Goal: Task Accomplishment & Management: Manage account settings

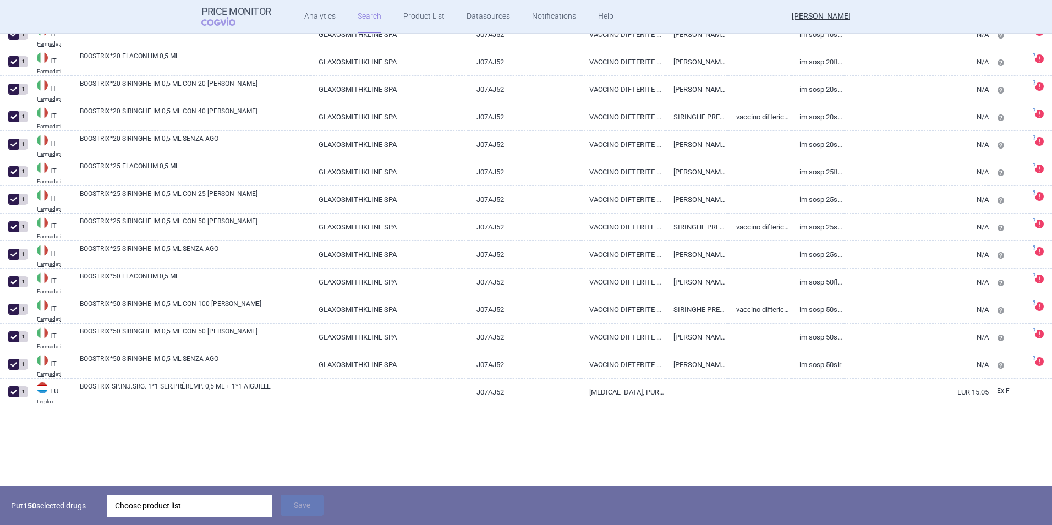
scroll to position [3520, 0]
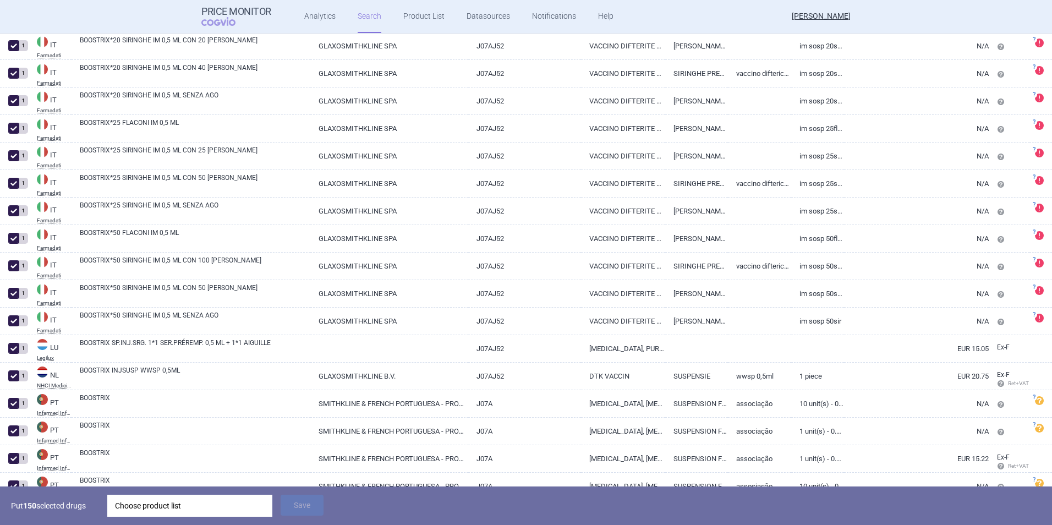
click at [205, 513] on div "Choose product list" at bounding box center [190, 505] width 150 height 22
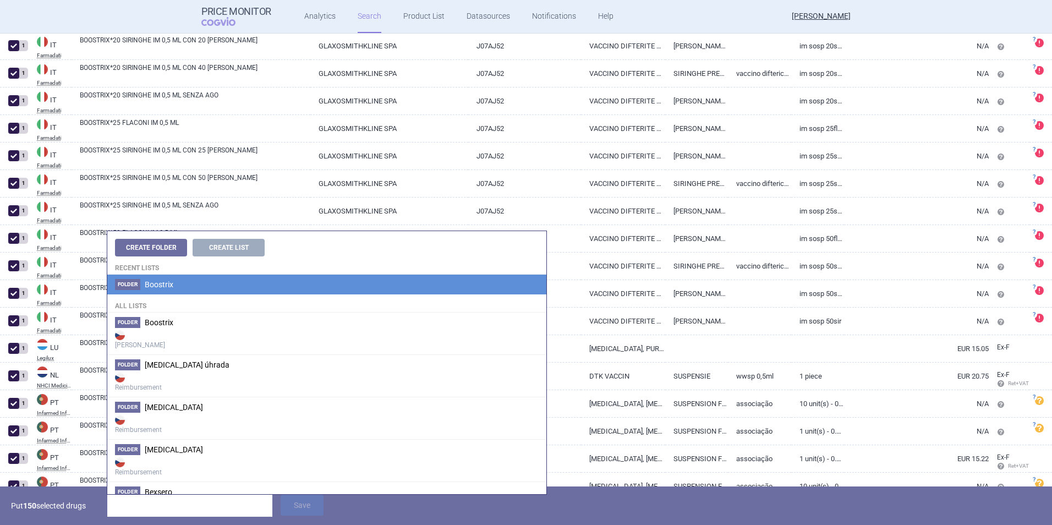
click at [210, 289] on li "Folder Boostrix" at bounding box center [326, 284] width 439 height 20
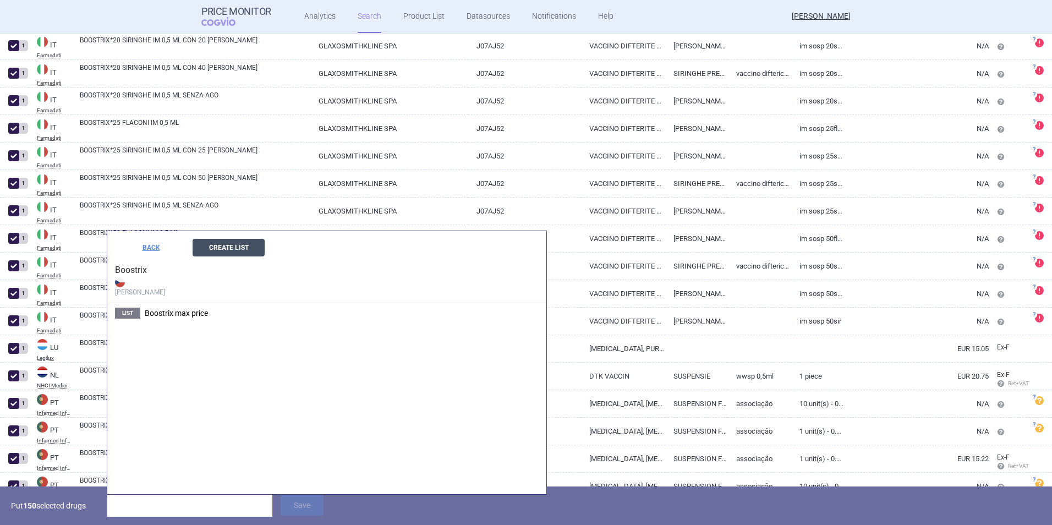
click at [206, 245] on button "Create List" at bounding box center [229, 248] width 72 height 18
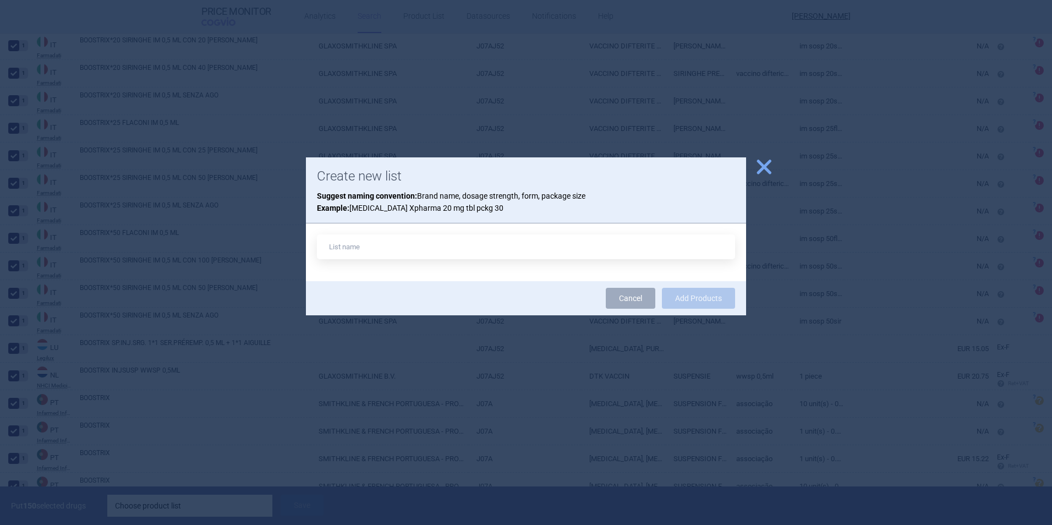
click at [757, 172] on span "close" at bounding box center [763, 166] width 19 height 19
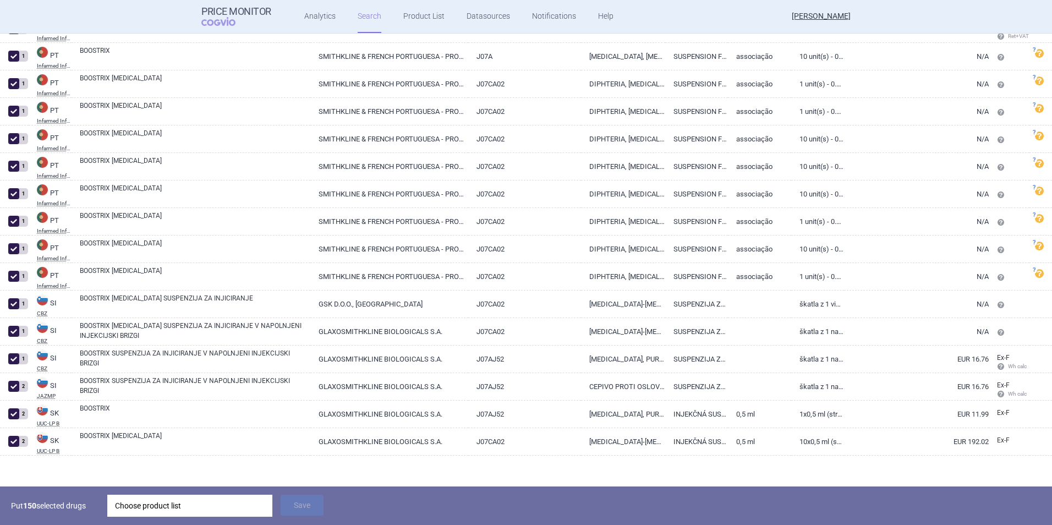
scroll to position [3955, 0]
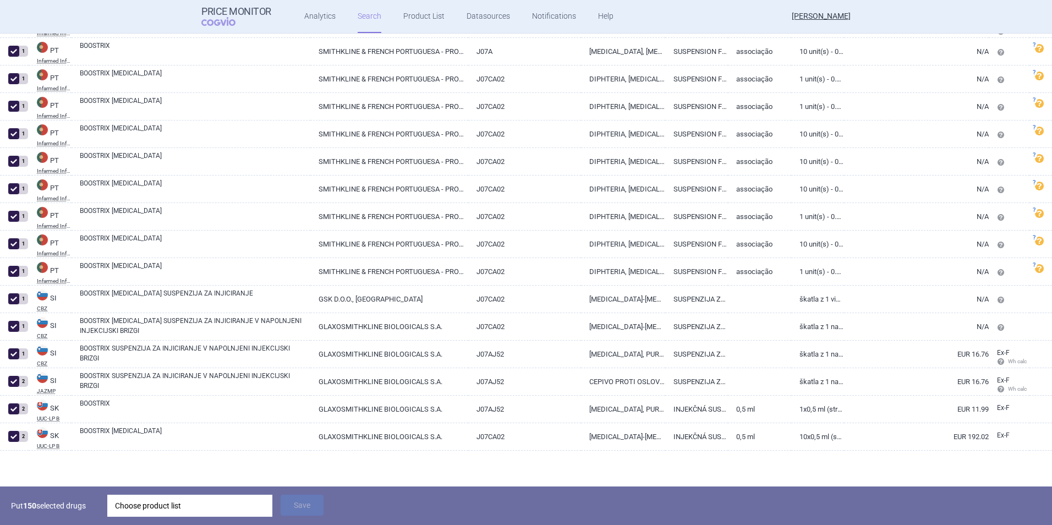
click at [224, 503] on div "Choose product list" at bounding box center [190, 505] width 150 height 22
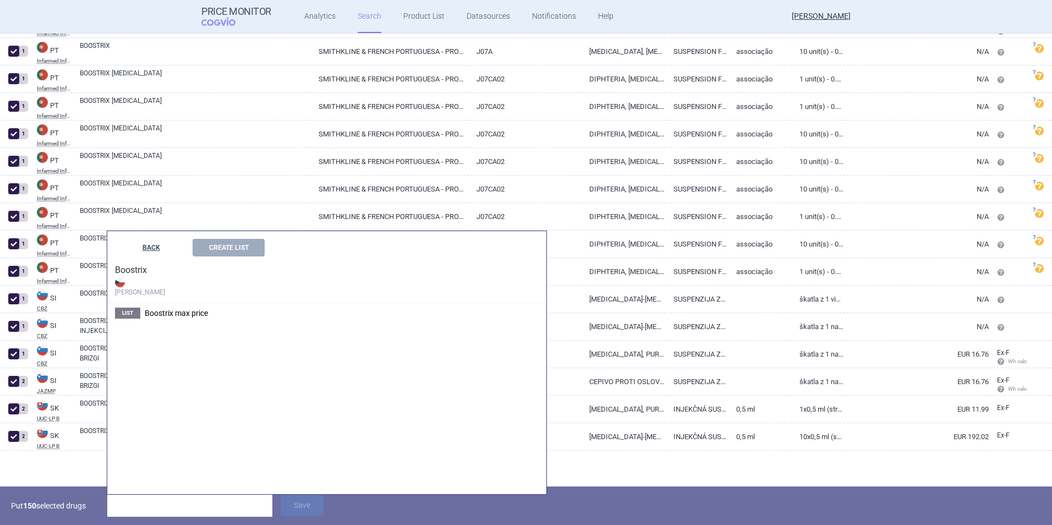
click at [152, 250] on button "BACK" at bounding box center [151, 248] width 72 height 18
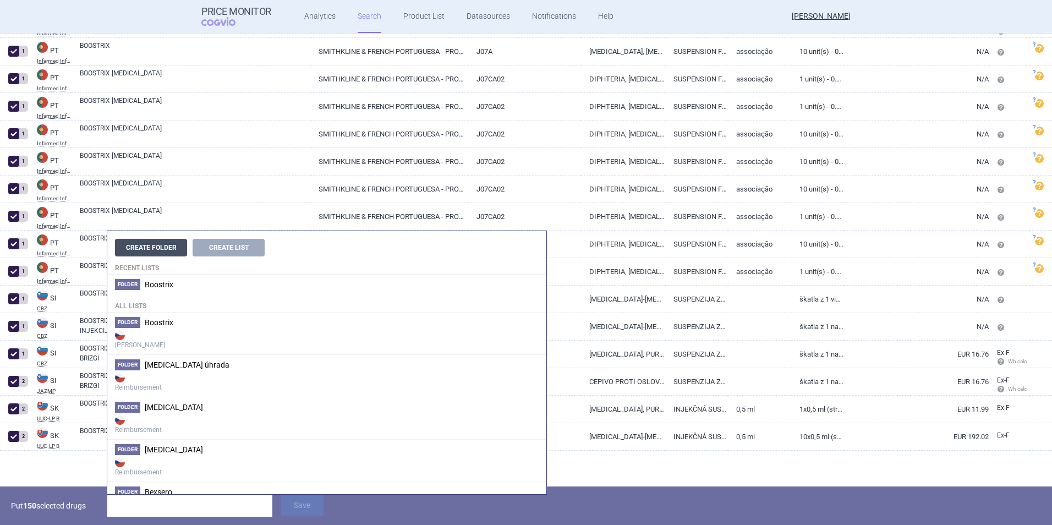
click at [147, 248] on button "Create Folder" at bounding box center [151, 248] width 72 height 18
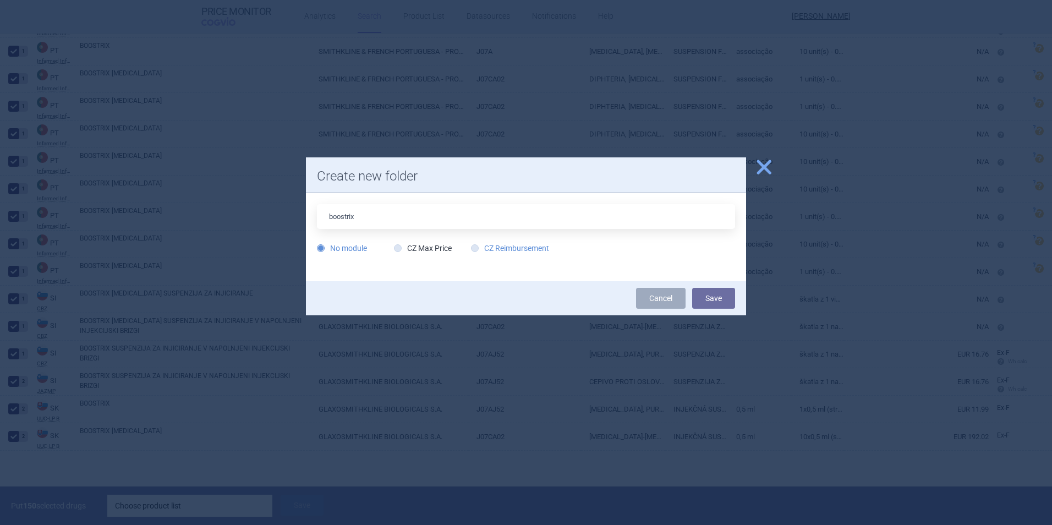
type input "boostrix"
click at [496, 243] on label "CZ Reimbursement" at bounding box center [510, 248] width 78 height 11
click at [482, 243] on input "CZ Reimbursement" at bounding box center [476, 248] width 11 height 11
radio input "true"
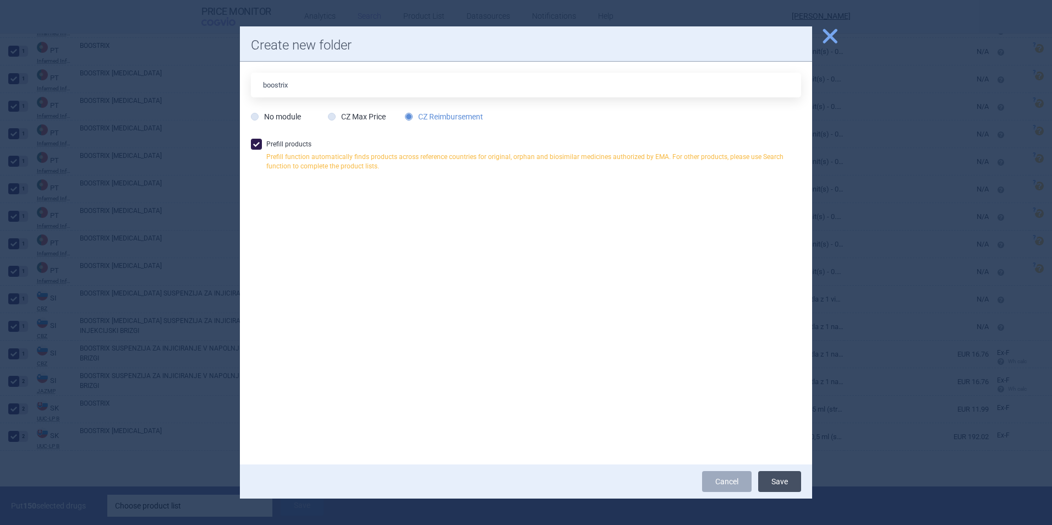
click at [773, 479] on button "Save" at bounding box center [779, 481] width 43 height 21
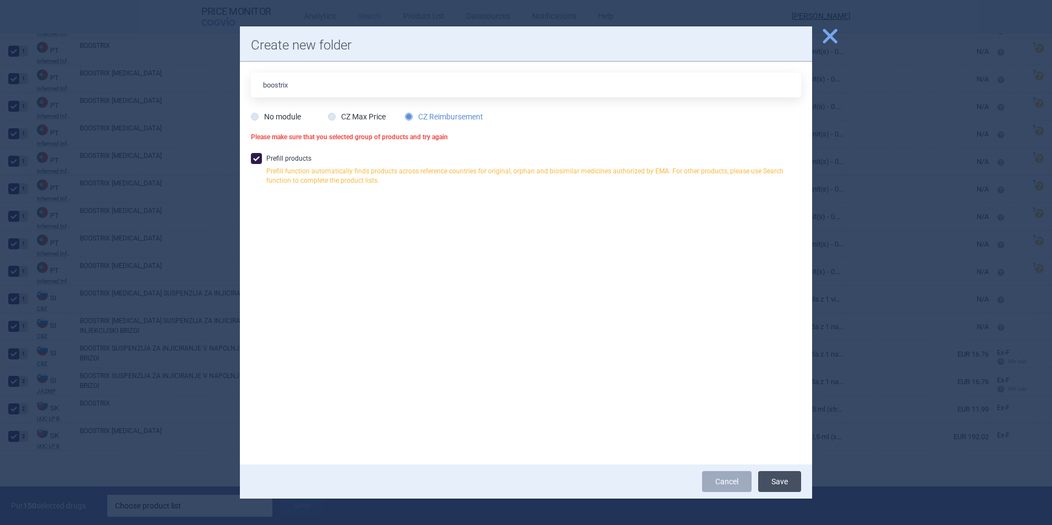
click at [779, 480] on button "Save" at bounding box center [779, 481] width 43 height 21
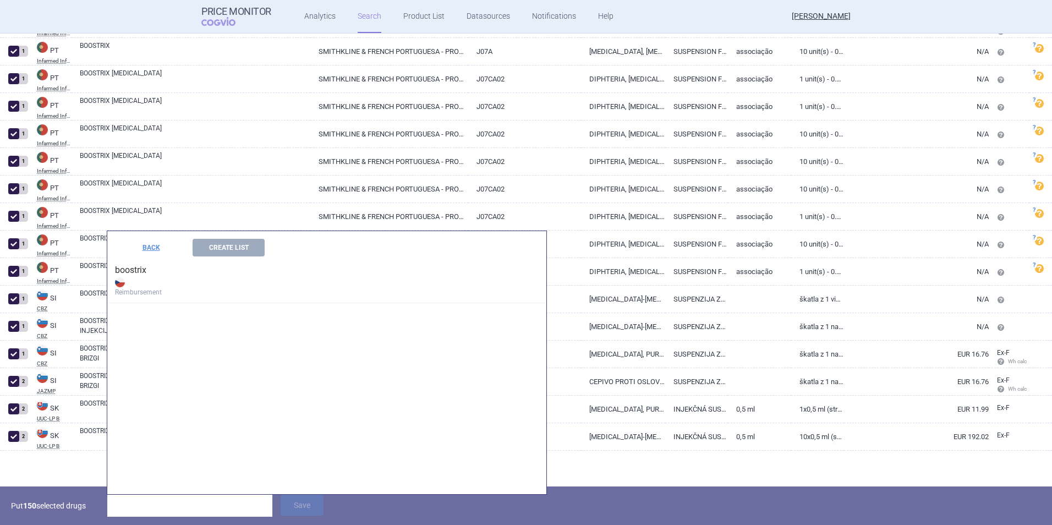
drag, startPoint x: 156, startPoint y: 272, endPoint x: 150, endPoint y: 273, distance: 6.7
click at [156, 272] on h4 "boostrix Reimbursement" at bounding box center [326, 279] width 439 height 47
click at [252, 238] on div "BACK Create List" at bounding box center [326, 243] width 439 height 25
click at [243, 248] on button "Create List" at bounding box center [229, 248] width 72 height 18
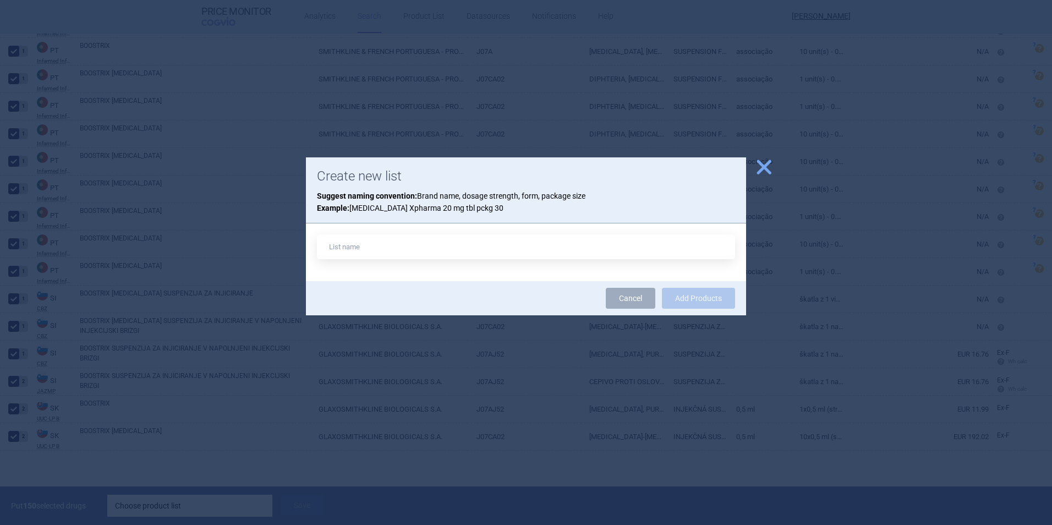
click at [370, 246] on input "text" at bounding box center [526, 246] width 418 height 25
type input "boostrix rb"
click at [685, 292] on button "Add Products" at bounding box center [698, 298] width 73 height 21
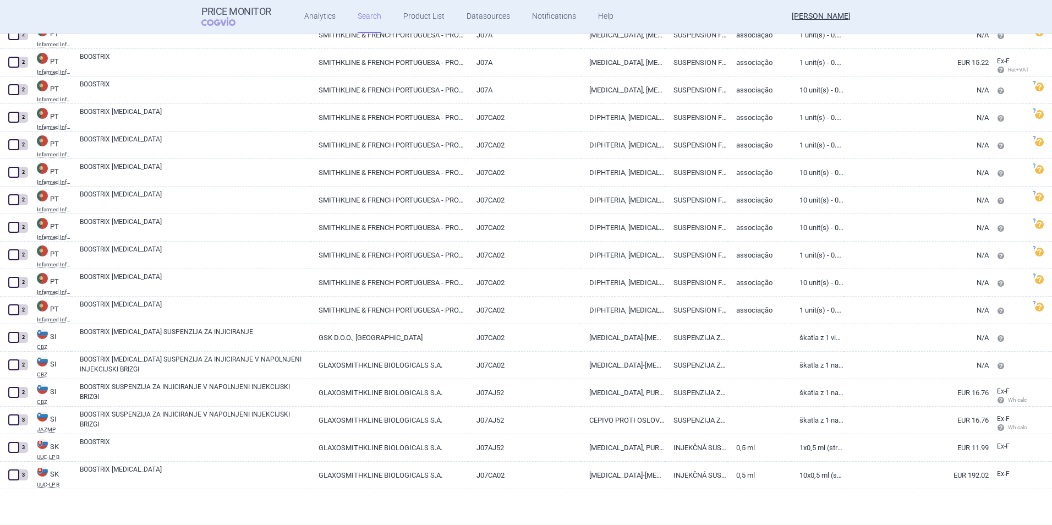
scroll to position [3900, 0]
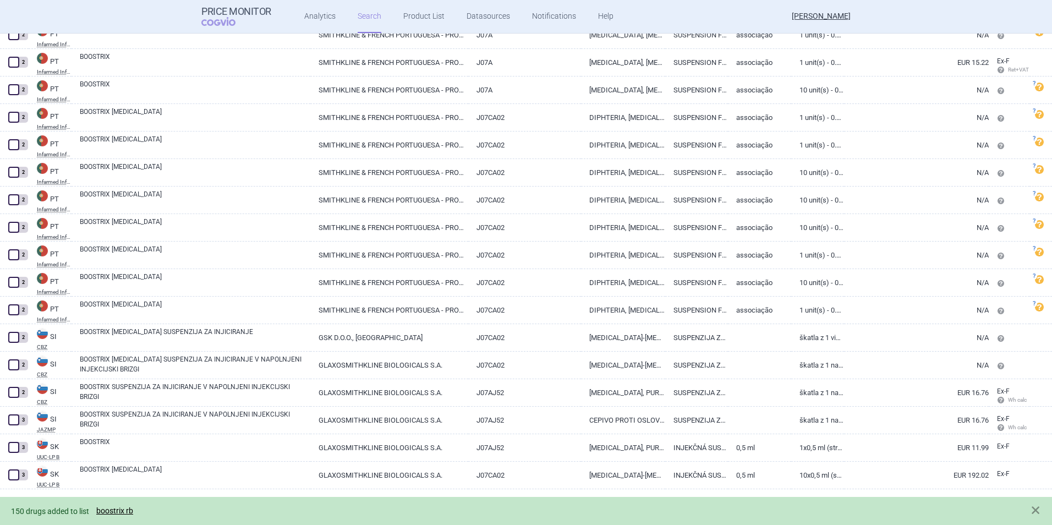
click at [397, 18] on ul "Analytics Search Product List Datasources Notifications Help" at bounding box center [445, 16] width 348 height 33
click at [403, 17] on link "Product List" at bounding box center [423, 16] width 41 height 33
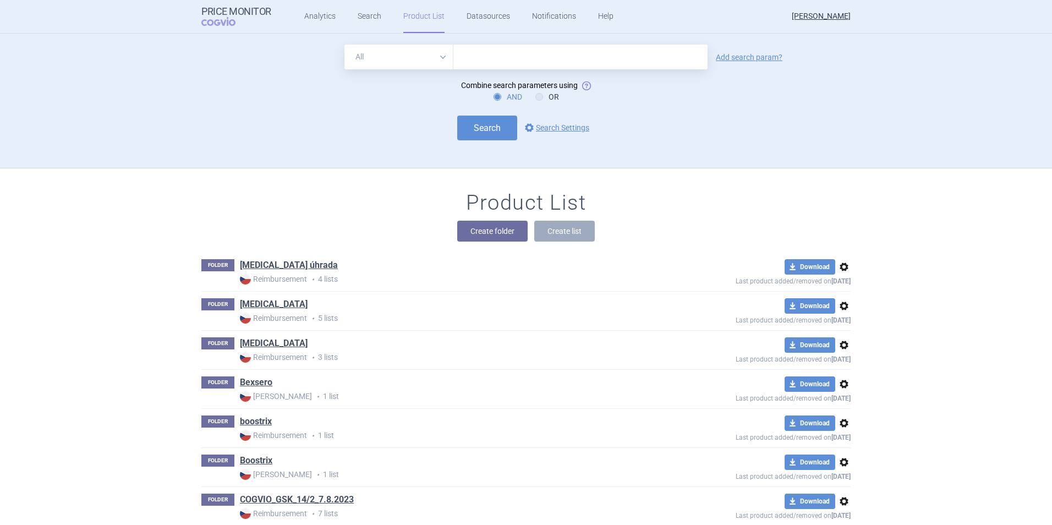
scroll to position [135, 0]
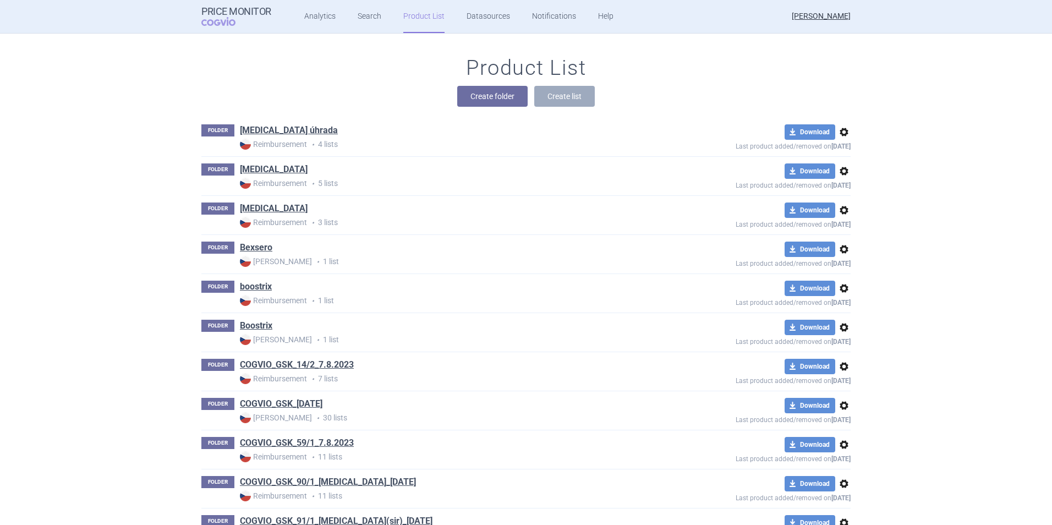
click at [274, 326] on div "FOLDER Boostrix Max Price • 1 list" at bounding box center [428, 333] width 454 height 26
click at [256, 325] on link "Boostrix" at bounding box center [256, 326] width 32 height 12
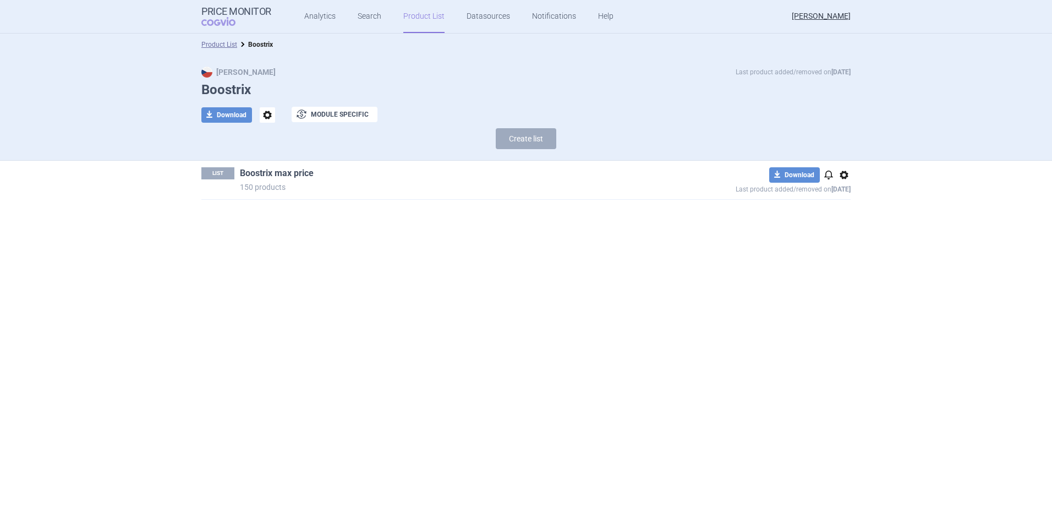
click at [281, 169] on link "Boostrix max price" at bounding box center [277, 173] width 74 height 12
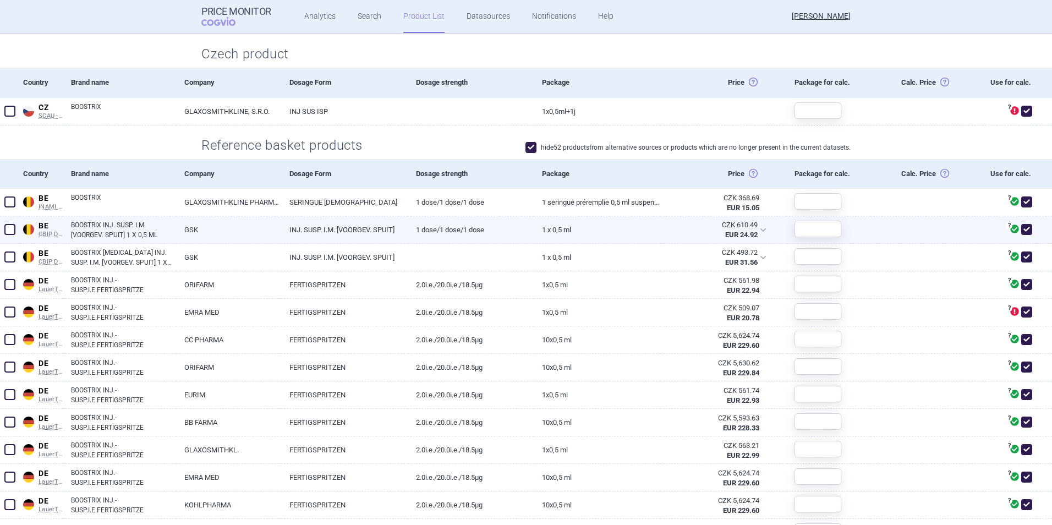
scroll to position [330, 0]
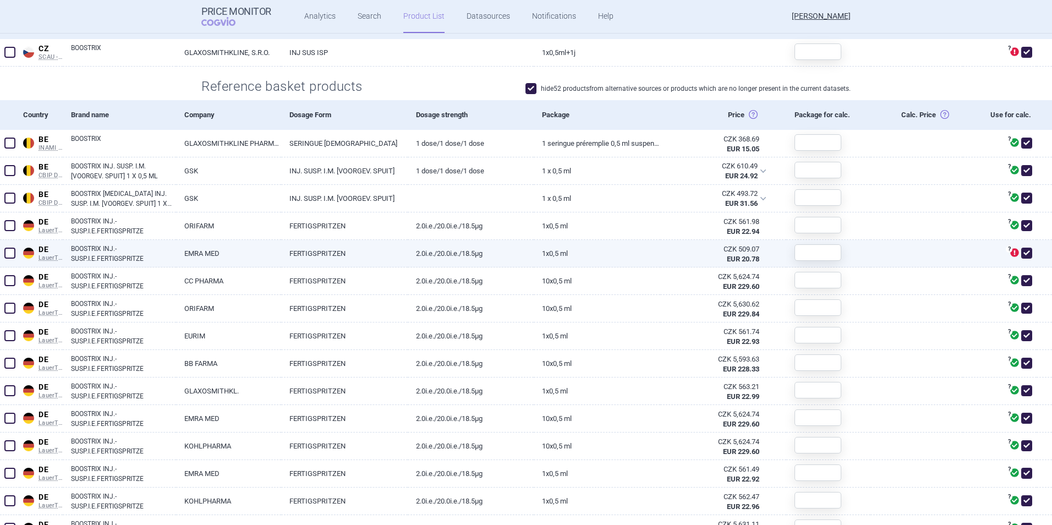
click at [8, 249] on span at bounding box center [9, 253] width 11 height 11
checkbox input "true"
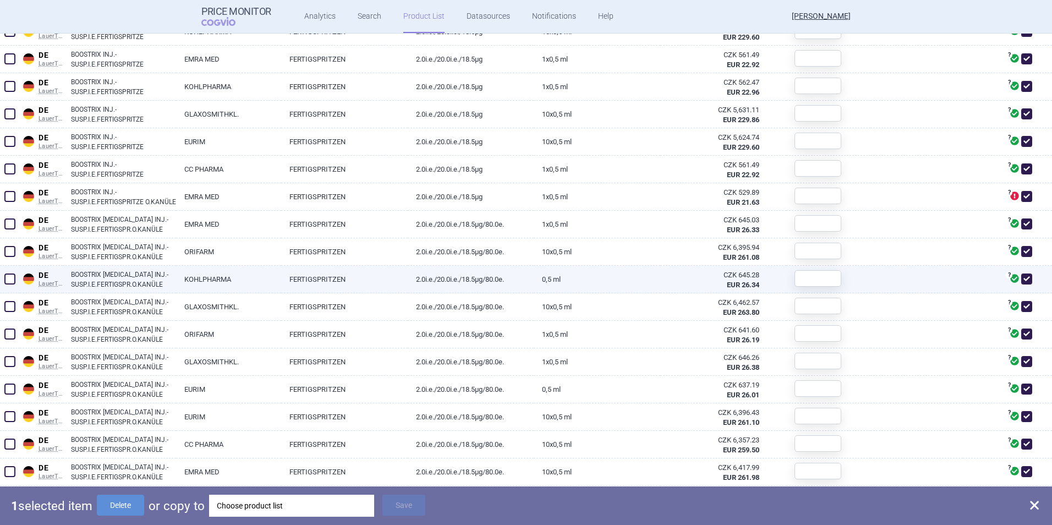
scroll to position [880, 0]
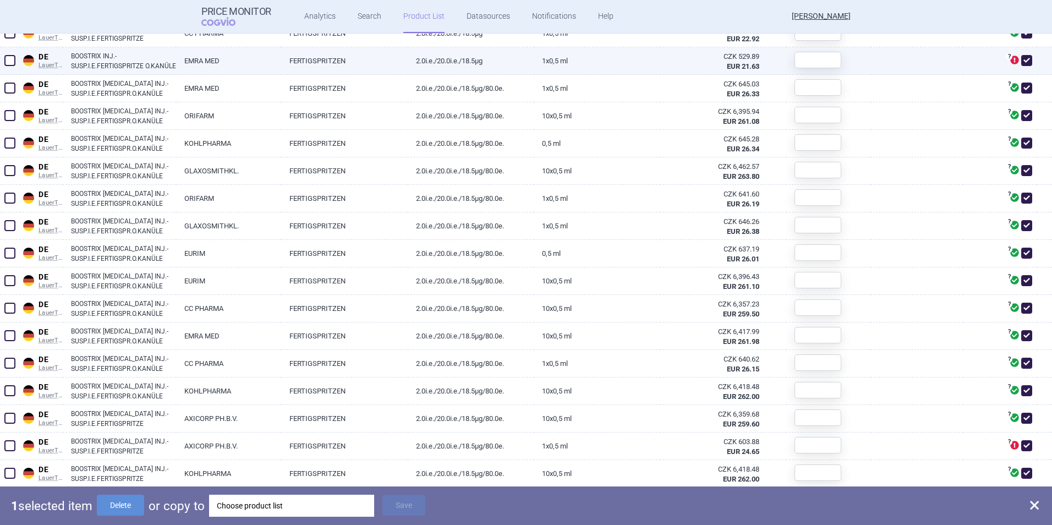
click at [8, 59] on span at bounding box center [9, 60] width 11 height 11
checkbox input "true"
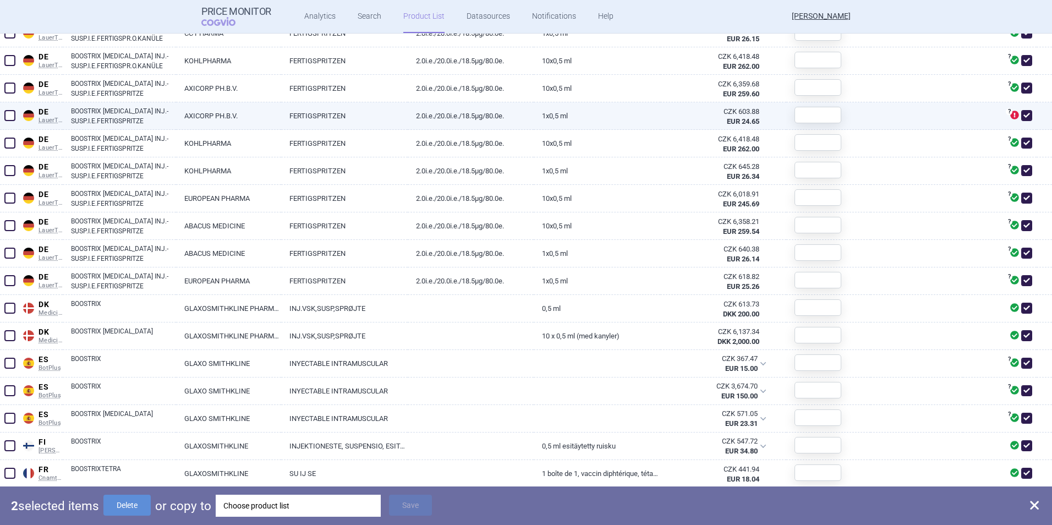
scroll to position [1265, 0]
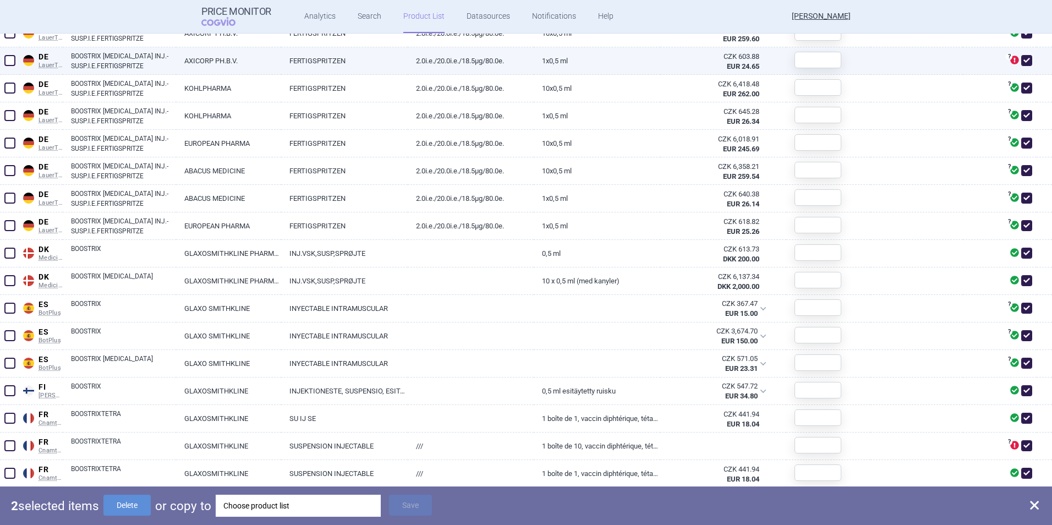
click at [11, 57] on span at bounding box center [9, 60] width 11 height 11
checkbox input "true"
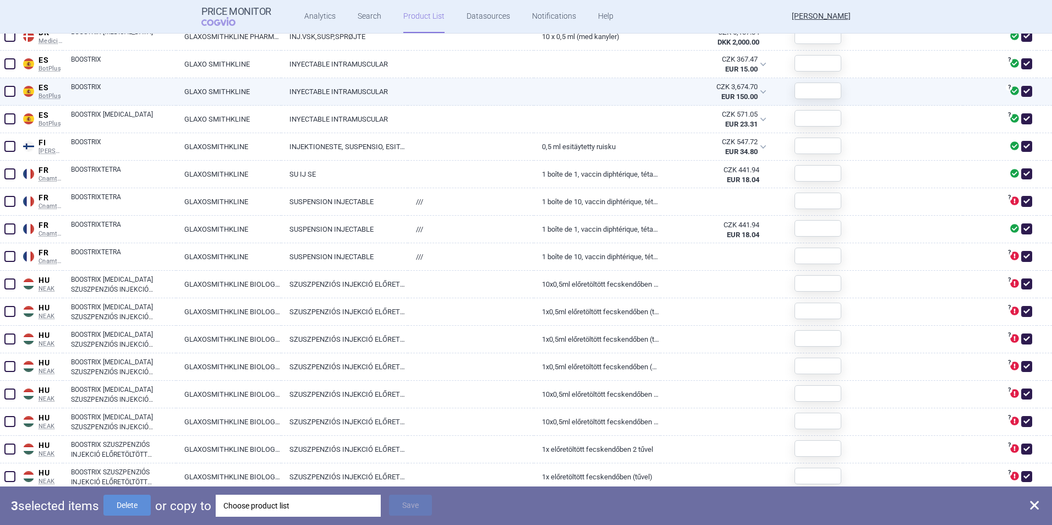
scroll to position [1540, 0]
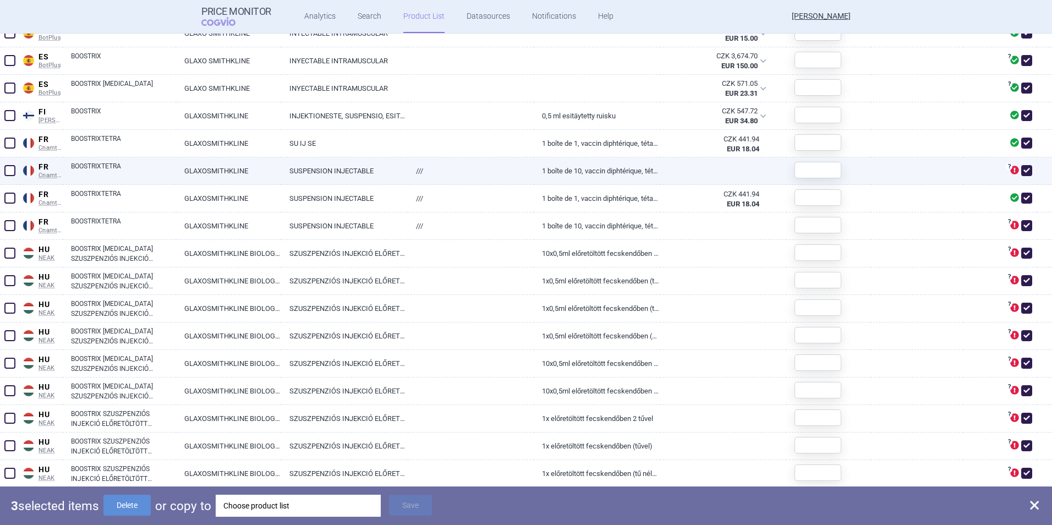
click at [7, 171] on span at bounding box center [9, 170] width 11 height 11
checkbox input "true"
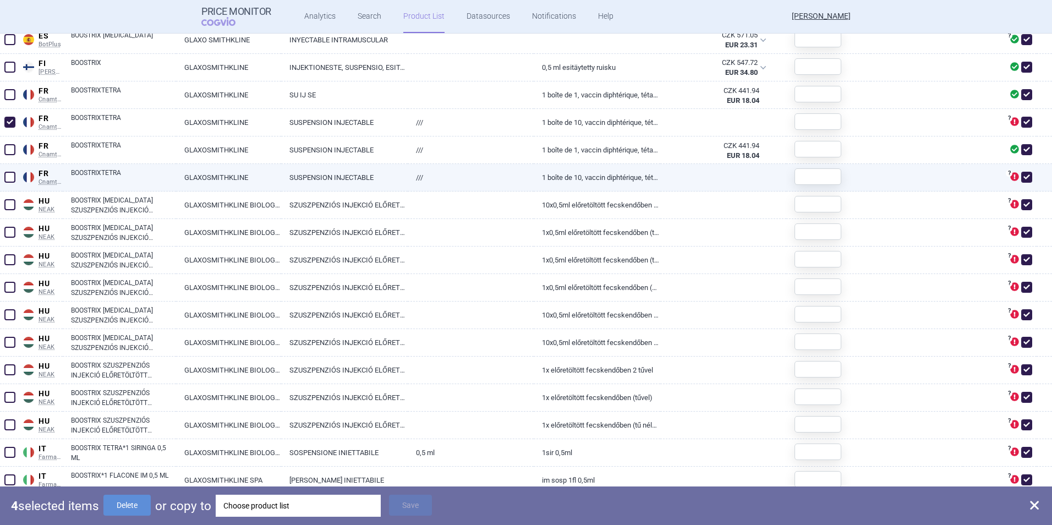
scroll to position [1595, 0]
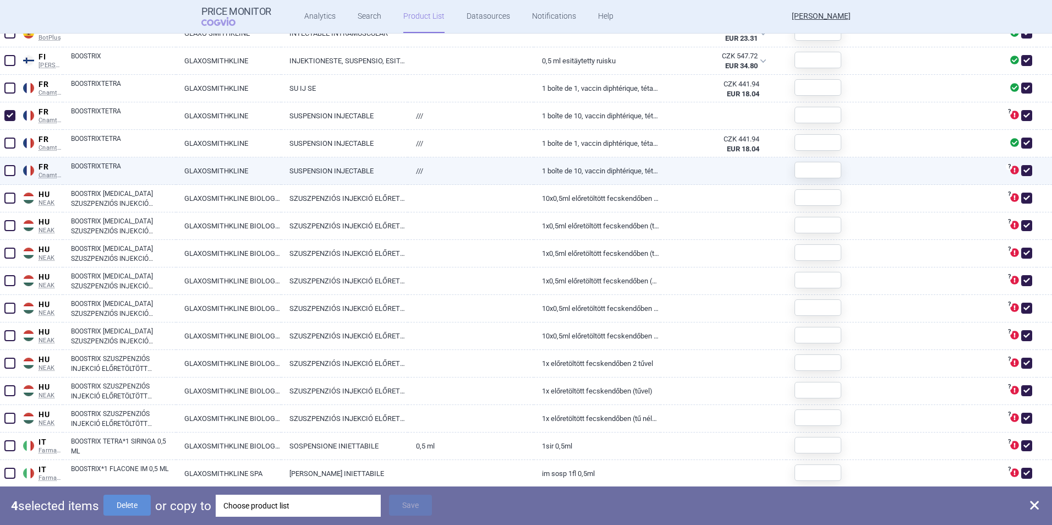
click at [11, 175] on span at bounding box center [9, 170] width 11 height 11
checkbox input "true"
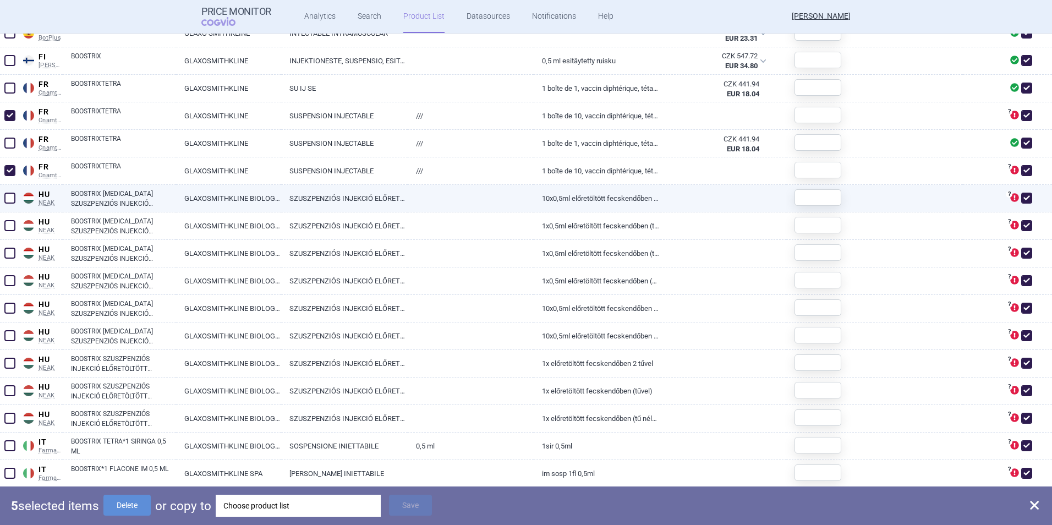
click at [7, 199] on span at bounding box center [9, 198] width 11 height 11
checkbox input "true"
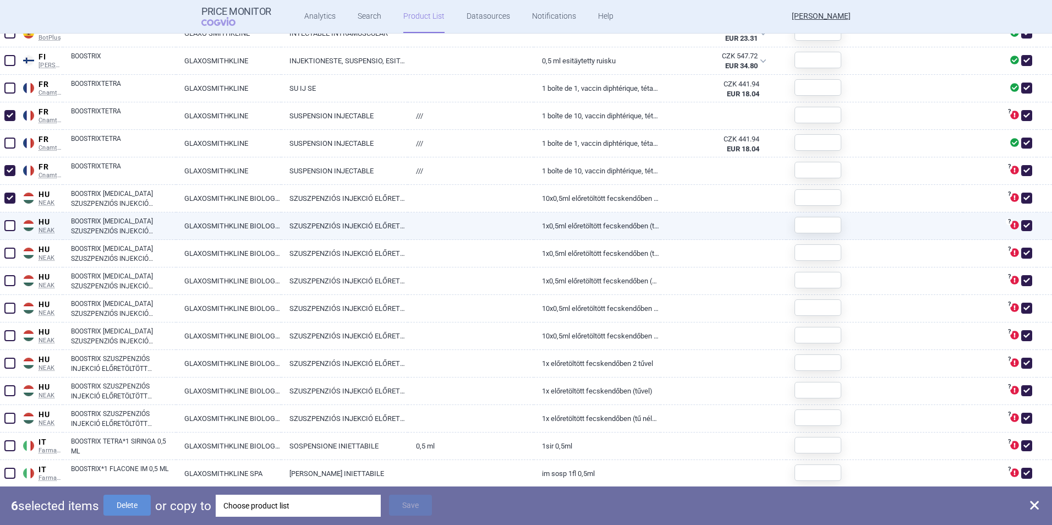
click at [4, 219] on span at bounding box center [10, 225] width 17 height 17
checkbox input "true"
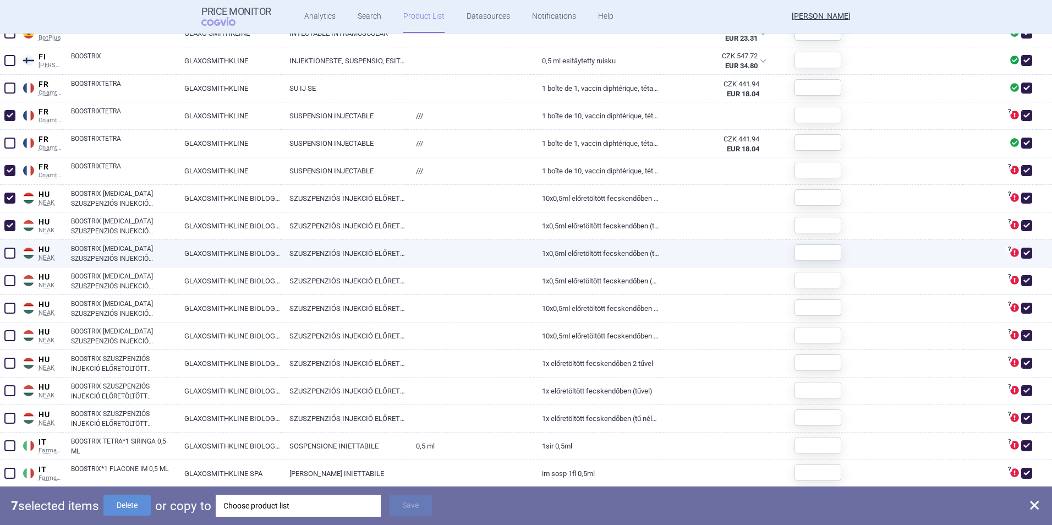
click at [10, 251] on span at bounding box center [9, 253] width 11 height 11
checkbox input "true"
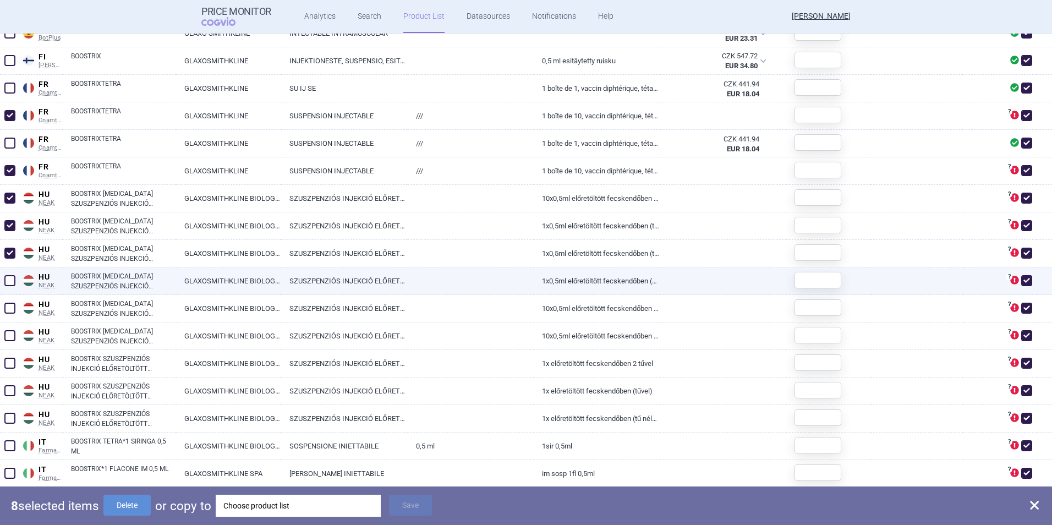
click at [10, 277] on span at bounding box center [9, 280] width 11 height 11
checkbox input "true"
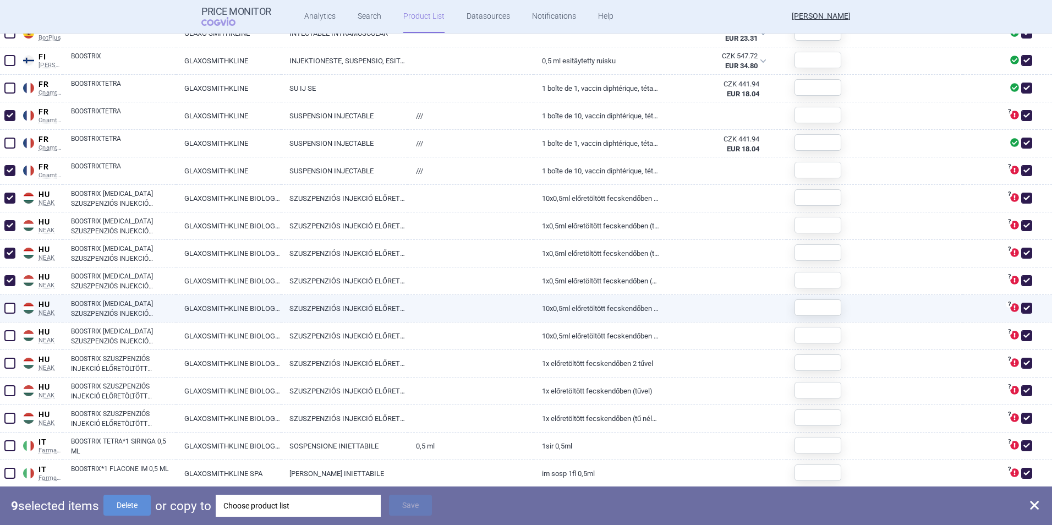
click at [6, 305] on span at bounding box center [9, 308] width 11 height 11
checkbox input "true"
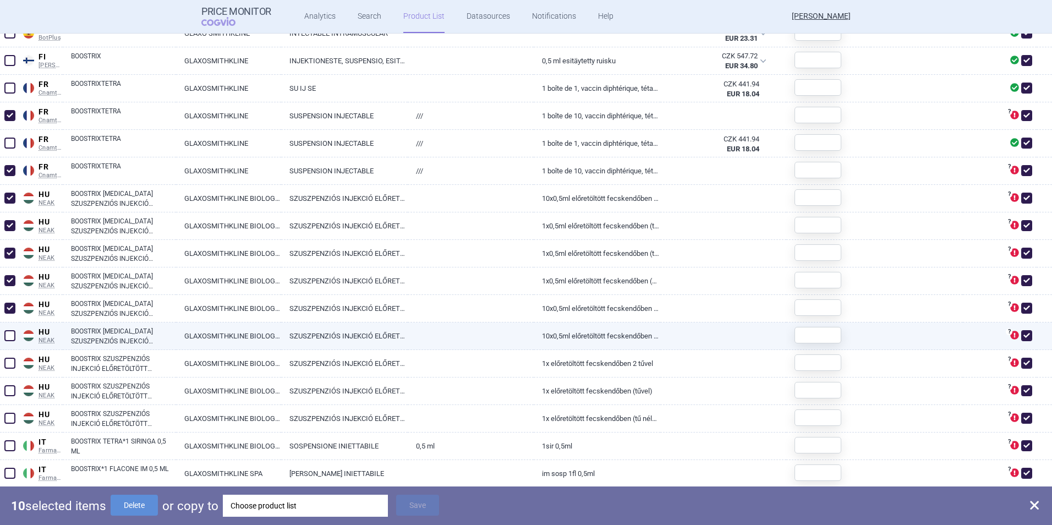
click at [10, 332] on span at bounding box center [9, 335] width 11 height 11
checkbox input "true"
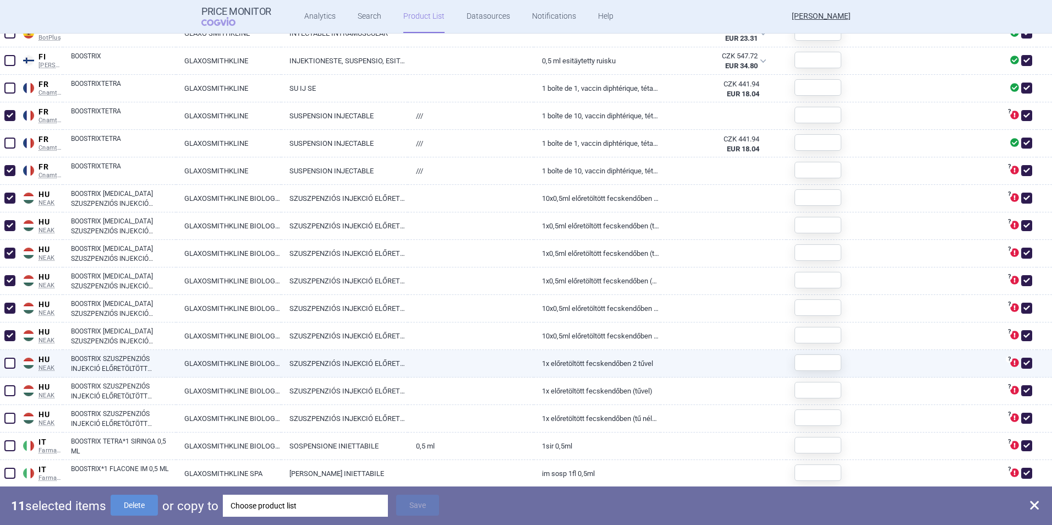
click at [13, 368] on span at bounding box center [9, 363] width 11 height 11
checkbox input "true"
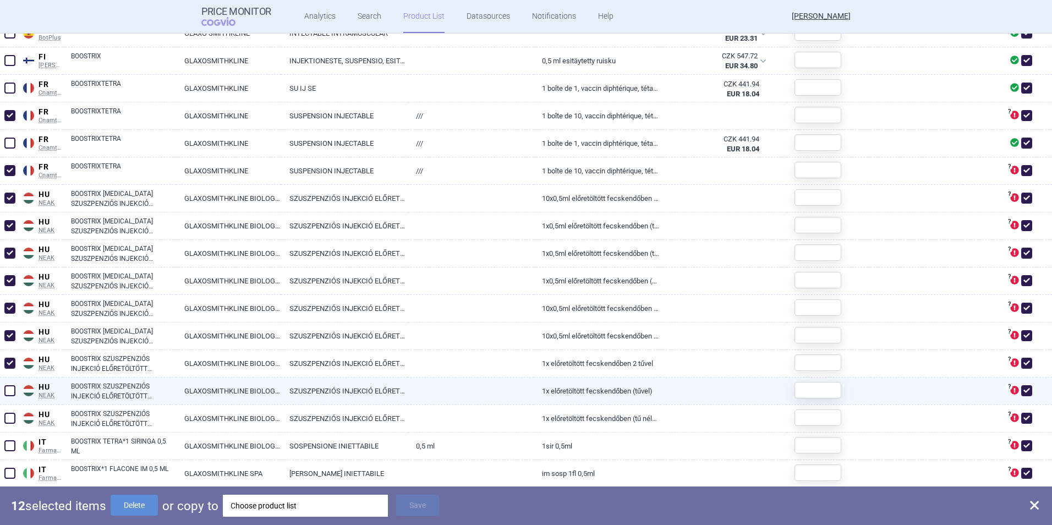
drag, startPoint x: 13, startPoint y: 392, endPoint x: 9, endPoint y: 412, distance: 20.1
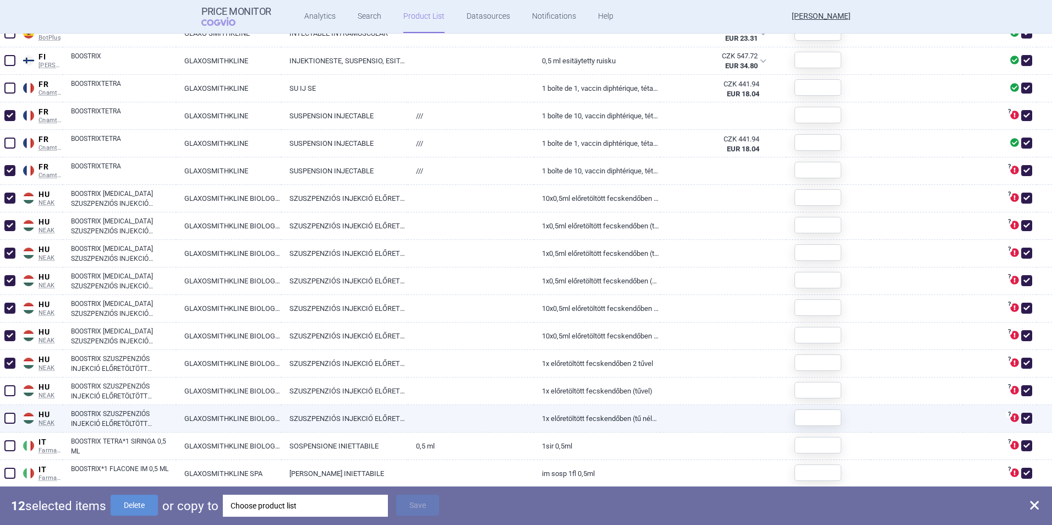
click at [12, 393] on span at bounding box center [9, 390] width 11 height 11
checkbox input "true"
click at [8, 420] on span at bounding box center [9, 418] width 11 height 11
checkbox input "true"
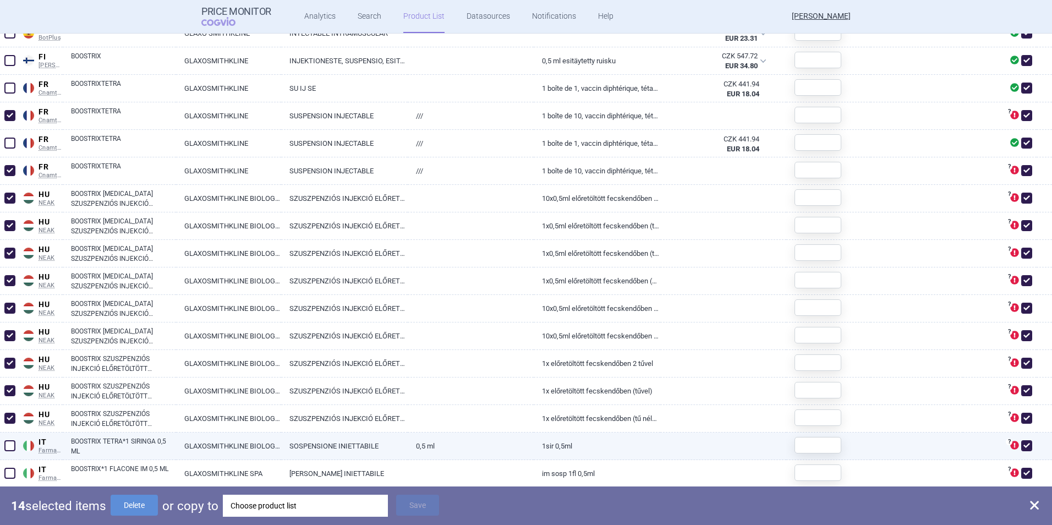
click at [8, 449] on span at bounding box center [9, 445] width 11 height 11
checkbox input "true"
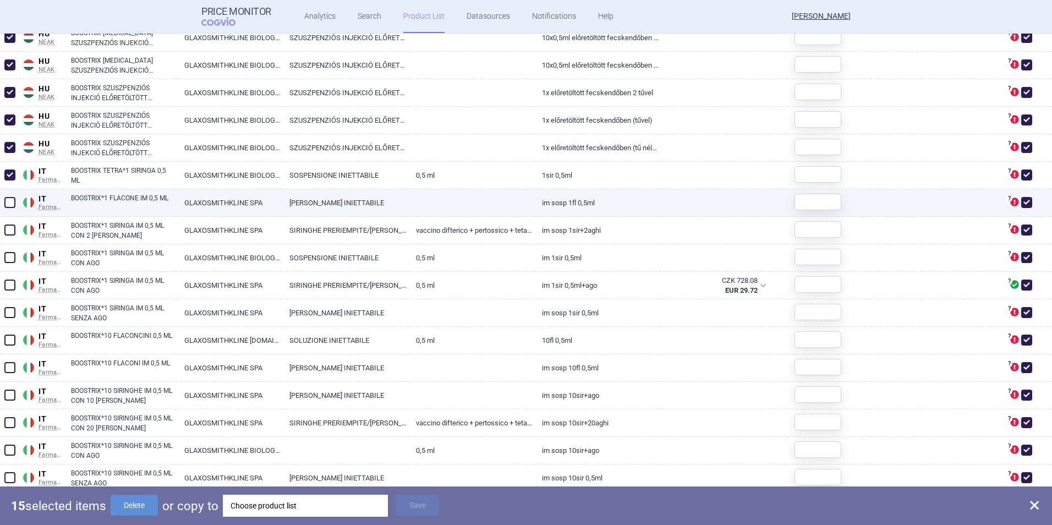
scroll to position [1870, 0]
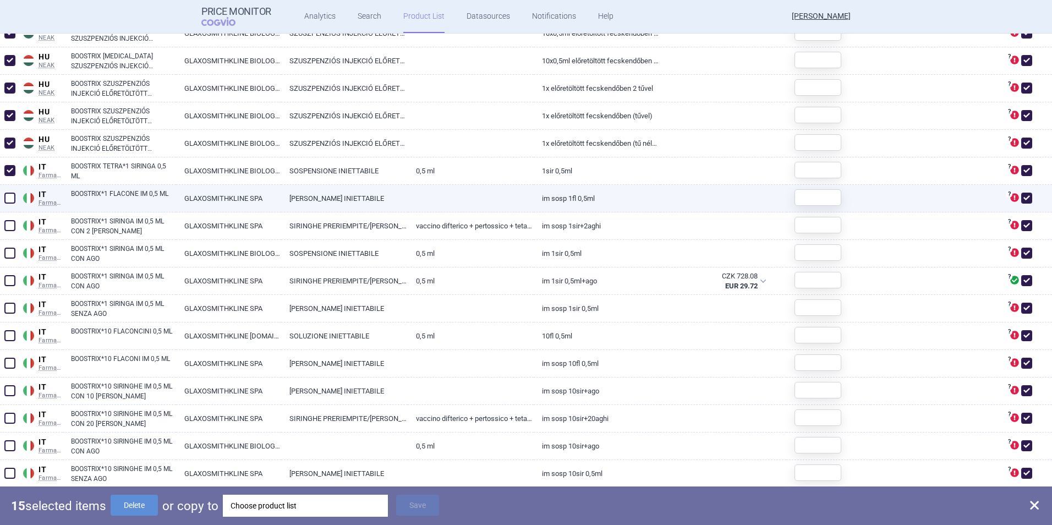
click at [13, 201] on span at bounding box center [9, 198] width 11 height 11
checkbox input "true"
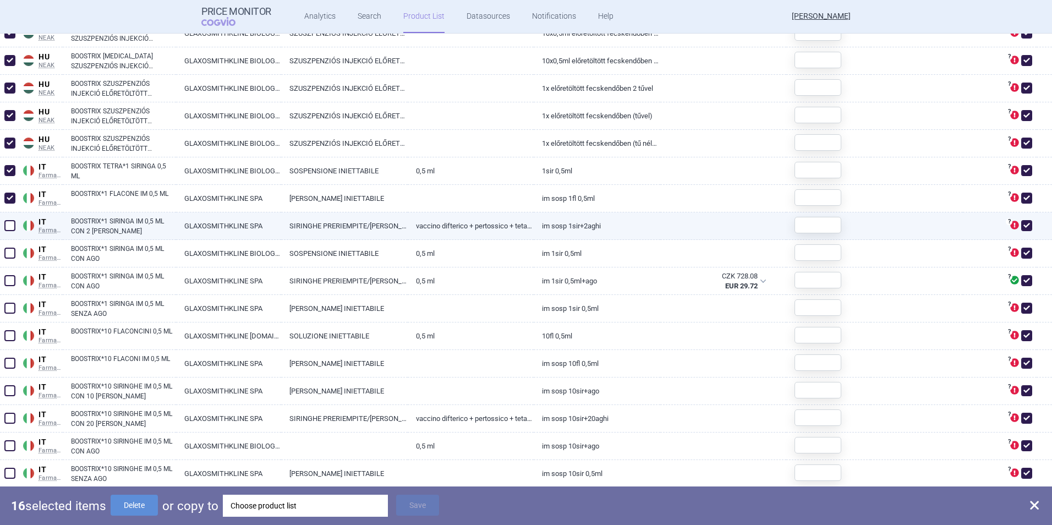
click at [3, 226] on span at bounding box center [10, 225] width 17 height 17
checkbox input "true"
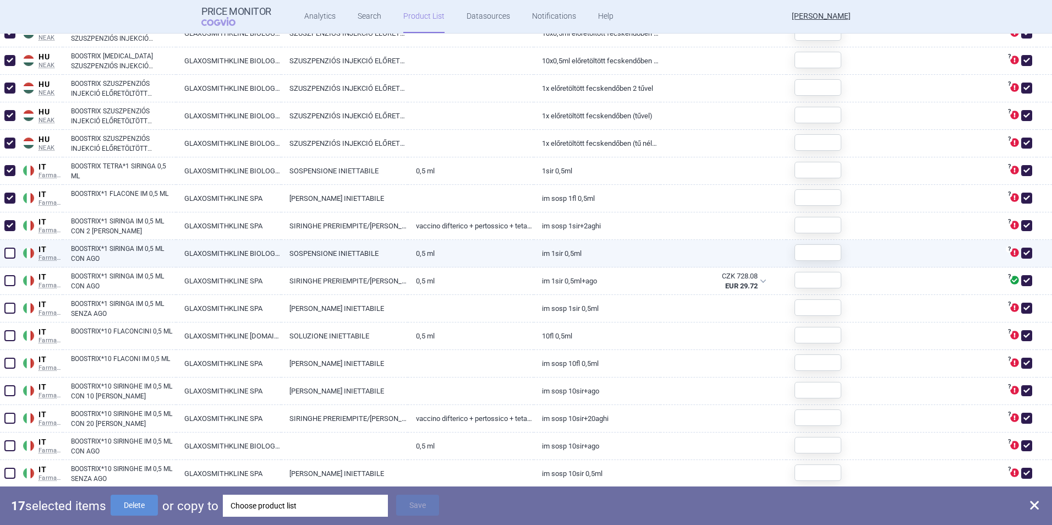
click at [8, 254] on span at bounding box center [9, 253] width 11 height 11
checkbox input "true"
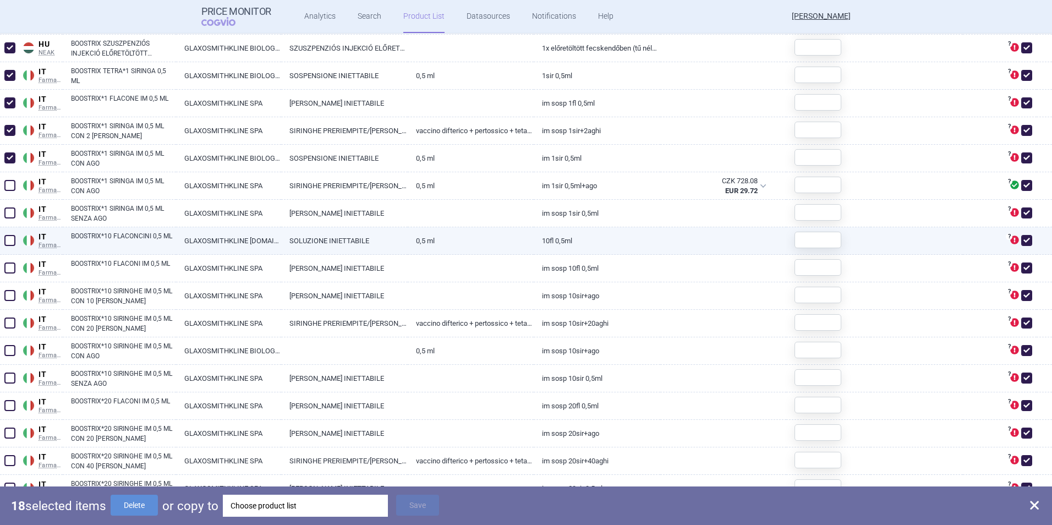
scroll to position [1980, 0]
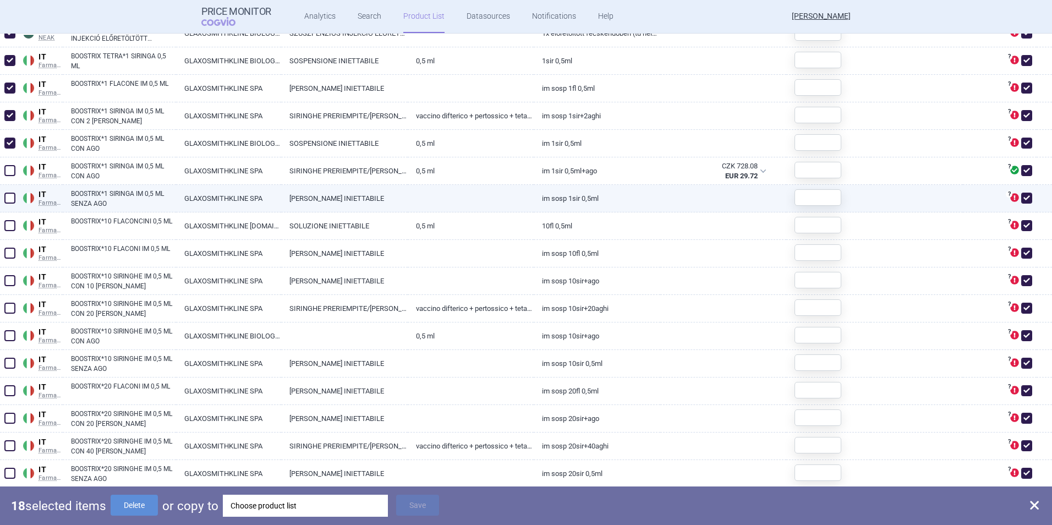
click at [15, 201] on span at bounding box center [9, 198] width 11 height 11
checkbox input "true"
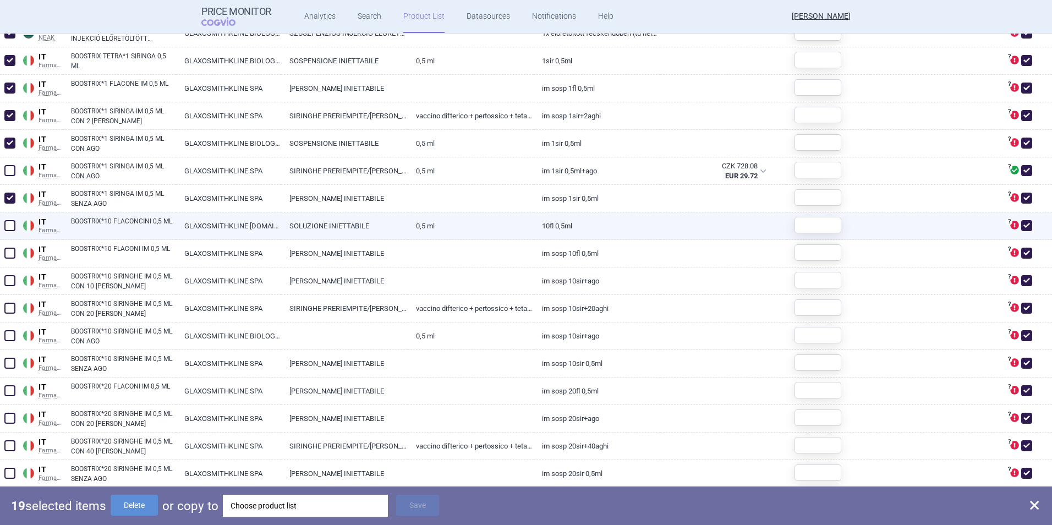
click at [4, 229] on span at bounding box center [10, 225] width 17 height 17
checkbox input "true"
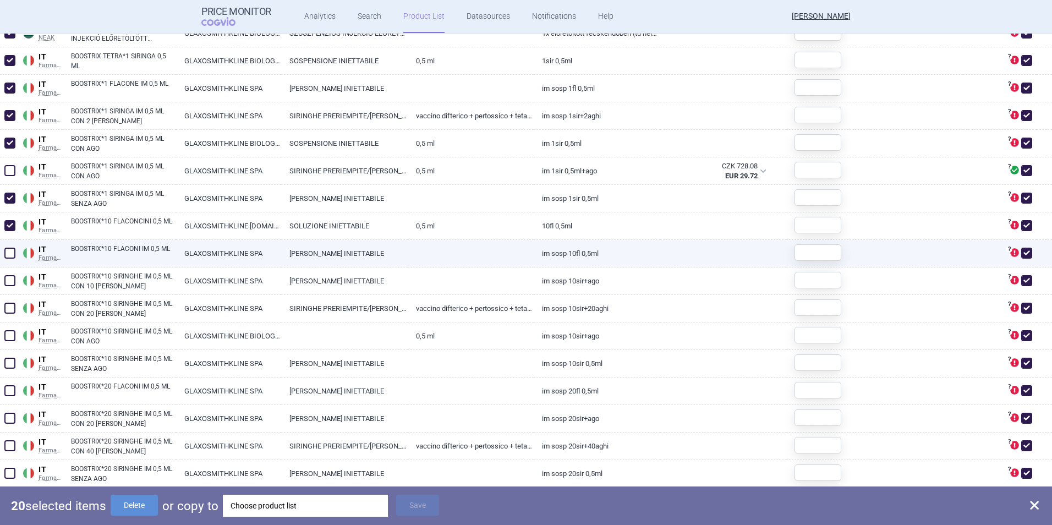
click at [5, 254] on span at bounding box center [9, 253] width 11 height 11
checkbox input "true"
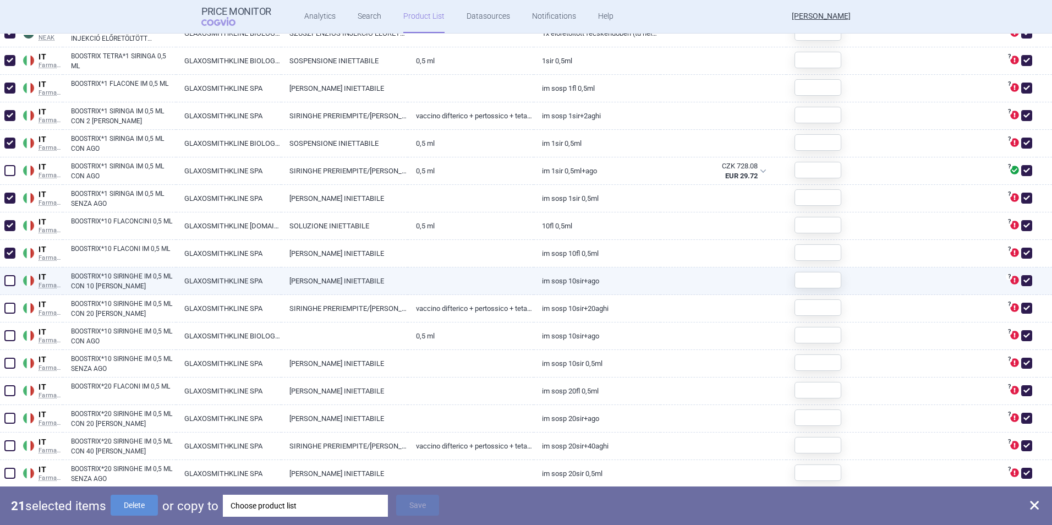
click at [7, 278] on span at bounding box center [9, 280] width 11 height 11
checkbox input "true"
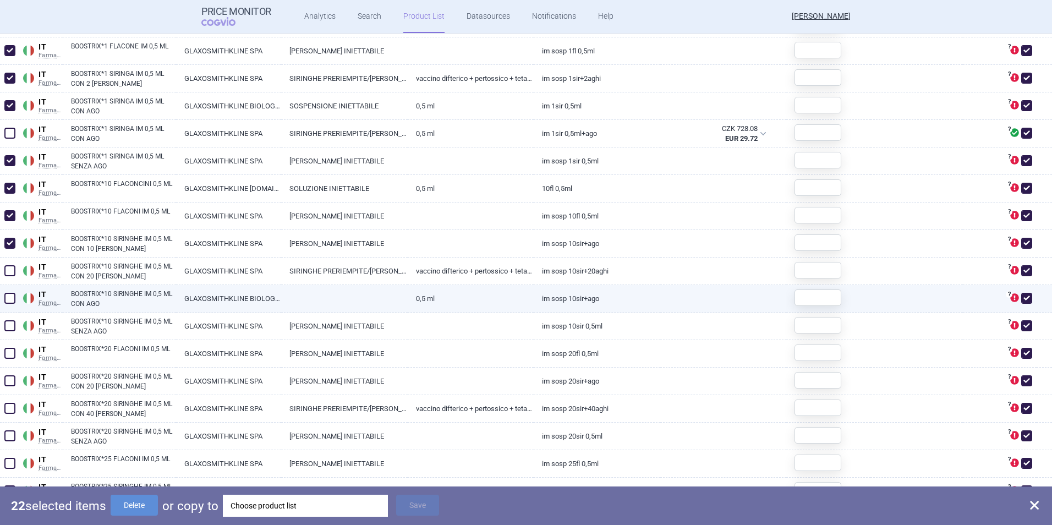
scroll to position [2035, 0]
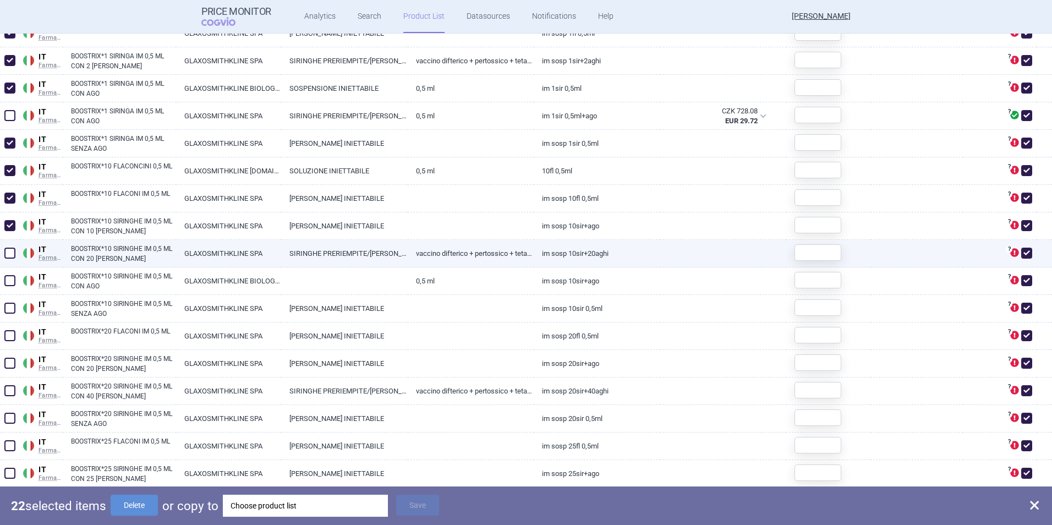
click at [8, 257] on span at bounding box center [9, 253] width 11 height 11
checkbox input "true"
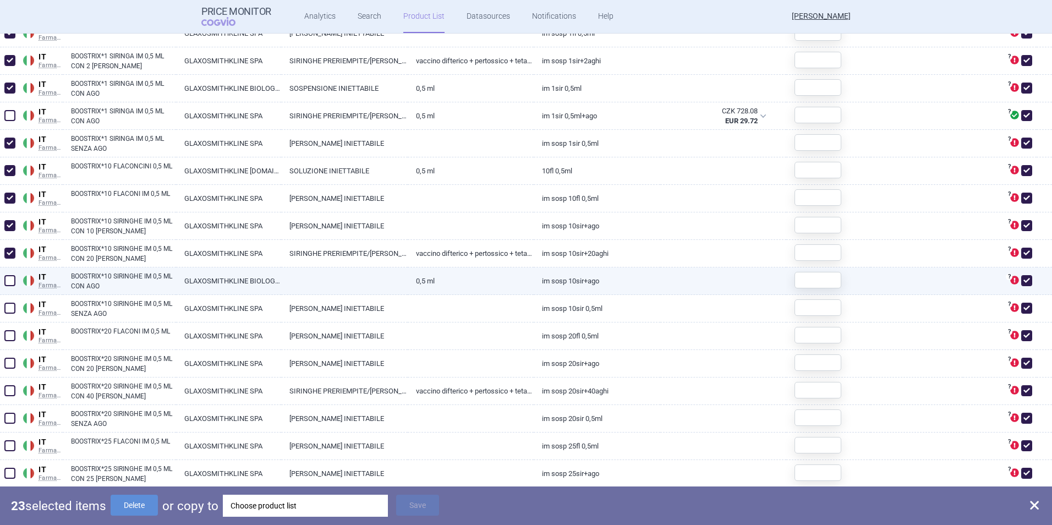
click at [5, 277] on span at bounding box center [9, 280] width 11 height 11
checkbox input "true"
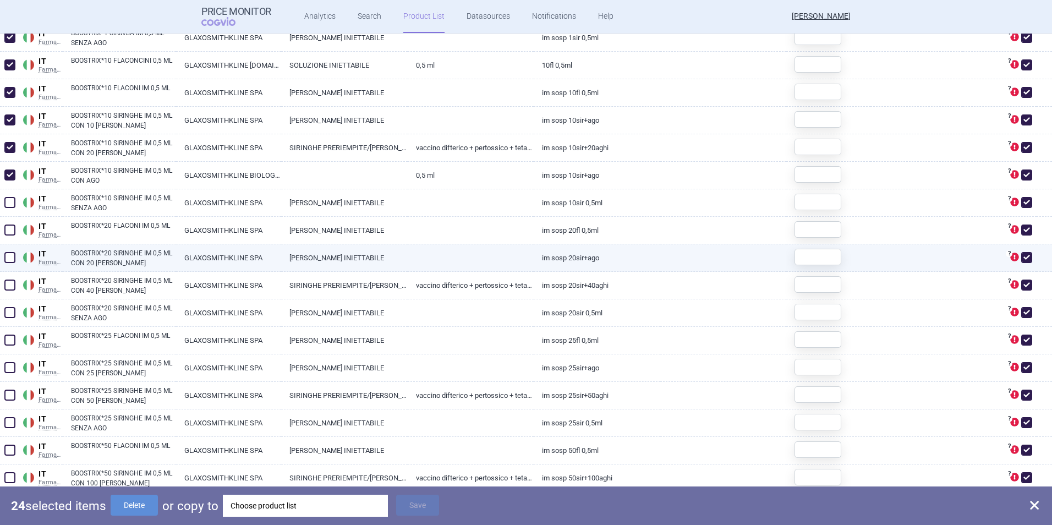
scroll to position [2145, 0]
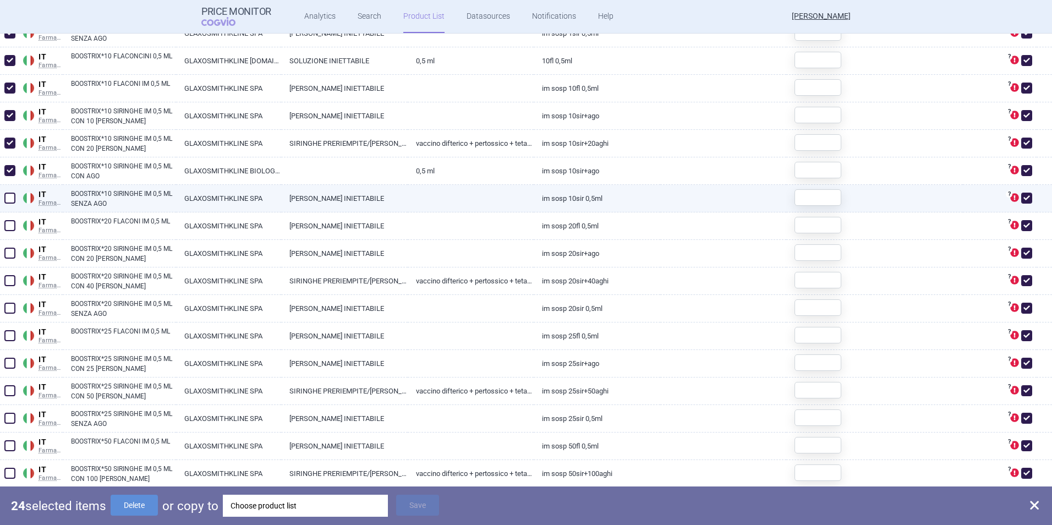
click at [10, 197] on span at bounding box center [9, 198] width 11 height 11
checkbox input "true"
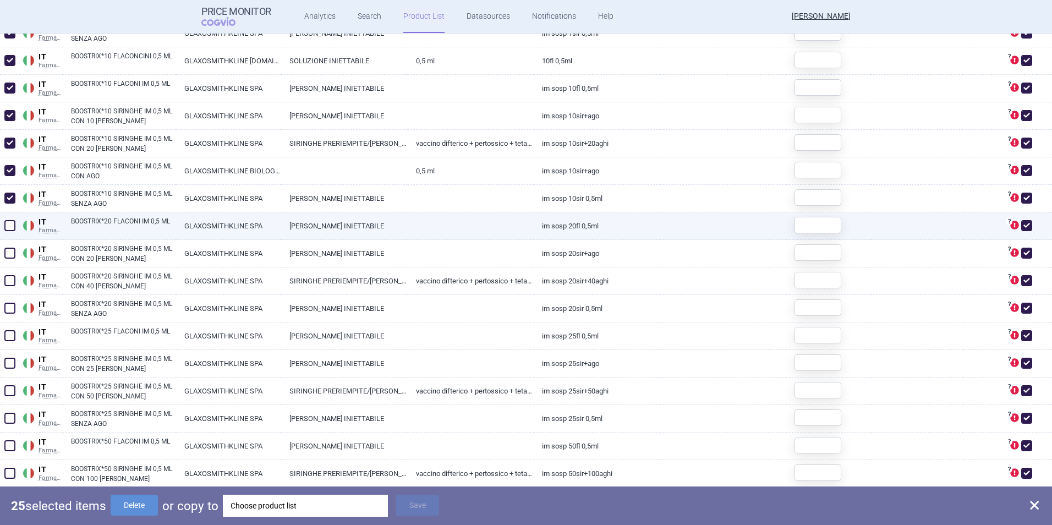
click at [10, 221] on span at bounding box center [9, 225] width 11 height 11
checkbox input "true"
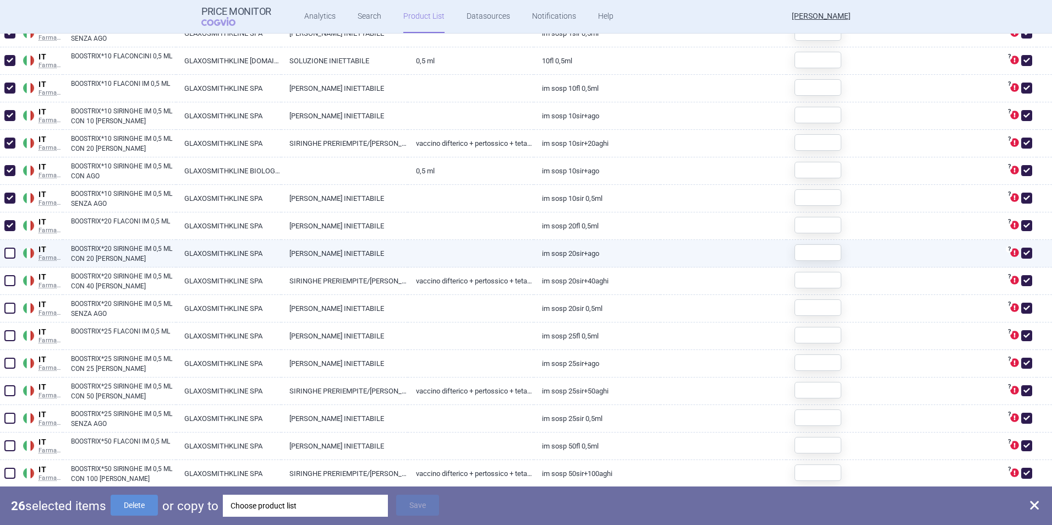
click at [10, 249] on span at bounding box center [9, 253] width 11 height 11
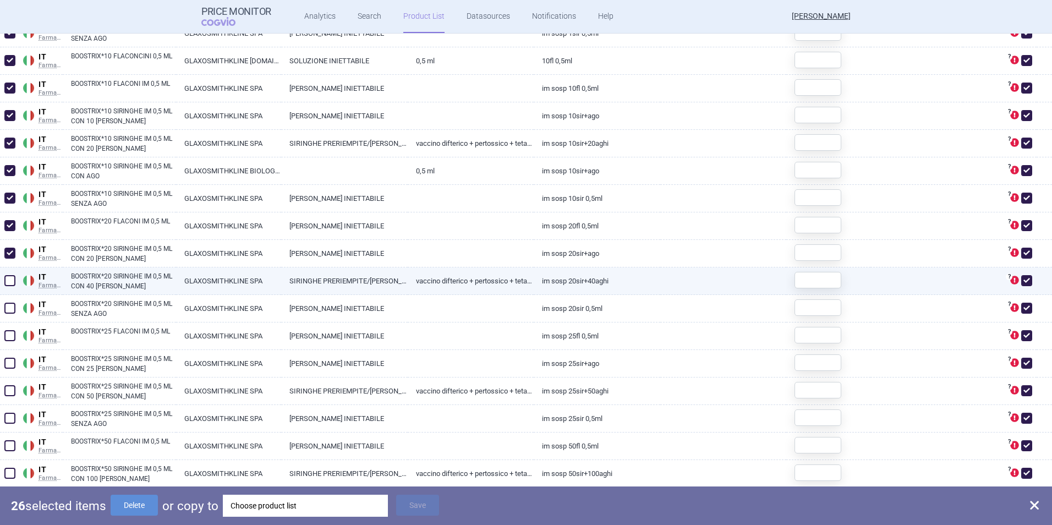
checkbox input "true"
click at [11, 278] on span at bounding box center [9, 280] width 11 height 11
checkbox input "true"
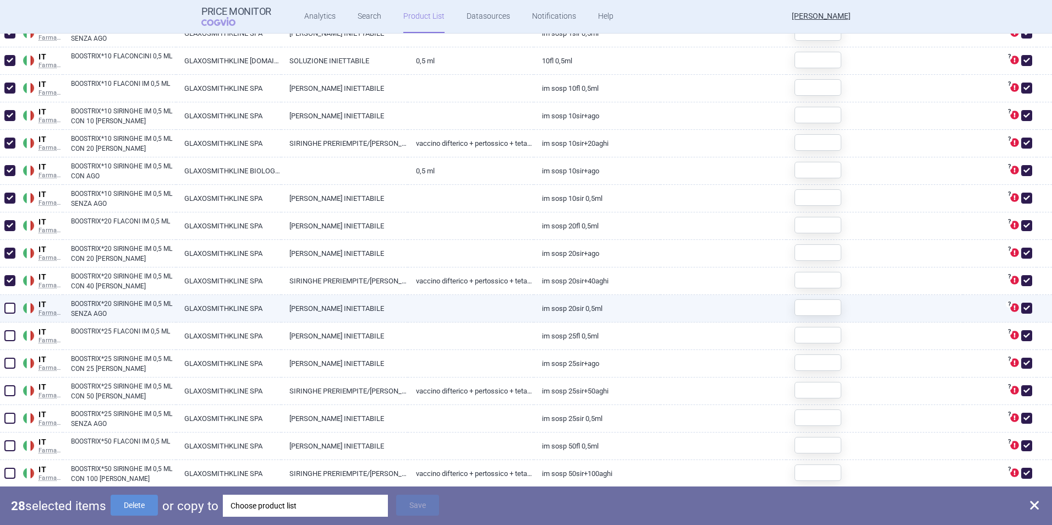
click at [12, 305] on span at bounding box center [9, 308] width 11 height 11
checkbox input "true"
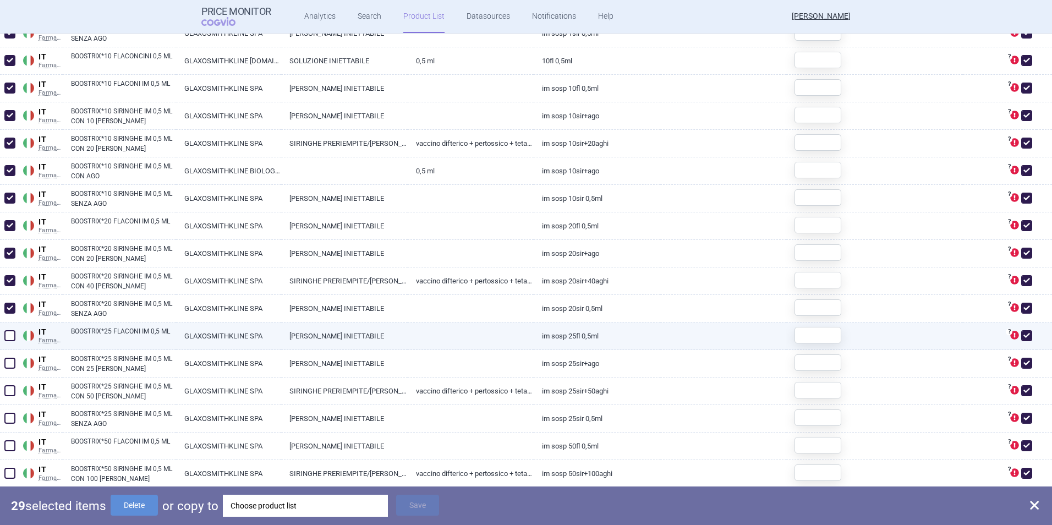
click at [15, 332] on span at bounding box center [9, 335] width 11 height 11
checkbox input "true"
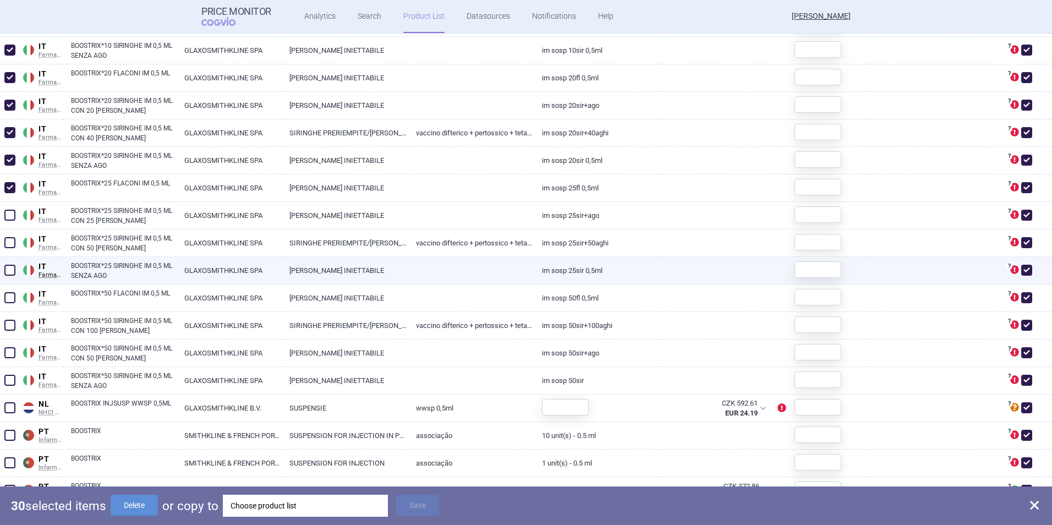
scroll to position [2310, 0]
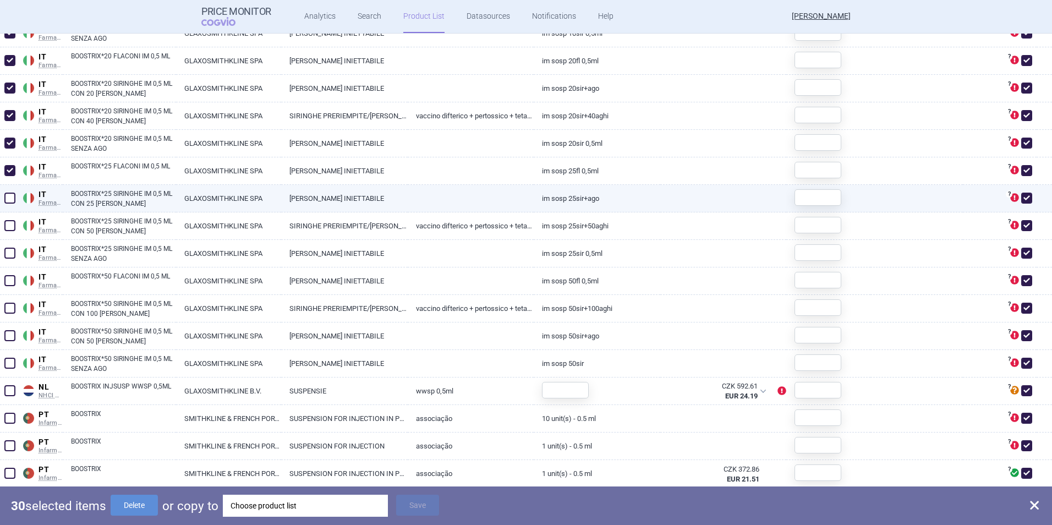
click at [12, 198] on span at bounding box center [9, 198] width 11 height 11
checkbox input "true"
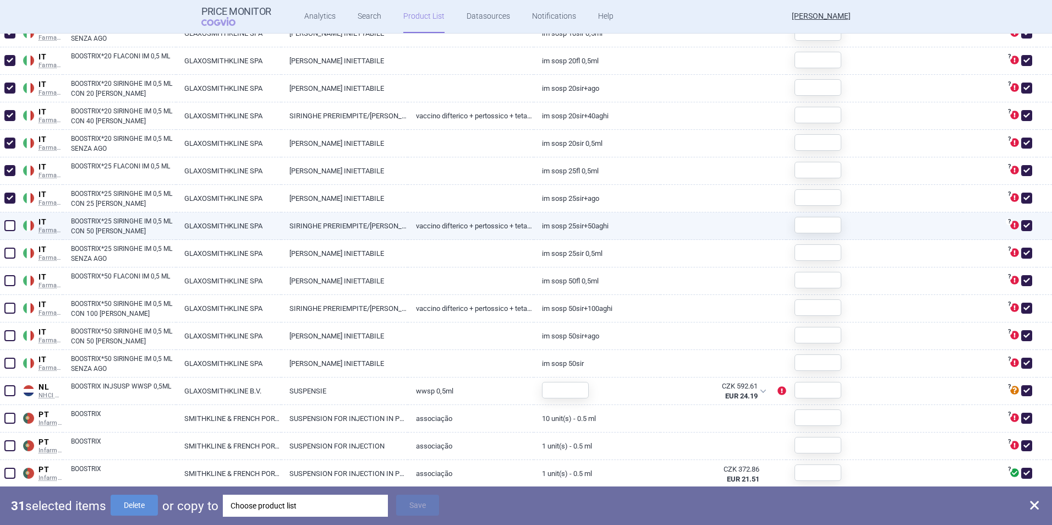
click at [9, 224] on span at bounding box center [9, 225] width 11 height 11
checkbox input "true"
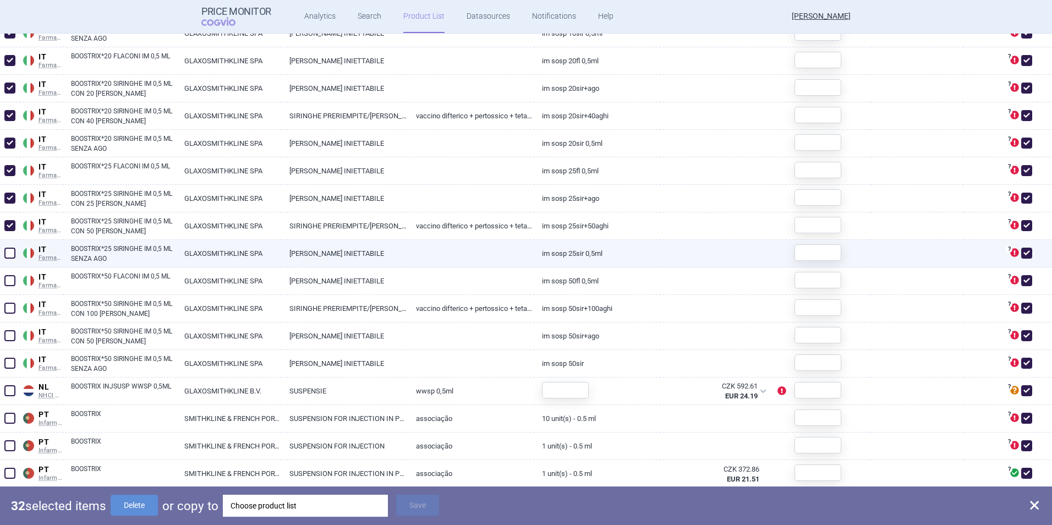
click at [9, 250] on span at bounding box center [9, 253] width 11 height 11
checkbox input "true"
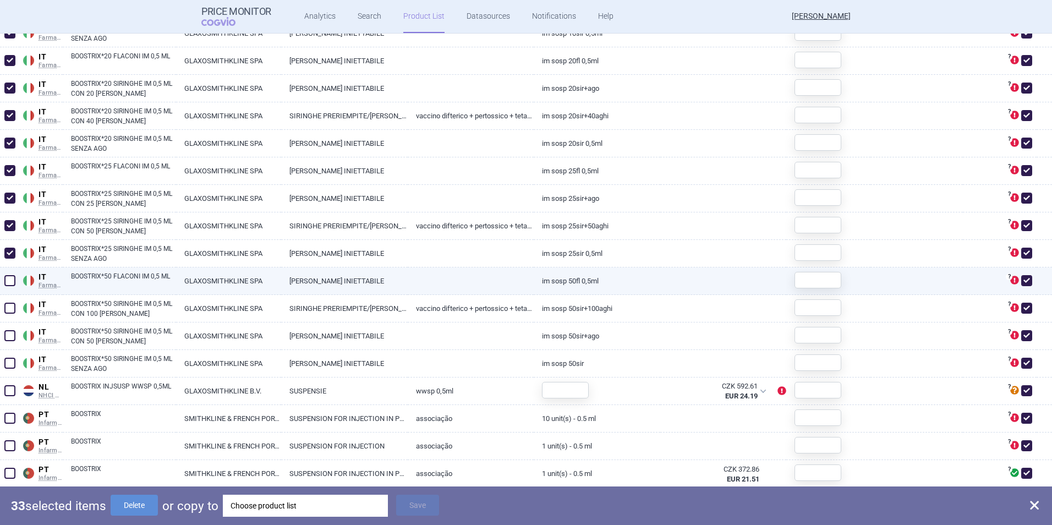
click at [9, 282] on span at bounding box center [9, 280] width 11 height 11
checkbox input "true"
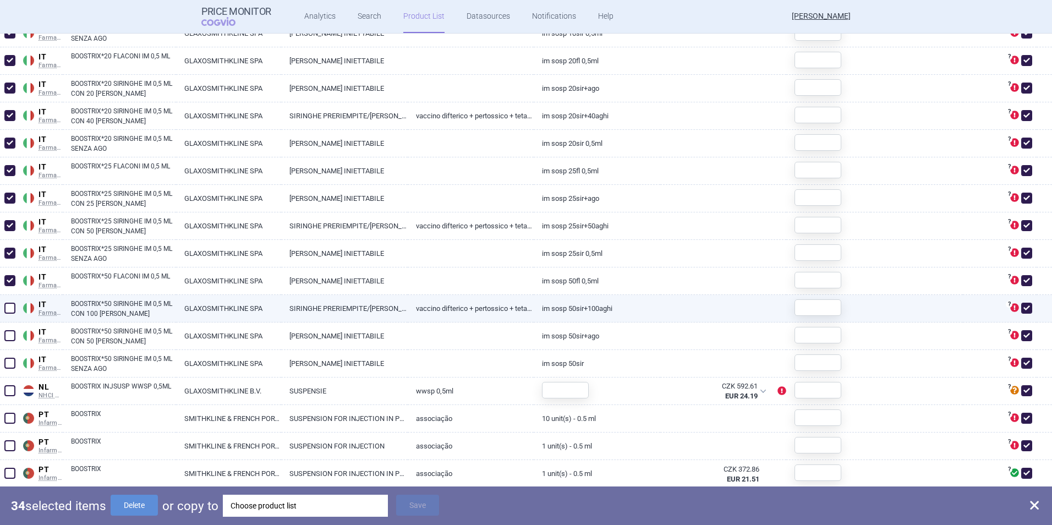
click at [9, 306] on span at bounding box center [9, 308] width 11 height 11
checkbox input "true"
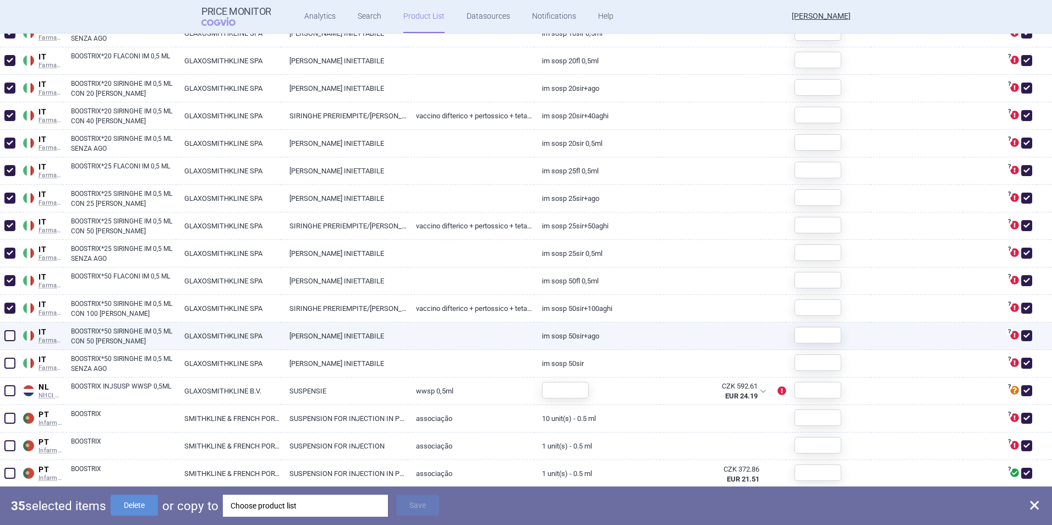
click at [8, 333] on span at bounding box center [9, 335] width 11 height 11
checkbox input "true"
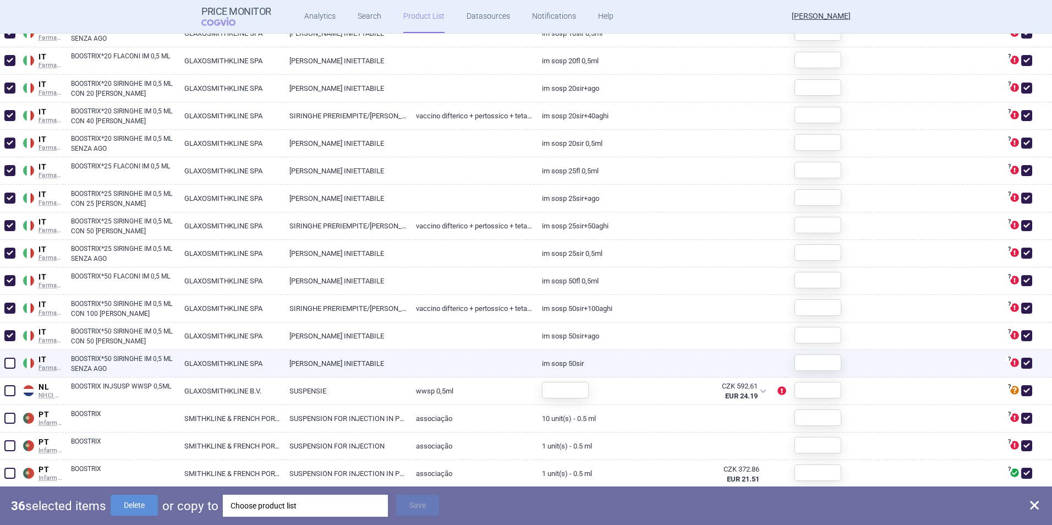
click at [8, 359] on span at bounding box center [9, 363] width 11 height 11
checkbox input "true"
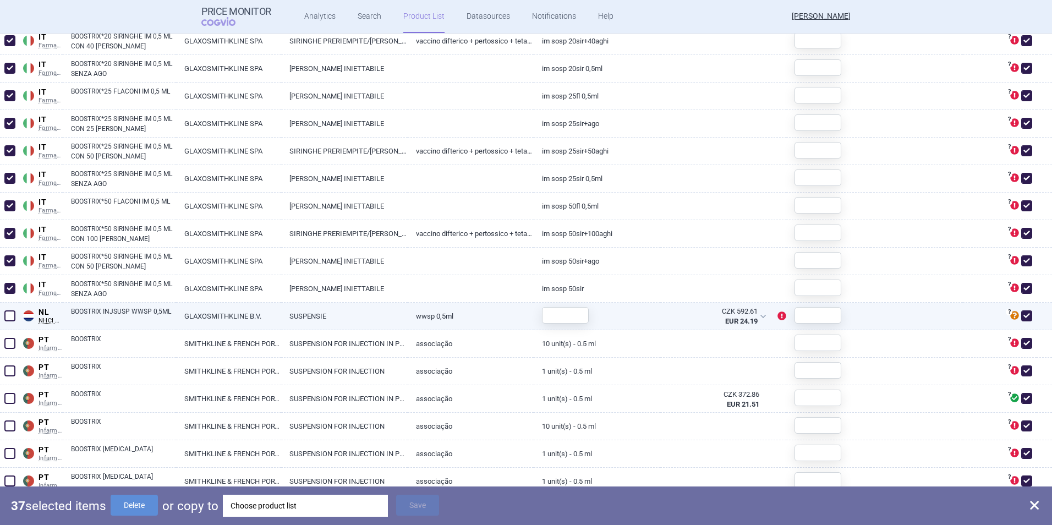
scroll to position [2420, 0]
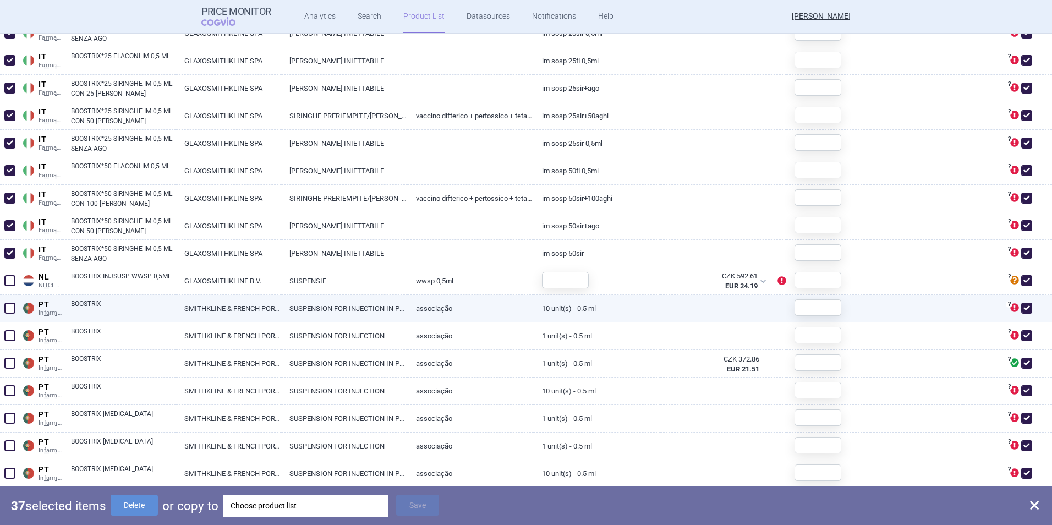
click at [12, 306] on span at bounding box center [9, 308] width 11 height 11
checkbox input "true"
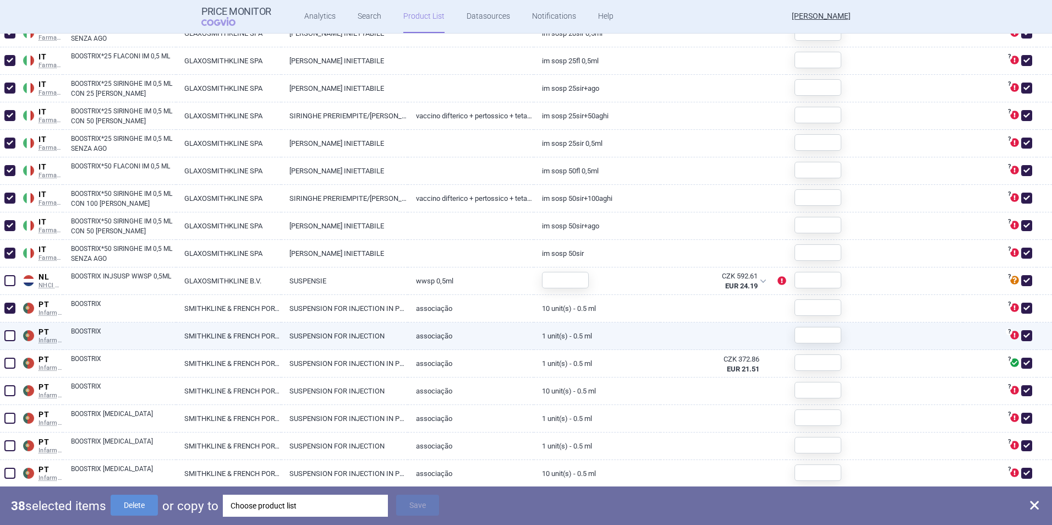
click at [11, 335] on span at bounding box center [9, 335] width 11 height 11
checkbox input "true"
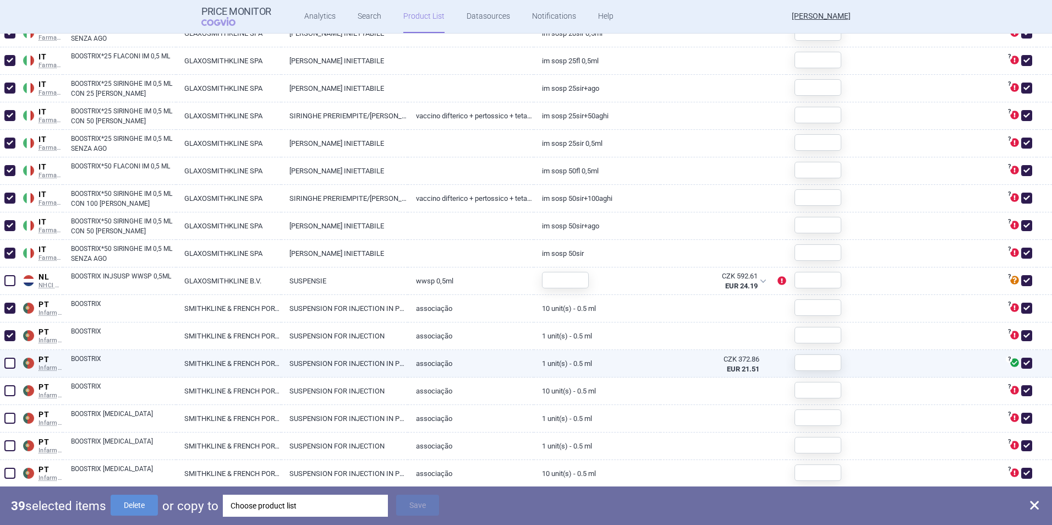
click at [9, 361] on span at bounding box center [9, 363] width 11 height 11
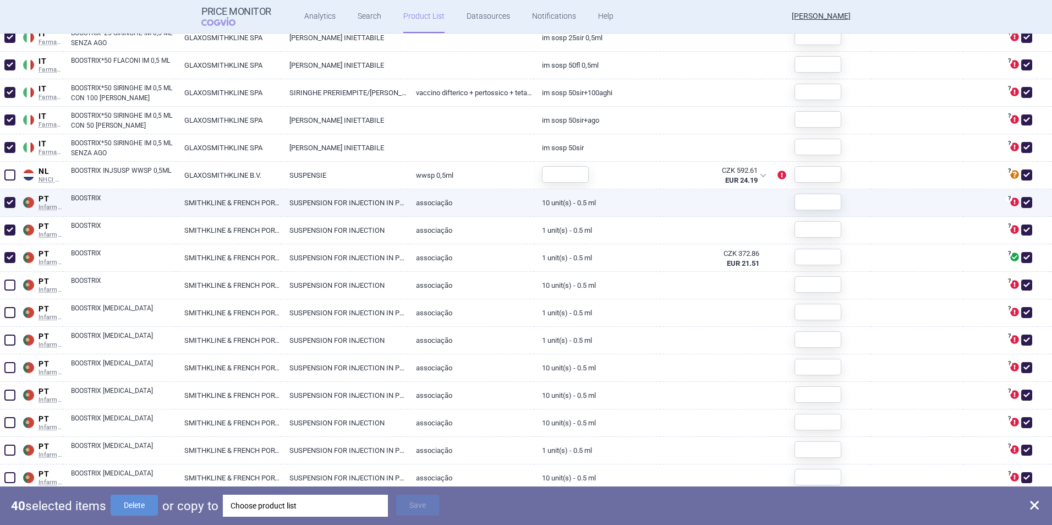
scroll to position [2530, 0]
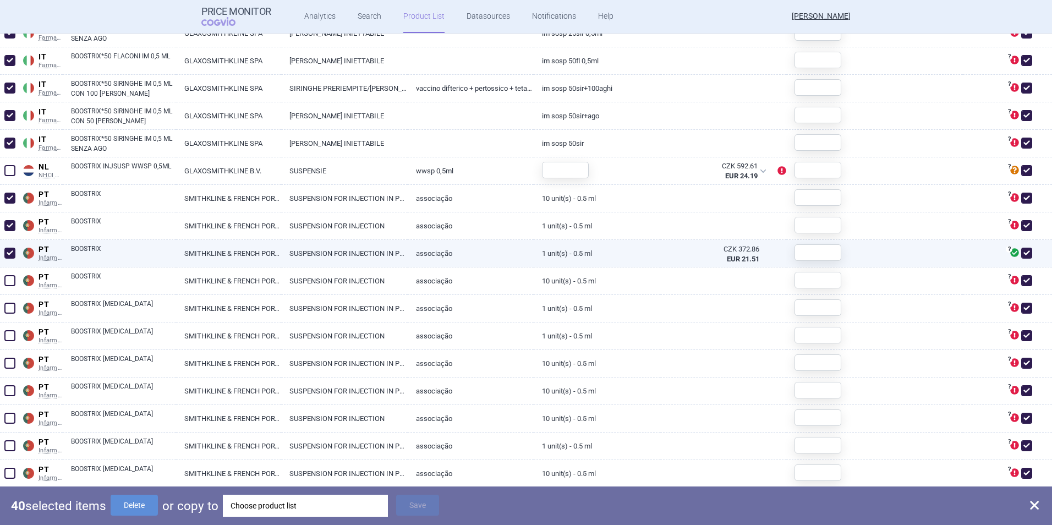
click at [7, 257] on span at bounding box center [9, 253] width 11 height 11
checkbox input "false"
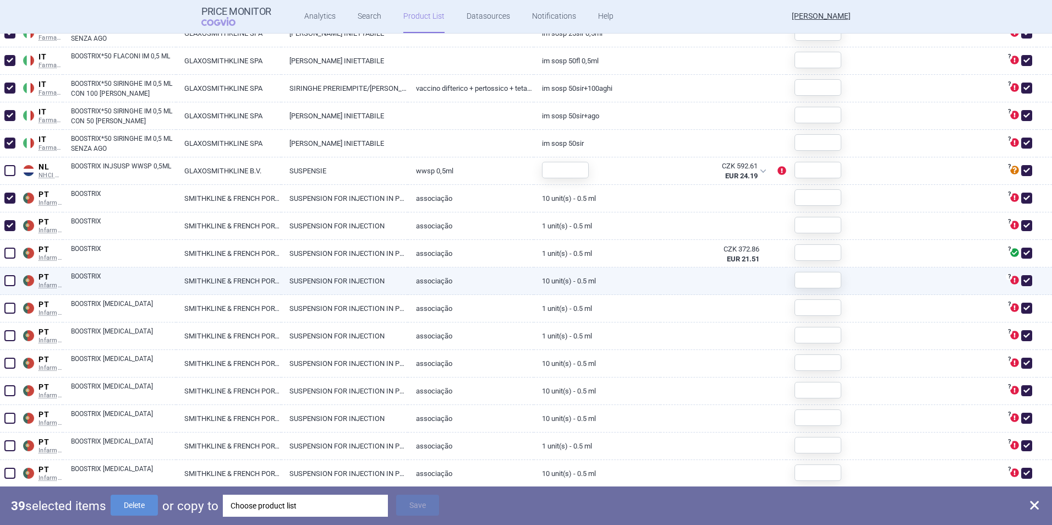
click at [10, 281] on span at bounding box center [9, 280] width 11 height 11
checkbox input "true"
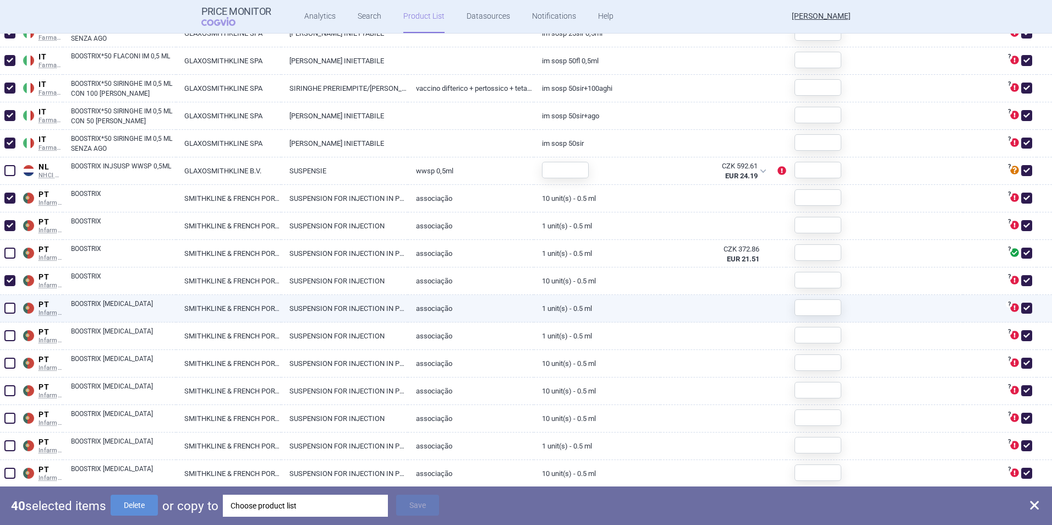
click at [9, 299] on div at bounding box center [10, 309] width 20 height 28
click at [8, 305] on span at bounding box center [9, 308] width 11 height 11
checkbox input "true"
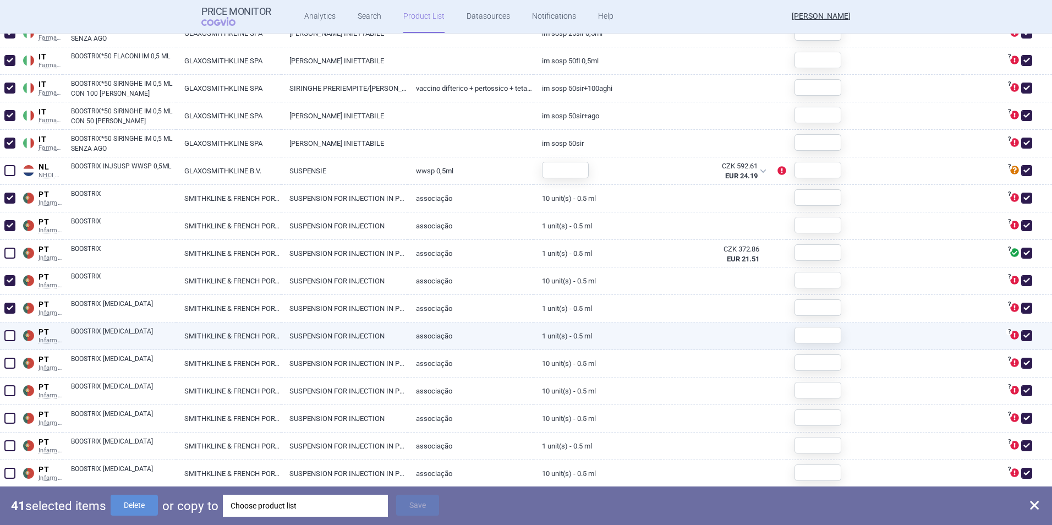
click at [8, 337] on span at bounding box center [9, 335] width 11 height 11
checkbox input "true"
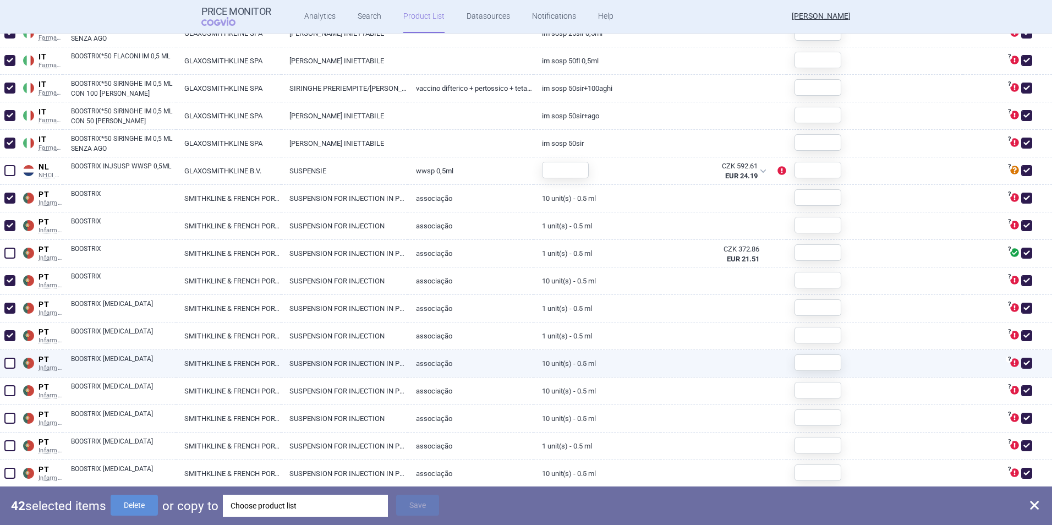
click at [10, 359] on span at bounding box center [9, 363] width 11 height 11
checkbox input "true"
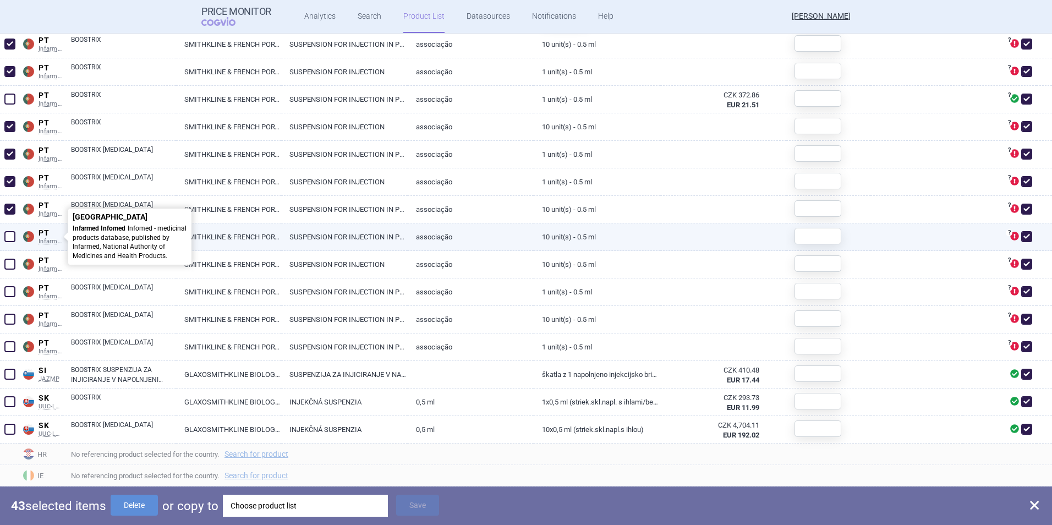
scroll to position [2695, 0]
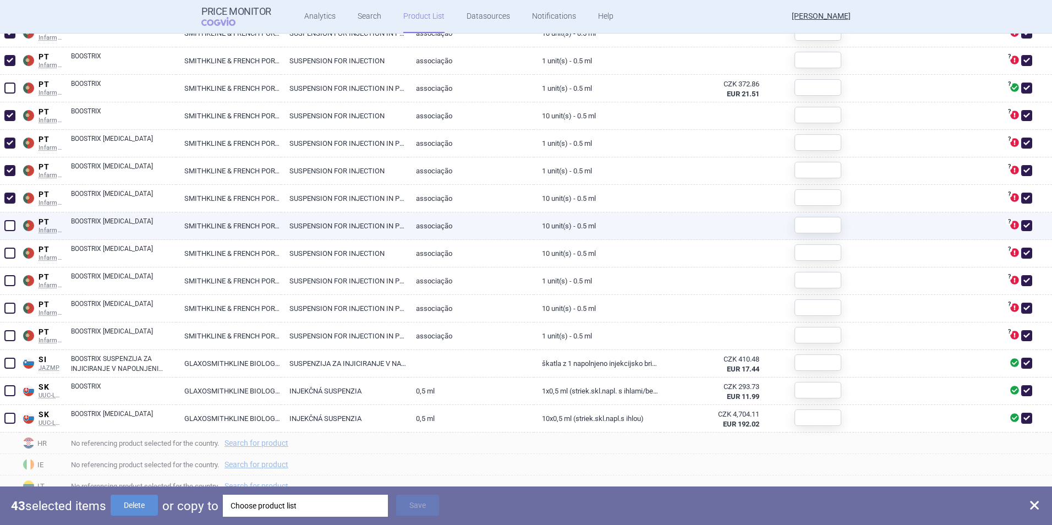
click at [17, 226] on span at bounding box center [10, 225] width 17 height 17
checkbox input "true"
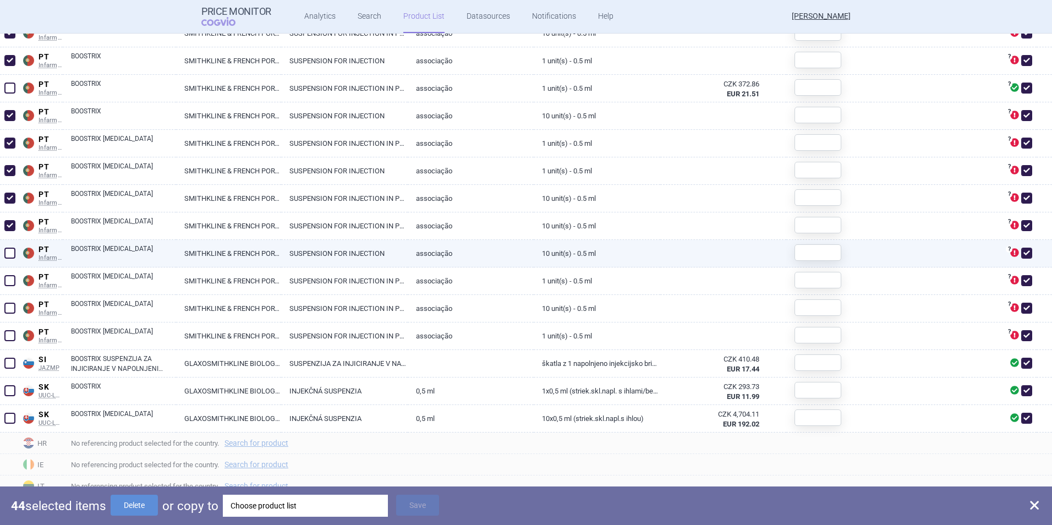
click at [10, 251] on span at bounding box center [9, 253] width 11 height 11
checkbox input "true"
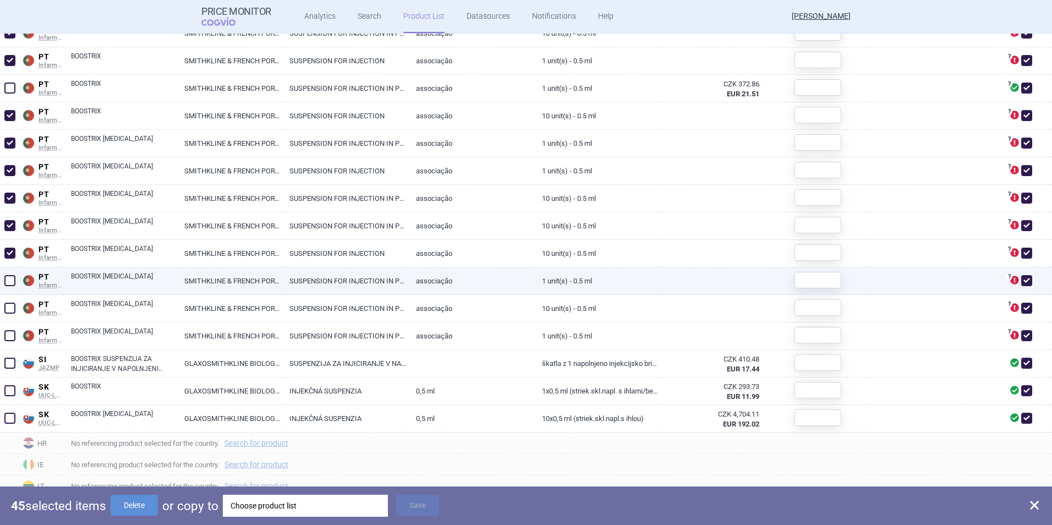
click at [13, 282] on span at bounding box center [9, 280] width 11 height 11
checkbox input "true"
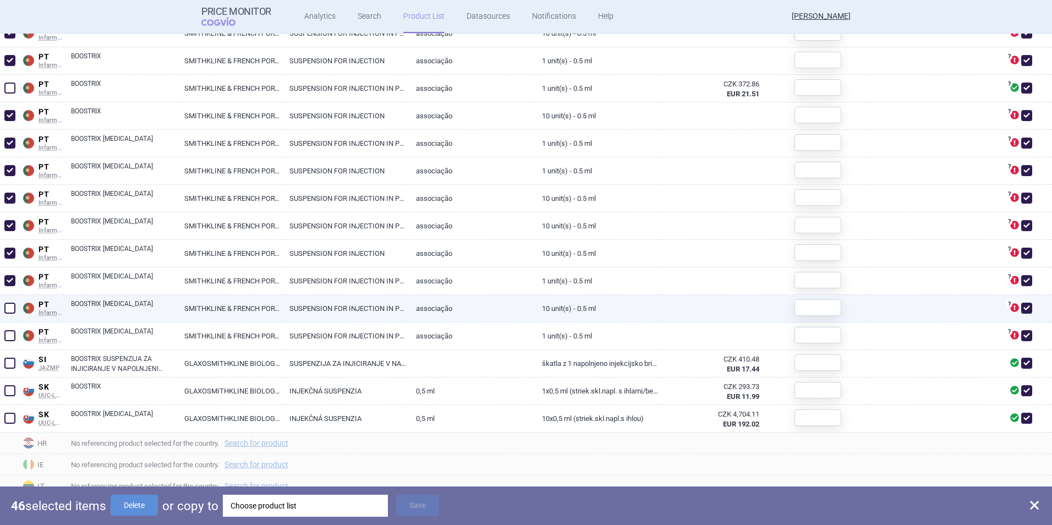
click at [12, 308] on span at bounding box center [9, 308] width 11 height 11
checkbox input "true"
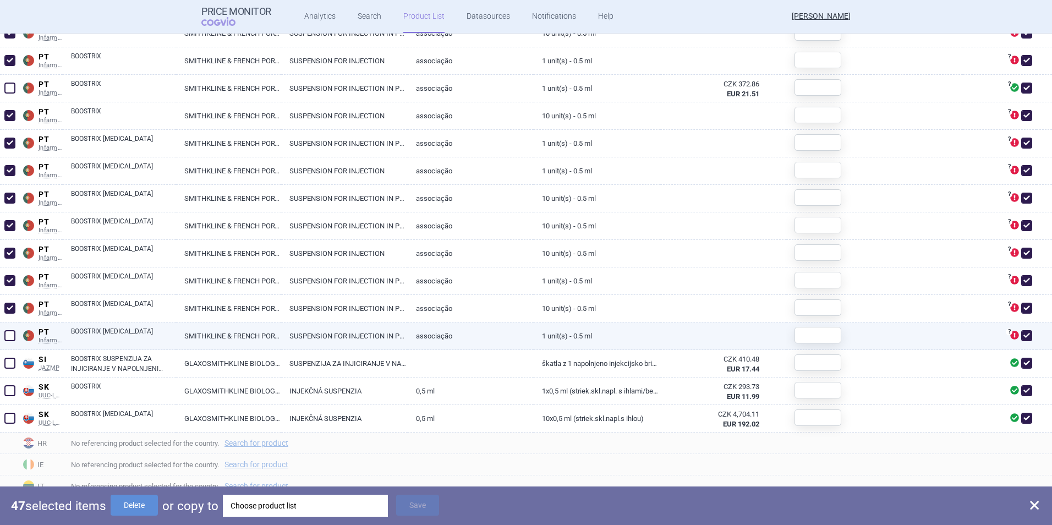
click at [14, 332] on span at bounding box center [9, 335] width 11 height 11
checkbox input "true"
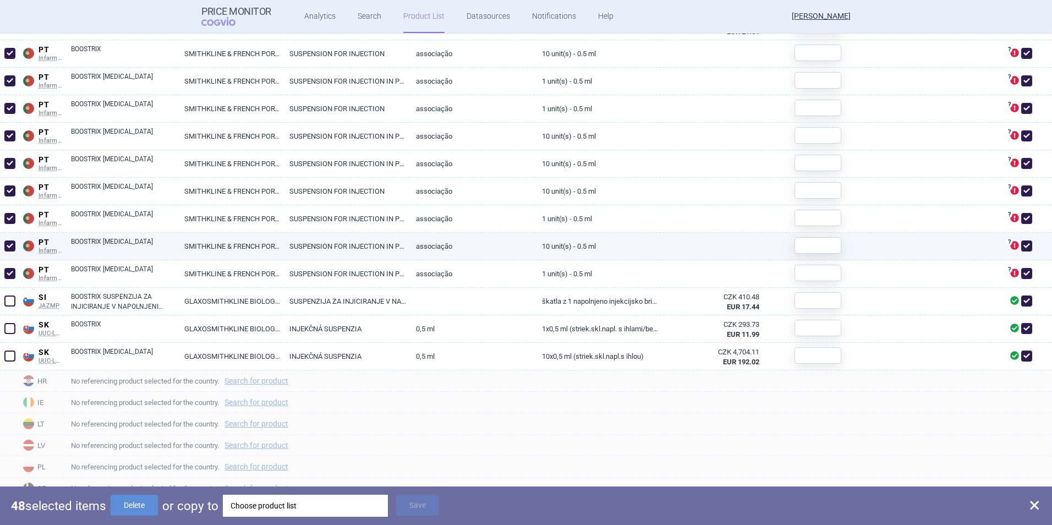
scroll to position [2759, 0]
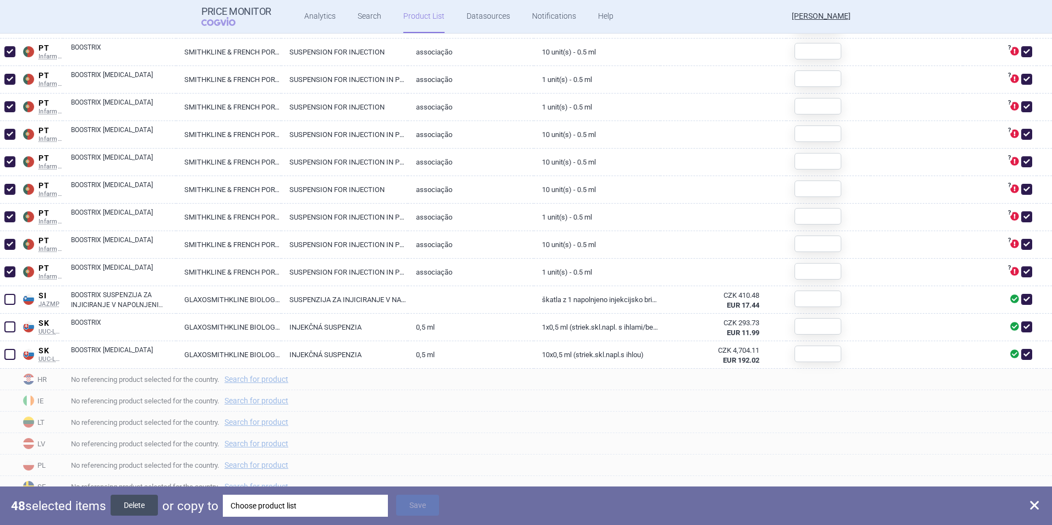
click at [140, 508] on button "Delete" at bounding box center [134, 504] width 47 height 21
checkbox input "false"
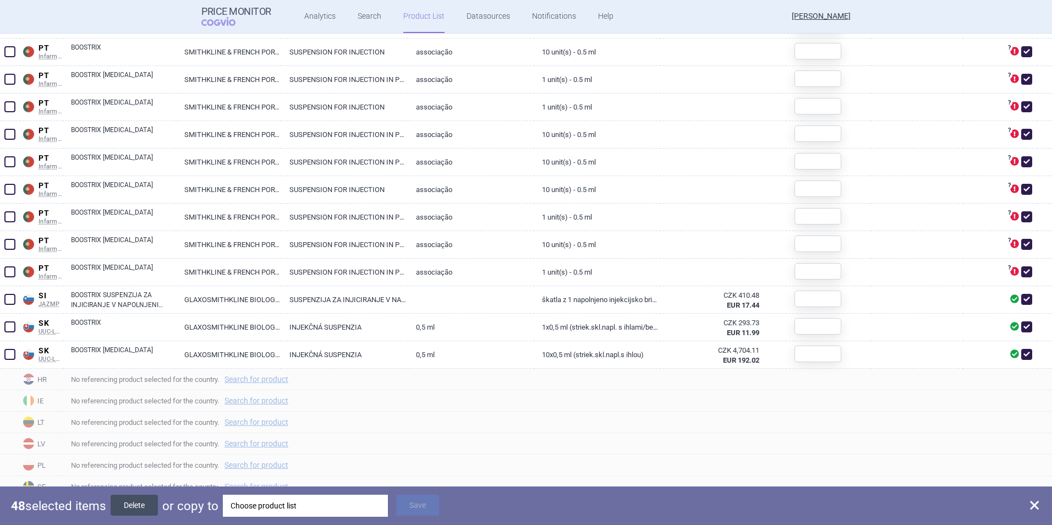
checkbox input "false"
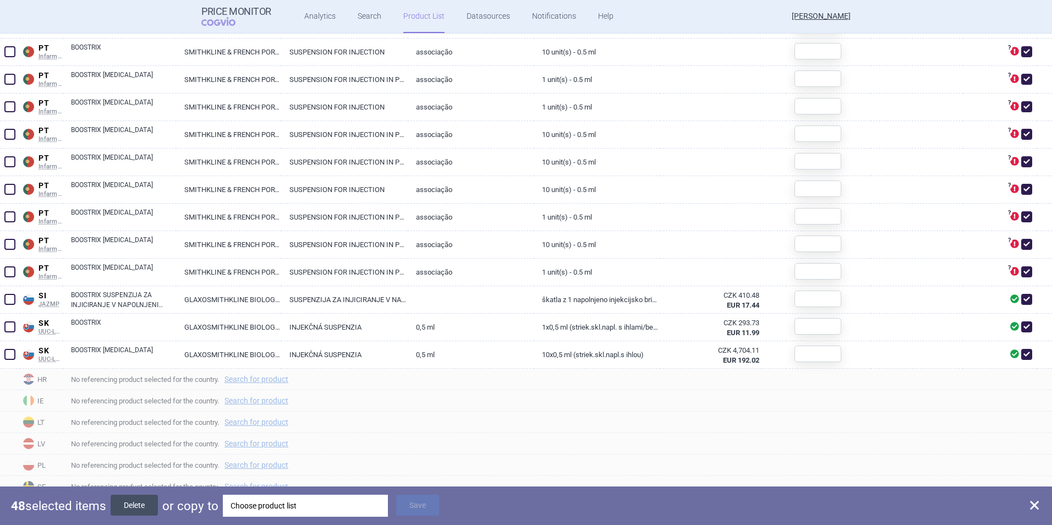
checkbox input "false"
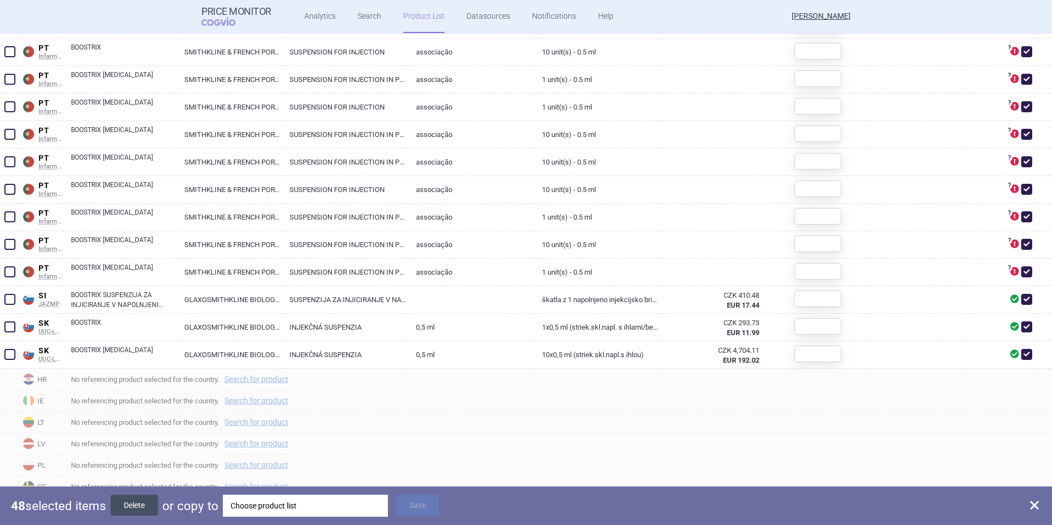
checkbox input "false"
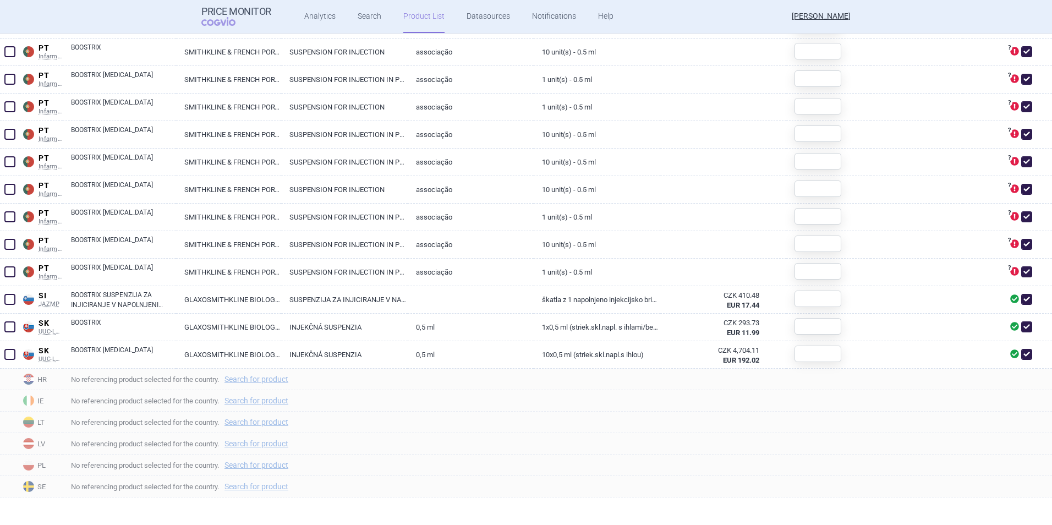
checkbox input "false"
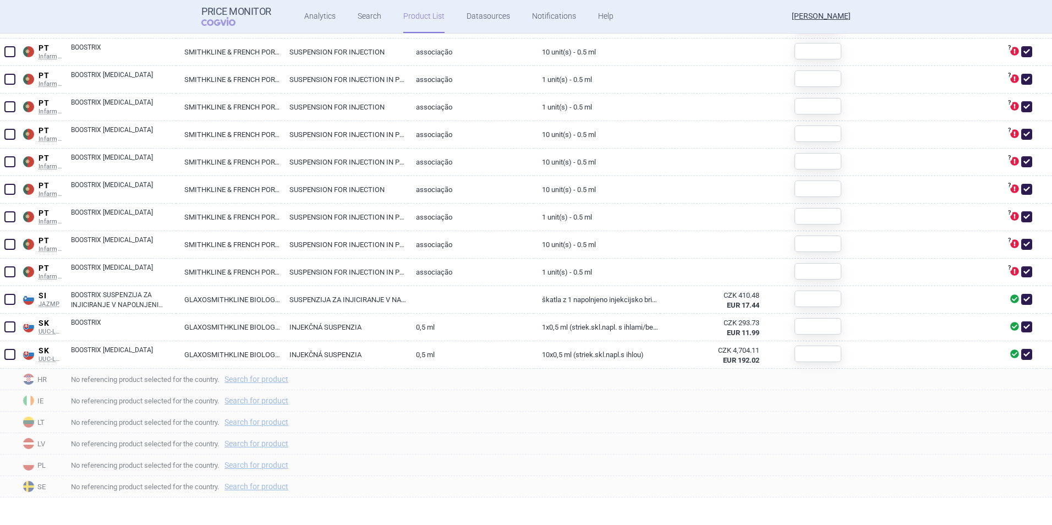
checkbox input "false"
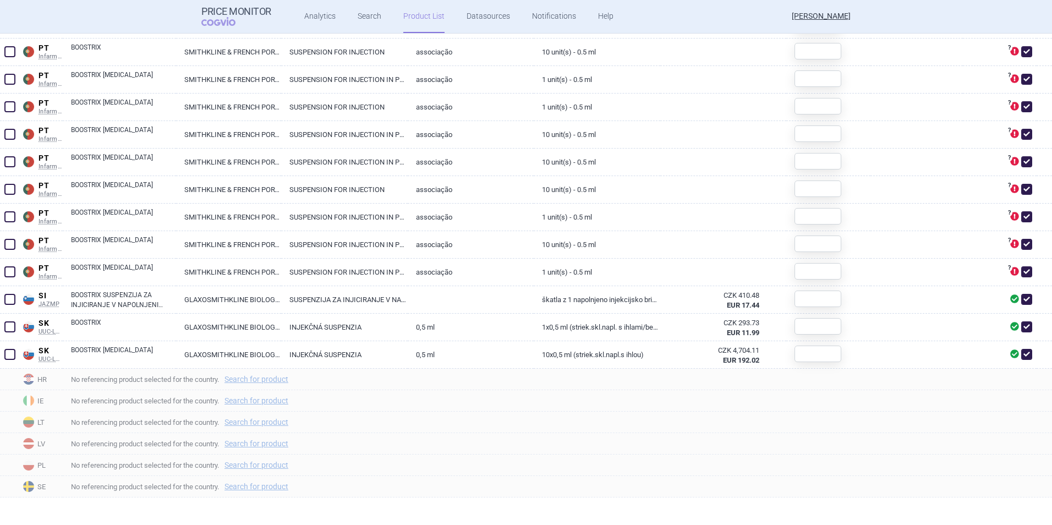
checkbox input "false"
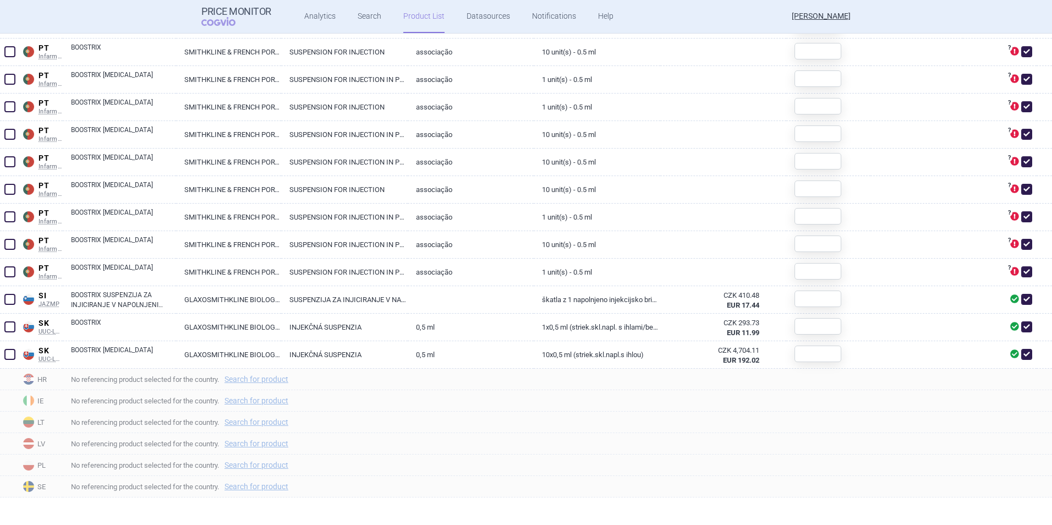
checkbox input "false"
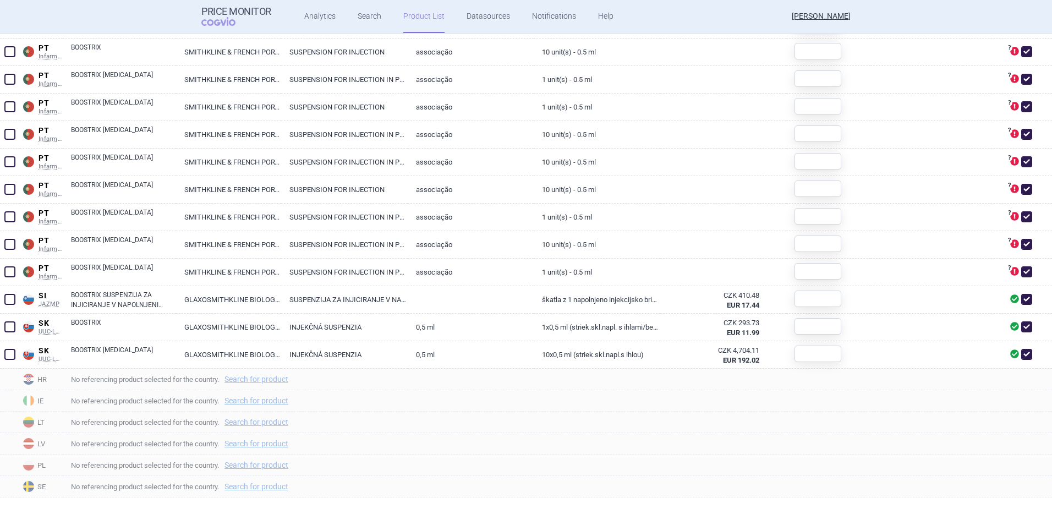
checkbox input "false"
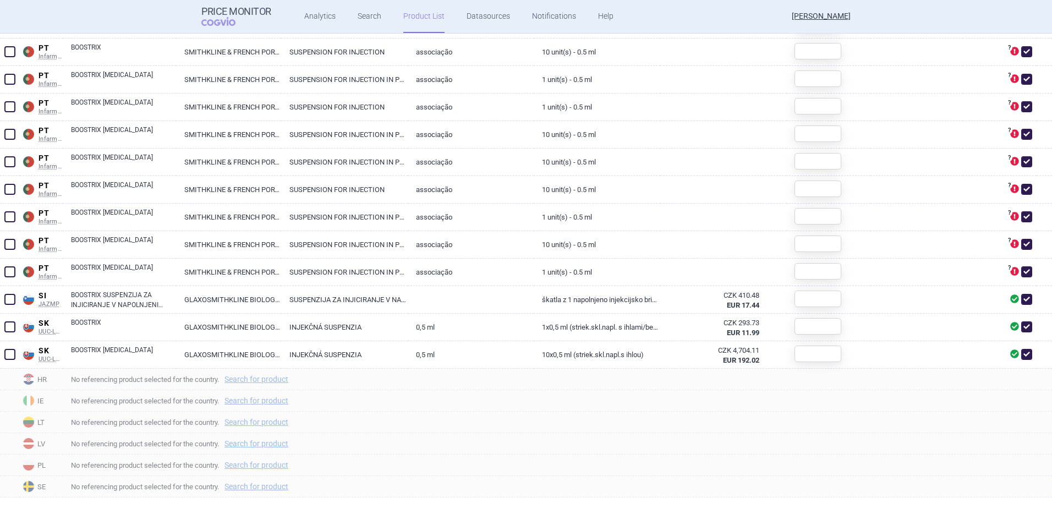
checkbox input "false"
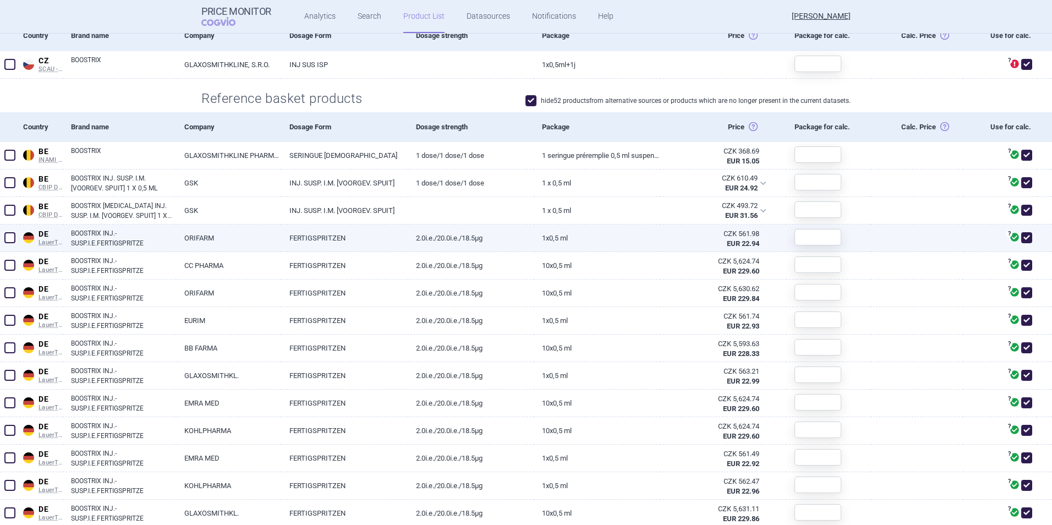
scroll to position [360, 0]
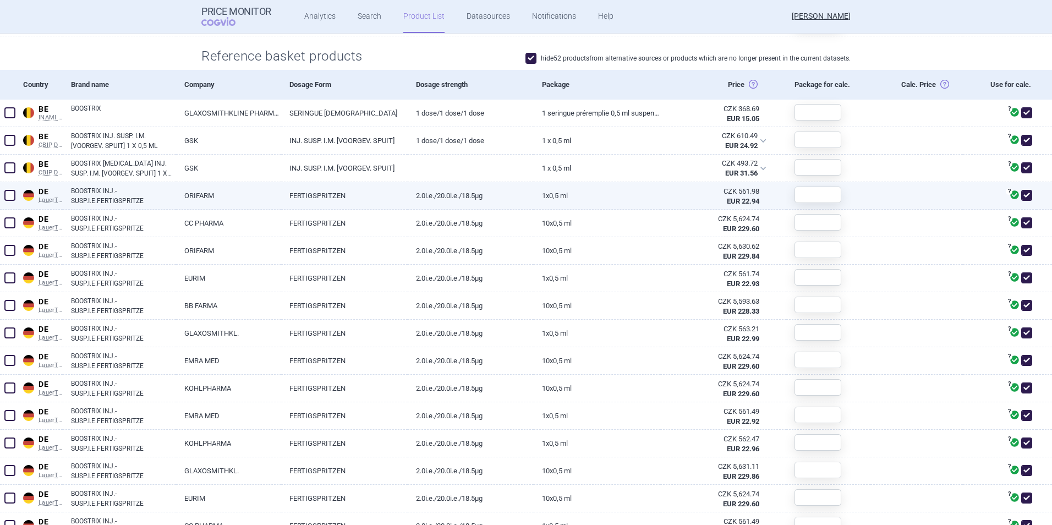
click at [5, 196] on span at bounding box center [9, 195] width 11 height 11
checkbox input "true"
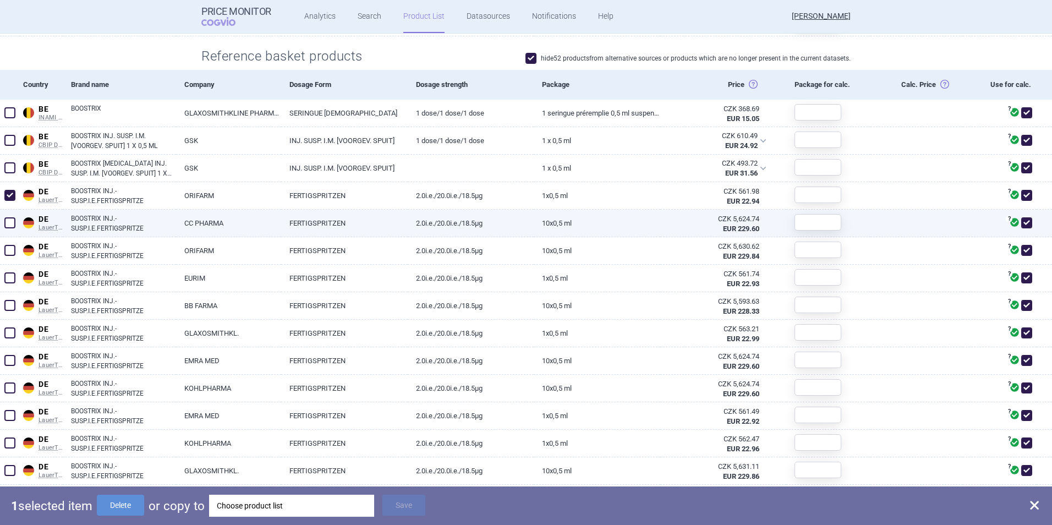
click at [10, 228] on span at bounding box center [10, 223] width 17 height 17
checkbox input "true"
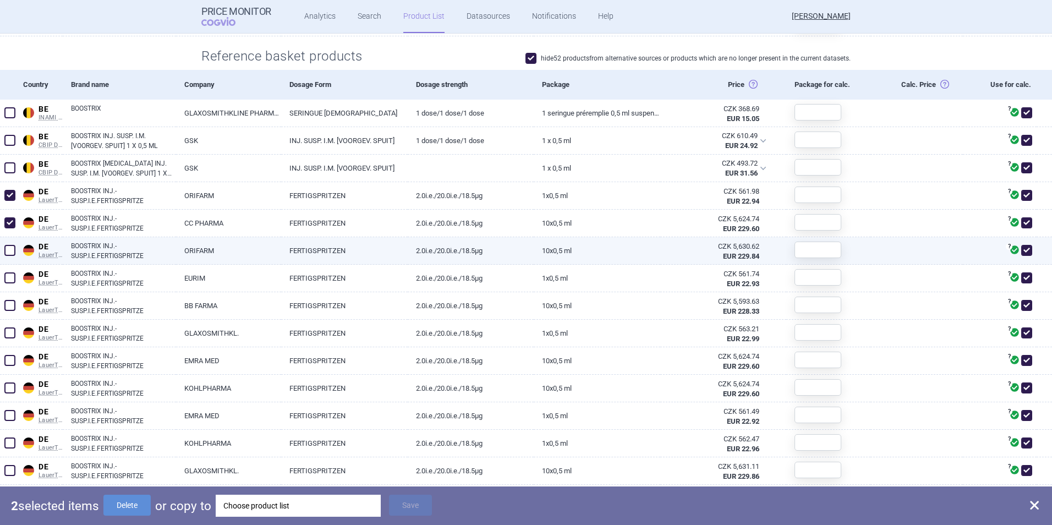
click at [12, 248] on span at bounding box center [9, 250] width 11 height 11
checkbox input "true"
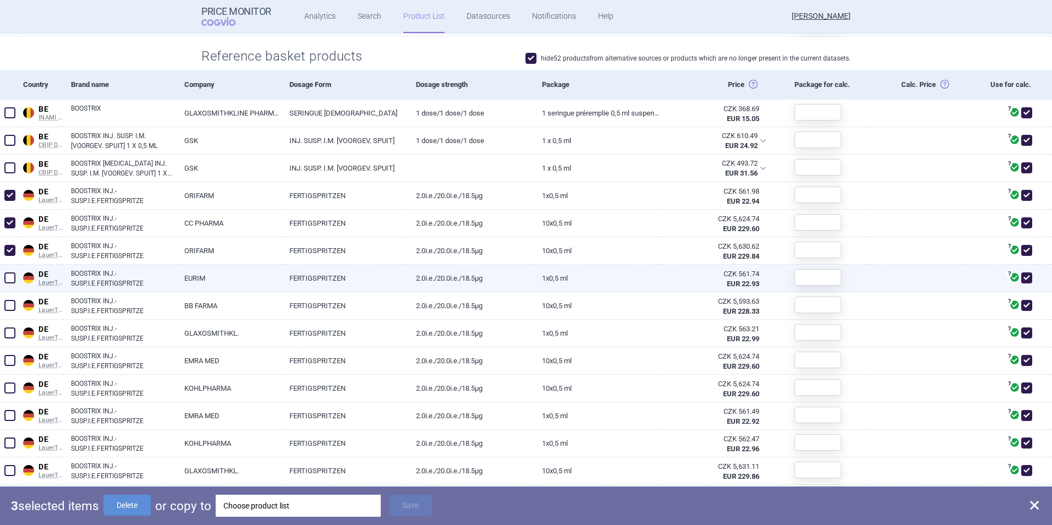
click at [10, 279] on span at bounding box center [9, 277] width 11 height 11
checkbox input "true"
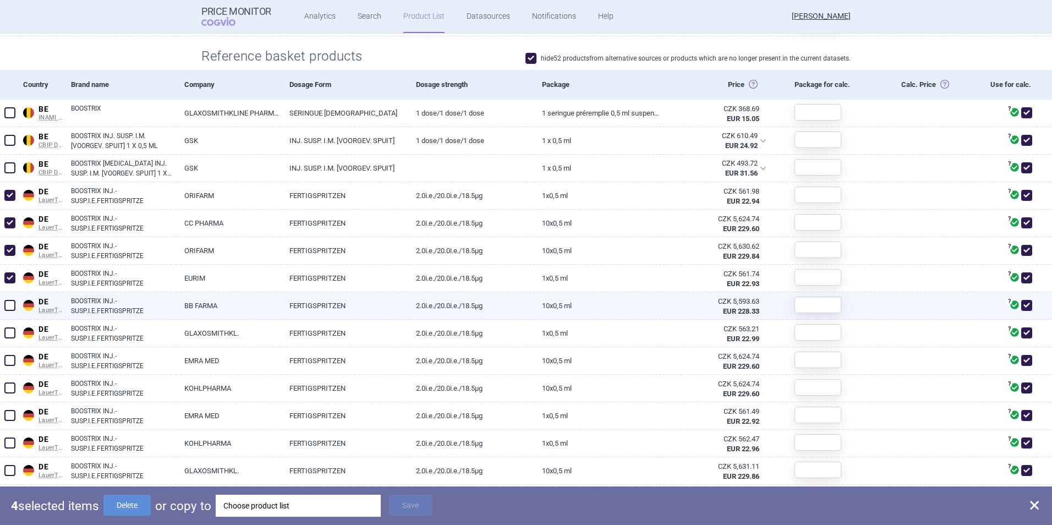
click at [9, 306] on span at bounding box center [9, 305] width 11 height 11
checkbox input "true"
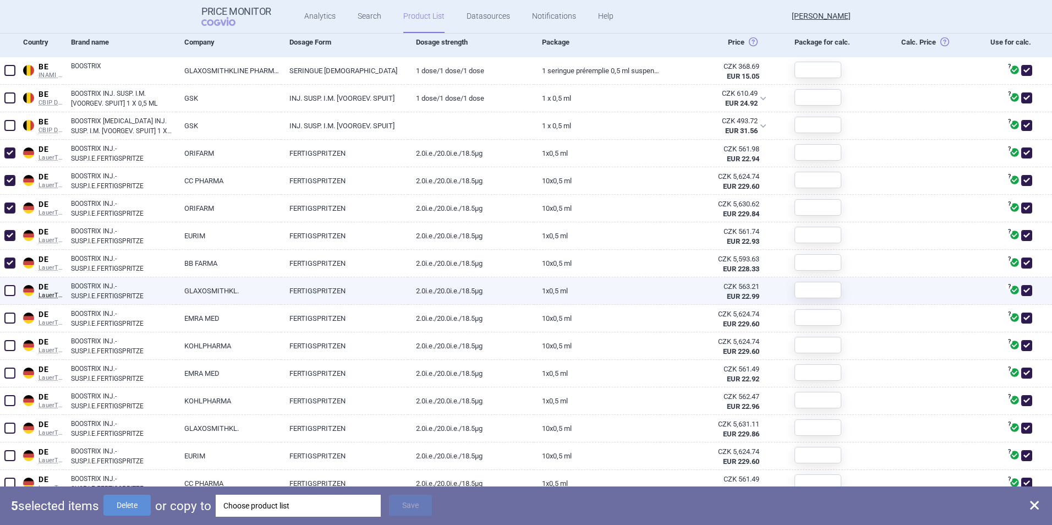
scroll to position [415, 0]
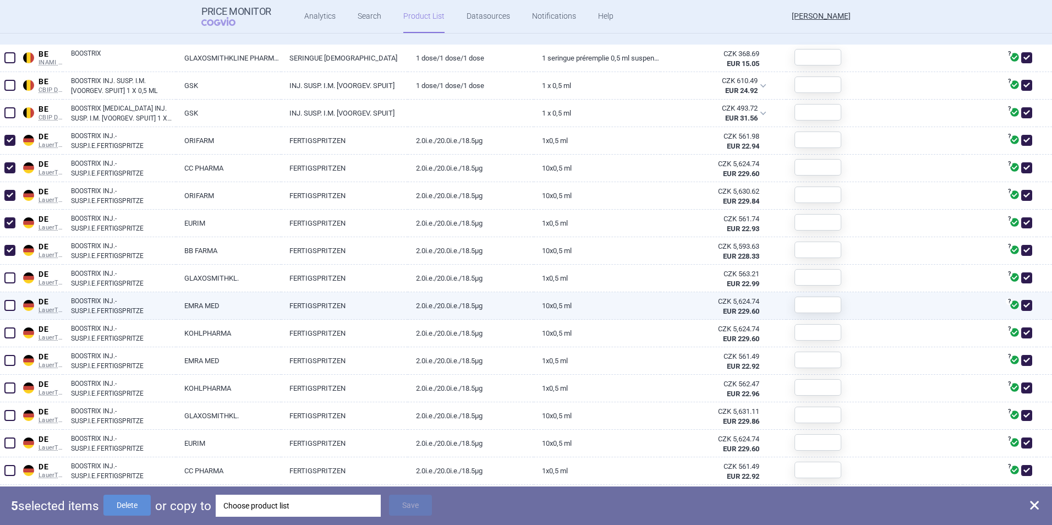
click at [10, 304] on span at bounding box center [9, 305] width 11 height 11
checkbox input "true"
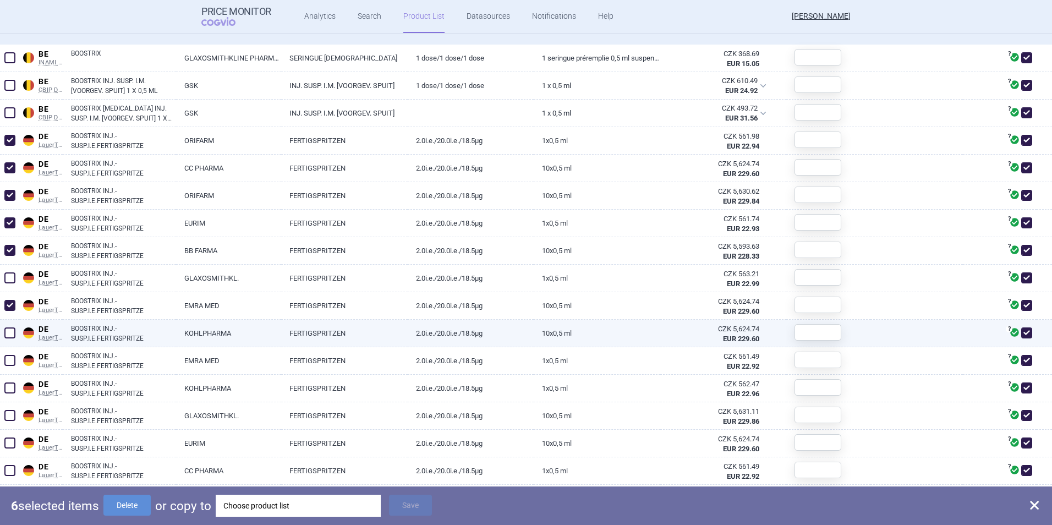
click at [12, 336] on span at bounding box center [9, 332] width 11 height 11
checkbox input "true"
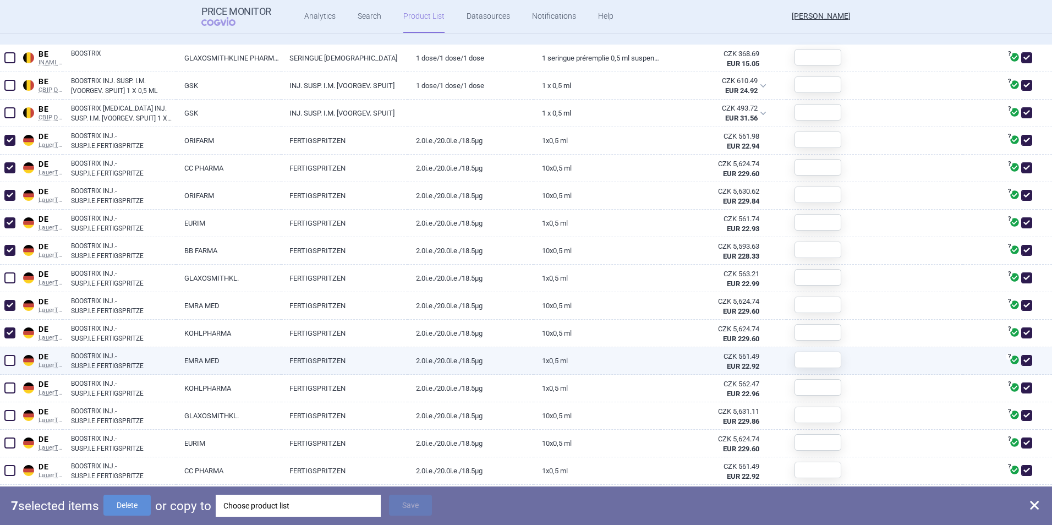
click at [13, 357] on span at bounding box center [9, 360] width 11 height 11
checkbox input "true"
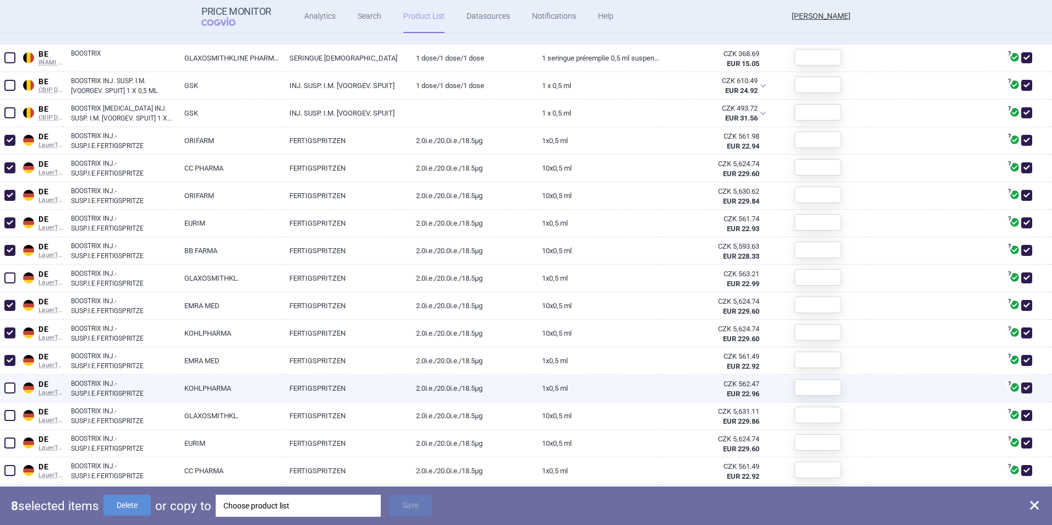
click at [13, 386] on span at bounding box center [9, 387] width 11 height 11
checkbox input "true"
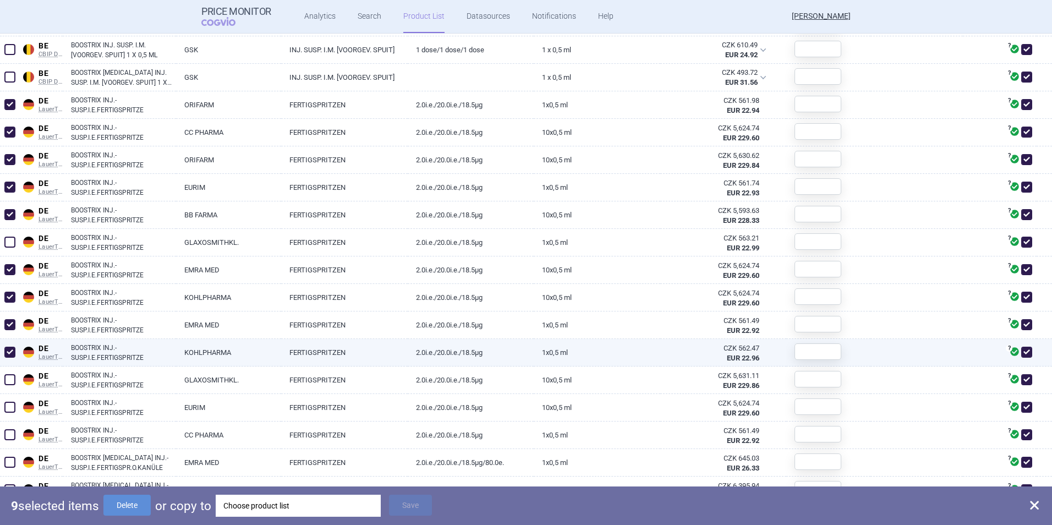
scroll to position [470, 0]
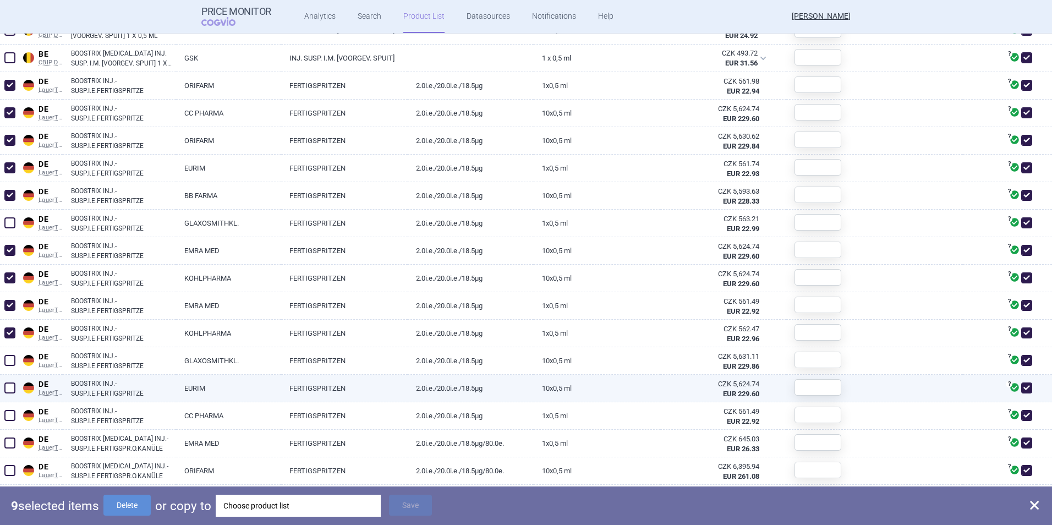
click at [10, 388] on span at bounding box center [9, 387] width 11 height 11
checkbox input "true"
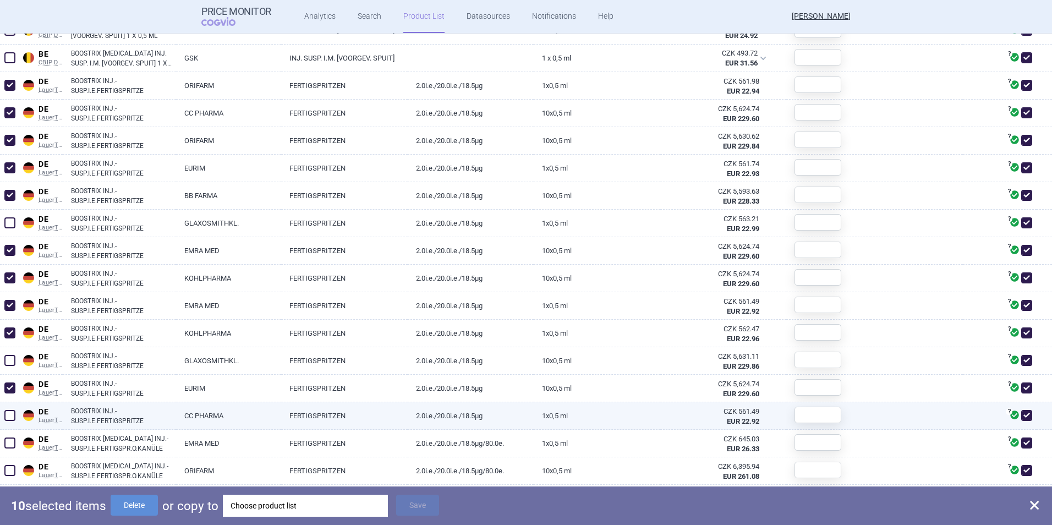
click at [10, 411] on span at bounding box center [9, 415] width 11 height 11
checkbox input "true"
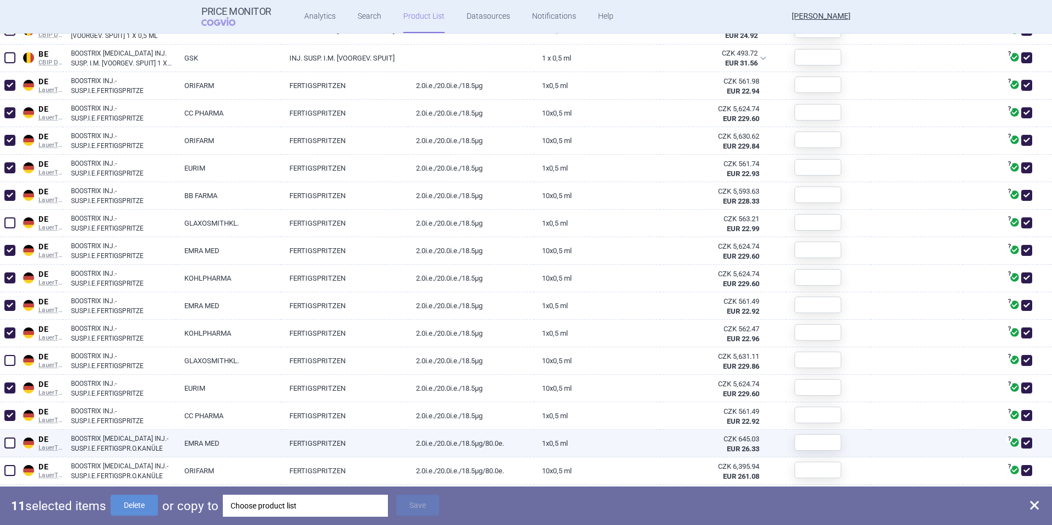
click at [13, 437] on span at bounding box center [9, 442] width 11 height 11
checkbox input "true"
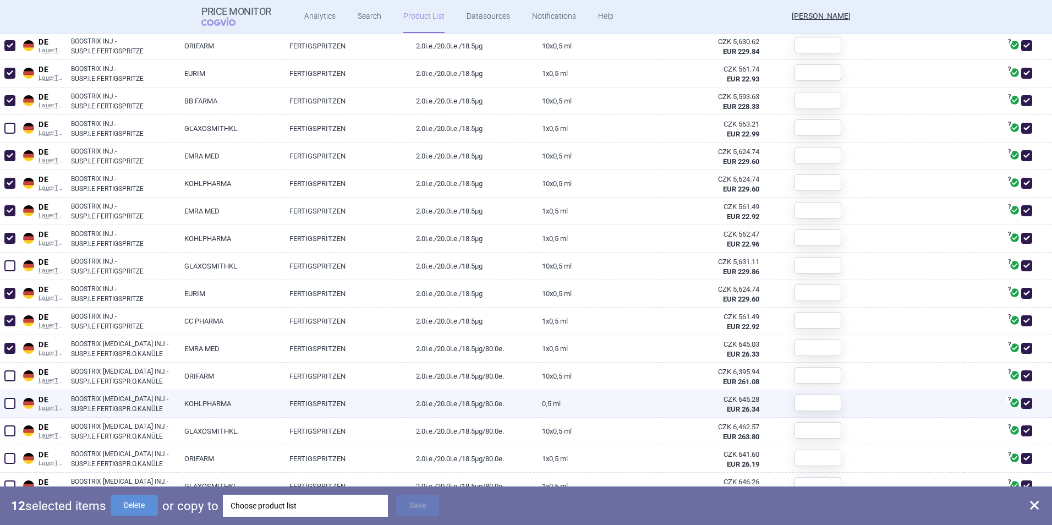
scroll to position [580, 0]
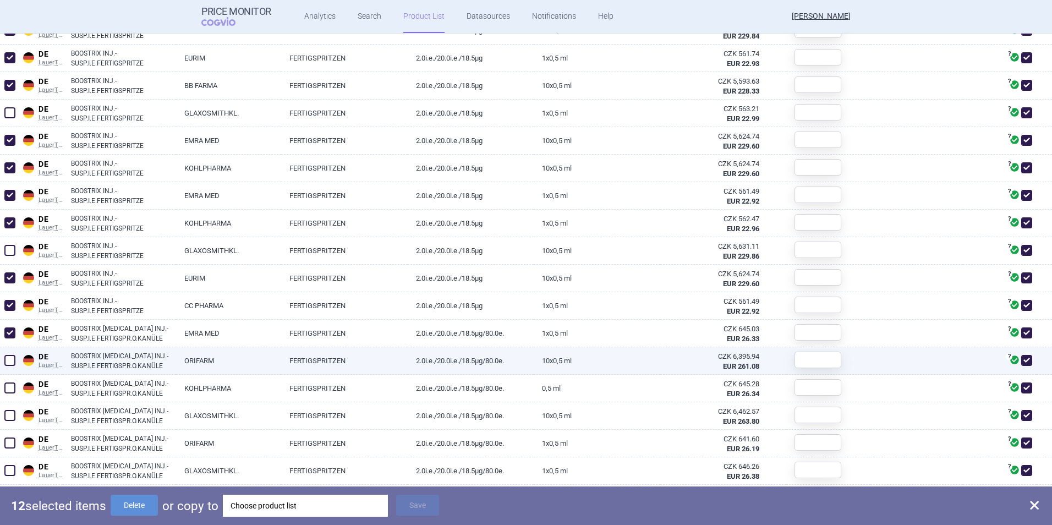
click at [15, 362] on span at bounding box center [10, 360] width 17 height 17
checkbox input "true"
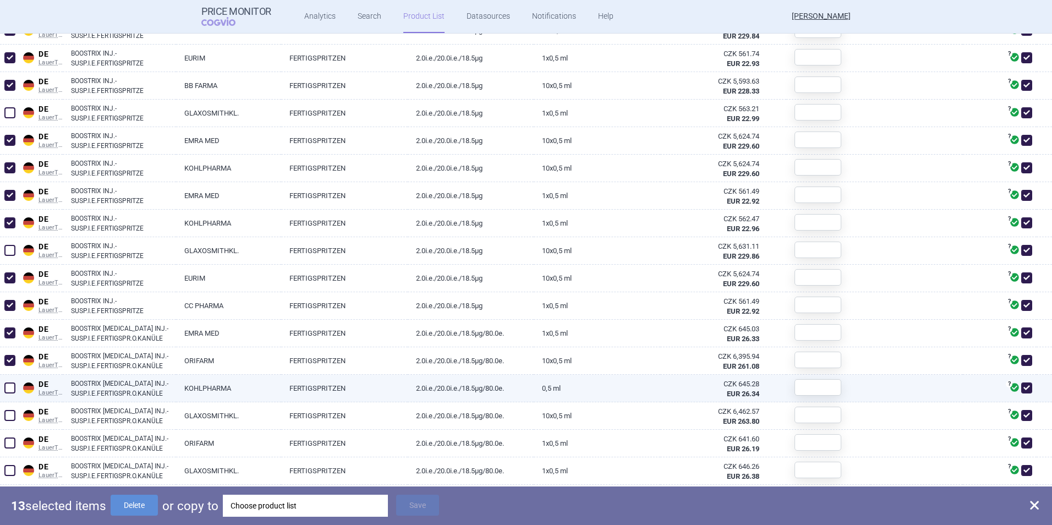
click at [12, 388] on span at bounding box center [9, 387] width 11 height 11
checkbox input "true"
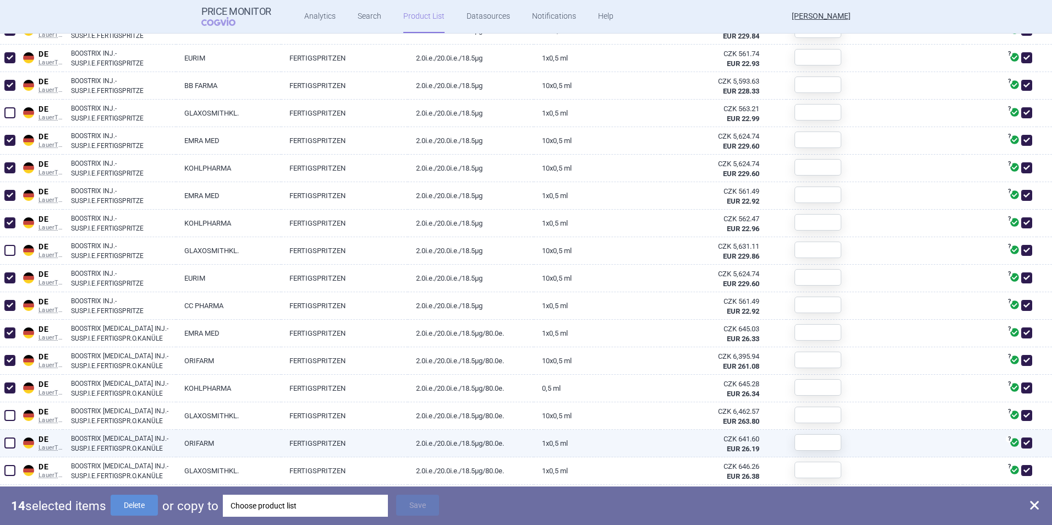
click at [11, 443] on span at bounding box center [9, 442] width 11 height 11
checkbox input "true"
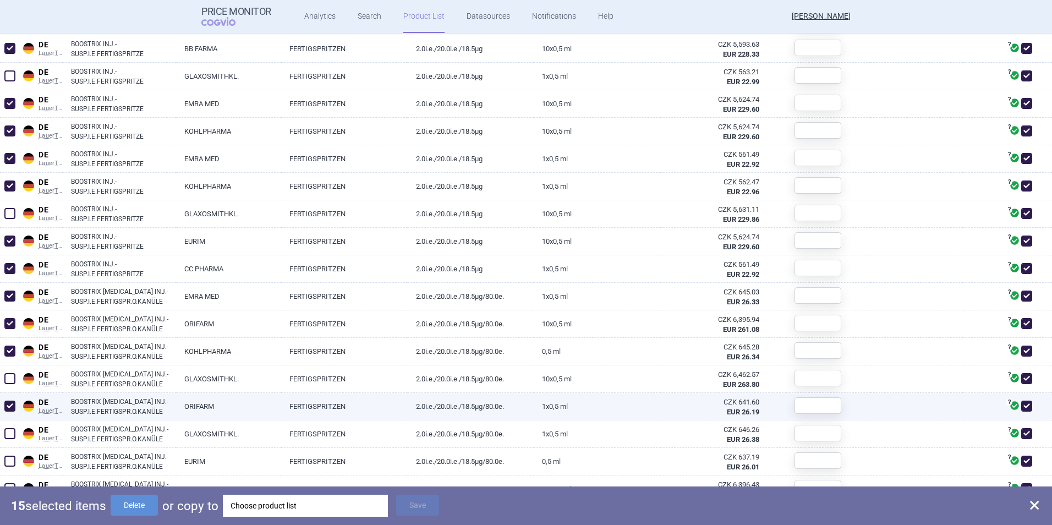
scroll to position [635, 0]
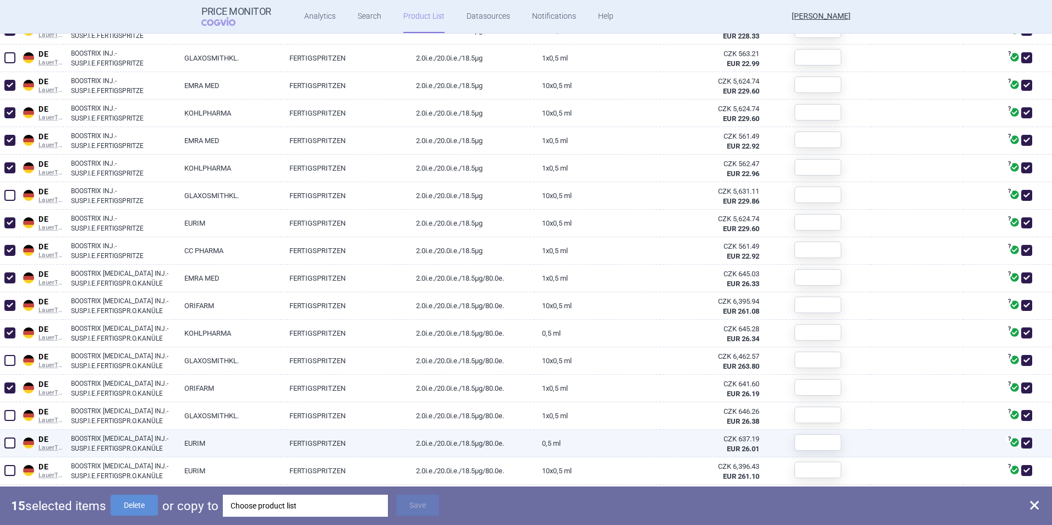
click at [7, 441] on span at bounding box center [9, 442] width 11 height 11
checkbox input "true"
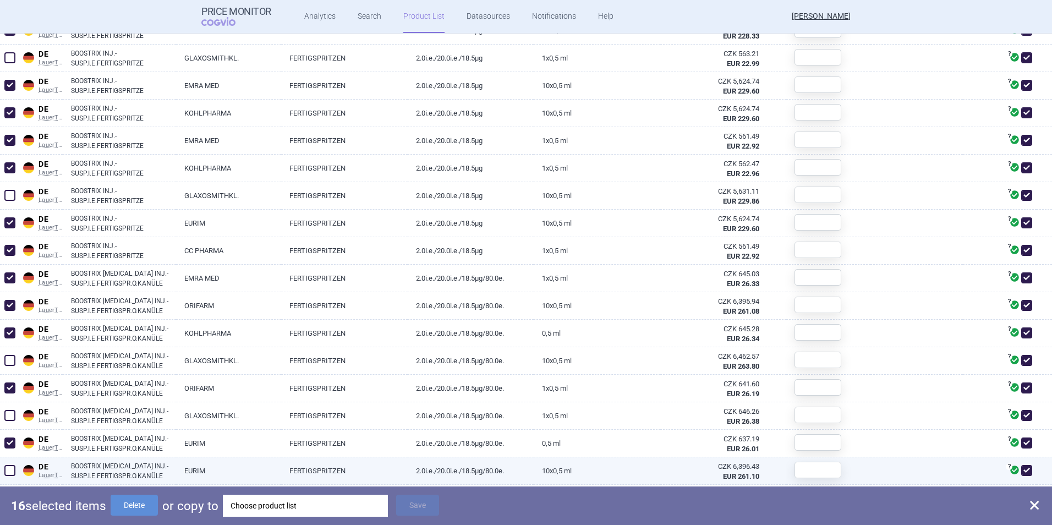
click at [11, 467] on span at bounding box center [9, 470] width 11 height 11
checkbox input "true"
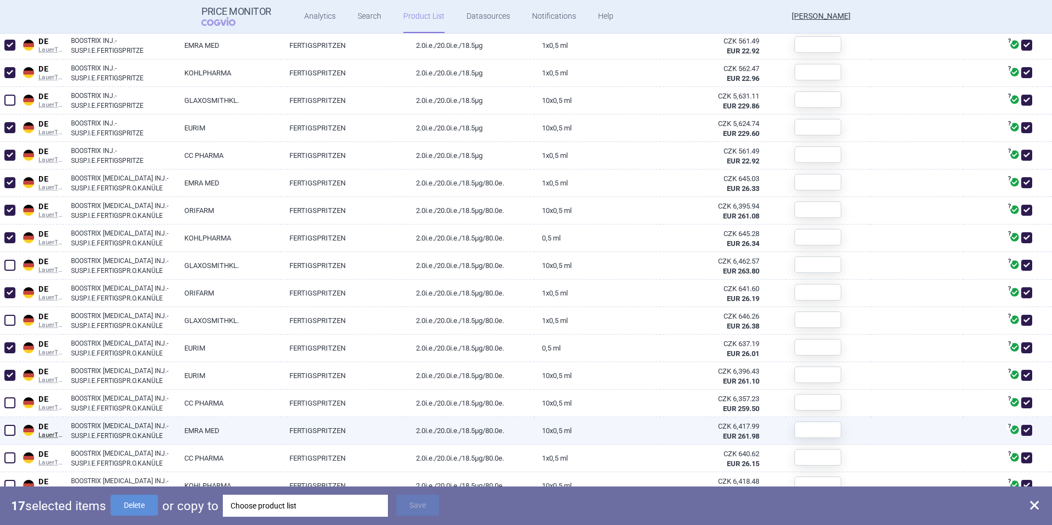
scroll to position [745, 0]
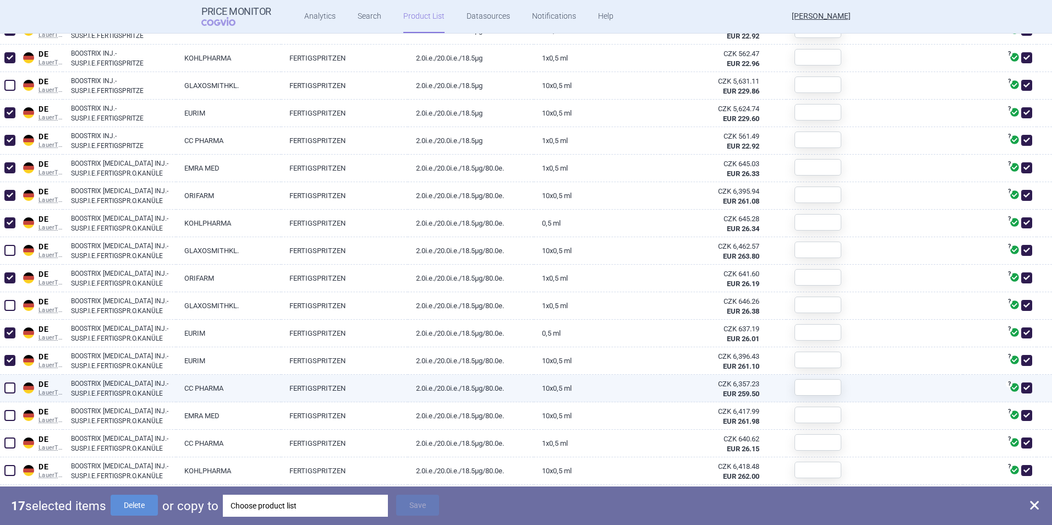
click at [13, 391] on span at bounding box center [9, 387] width 11 height 11
checkbox input "true"
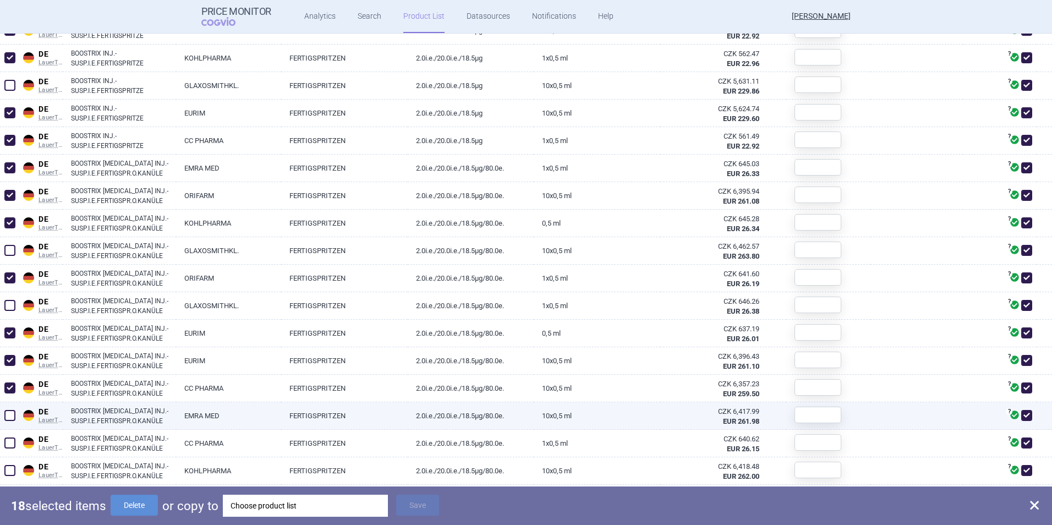
click at [13, 416] on span at bounding box center [9, 415] width 11 height 11
checkbox input "true"
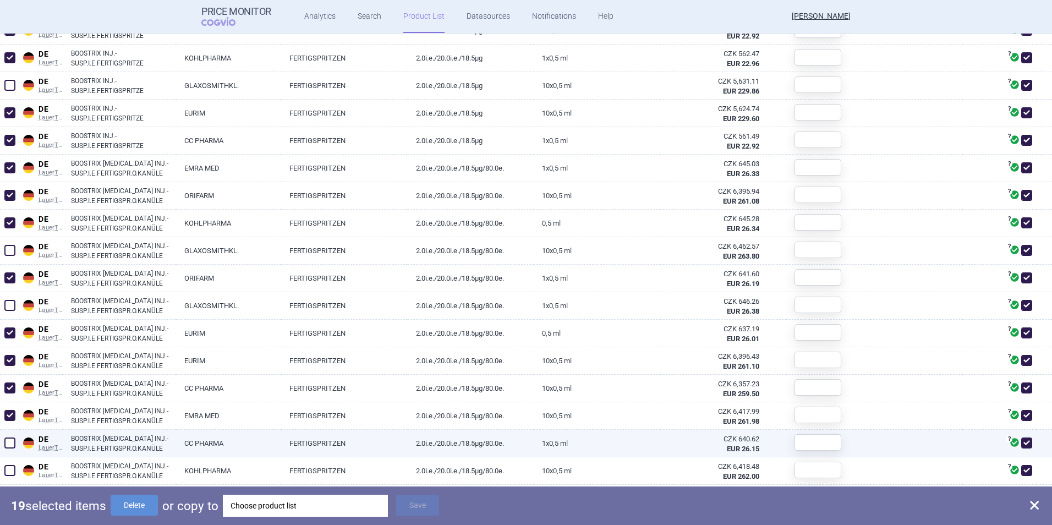
click at [13, 441] on span at bounding box center [9, 442] width 11 height 11
checkbox input "true"
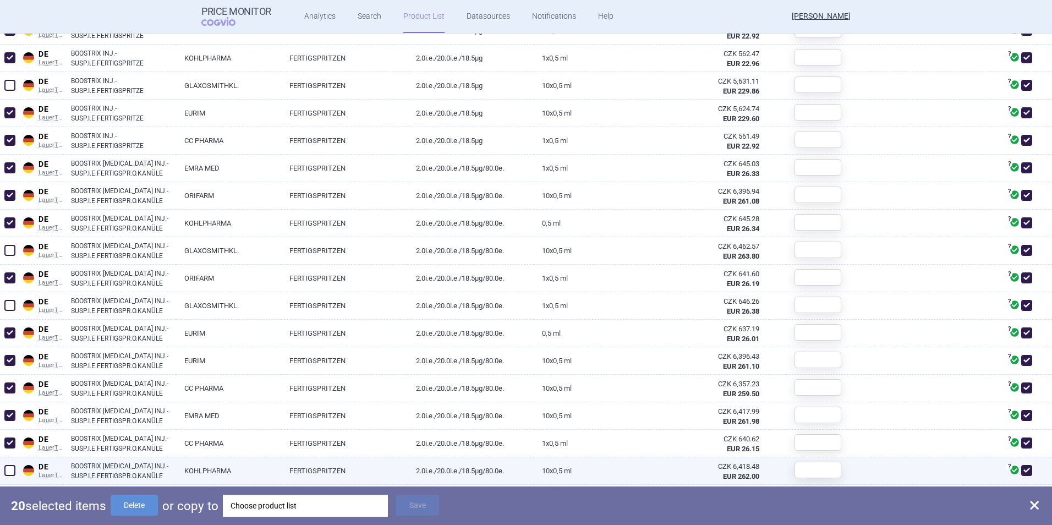
click at [14, 467] on span at bounding box center [9, 470] width 11 height 11
checkbox input "true"
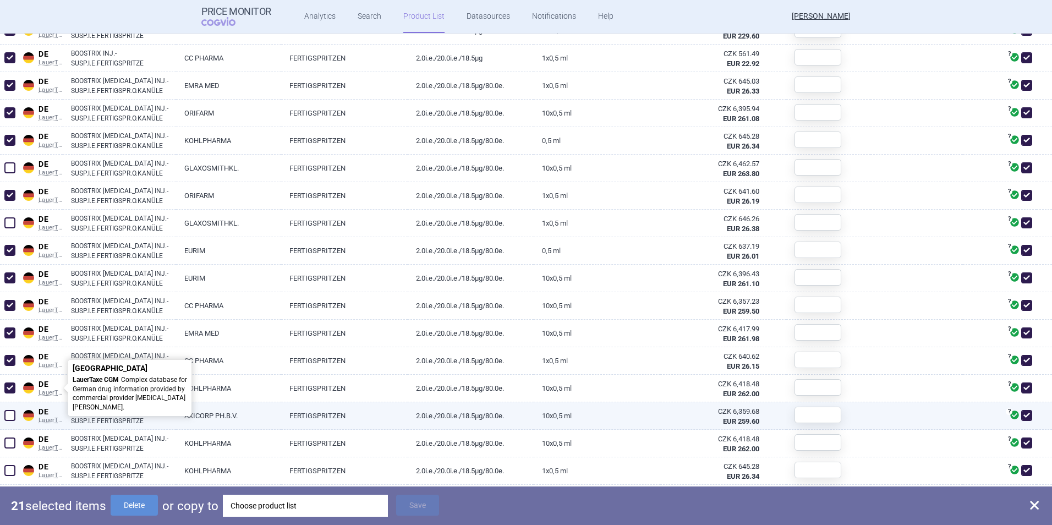
scroll to position [855, 0]
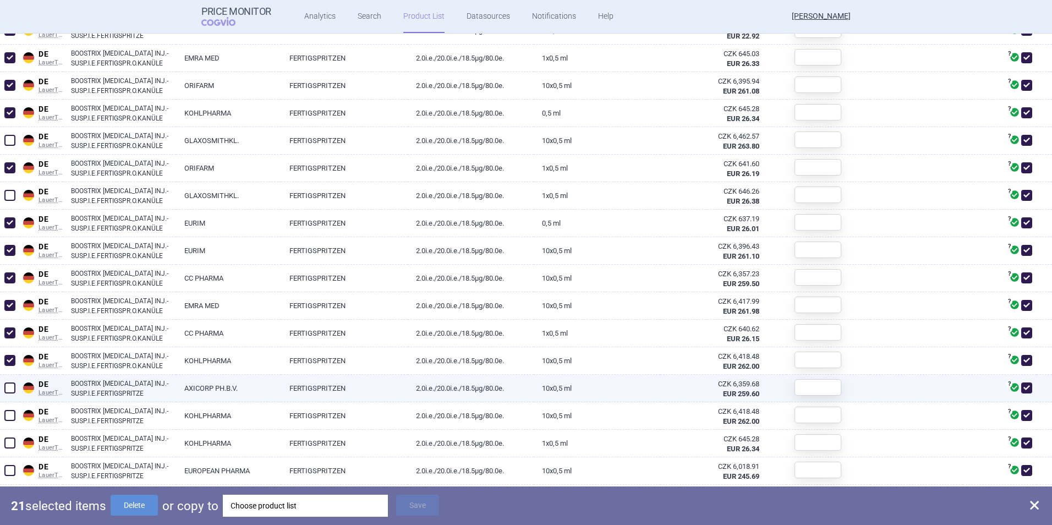
click at [15, 390] on span at bounding box center [9, 387] width 11 height 11
checkbox input "true"
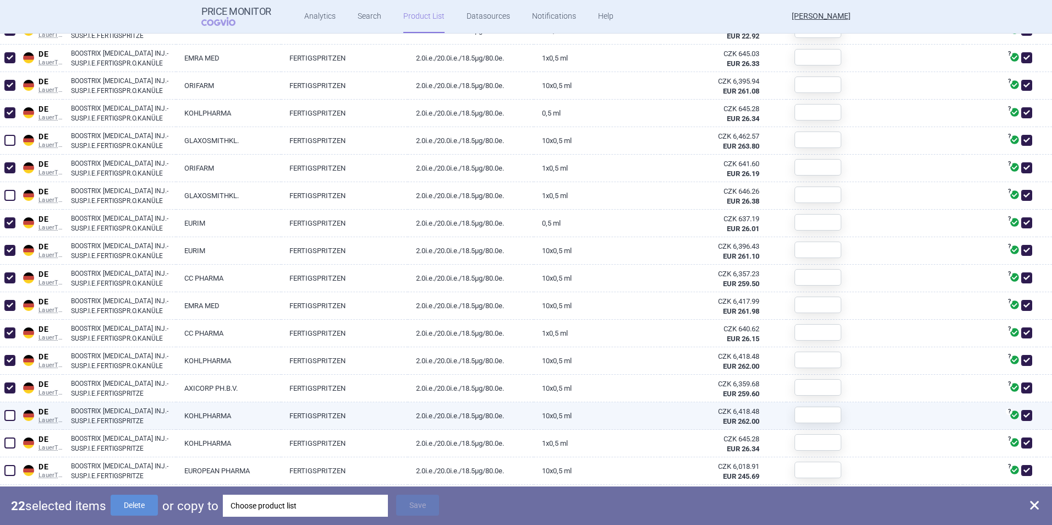
click at [12, 414] on span at bounding box center [9, 415] width 11 height 11
checkbox input "true"
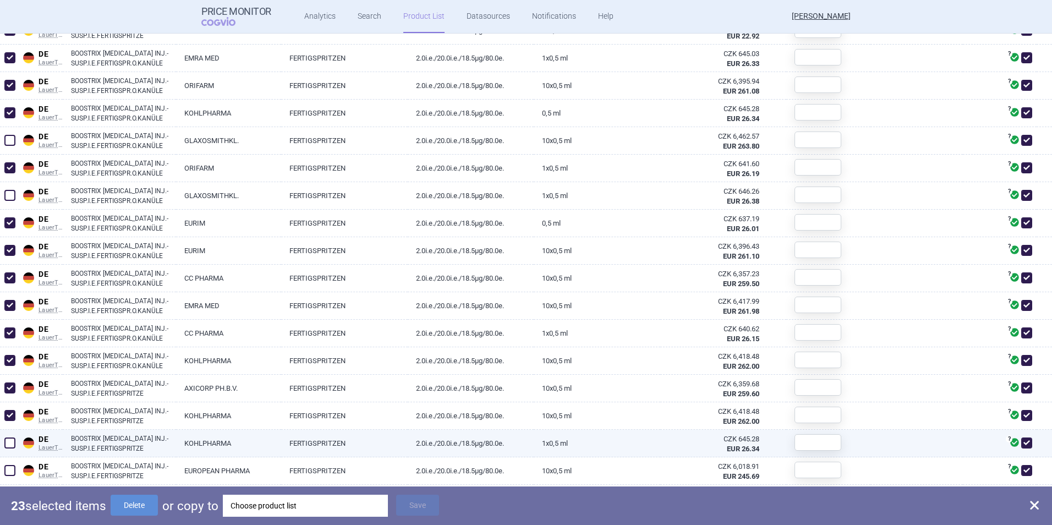
click at [9, 442] on span at bounding box center [9, 442] width 11 height 11
checkbox input "true"
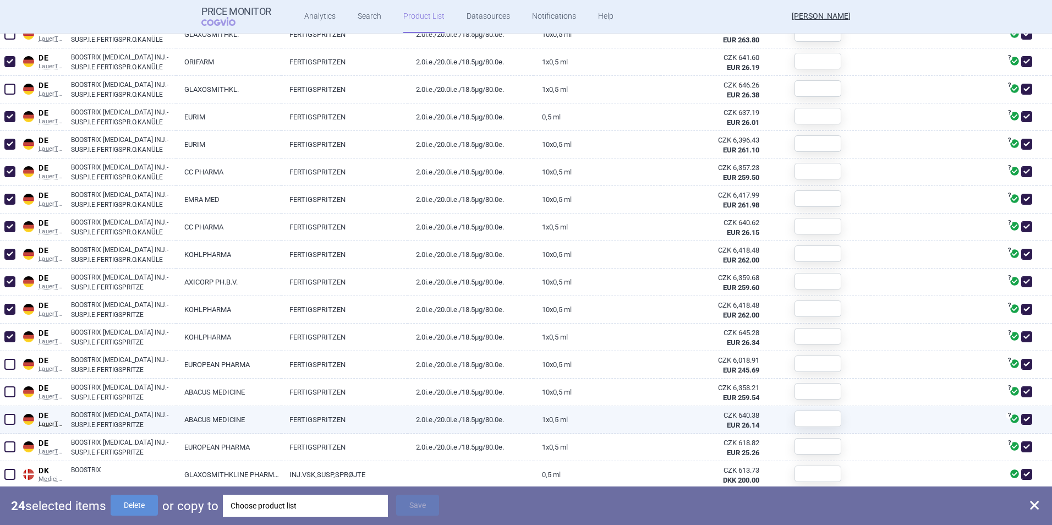
scroll to position [965, 0]
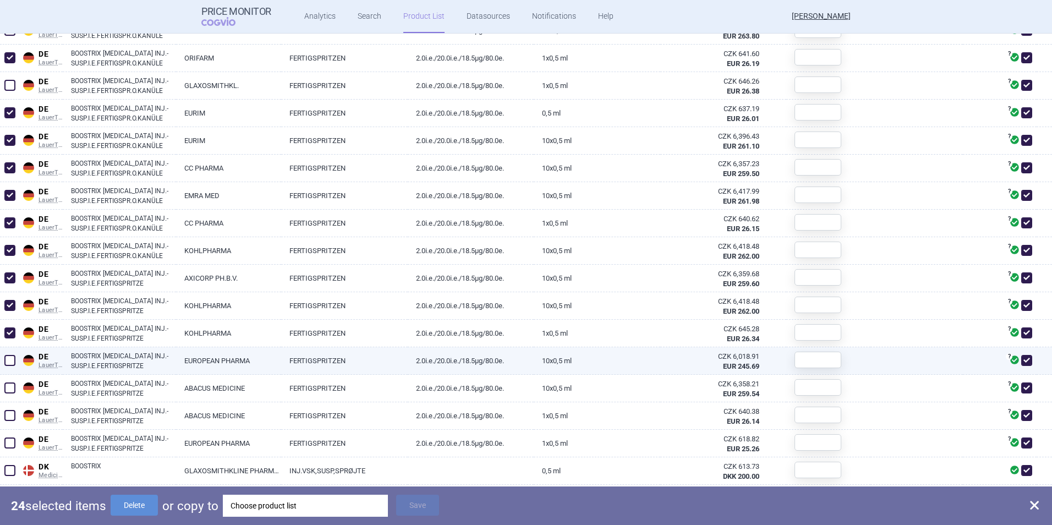
click at [12, 362] on span at bounding box center [9, 360] width 11 height 11
checkbox input "true"
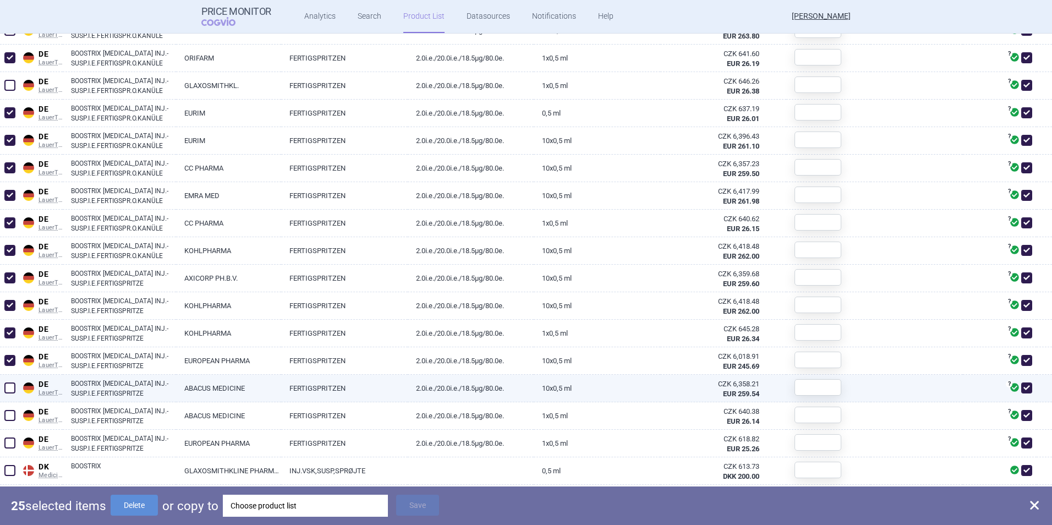
click at [10, 384] on span at bounding box center [9, 387] width 11 height 11
checkbox input "true"
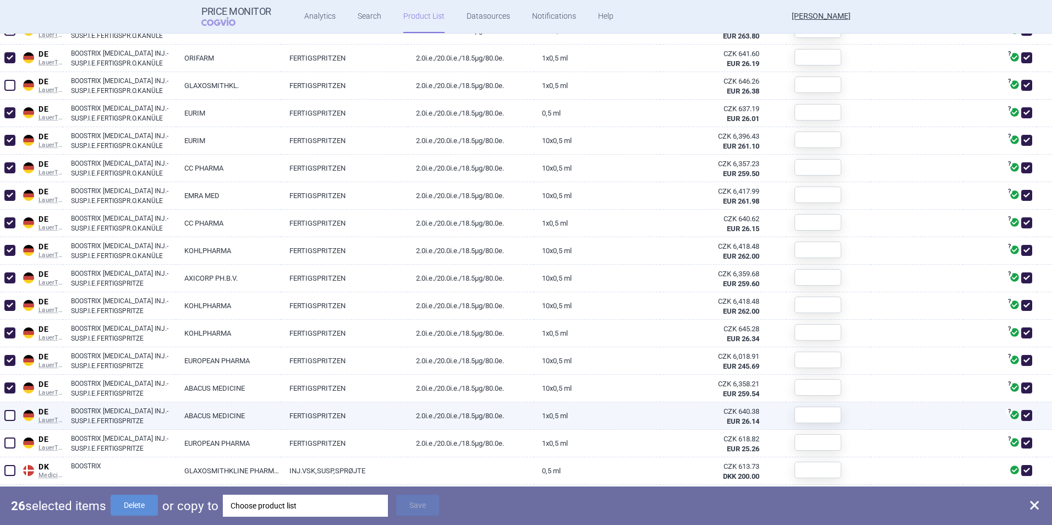
click at [10, 414] on span at bounding box center [9, 415] width 11 height 11
checkbox input "true"
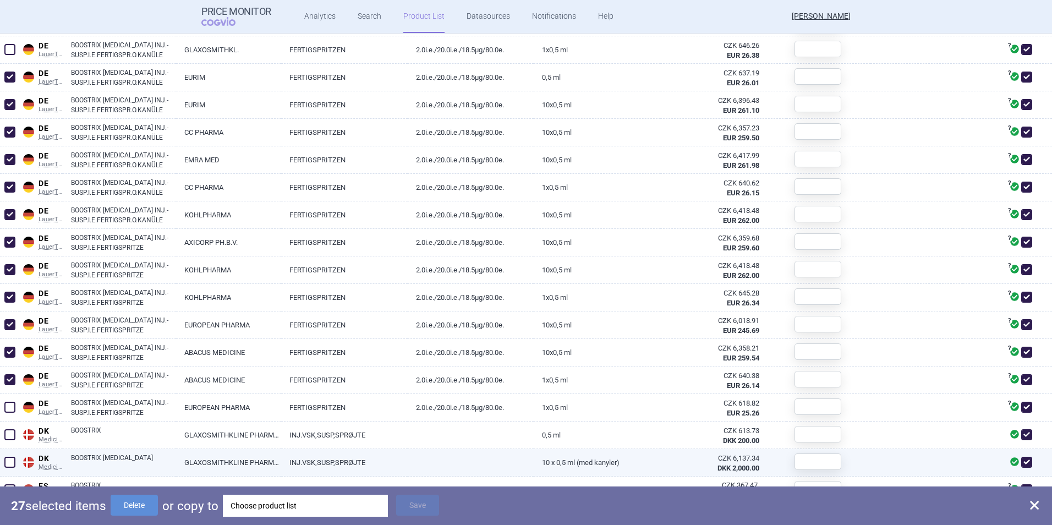
scroll to position [1020, 0]
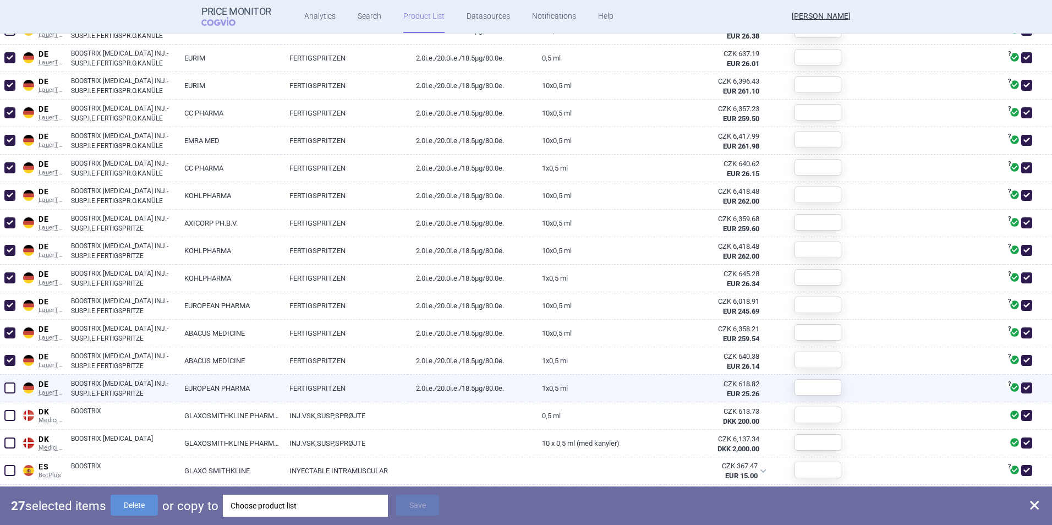
click at [12, 385] on span at bounding box center [9, 387] width 11 height 11
checkbox input "true"
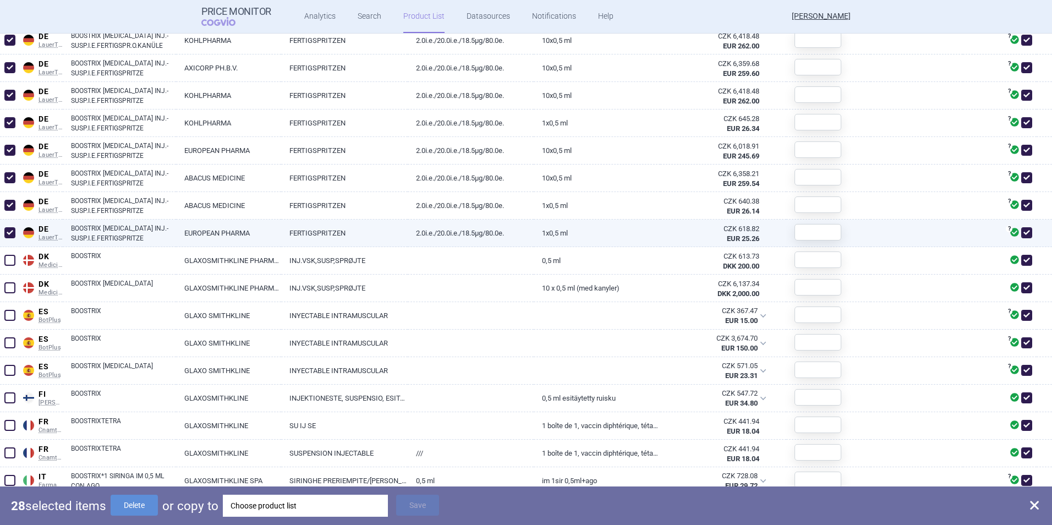
scroll to position [1130, 0]
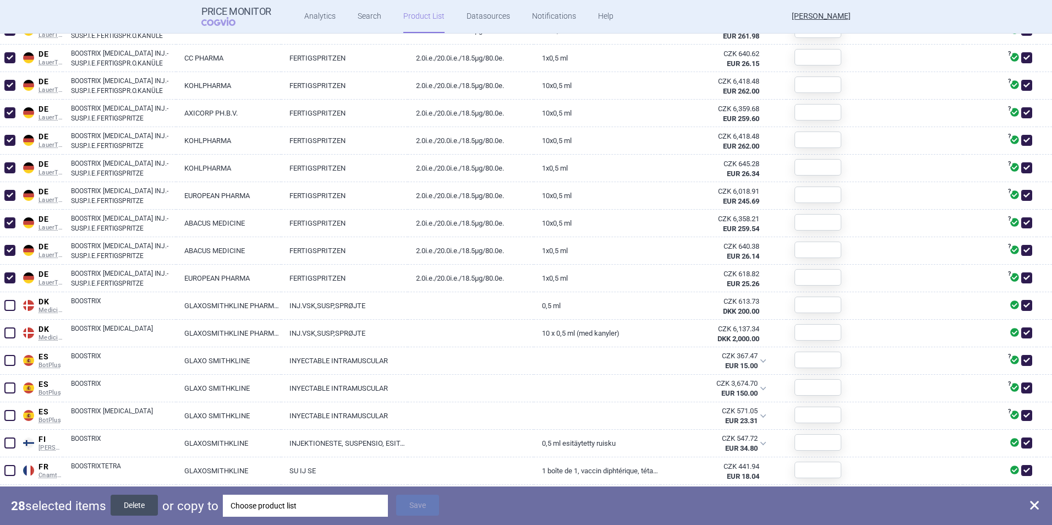
click at [132, 503] on button "Delete" at bounding box center [134, 504] width 47 height 21
checkbox input "false"
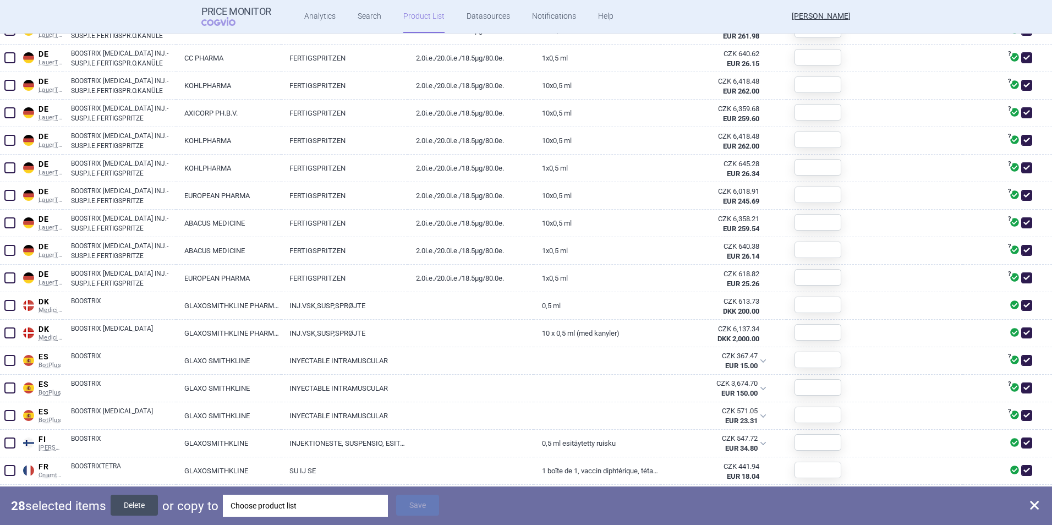
checkbox input "false"
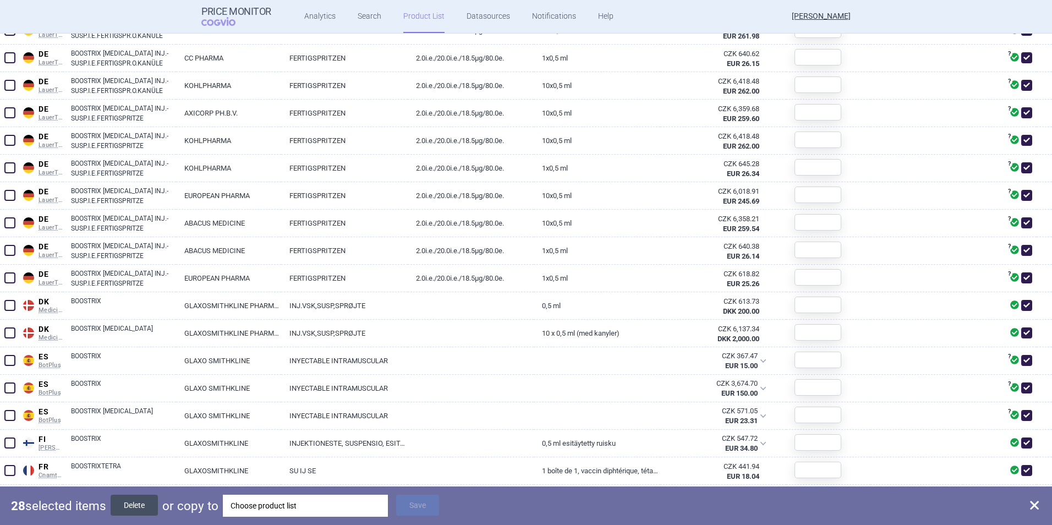
checkbox input "false"
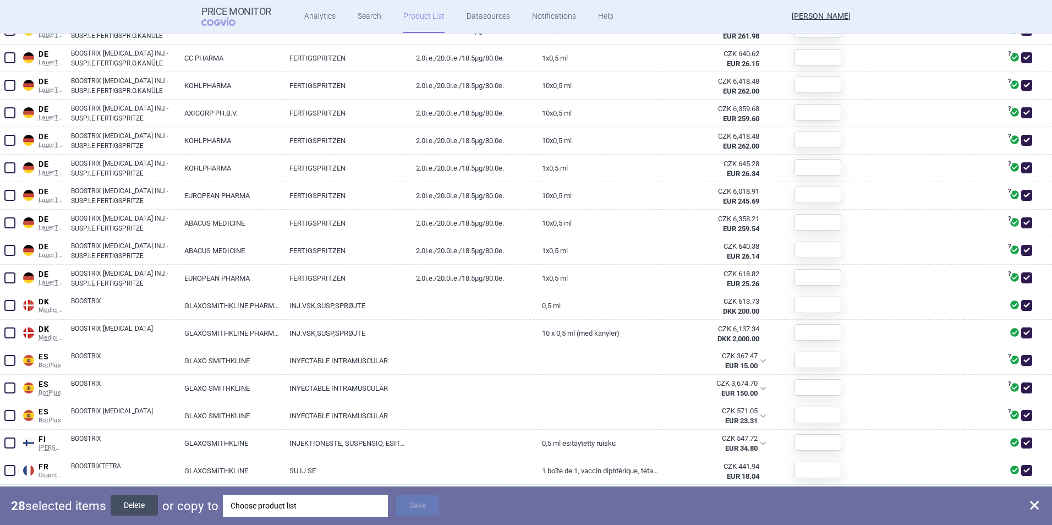
checkbox input "false"
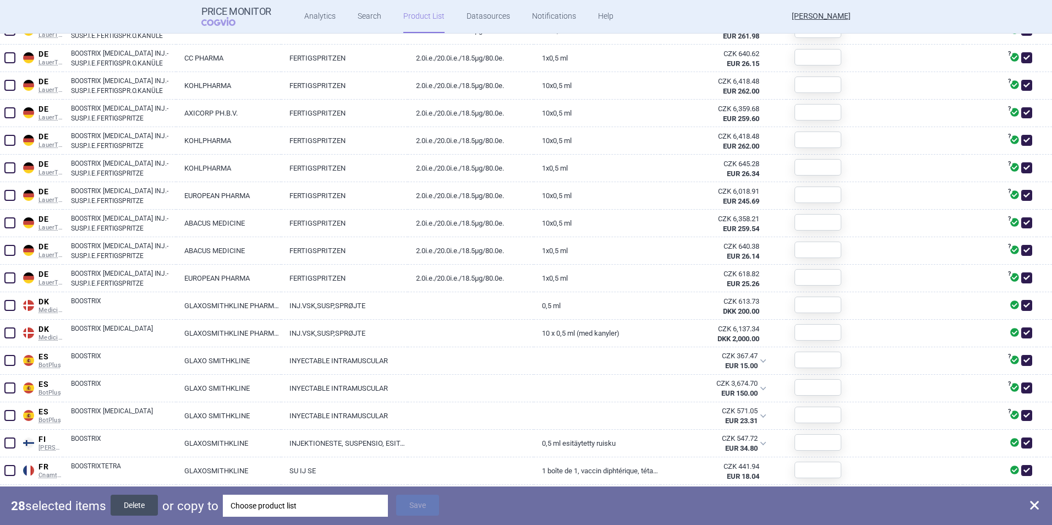
checkbox input "false"
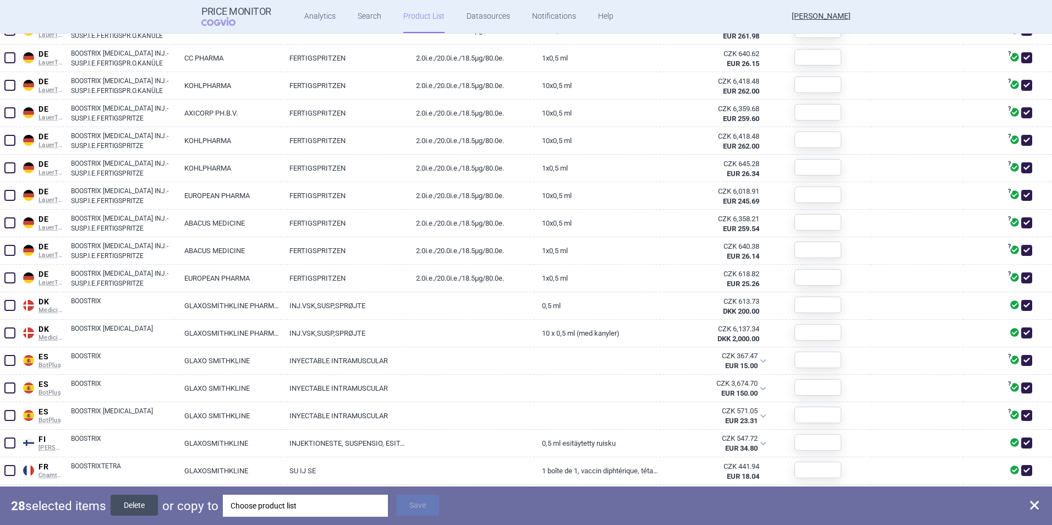
checkbox input "false"
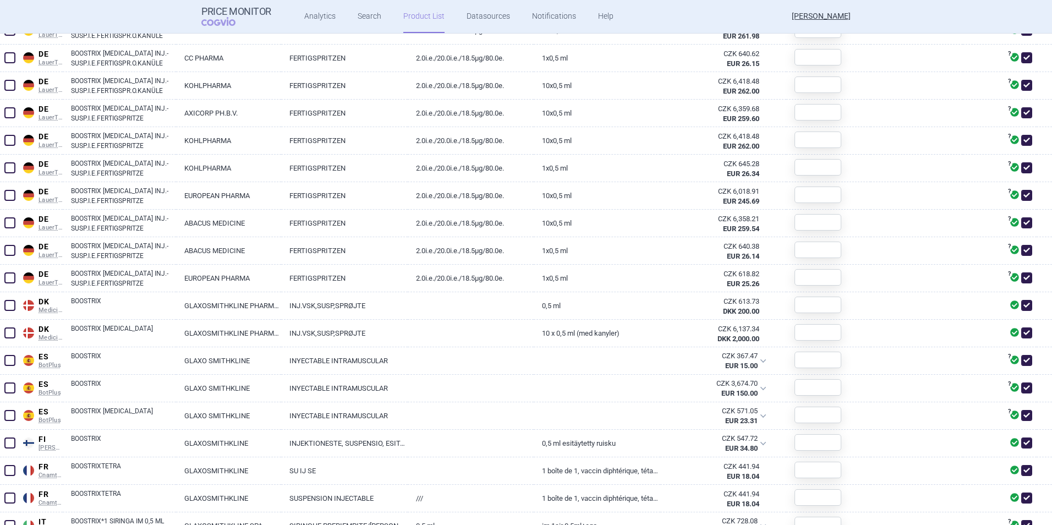
scroll to position [360, 0]
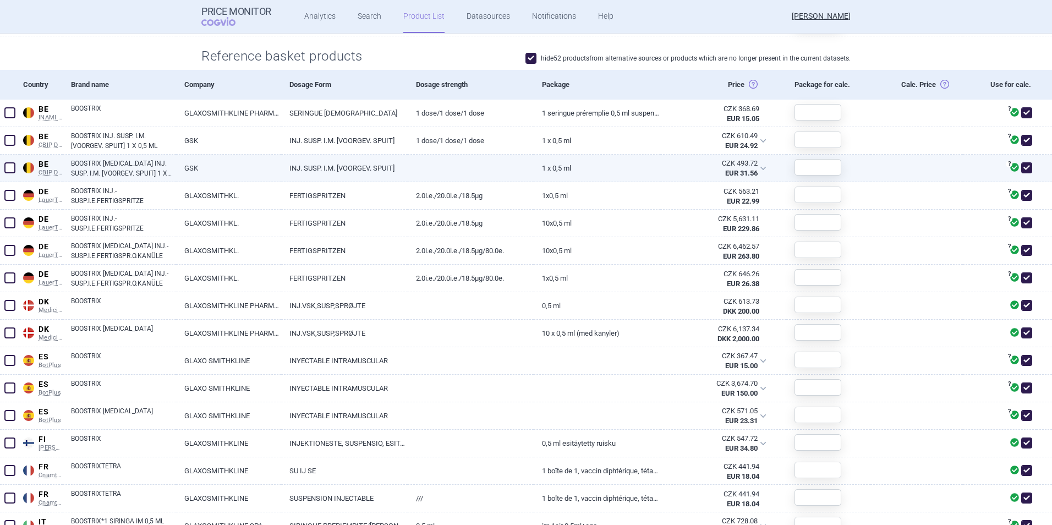
click at [7, 172] on span at bounding box center [9, 167] width 11 height 11
checkbox input "true"
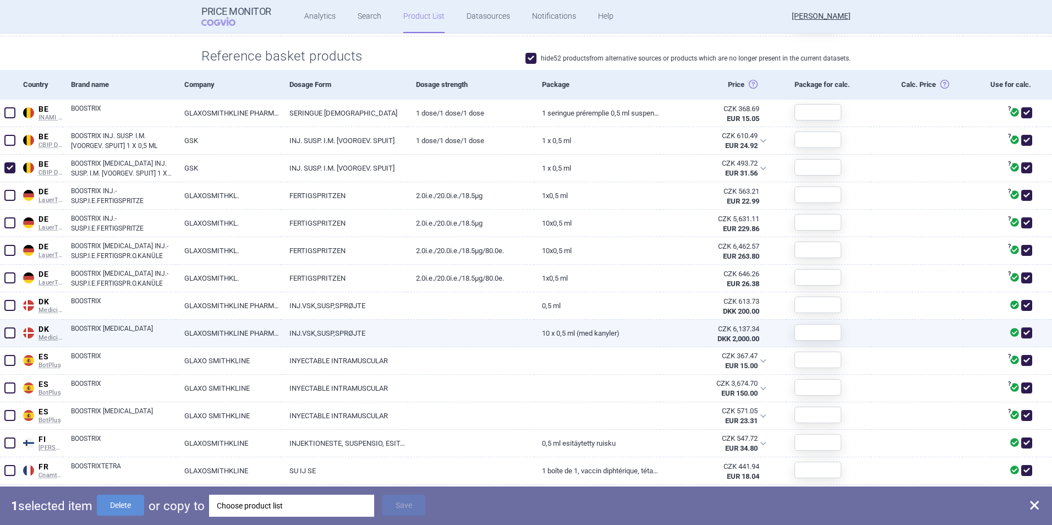
click at [7, 332] on span at bounding box center [9, 332] width 11 height 11
checkbox input "true"
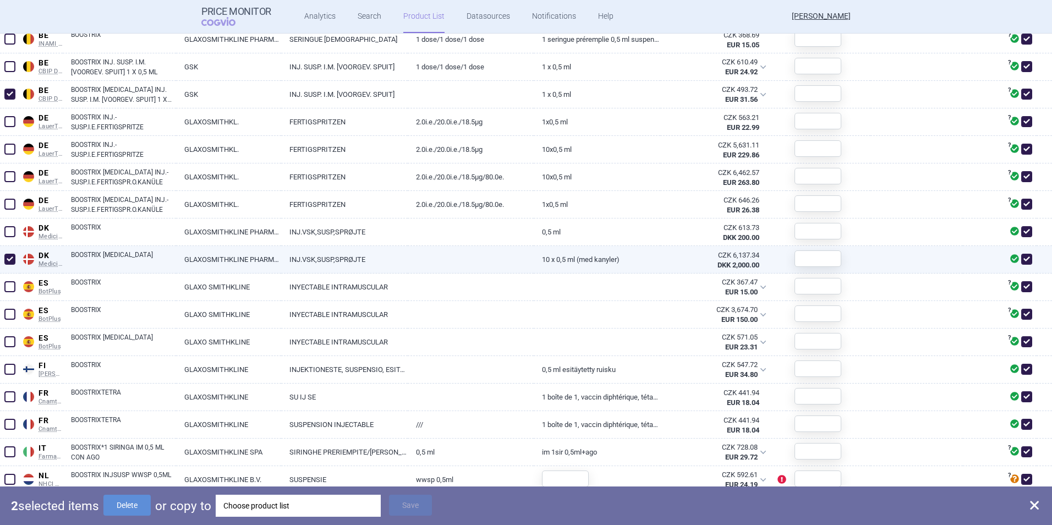
scroll to position [470, 0]
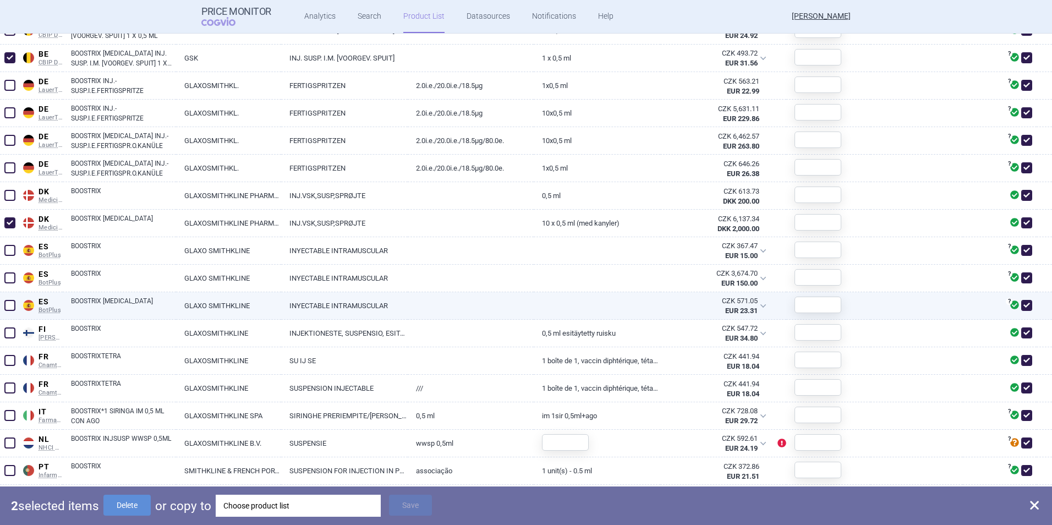
click at [12, 307] on span at bounding box center [9, 305] width 11 height 11
checkbox input "true"
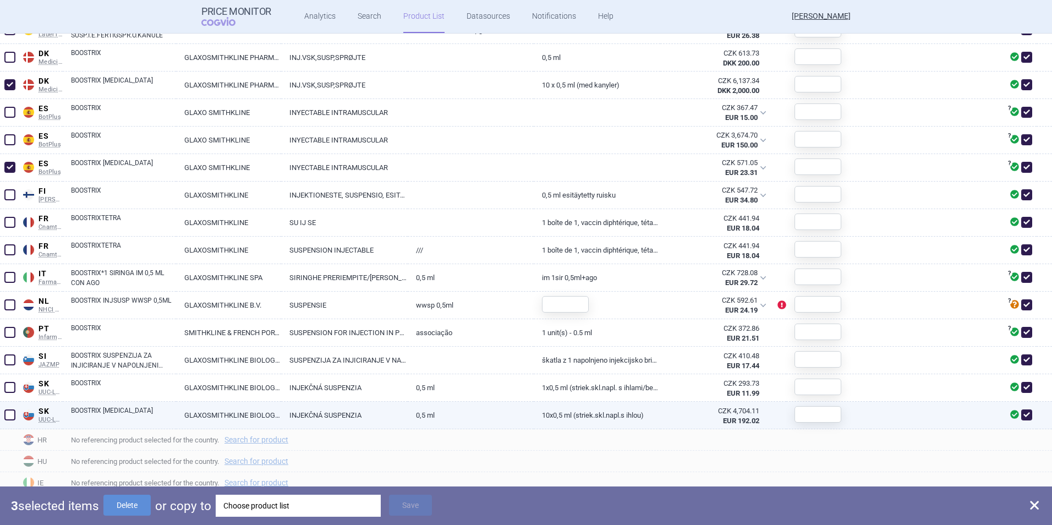
scroll to position [635, 0]
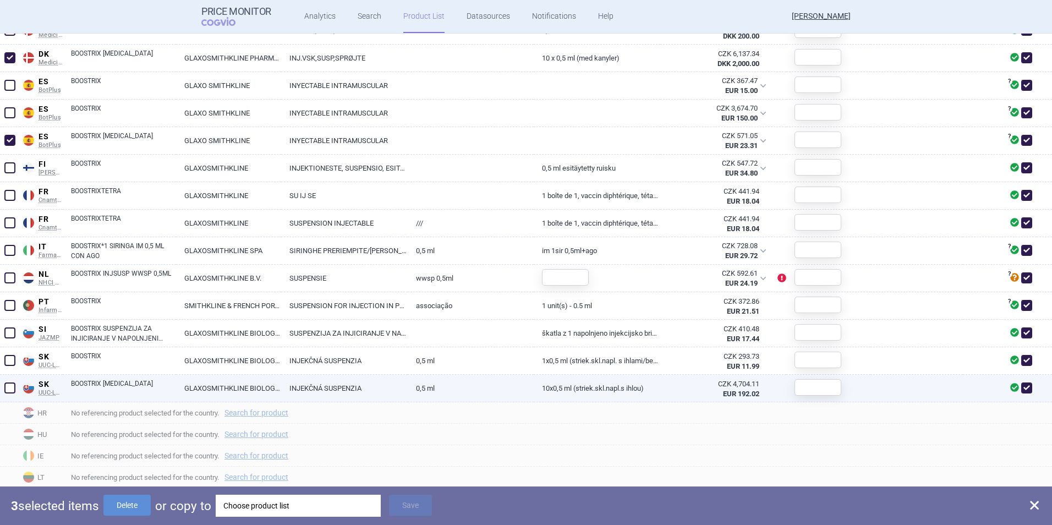
click at [14, 390] on span at bounding box center [9, 387] width 11 height 11
checkbox input "true"
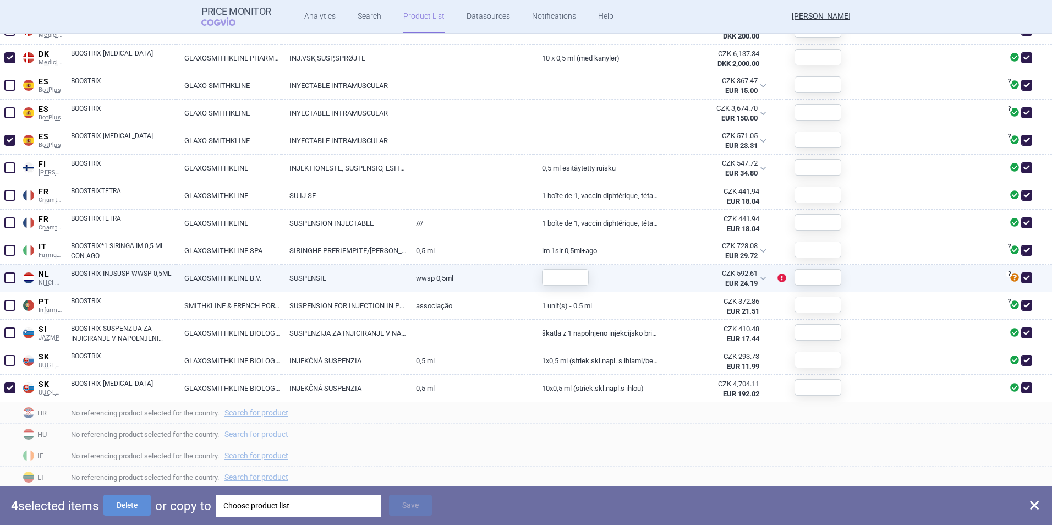
click at [215, 284] on link "GLAXOSMITHKLINE B.V." at bounding box center [228, 278] width 105 height 27
select select "EUR"
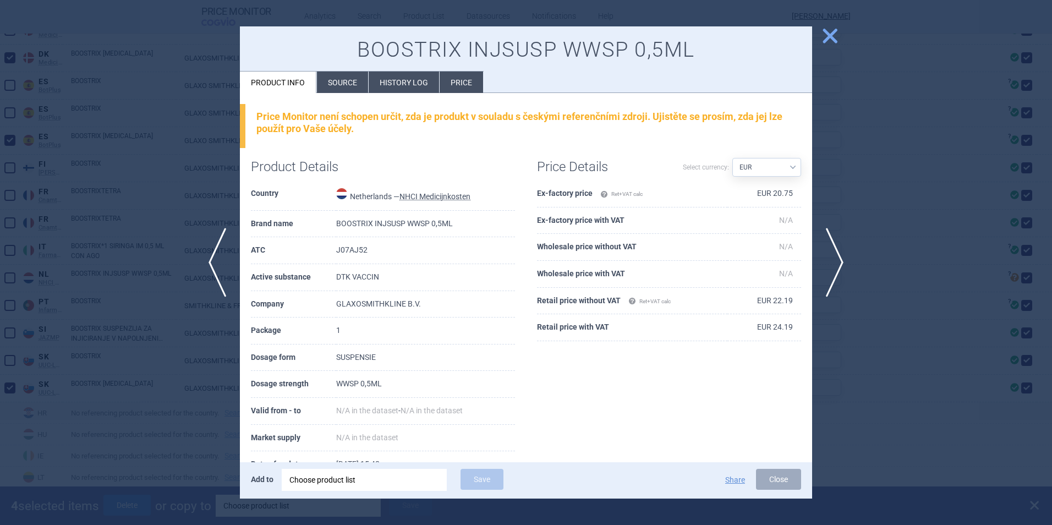
click at [828, 42] on span "close" at bounding box center [829, 35] width 19 height 19
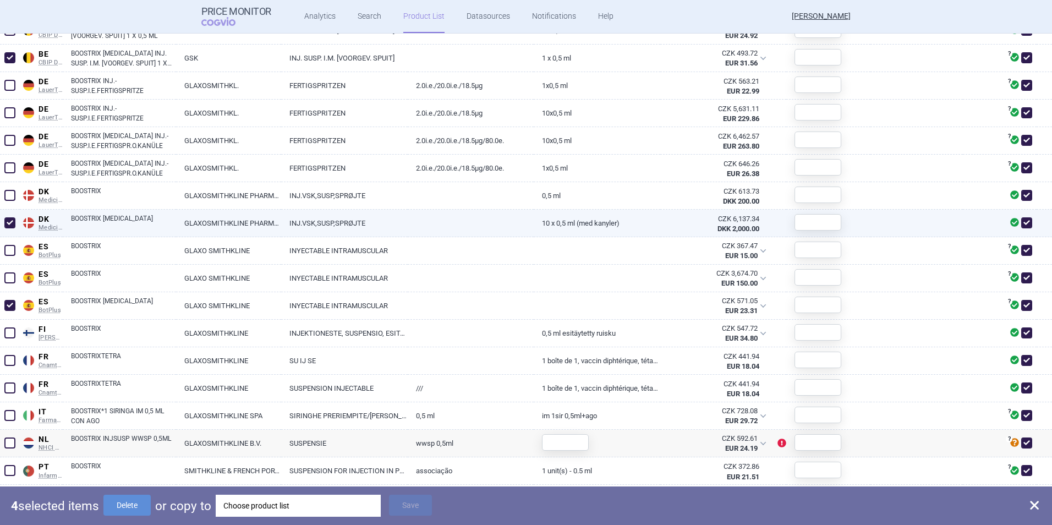
scroll to position [415, 0]
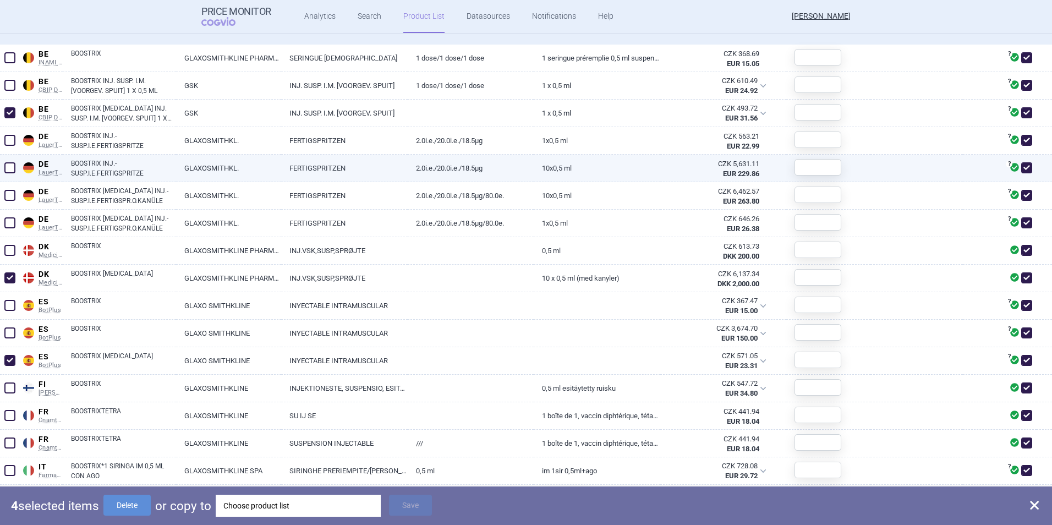
click at [11, 167] on span at bounding box center [9, 167] width 11 height 11
checkbox input "true"
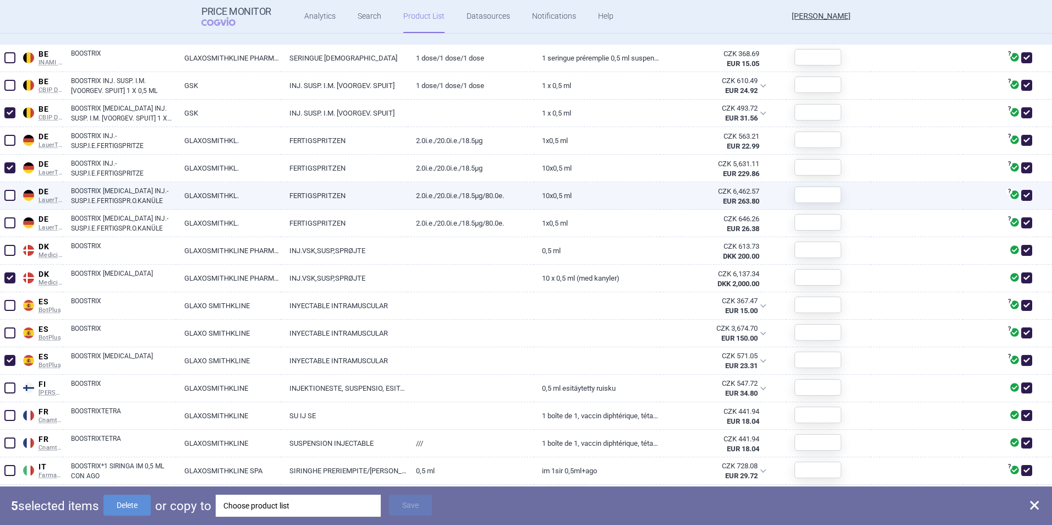
click at [10, 195] on span at bounding box center [9, 195] width 11 height 11
checkbox input "true"
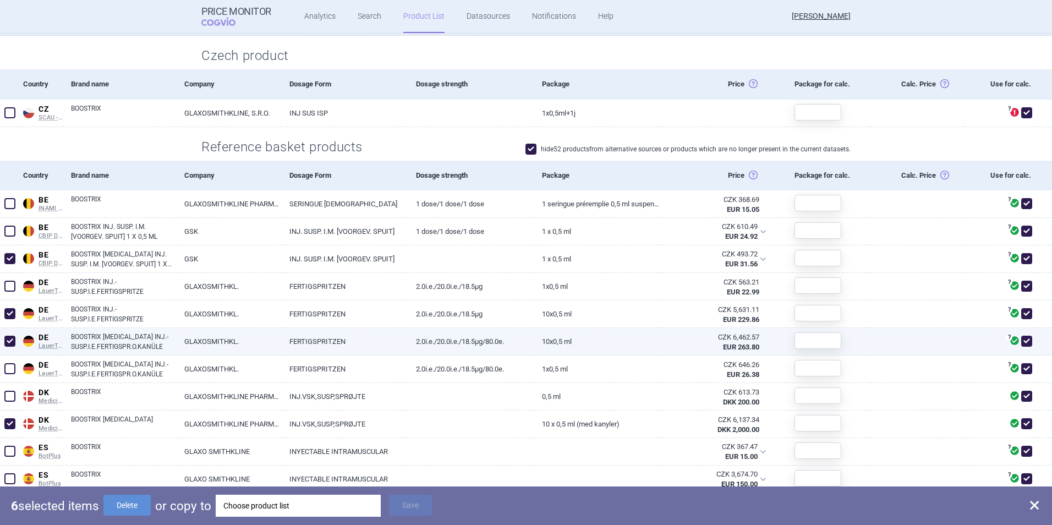
scroll to position [250, 0]
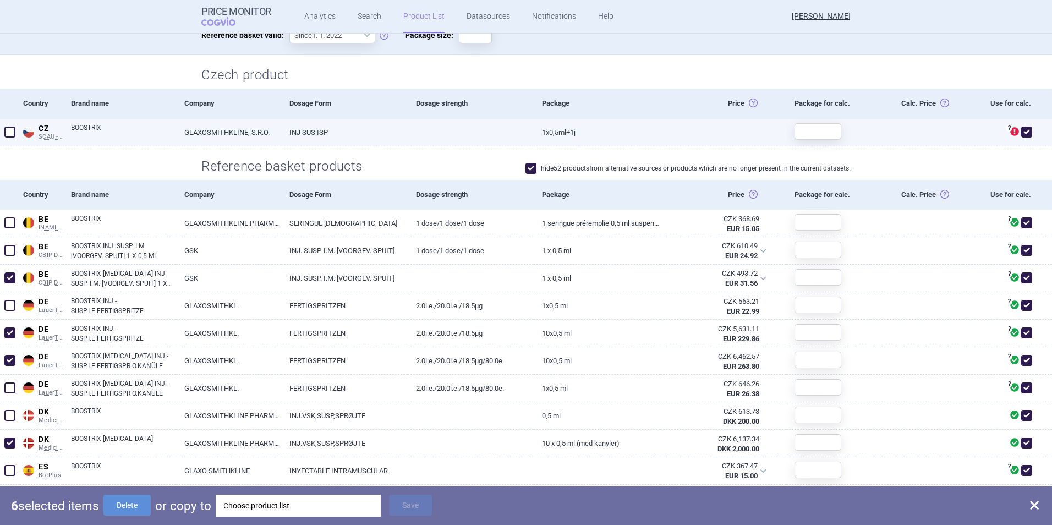
click at [8, 132] on span at bounding box center [9, 132] width 11 height 11
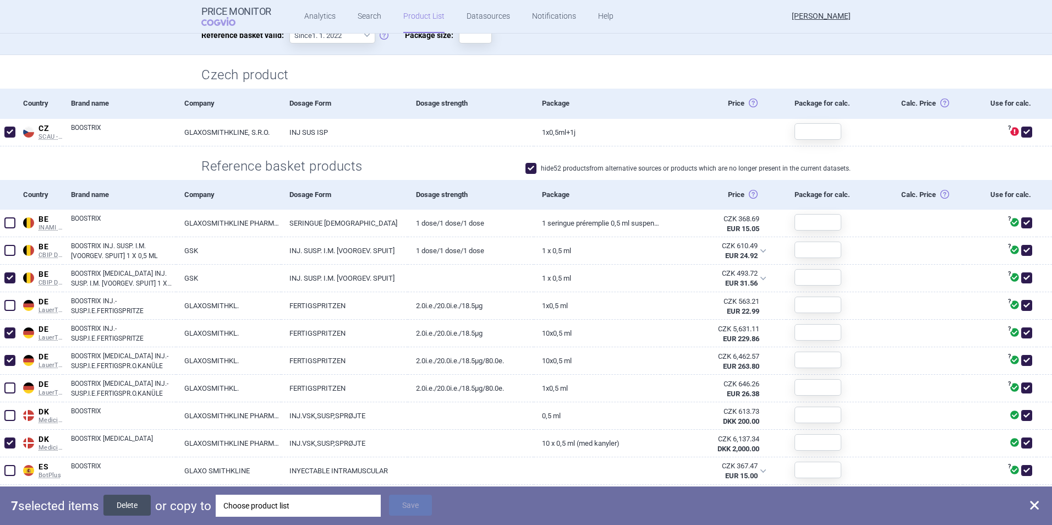
click at [130, 508] on button "Delete" at bounding box center [126, 504] width 47 height 21
checkbox input "false"
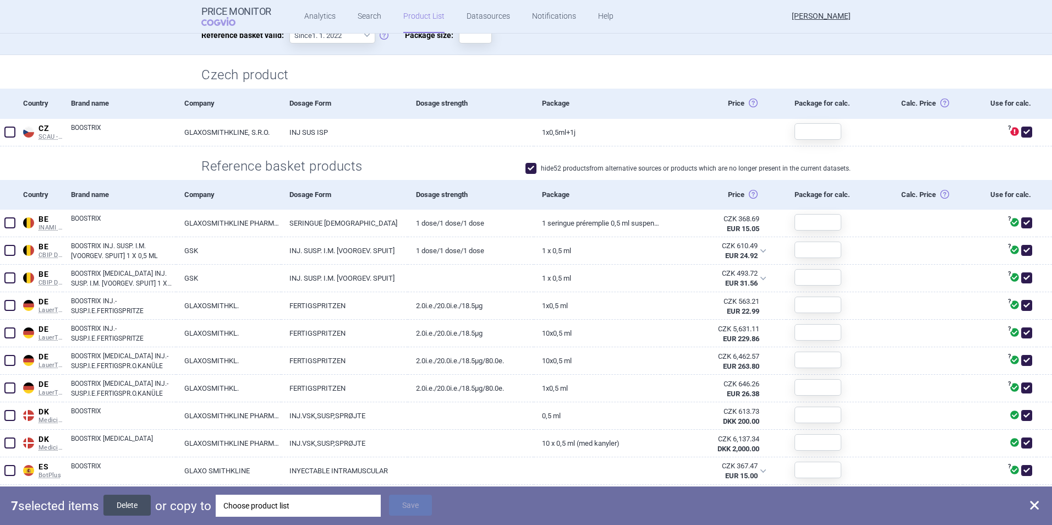
checkbox input "false"
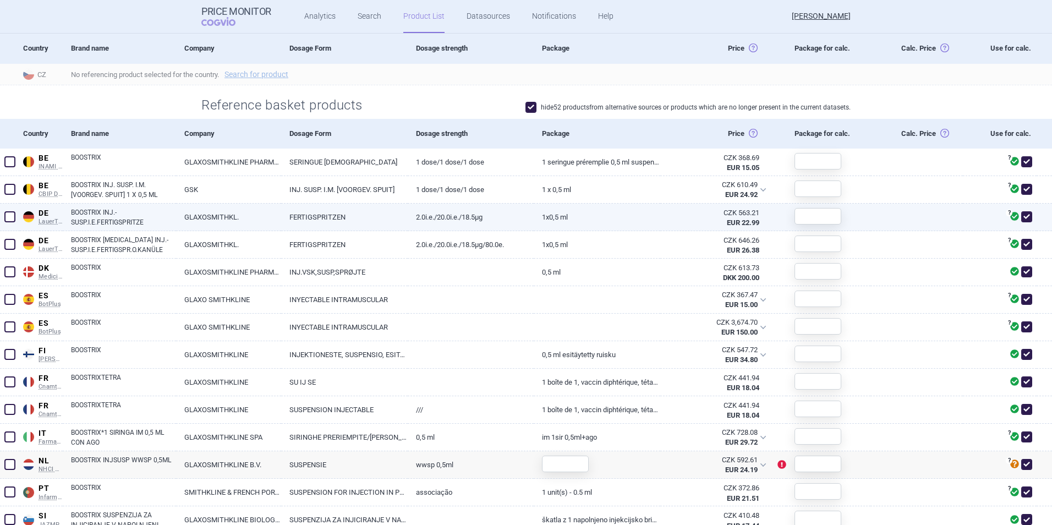
scroll to position [470, 0]
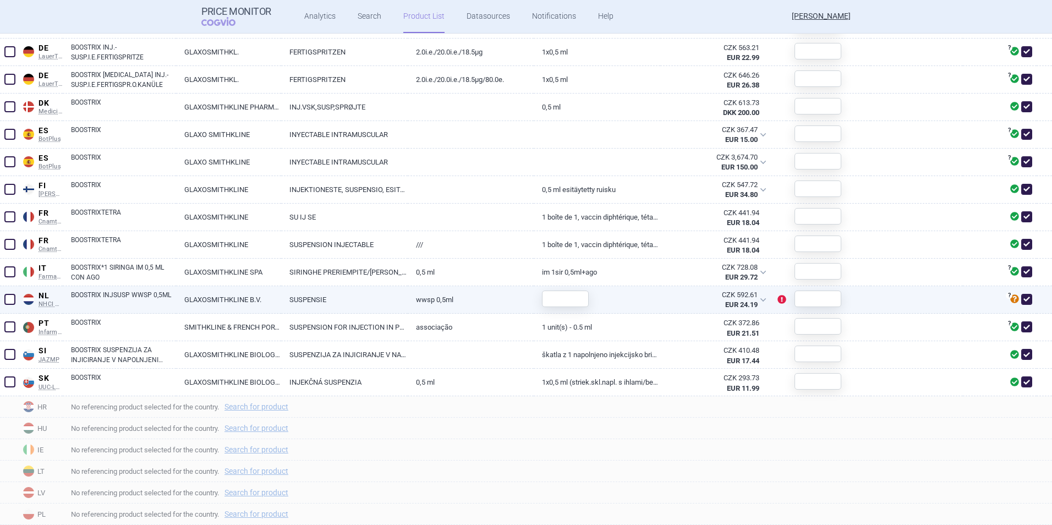
click at [477, 301] on link "WWSP 0,5ML" at bounding box center [471, 299] width 126 height 27
select select "EUR"
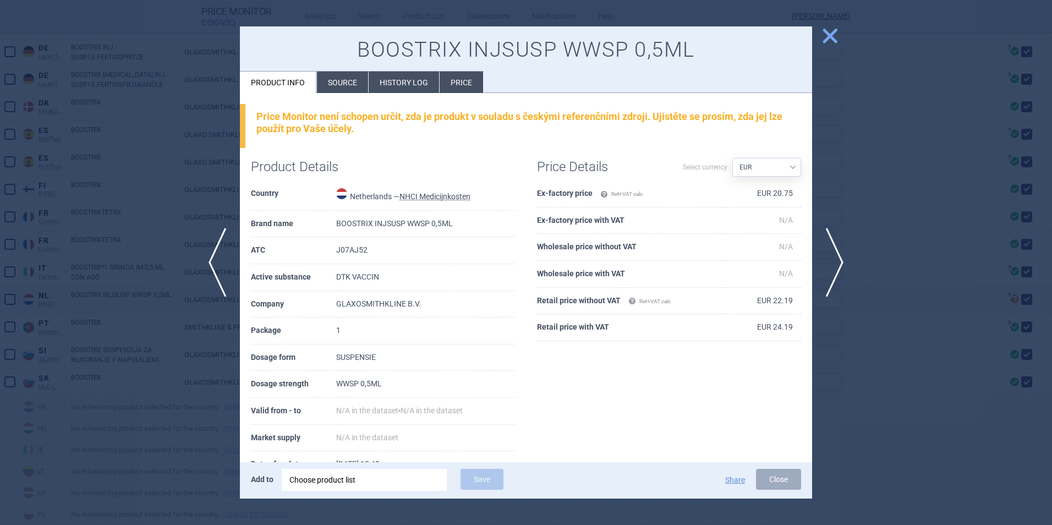
click at [831, 35] on span "close" at bounding box center [829, 35] width 19 height 19
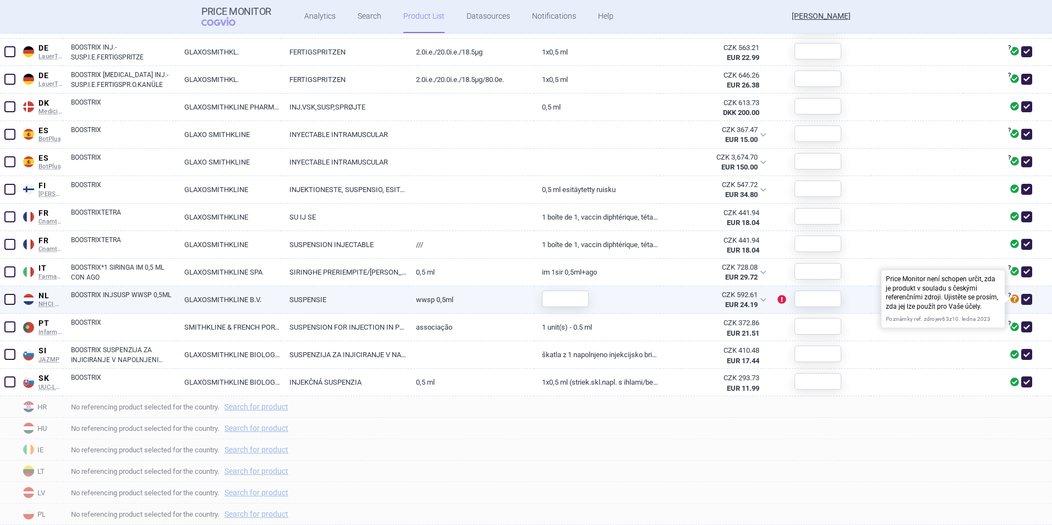
click at [1010, 299] on icon at bounding box center [1014, 299] width 9 height 9
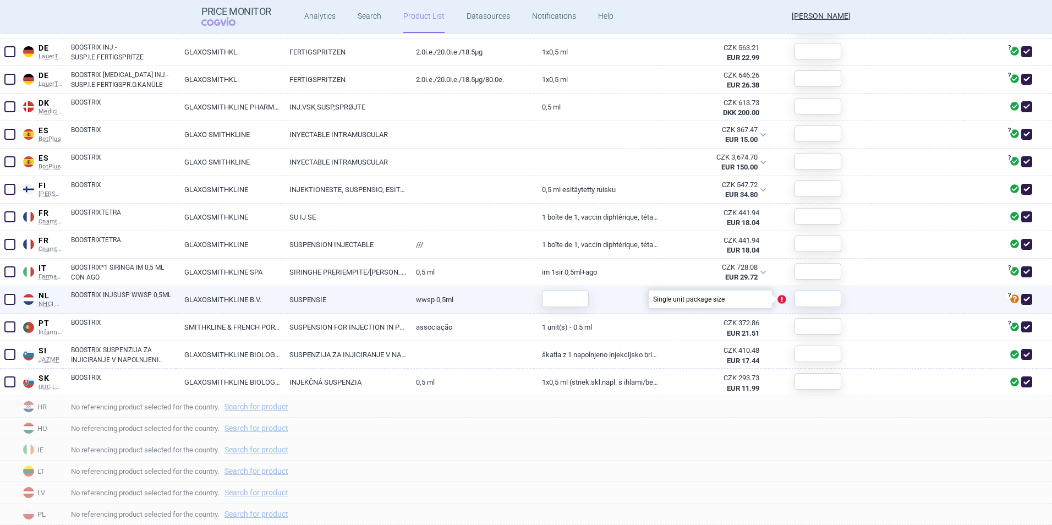
click at [777, 300] on icon at bounding box center [781, 299] width 9 height 9
click at [777, 301] on icon at bounding box center [781, 299] width 9 height 9
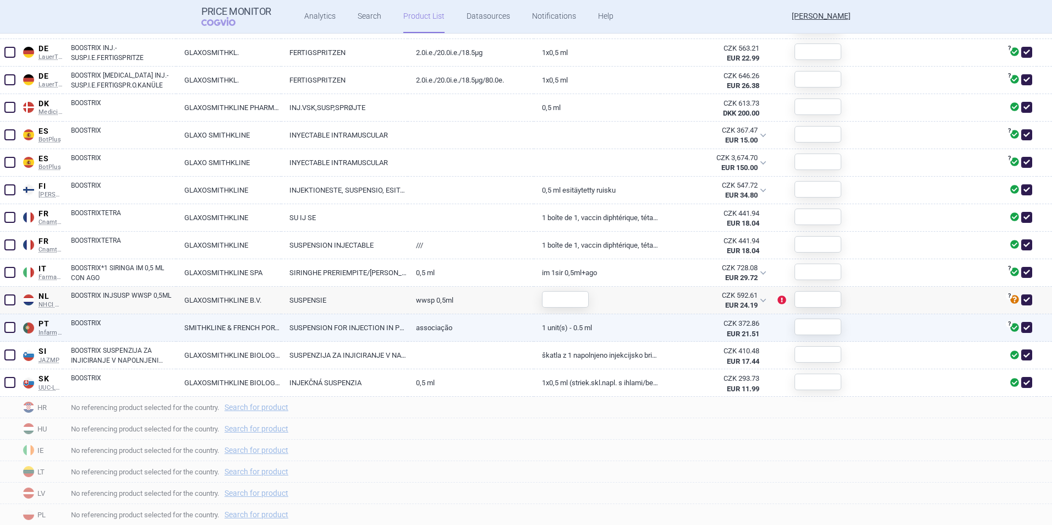
scroll to position [470, 0]
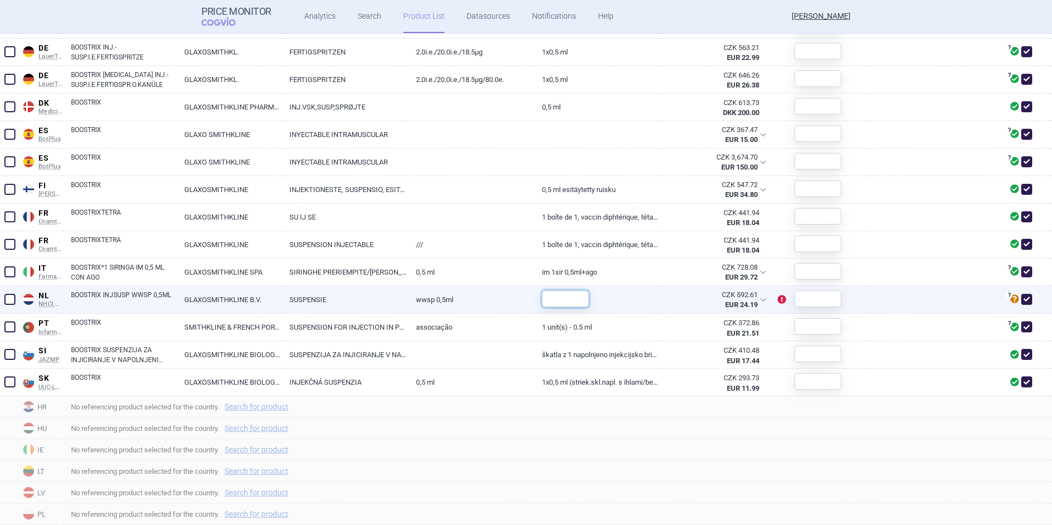
click at [551, 303] on input "text" at bounding box center [565, 298] width 47 height 17
type input "1"
click at [700, 416] on div "No referencing product selected for the country. Search for product" at bounding box center [557, 406] width 989 height 21
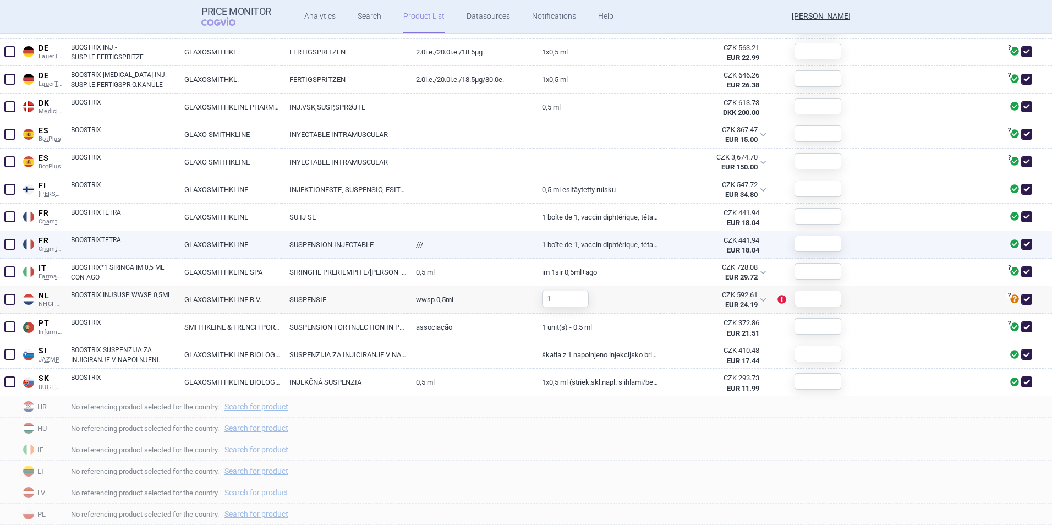
click at [518, 255] on link "///" at bounding box center [471, 244] width 126 height 27
select select "EUR"
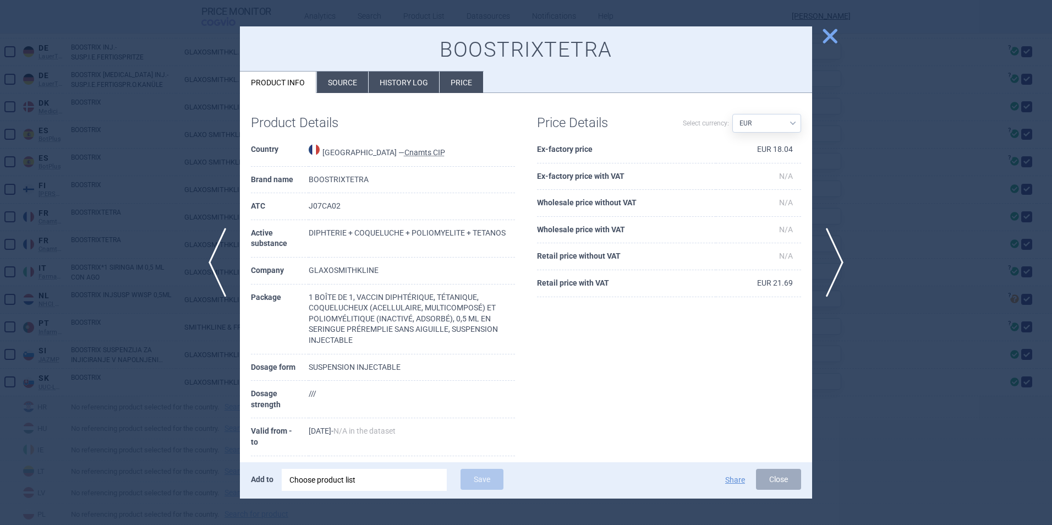
click at [843, 39] on div at bounding box center [526, 262] width 1052 height 525
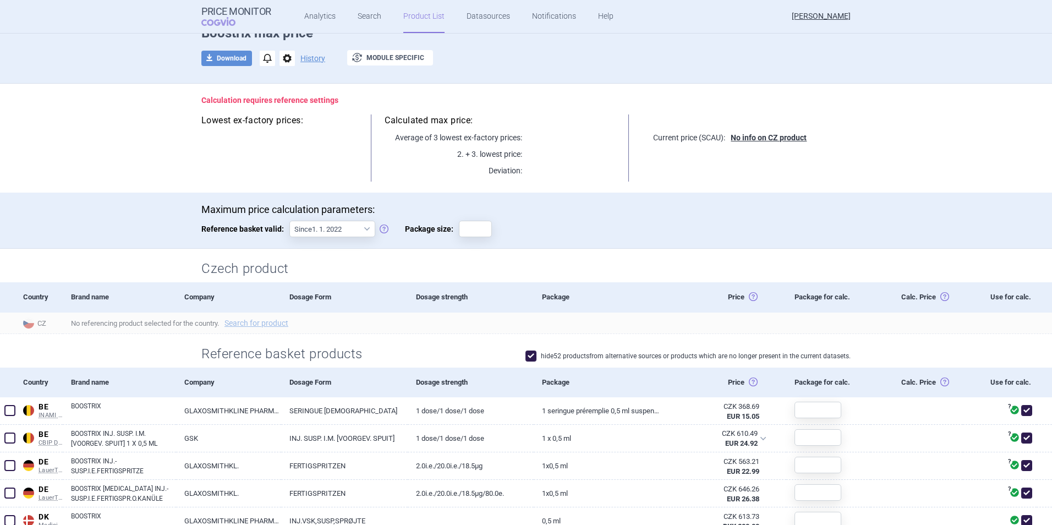
scroll to position [30, 0]
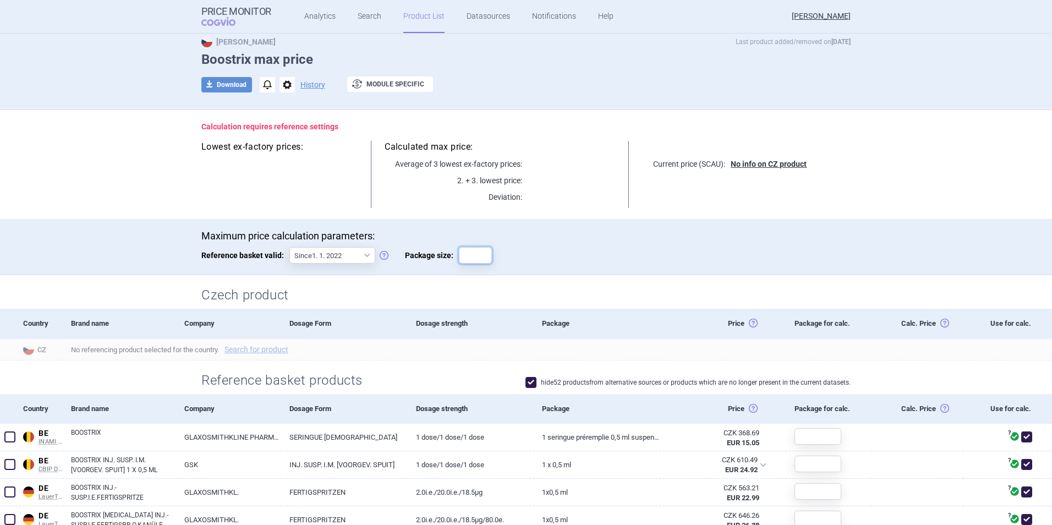
click at [473, 257] on input "Package size:" at bounding box center [475, 255] width 33 height 17
type input "1"
click at [598, 289] on h2 "Czech product" at bounding box center [525, 295] width 649 height 18
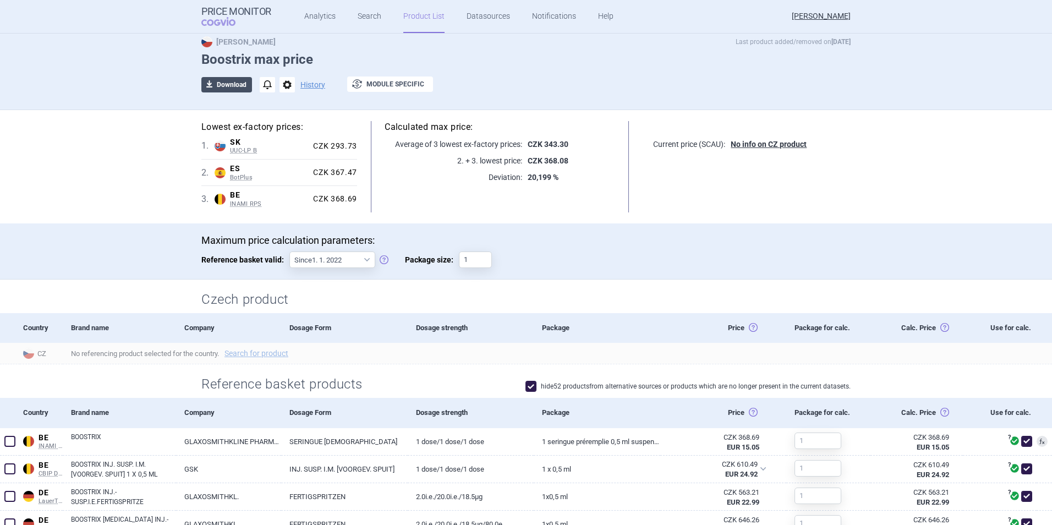
click at [227, 83] on button "download Download" at bounding box center [226, 84] width 51 height 15
select select "EUR"
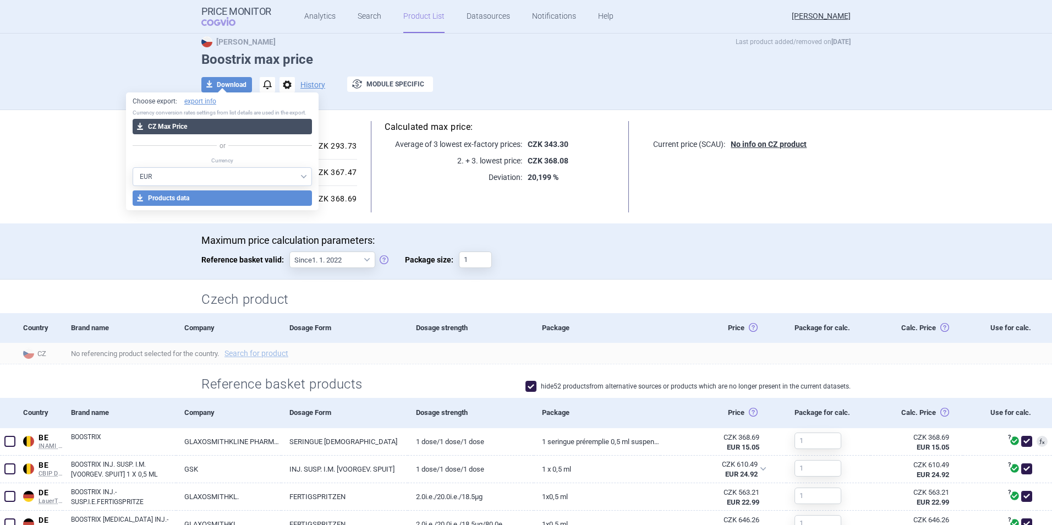
click at [231, 123] on button "download CZ Max Price" at bounding box center [223, 126] width 180 height 15
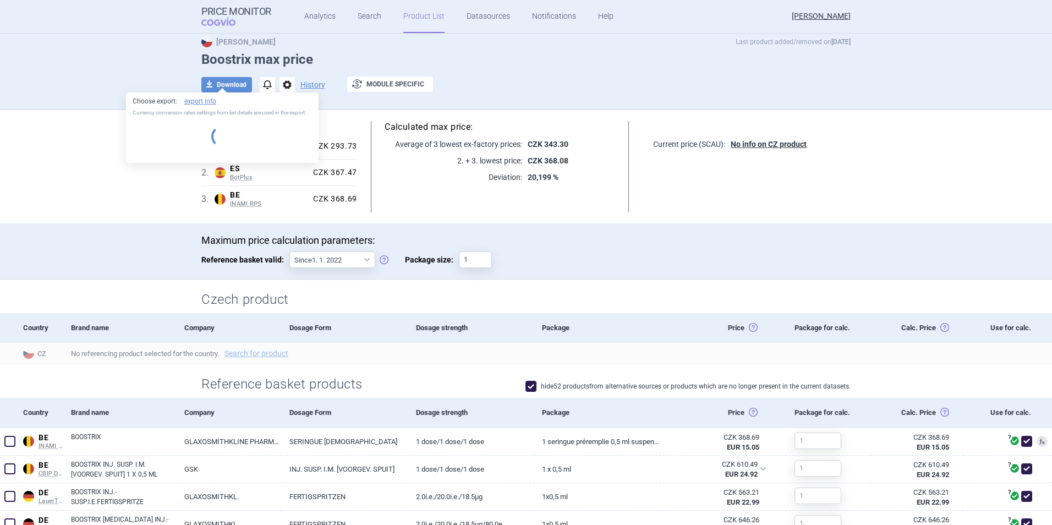
select select "EUR"
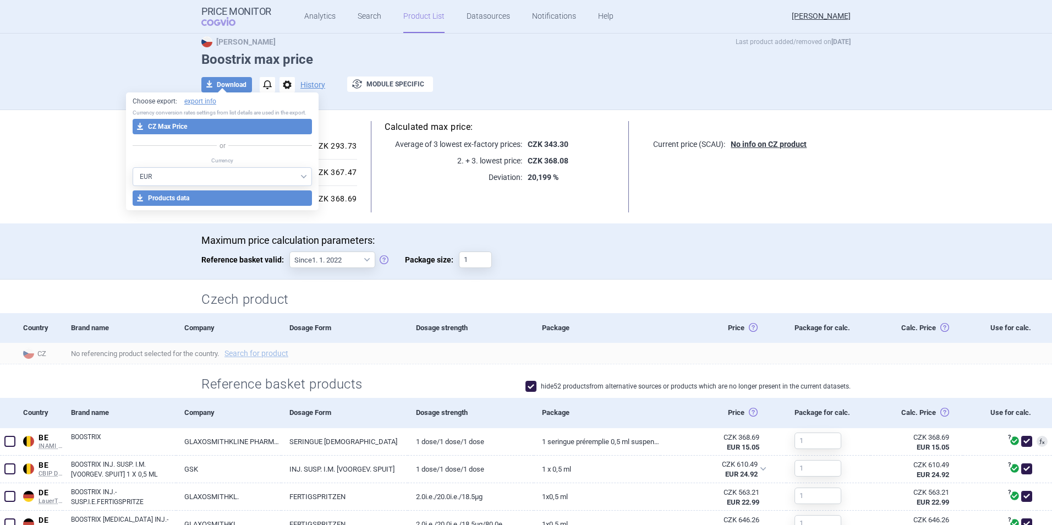
click at [549, 241] on p "Maximum price calculation parameters:" at bounding box center [525, 240] width 649 height 12
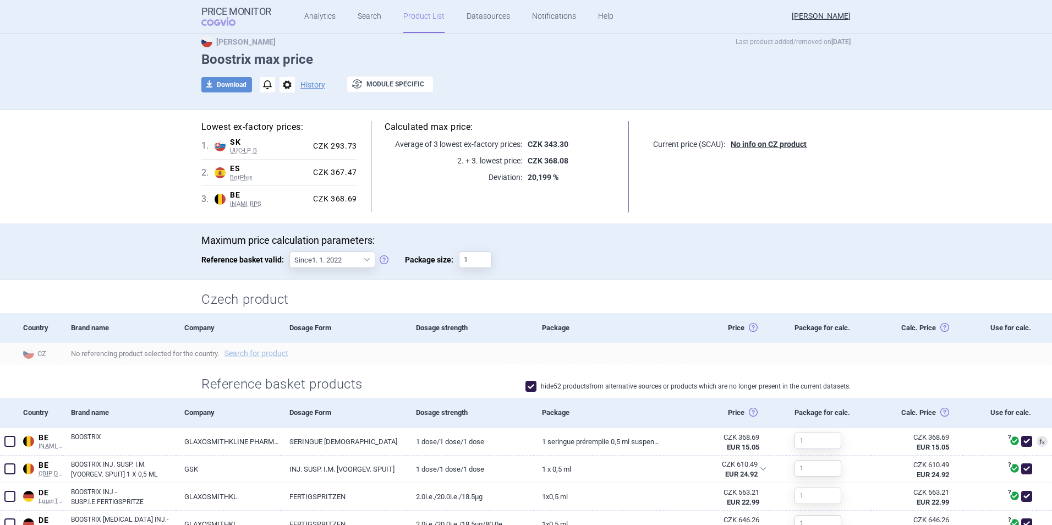
select select "EUR"
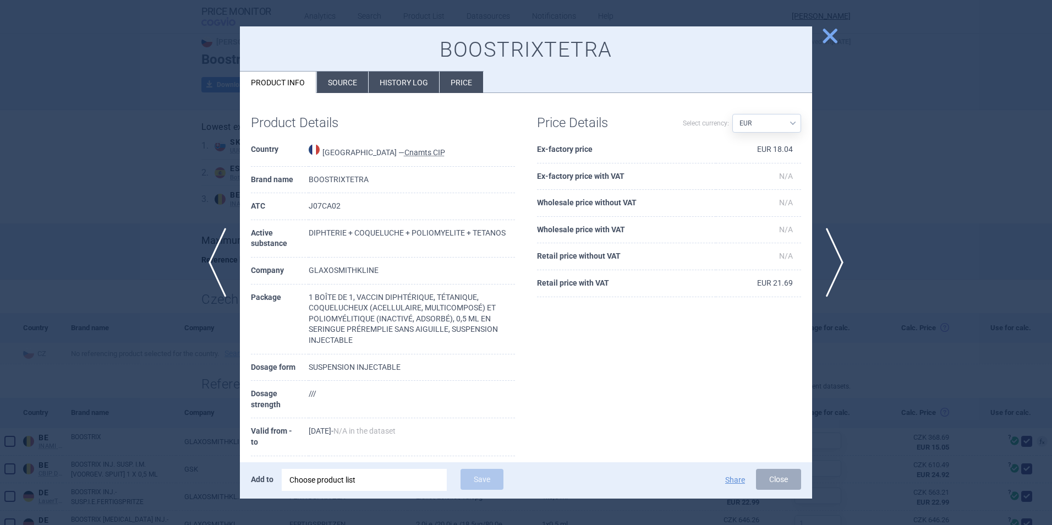
click at [827, 38] on span "close" at bounding box center [829, 35] width 19 height 19
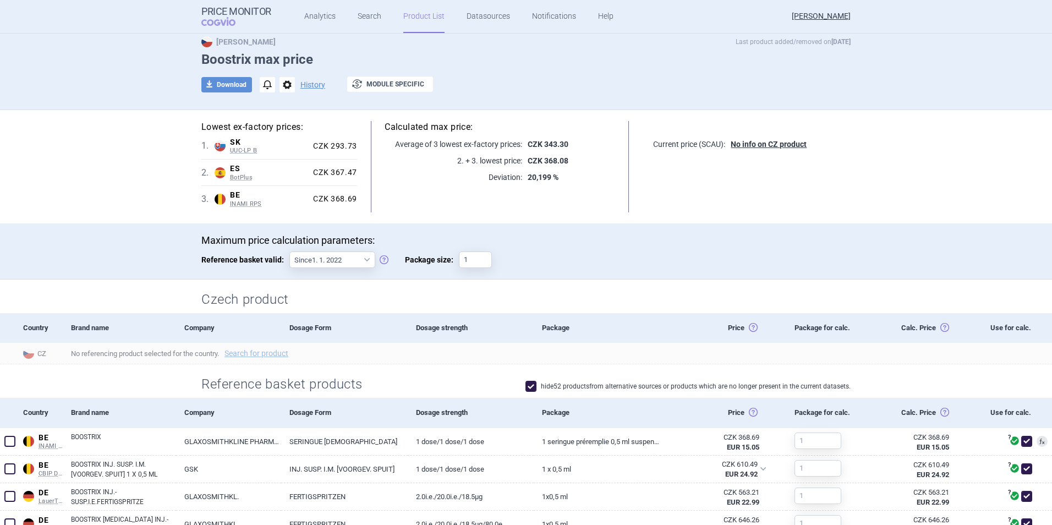
click at [421, 15] on link "Product List" at bounding box center [423, 16] width 41 height 33
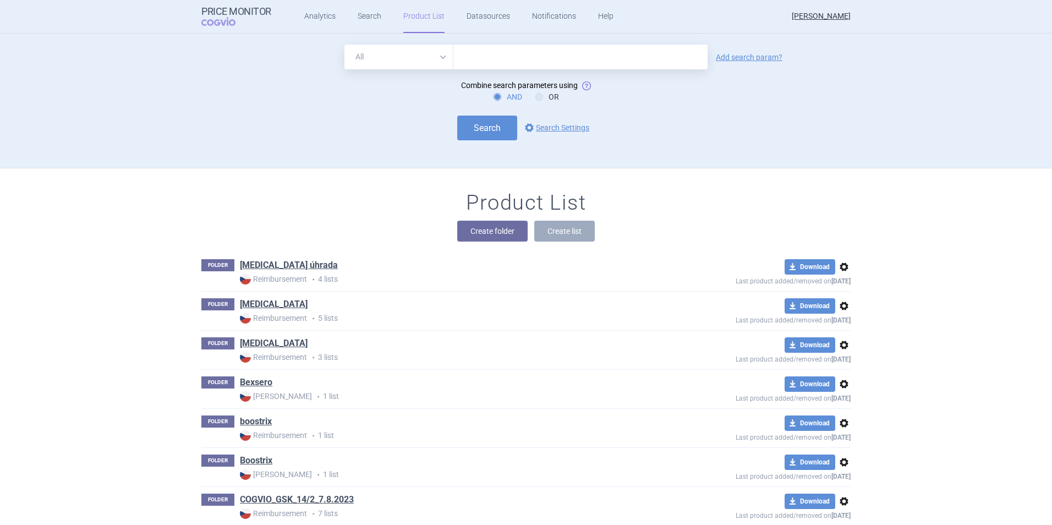
scroll to position [135, 0]
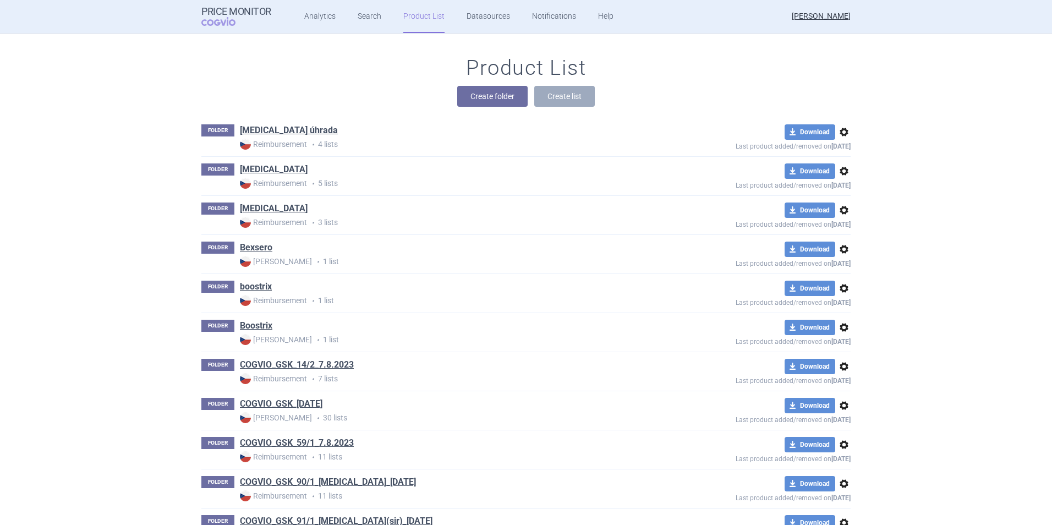
click at [260, 293] on h1 "boostrix" at bounding box center [256, 288] width 32 height 14
click at [258, 285] on link "boostrix" at bounding box center [256, 287] width 32 height 12
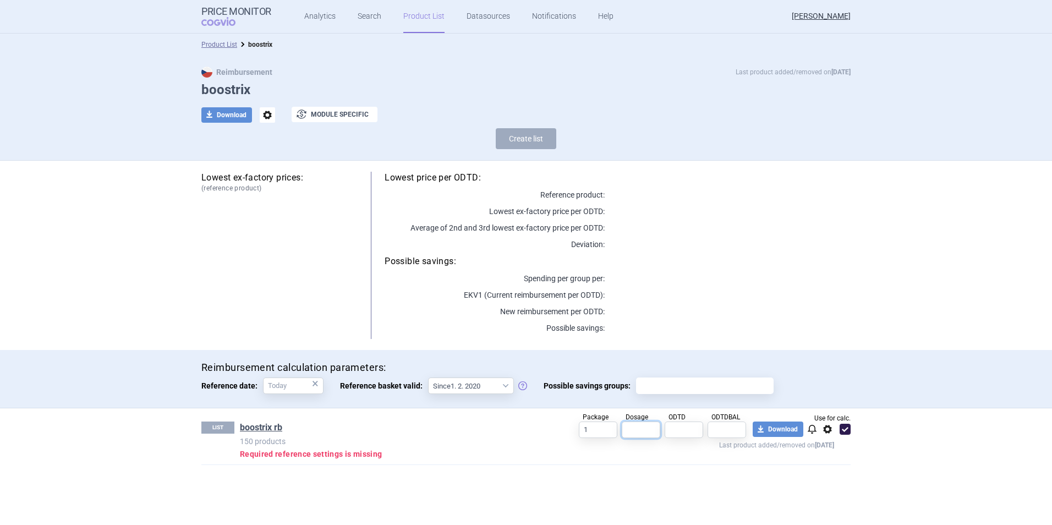
click at [647, 431] on input "text" at bounding box center [641, 429] width 39 height 17
click at [651, 430] on input "text" at bounding box center [641, 429] width 39 height 17
drag, startPoint x: 633, startPoint y: 432, endPoint x: 612, endPoint y: 431, distance: 20.9
click at [612, 432] on div "Package 1 Dosage °1 ODTD ODTDBAL Use for calc. download Download notifications …" at bounding box center [697, 435] width 305 height 28
type input "1"
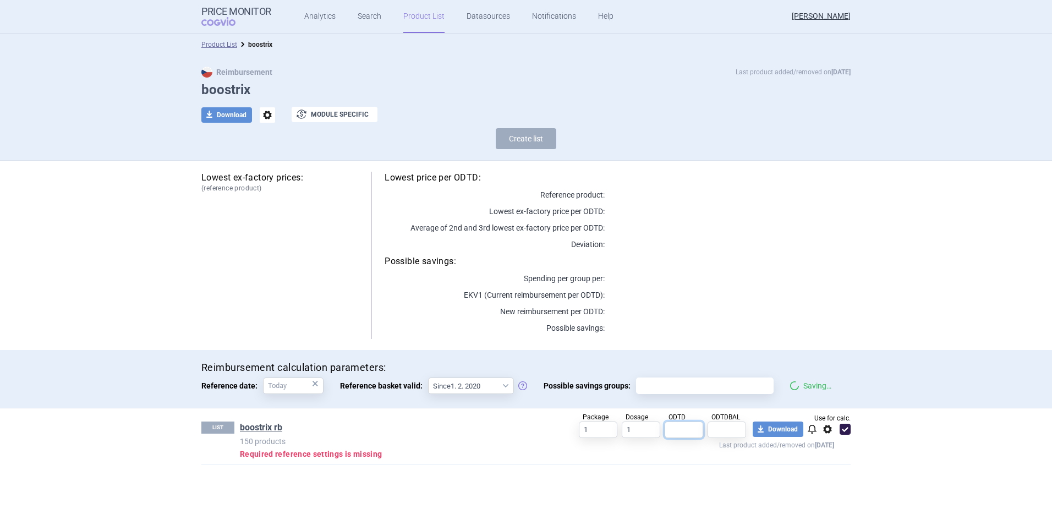
click at [688, 425] on input "text" at bounding box center [683, 429] width 39 height 17
type input "1"
click at [723, 430] on input "text" at bounding box center [726, 429] width 39 height 17
type input "1"
click at [262, 426] on link "boostrix rb" at bounding box center [261, 427] width 42 height 12
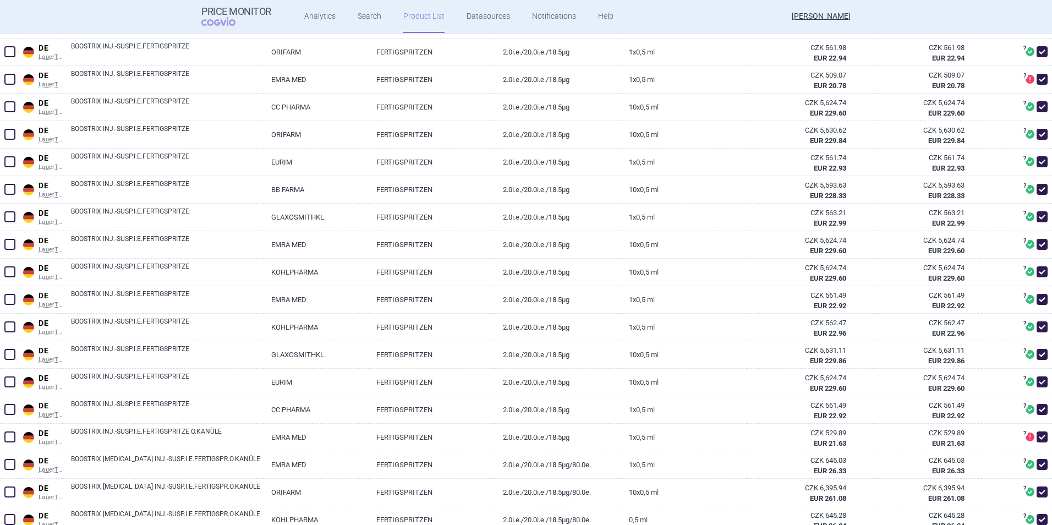
scroll to position [385, 0]
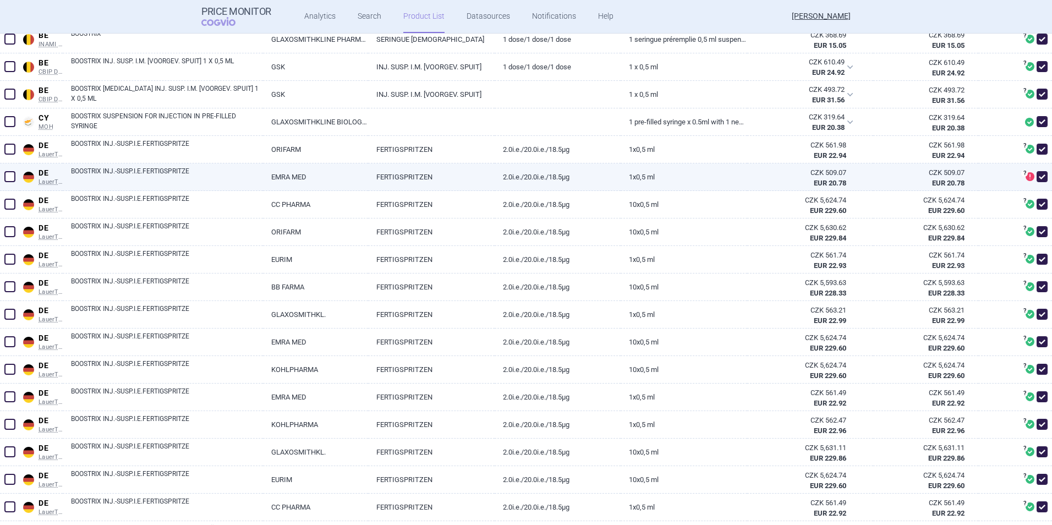
click at [12, 179] on span at bounding box center [9, 176] width 11 height 11
checkbox input "true"
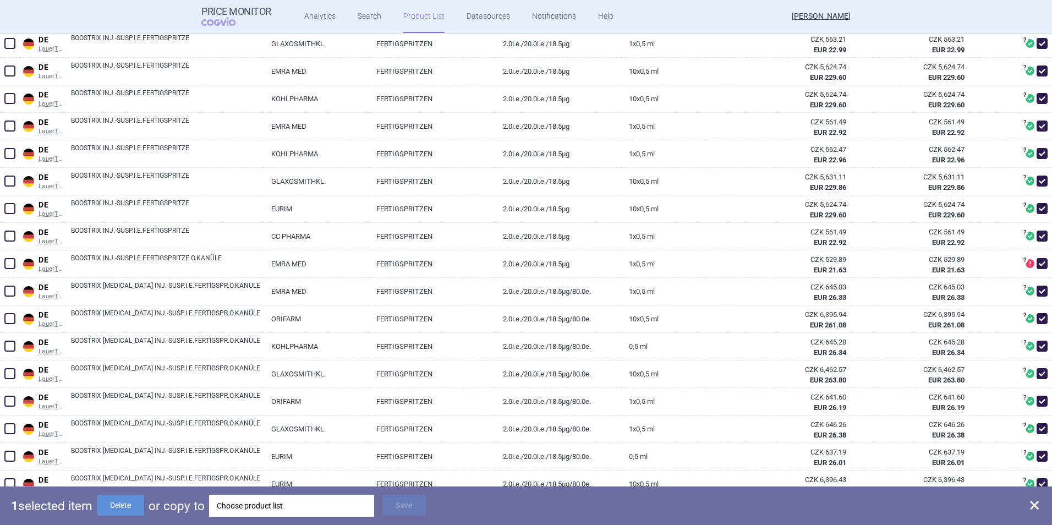
scroll to position [715, 0]
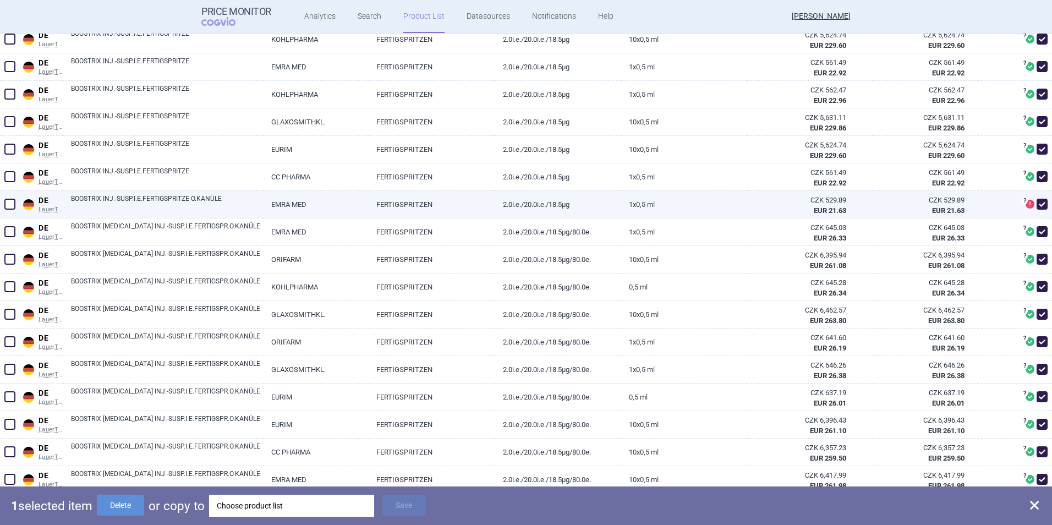
click at [1, 204] on div at bounding box center [10, 205] width 20 height 28
click at [9, 203] on span at bounding box center [9, 204] width 11 height 11
checkbox input "true"
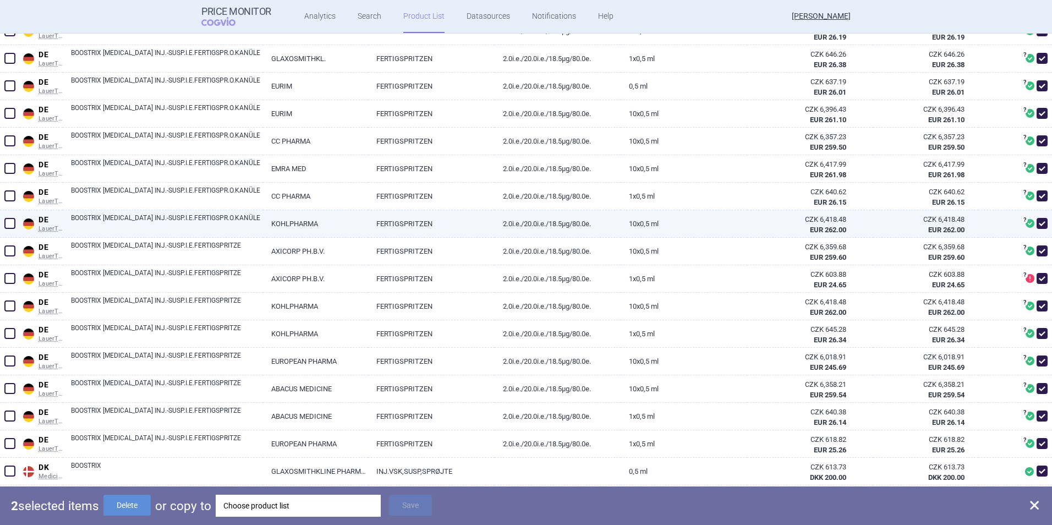
scroll to position [1045, 0]
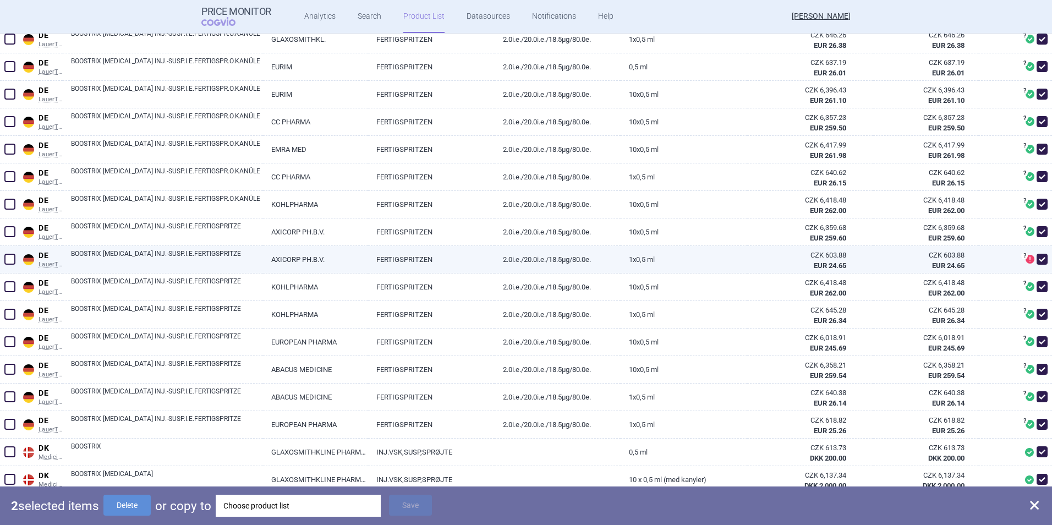
click at [14, 257] on span at bounding box center [9, 259] width 11 height 11
checkbox input "true"
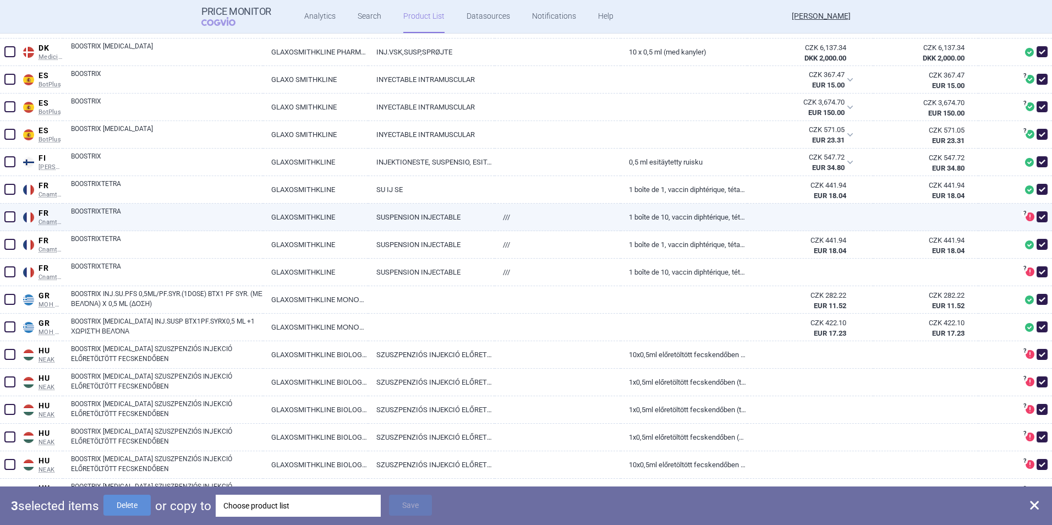
scroll to position [1485, 0]
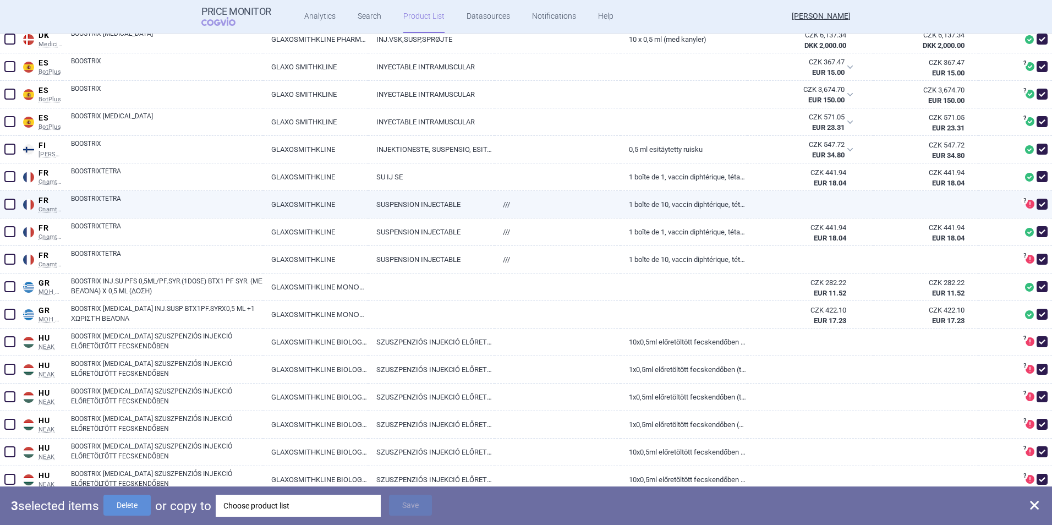
click at [12, 204] on span at bounding box center [9, 204] width 11 height 11
checkbox input "true"
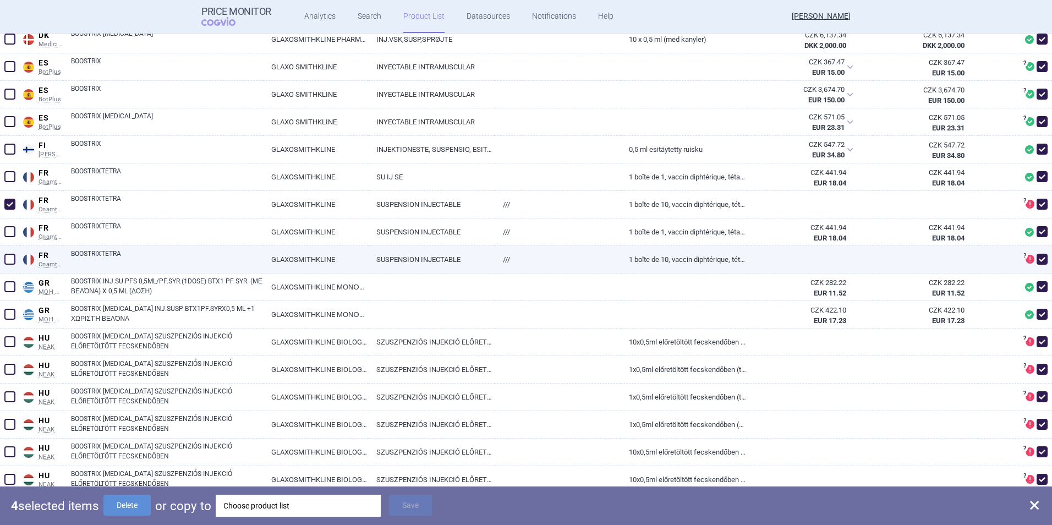
click at [9, 254] on span at bounding box center [9, 259] width 11 height 11
checkbox input "true"
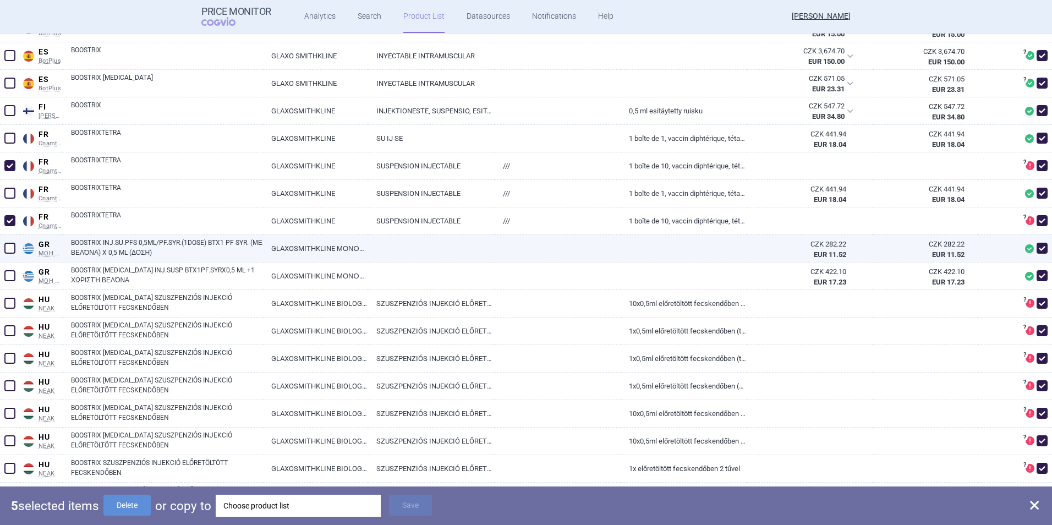
scroll to position [1595, 0]
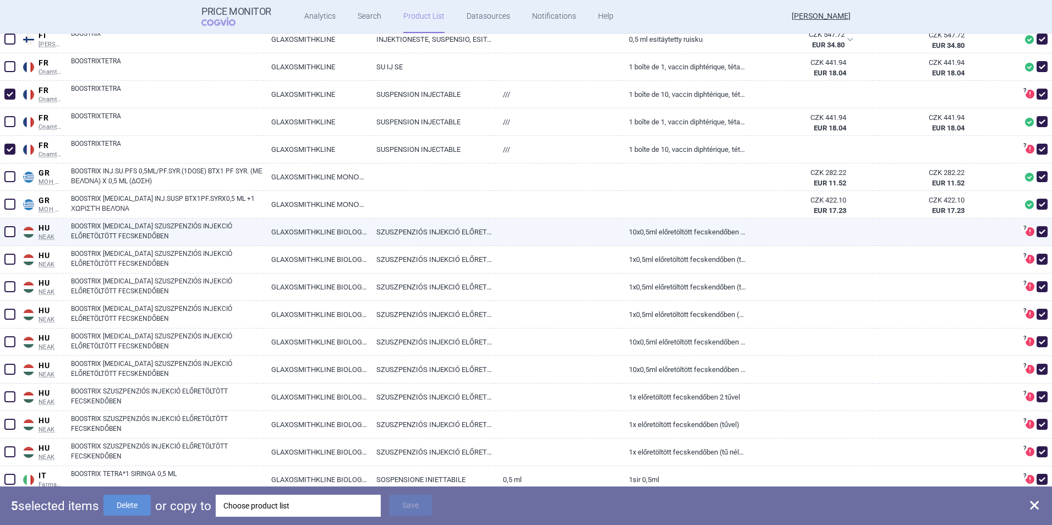
click at [9, 231] on span at bounding box center [9, 231] width 11 height 11
checkbox input "true"
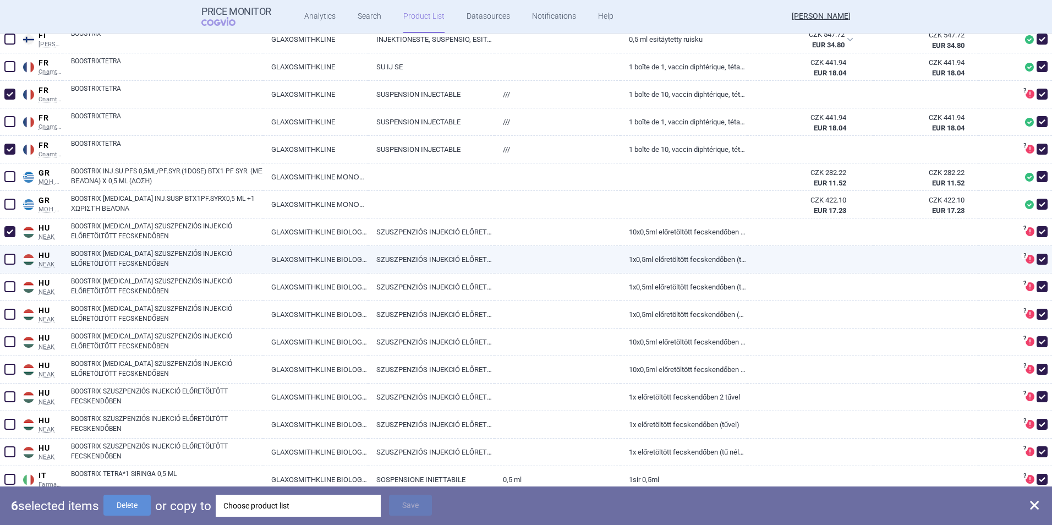
click at [9, 259] on span at bounding box center [9, 259] width 11 height 11
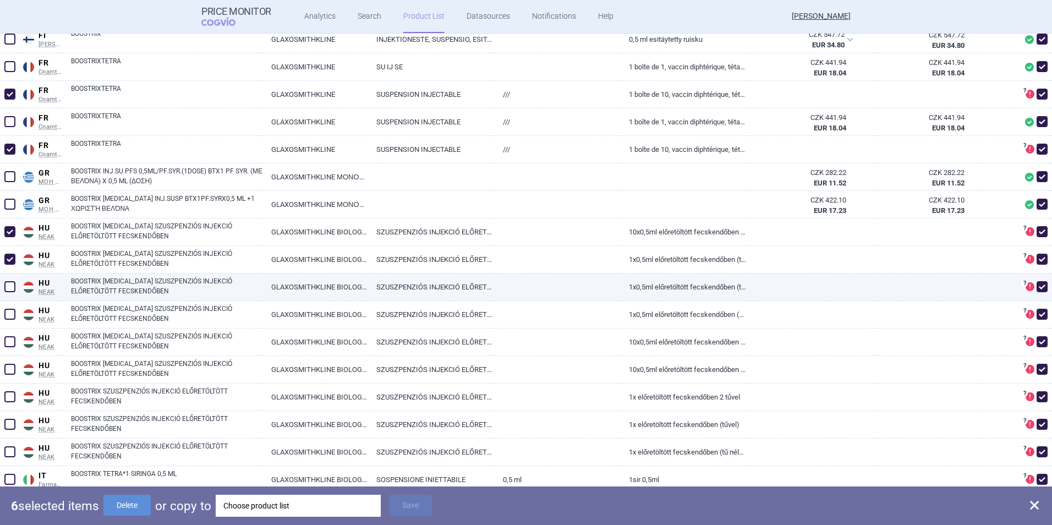
checkbox input "true"
drag, startPoint x: 9, startPoint y: 278, endPoint x: 9, endPoint y: 290, distance: 11.6
click at [9, 279] on span at bounding box center [10, 286] width 17 height 17
checkbox input "true"
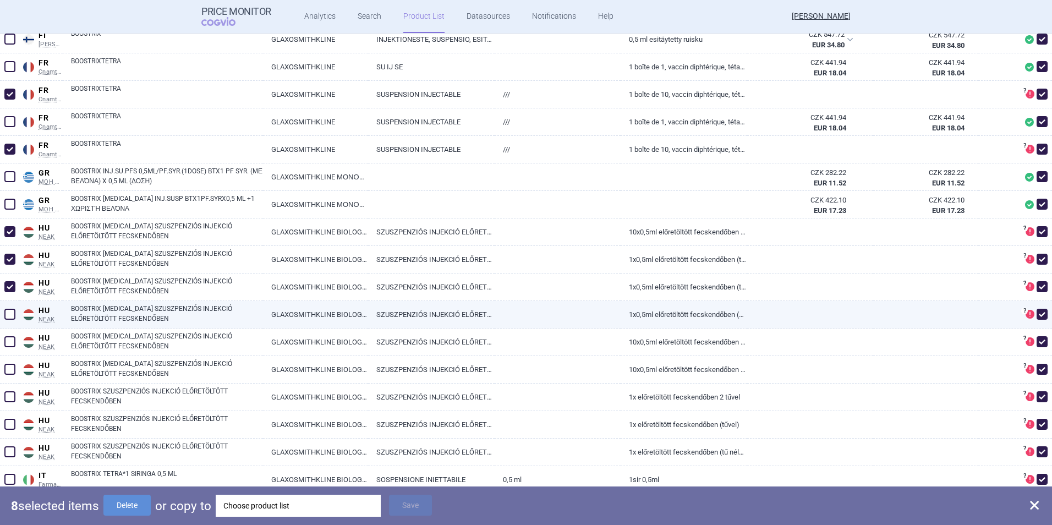
click at [7, 313] on span at bounding box center [9, 314] width 11 height 11
checkbox input "true"
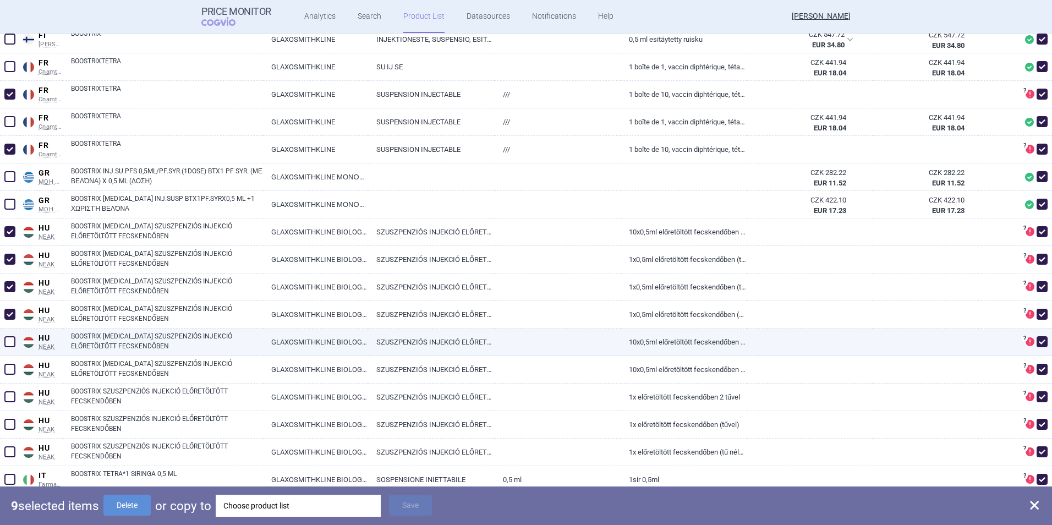
click at [8, 339] on span at bounding box center [9, 341] width 11 height 11
checkbox input "true"
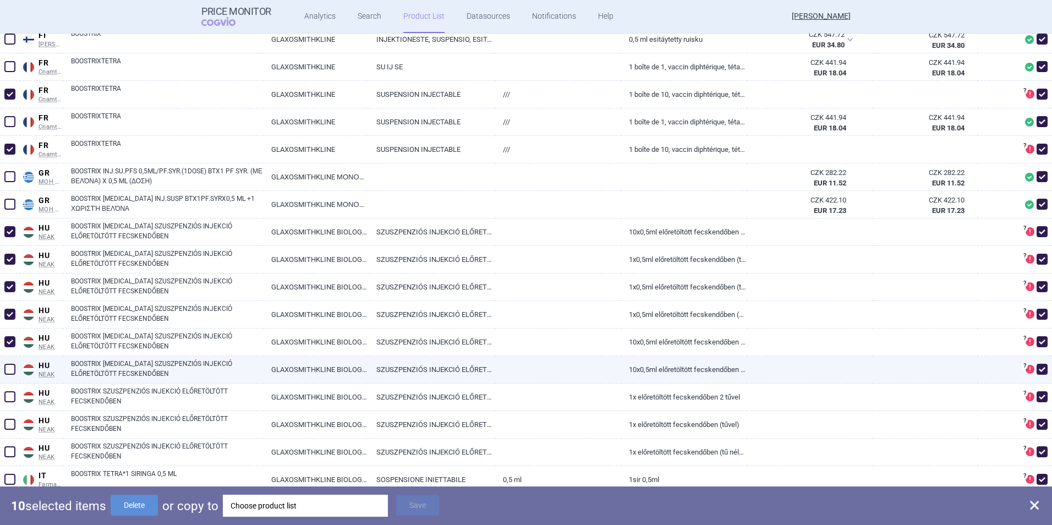
click at [12, 376] on span at bounding box center [10, 369] width 17 height 17
checkbox input "true"
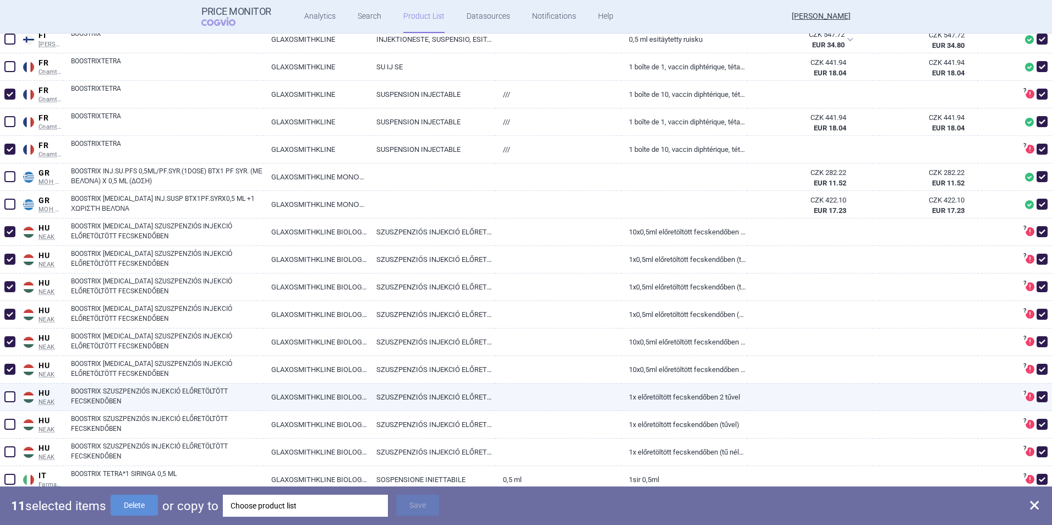
click at [8, 402] on span at bounding box center [9, 396] width 11 height 11
checkbox input "true"
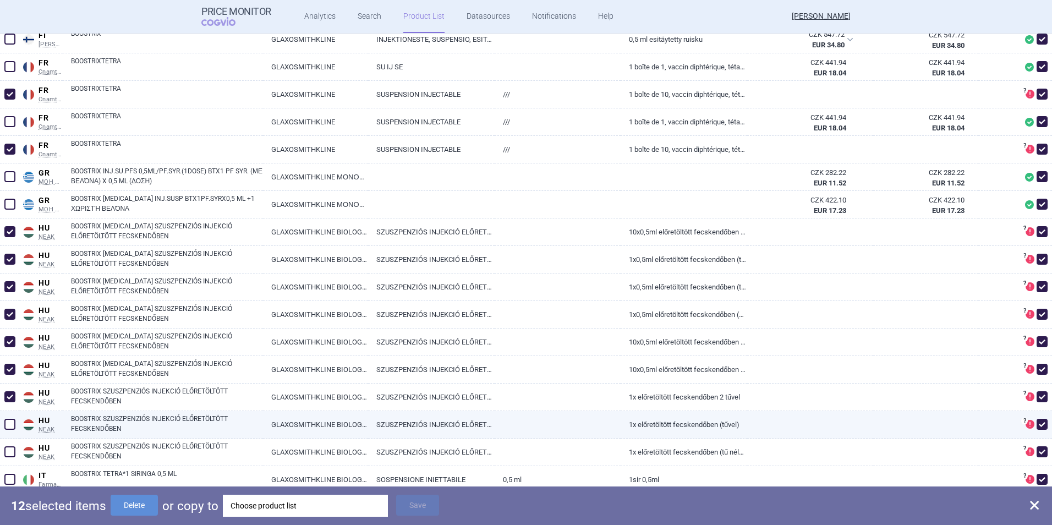
click at [7, 430] on span at bounding box center [10, 424] width 17 height 17
checkbox input "true"
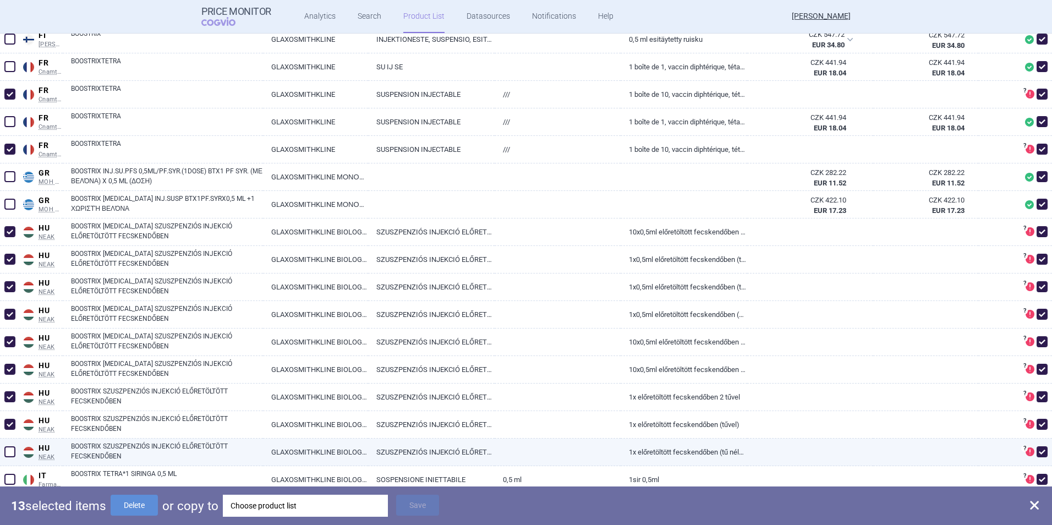
click at [6, 460] on div at bounding box center [10, 452] width 20 height 28
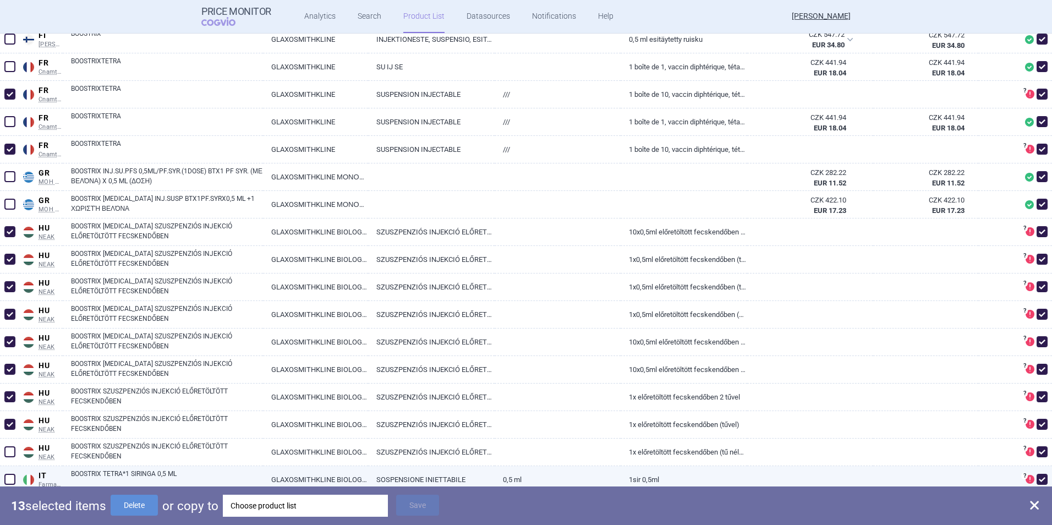
click at [8, 475] on span at bounding box center [9, 479] width 11 height 11
checkbox input "true"
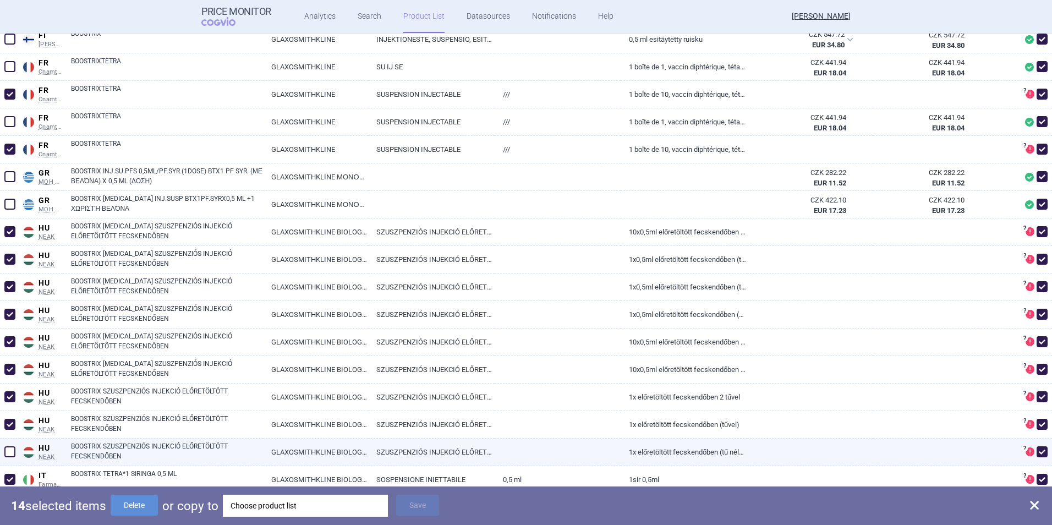
click at [15, 442] on div at bounding box center [10, 452] width 20 height 28
click at [10, 448] on span at bounding box center [9, 451] width 11 height 11
checkbox input "true"
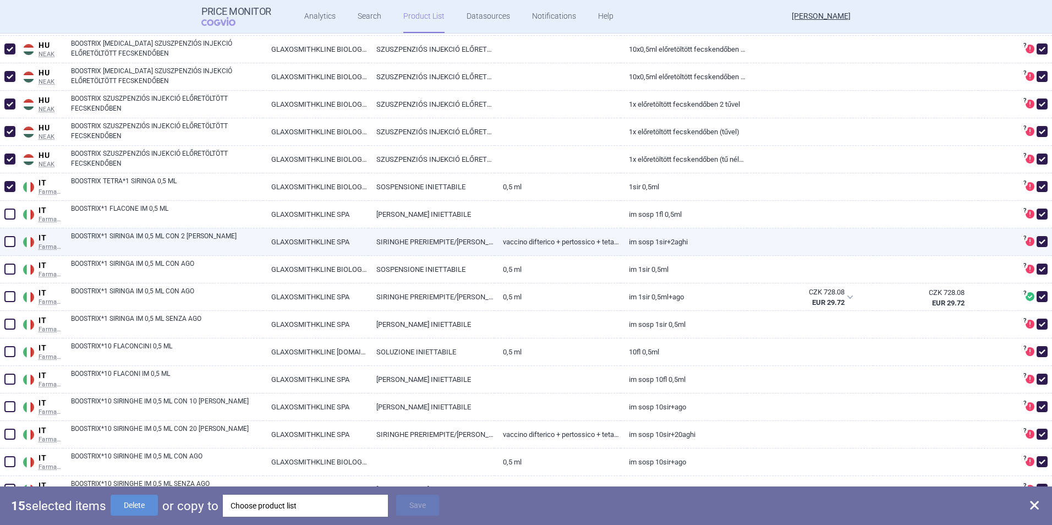
scroll to position [1925, 0]
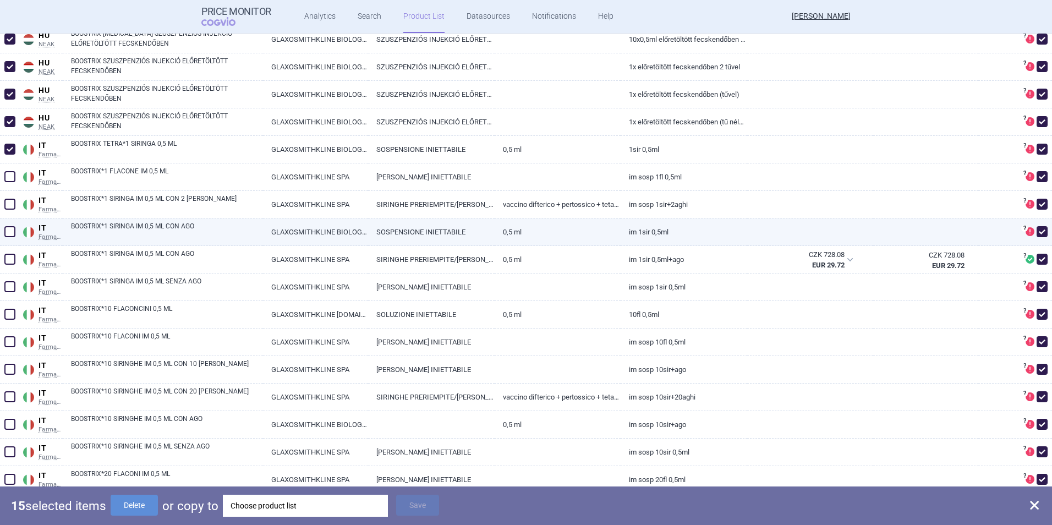
click at [13, 232] on span at bounding box center [9, 231] width 11 height 11
checkbox input "true"
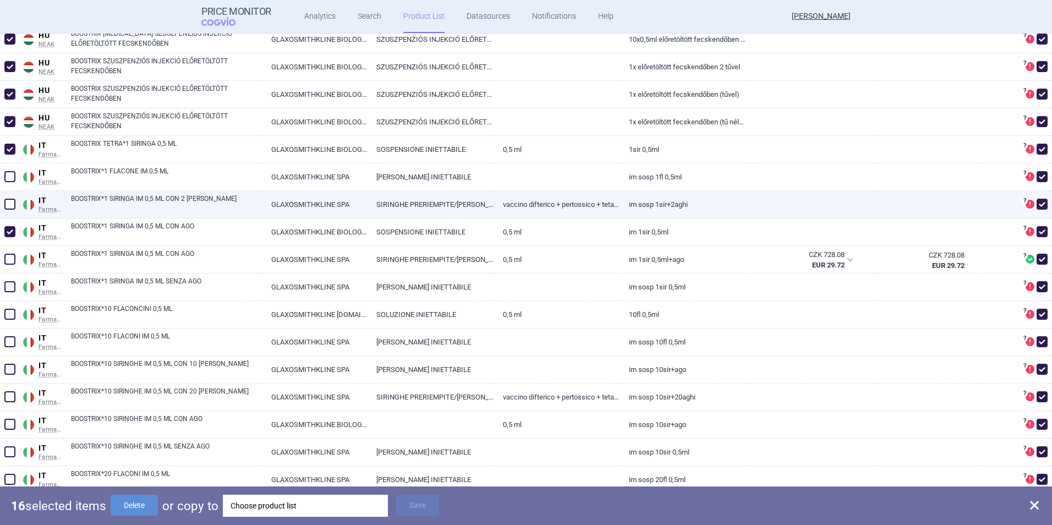
click at [9, 206] on span at bounding box center [9, 204] width 11 height 11
checkbox input "true"
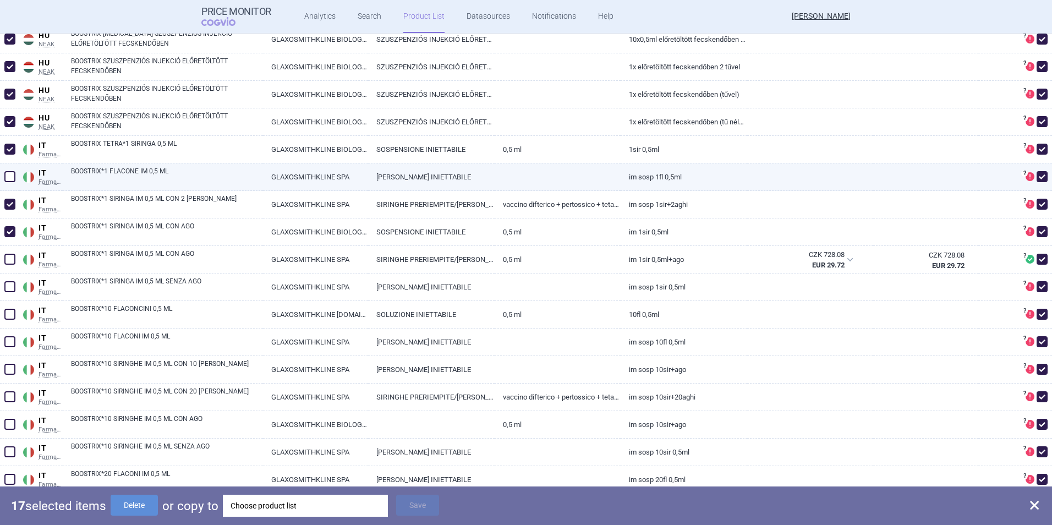
click at [7, 183] on span at bounding box center [10, 176] width 17 height 17
checkbox input "true"
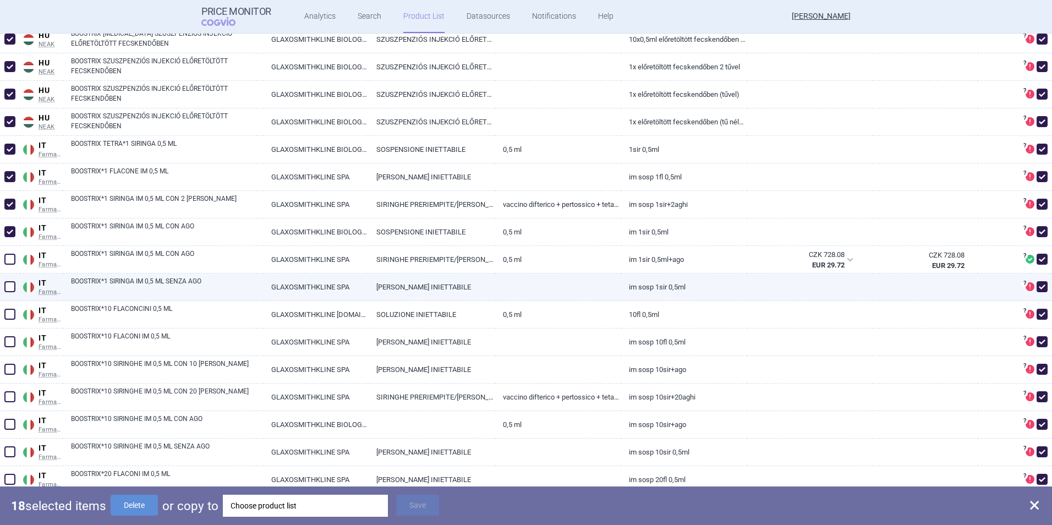
click at [18, 288] on div at bounding box center [10, 287] width 20 height 28
click at [10, 287] on span at bounding box center [9, 286] width 11 height 11
checkbox input "true"
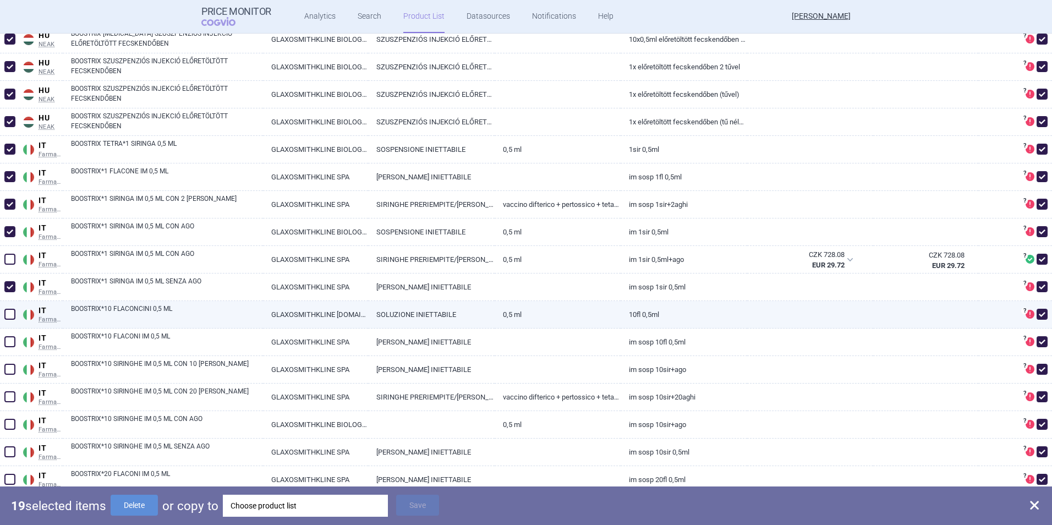
click at [9, 311] on span at bounding box center [9, 314] width 11 height 11
checkbox input "true"
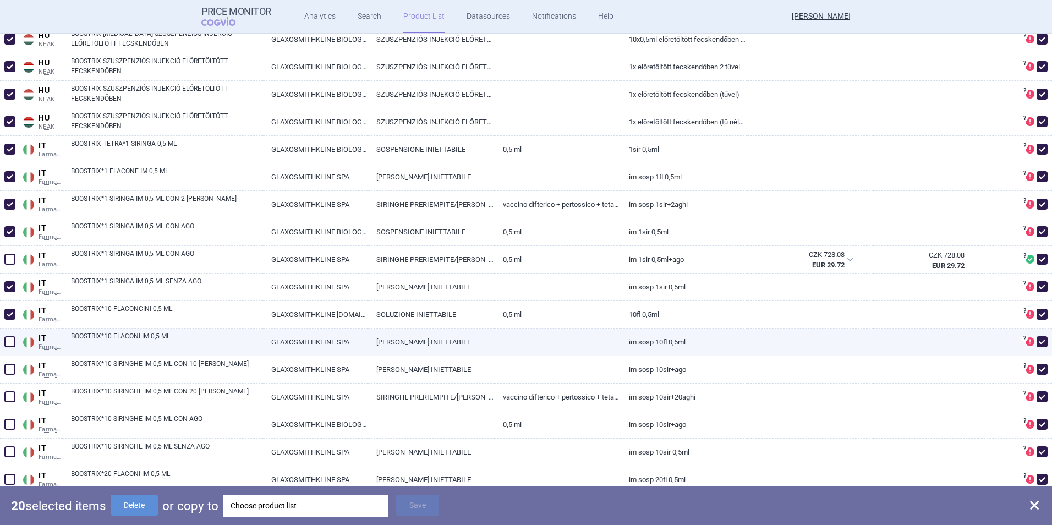
drag, startPoint x: 9, startPoint y: 336, endPoint x: 9, endPoint y: 341, distance: 5.5
click at [9, 336] on span at bounding box center [10, 341] width 17 height 17
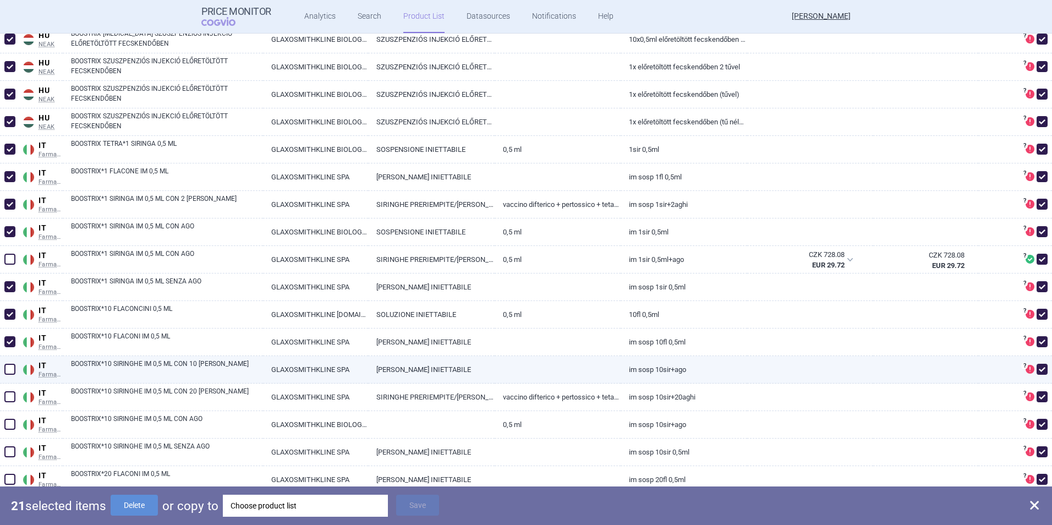
click at [8, 371] on span at bounding box center [9, 369] width 11 height 11
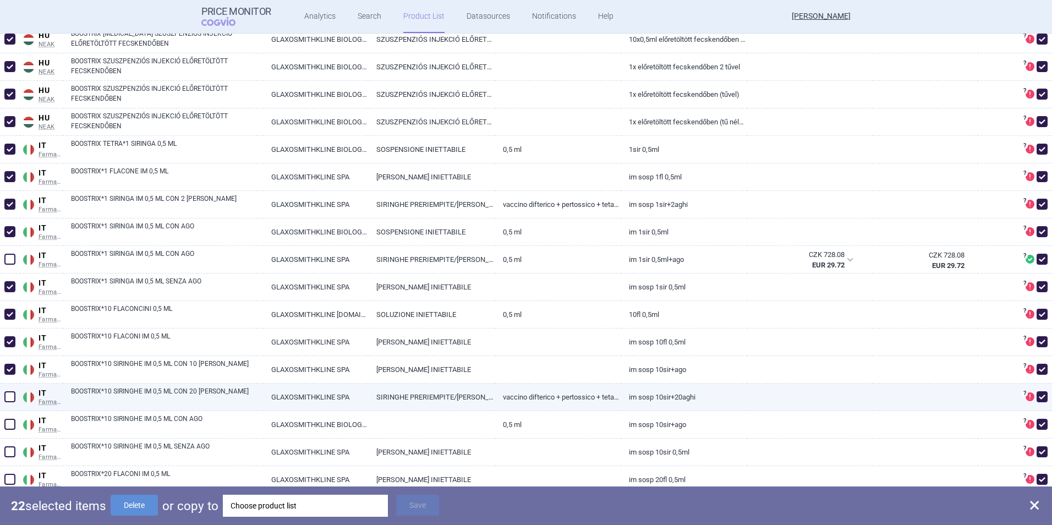
click at [9, 402] on span at bounding box center [9, 396] width 11 height 11
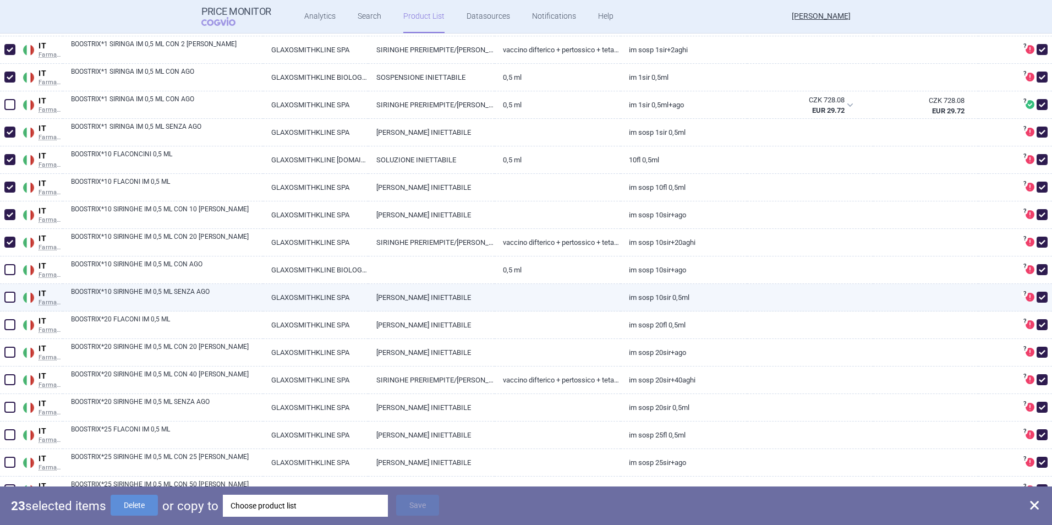
scroll to position [2090, 0]
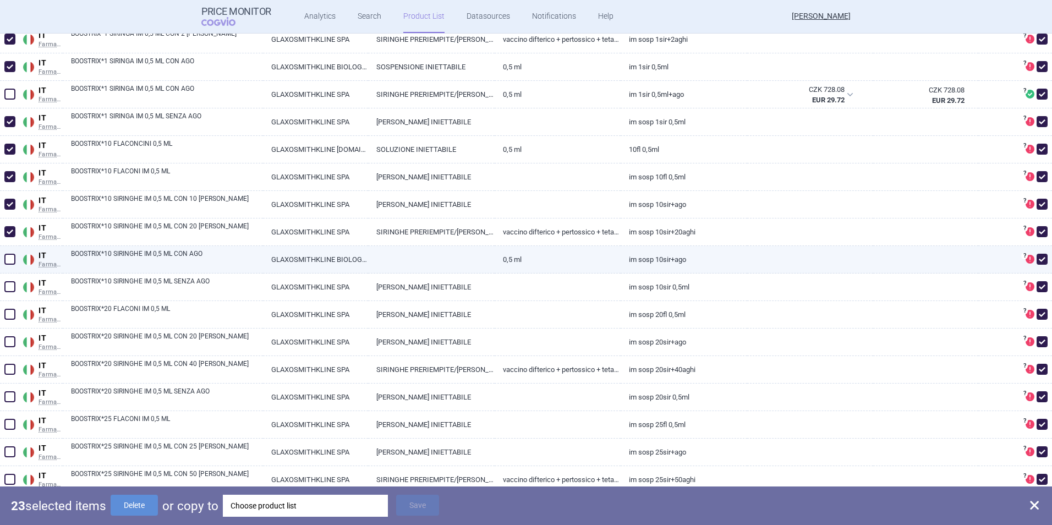
click at [15, 259] on span at bounding box center [9, 259] width 11 height 11
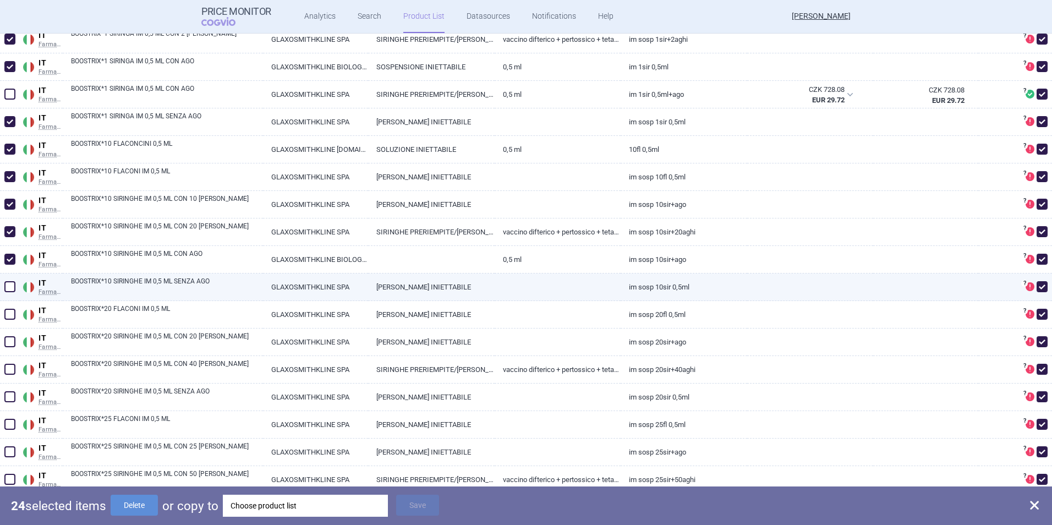
drag, startPoint x: 9, startPoint y: 285, endPoint x: 9, endPoint y: 297, distance: 12.1
click at [9, 285] on span at bounding box center [9, 286] width 11 height 11
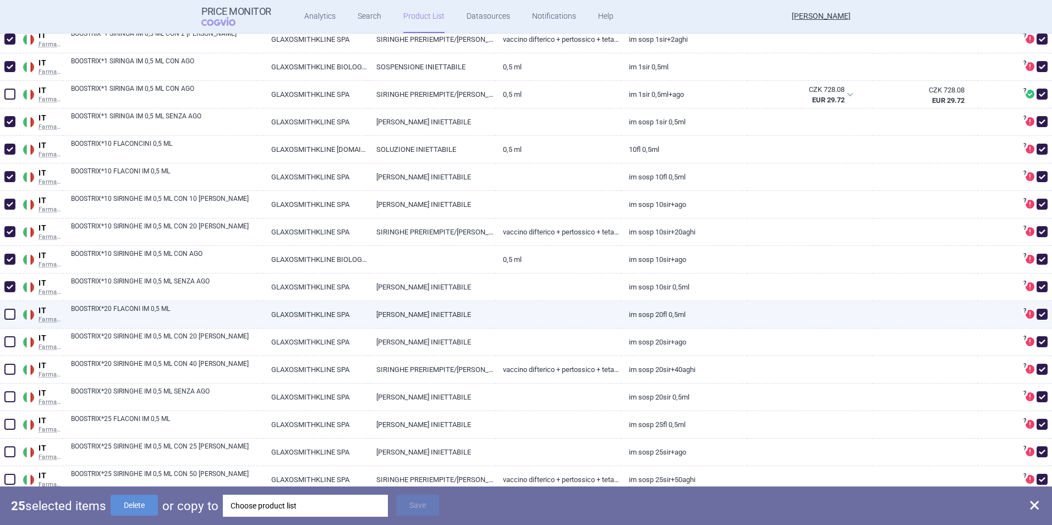
click at [9, 313] on span at bounding box center [9, 314] width 11 height 11
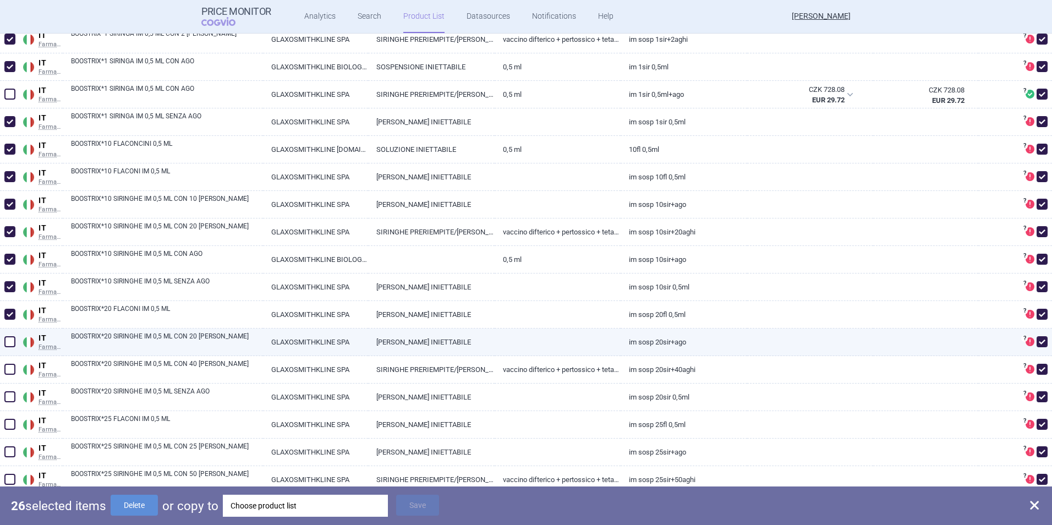
click at [8, 344] on span at bounding box center [9, 341] width 11 height 11
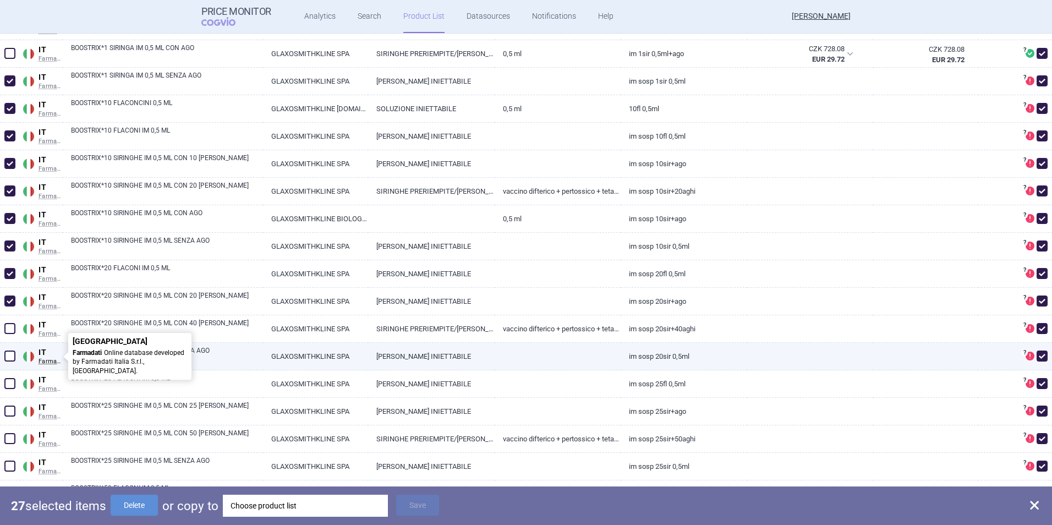
scroll to position [2200, 0]
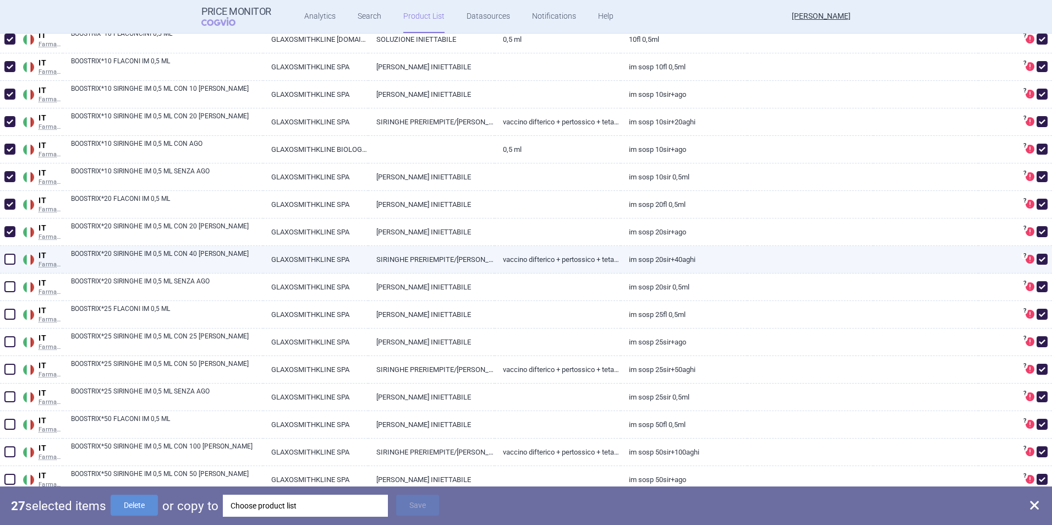
click at [8, 259] on span at bounding box center [9, 259] width 11 height 11
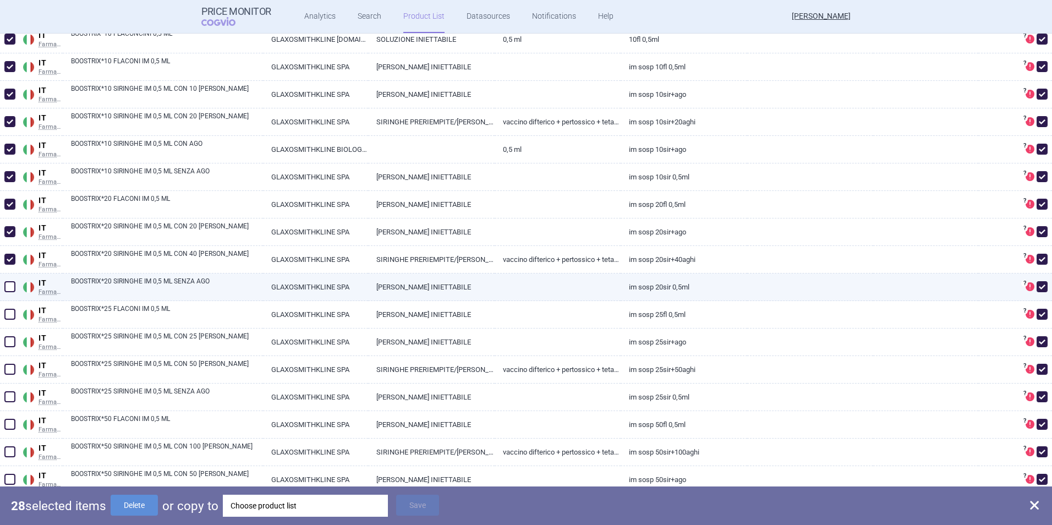
click at [8, 284] on span at bounding box center [9, 286] width 11 height 11
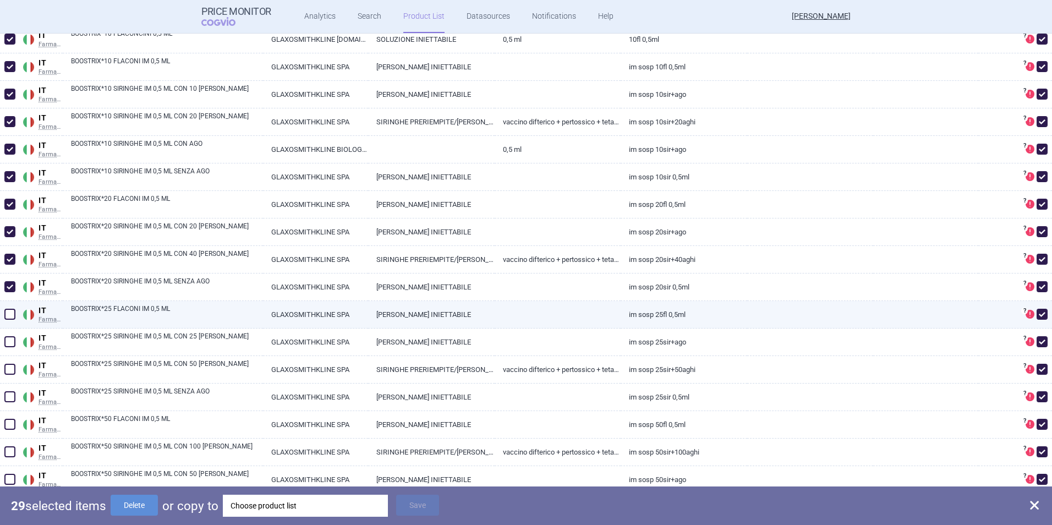
click at [8, 318] on span at bounding box center [9, 314] width 11 height 11
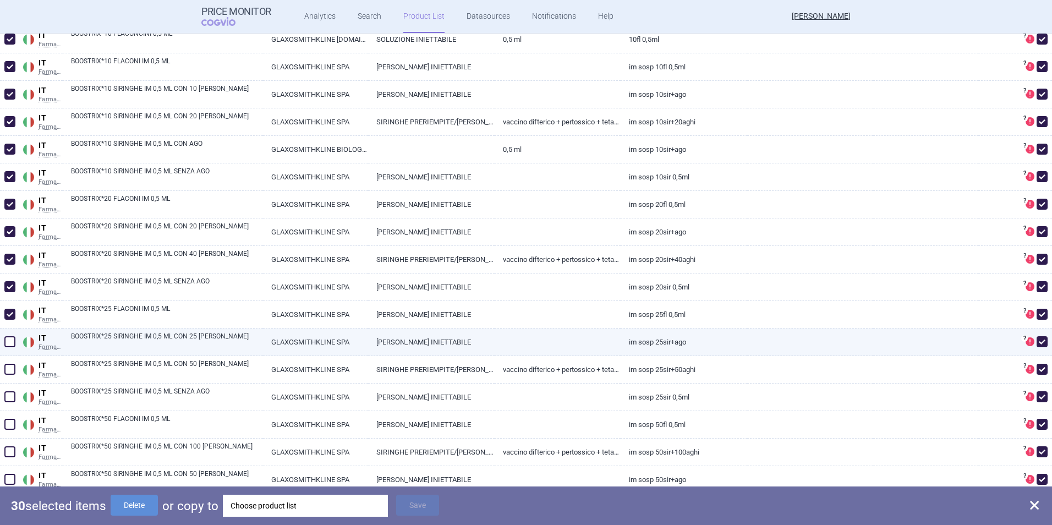
click at [8, 339] on span at bounding box center [9, 341] width 11 height 11
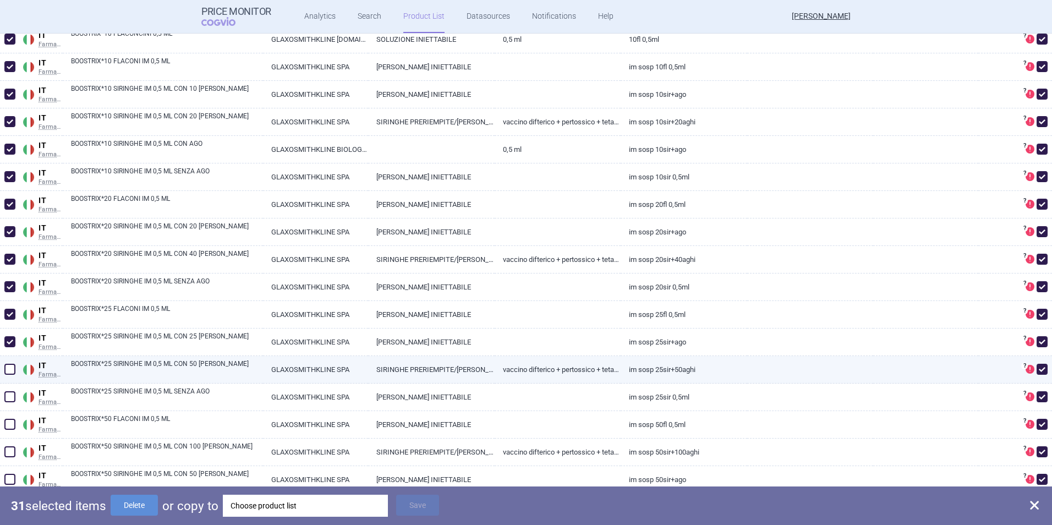
click at [7, 371] on span at bounding box center [9, 369] width 11 height 11
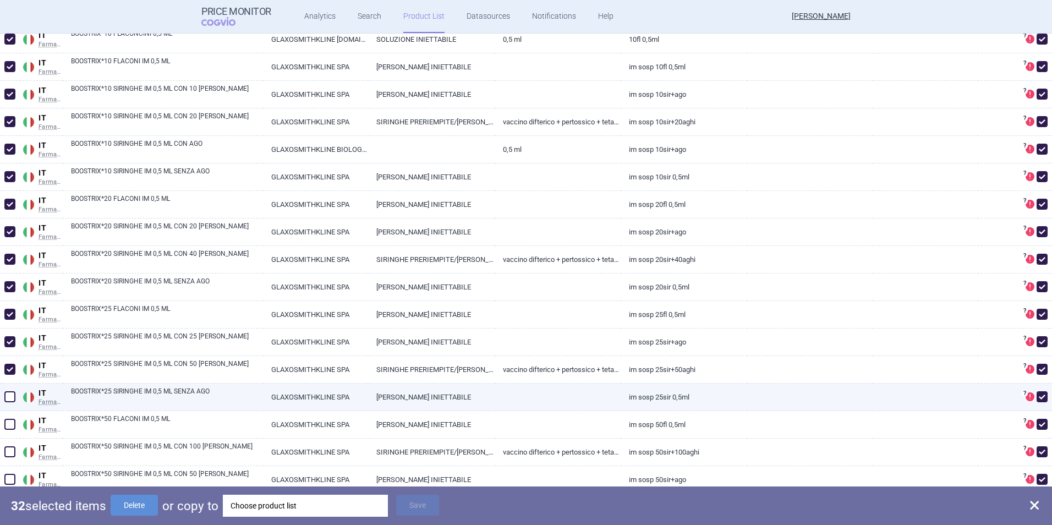
click at [8, 391] on span at bounding box center [9, 396] width 11 height 11
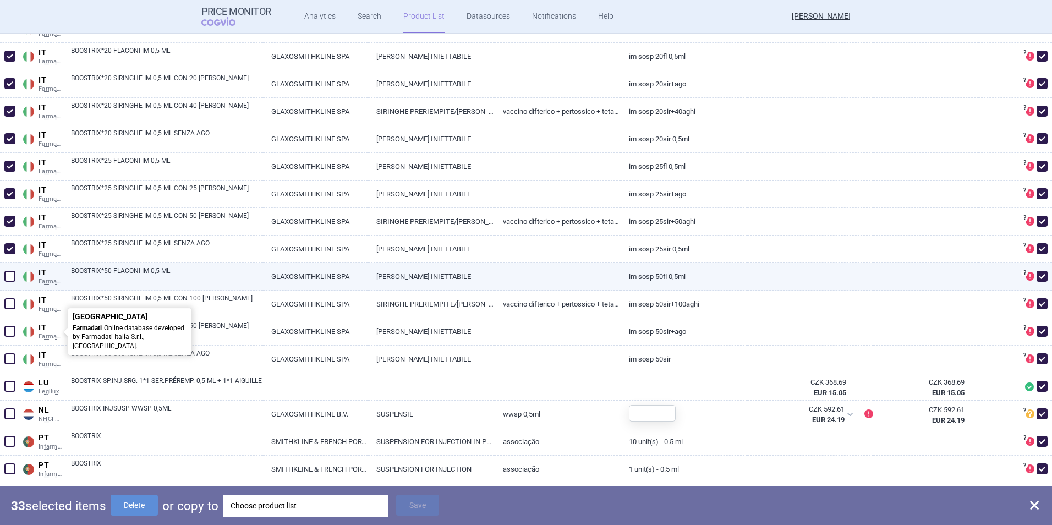
scroll to position [2365, 0]
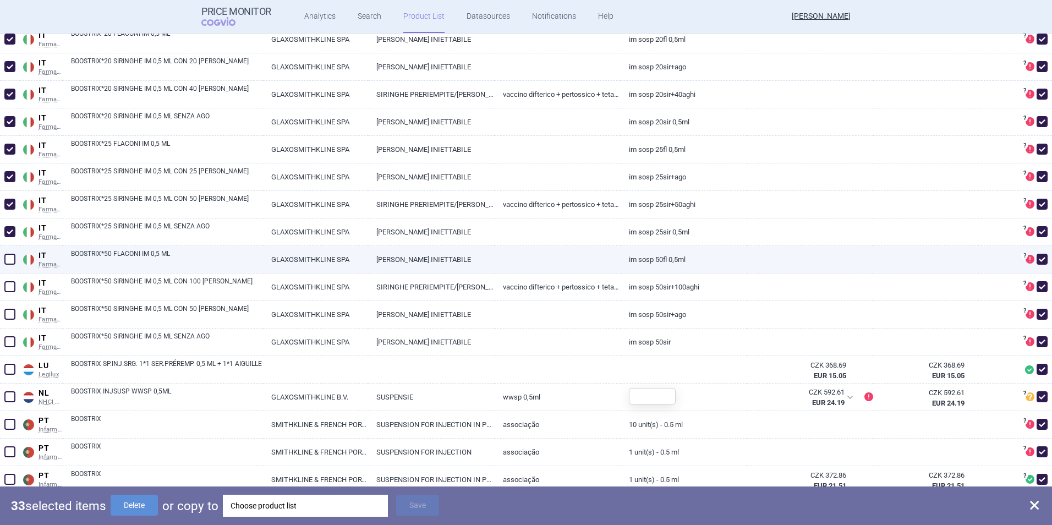
click at [14, 261] on span at bounding box center [9, 259] width 11 height 11
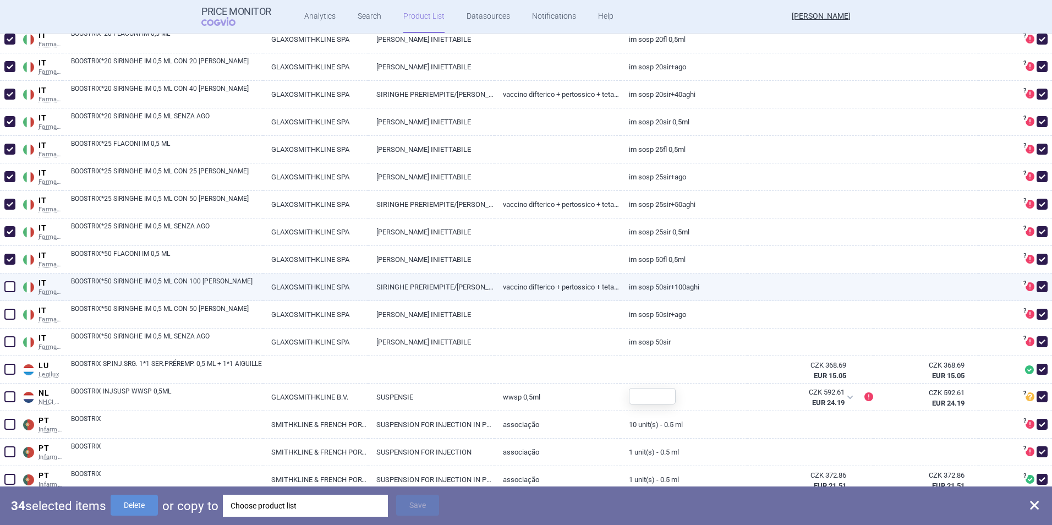
click at [12, 284] on span at bounding box center [9, 286] width 11 height 11
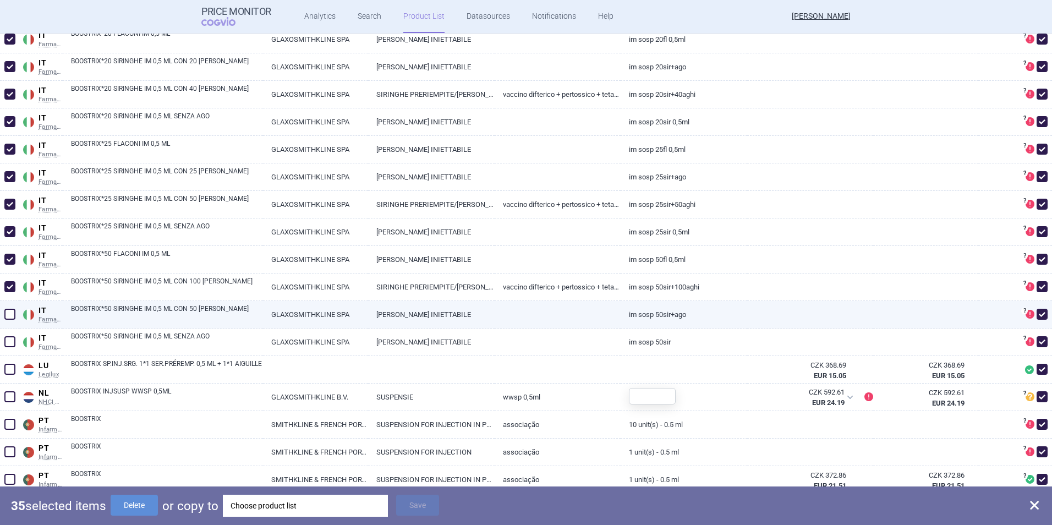
click at [9, 316] on span at bounding box center [9, 314] width 11 height 11
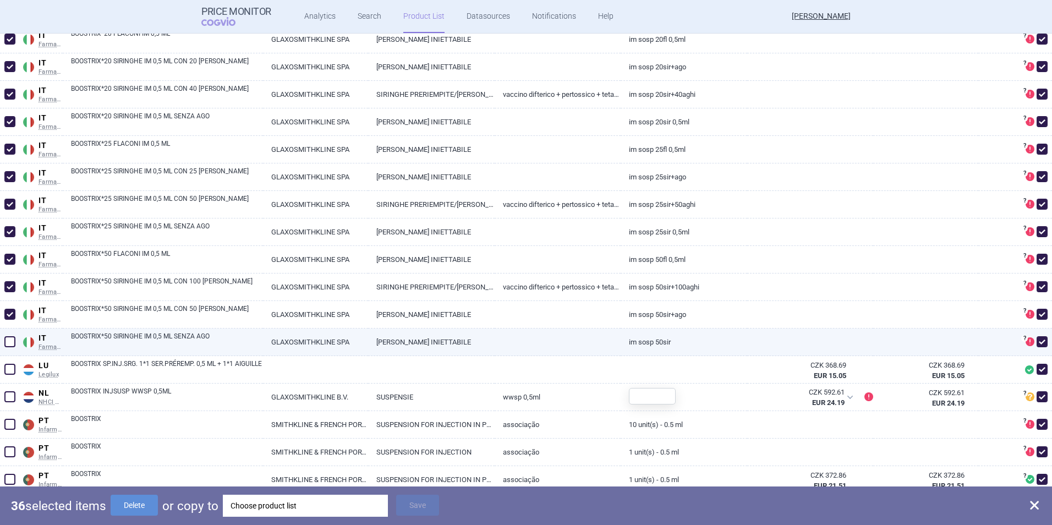
click at [3, 344] on span at bounding box center [10, 341] width 17 height 17
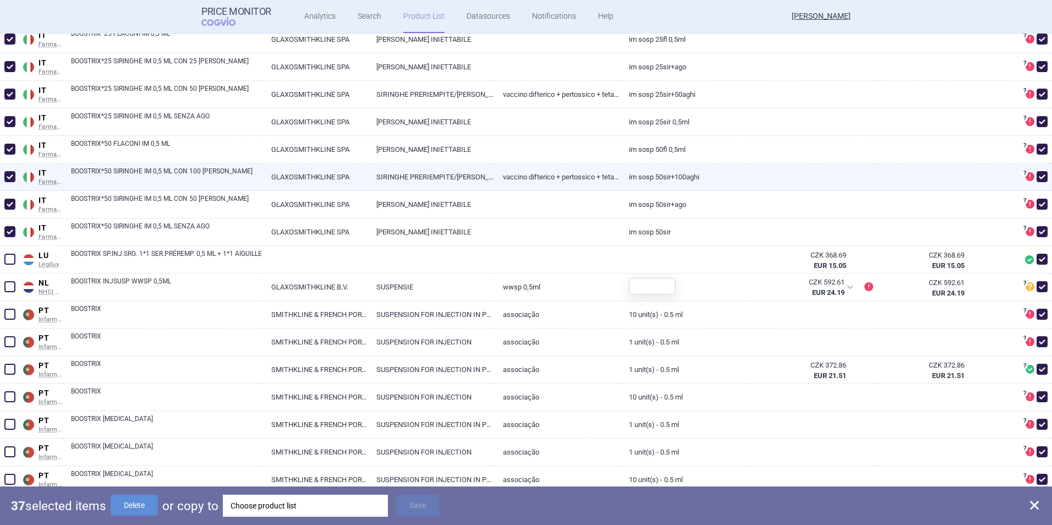
scroll to position [2530, 0]
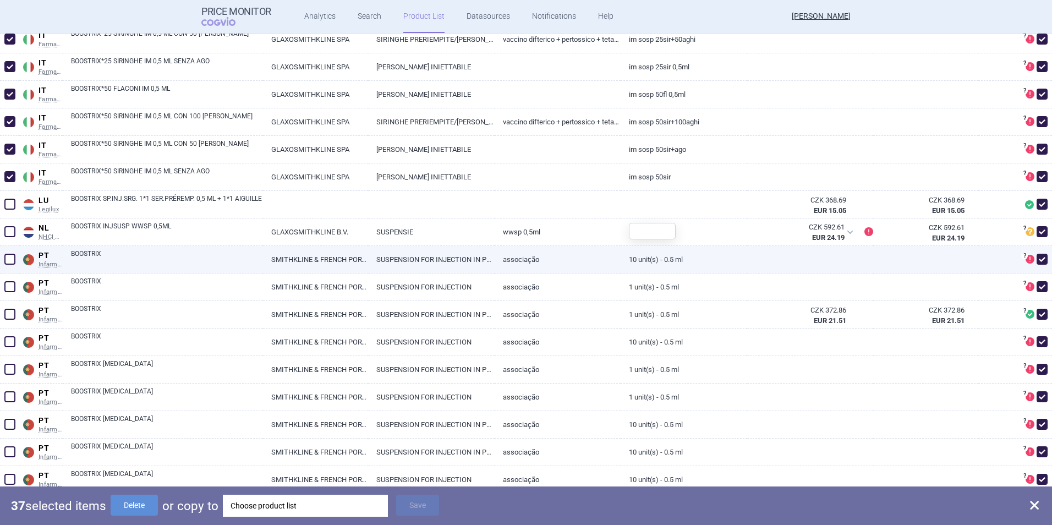
click at [7, 261] on span at bounding box center [9, 259] width 11 height 11
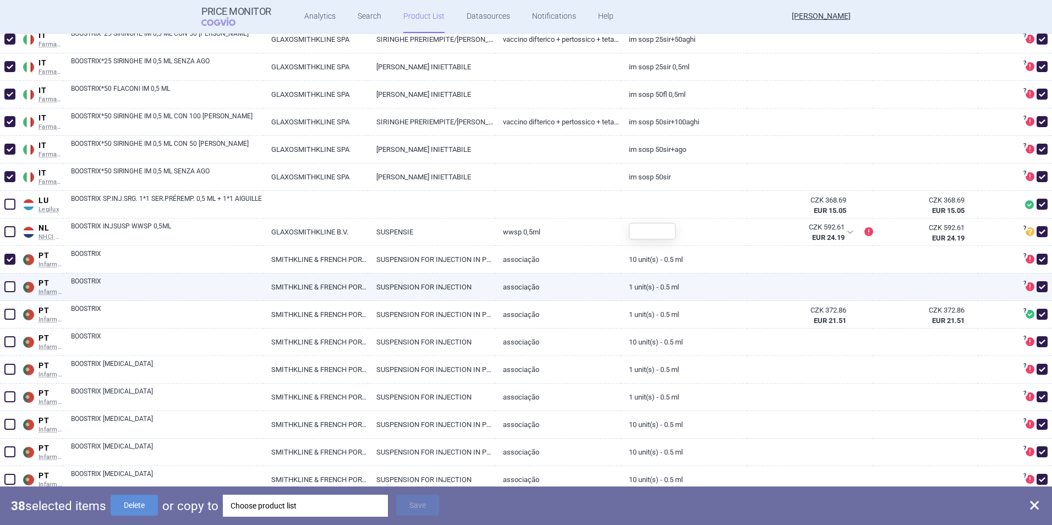
click at [9, 288] on span at bounding box center [9, 286] width 11 height 11
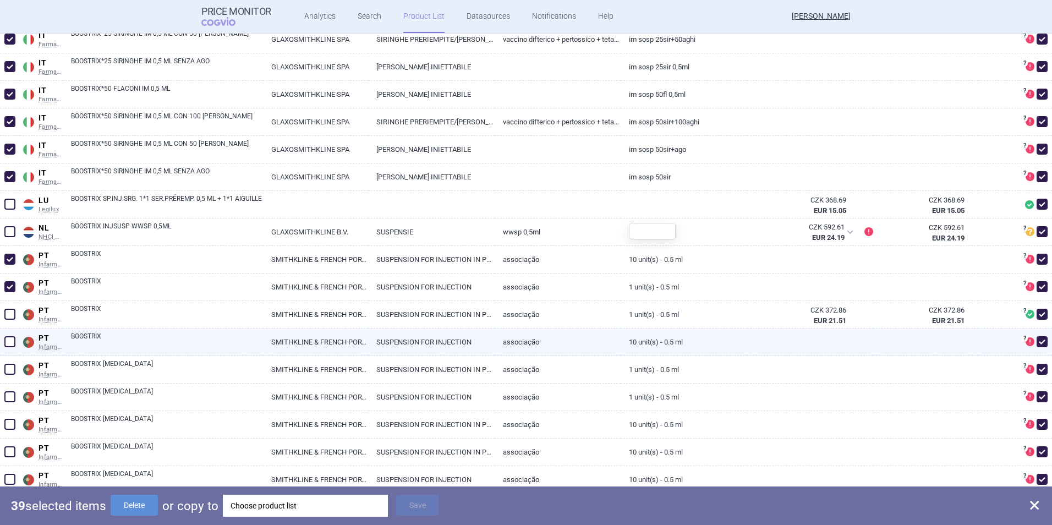
click at [13, 341] on span at bounding box center [9, 341] width 11 height 11
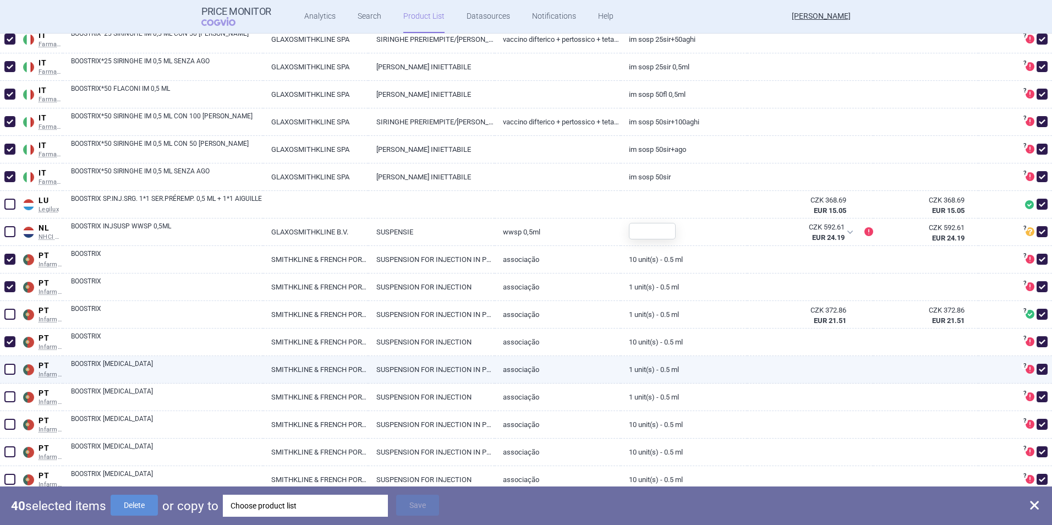
click at [8, 373] on span at bounding box center [9, 369] width 11 height 11
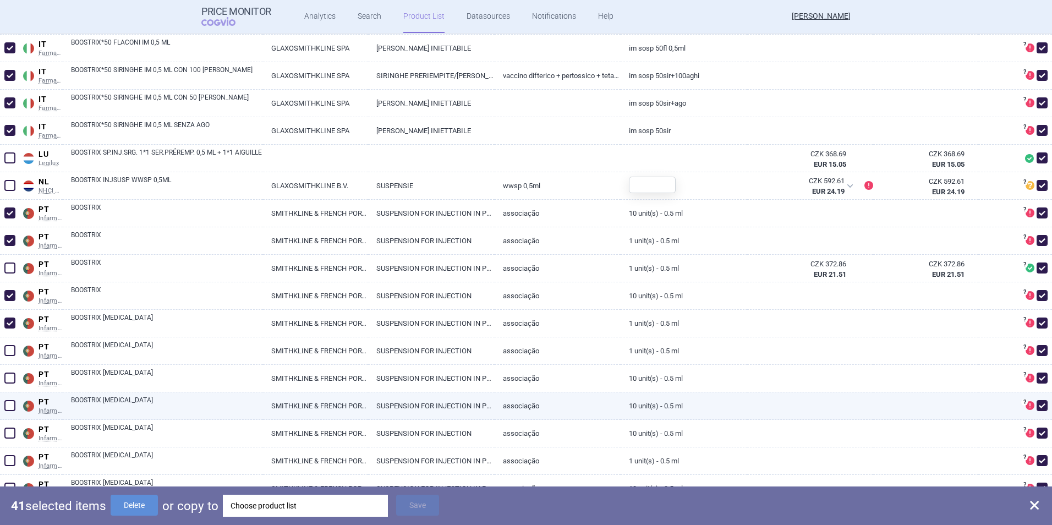
scroll to position [2695, 0]
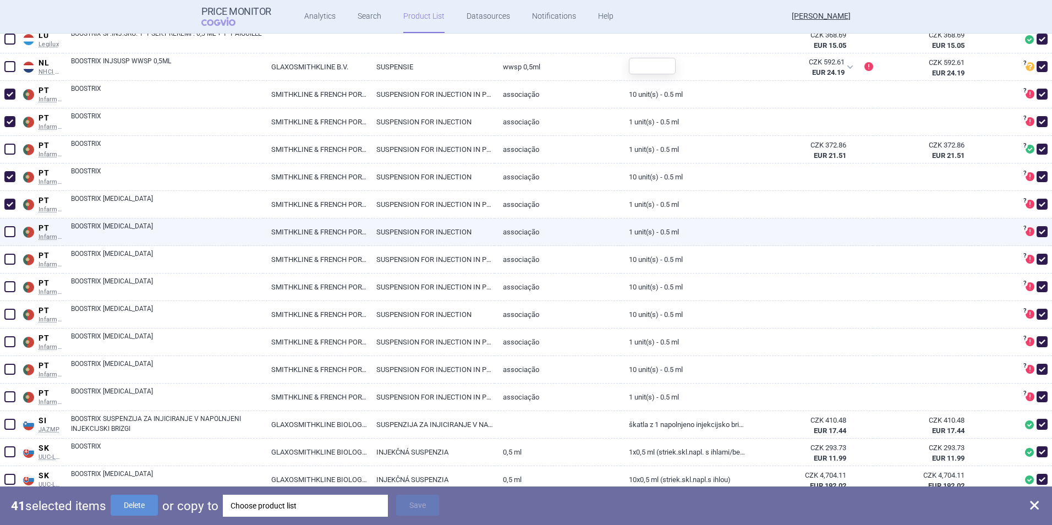
click at [10, 240] on span at bounding box center [10, 231] width 17 height 17
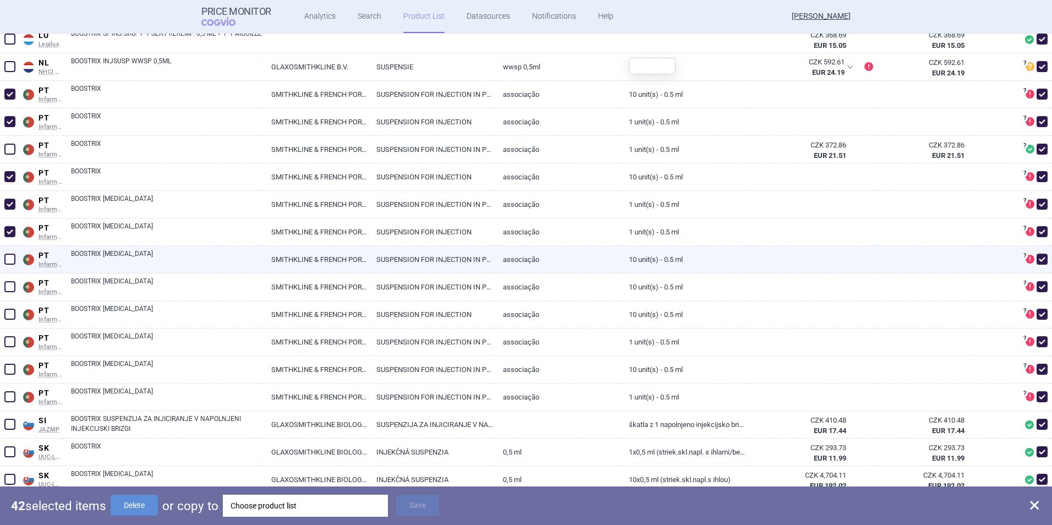
drag, startPoint x: 10, startPoint y: 256, endPoint x: 10, endPoint y: 272, distance: 16.0
click at [10, 257] on span at bounding box center [9, 259] width 11 height 11
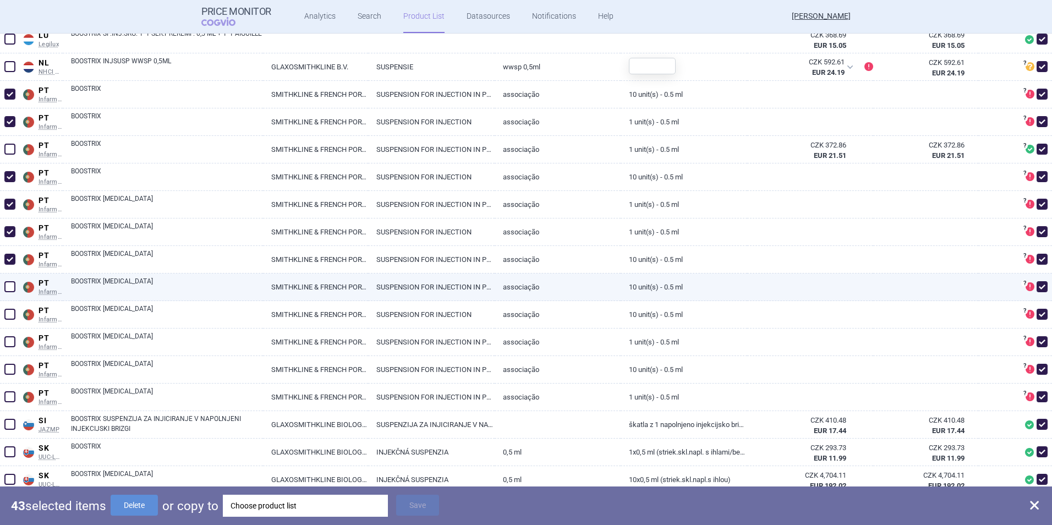
click at [9, 289] on span at bounding box center [9, 286] width 11 height 11
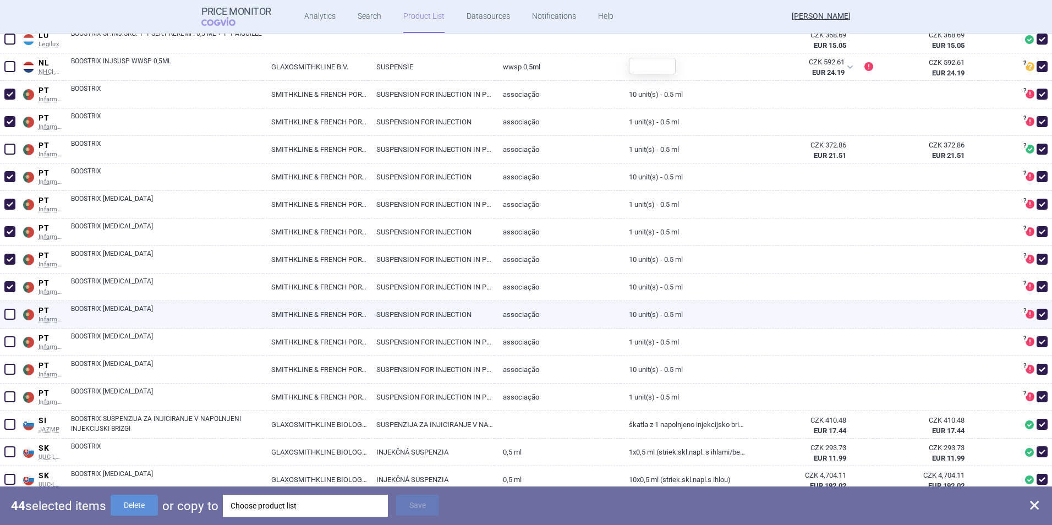
click at [6, 318] on span at bounding box center [9, 314] width 11 height 11
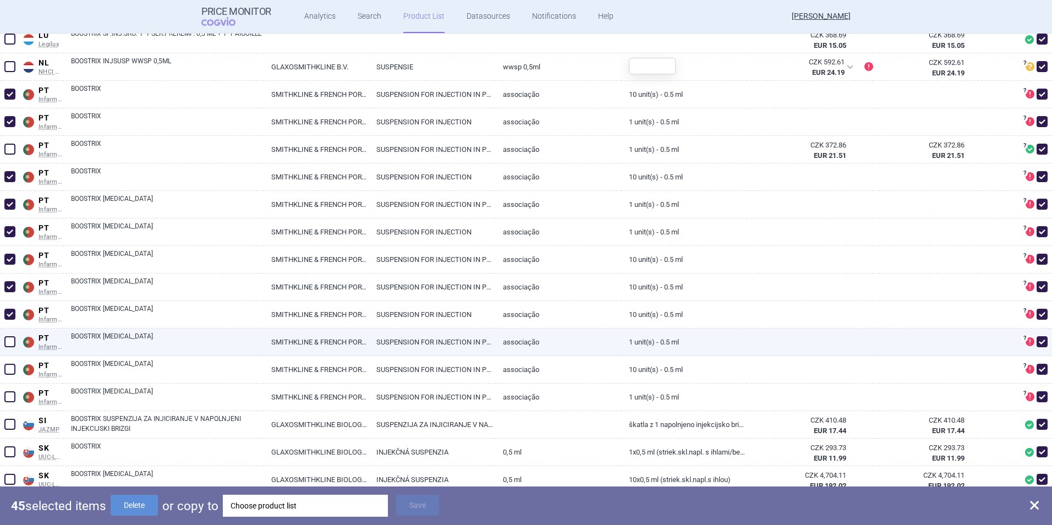
click at [7, 342] on span at bounding box center [9, 341] width 11 height 11
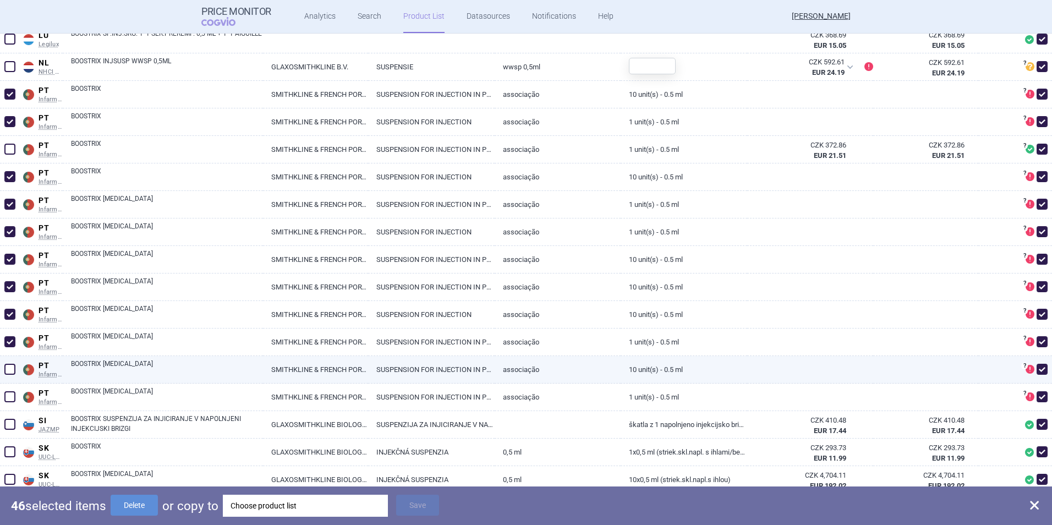
click at [7, 365] on span at bounding box center [9, 369] width 11 height 11
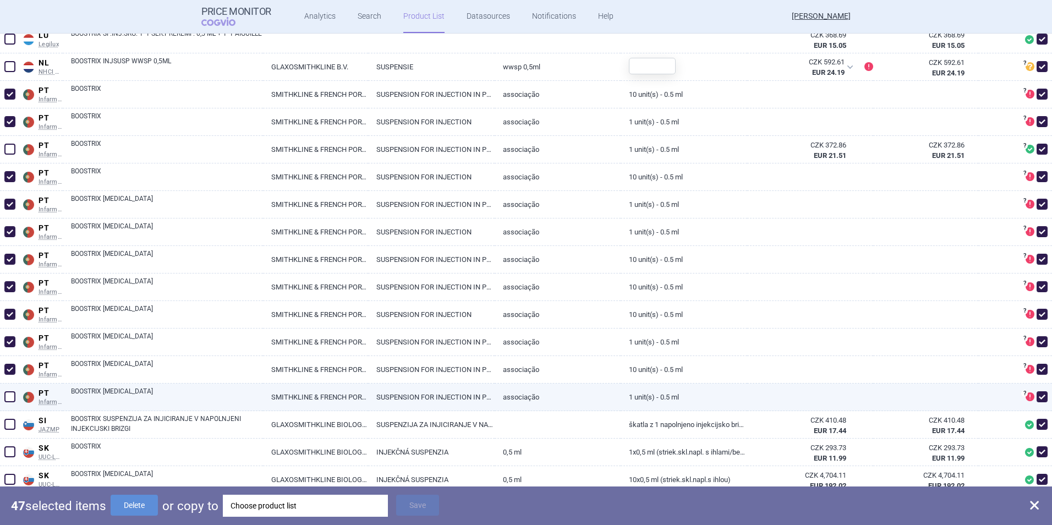
click at [9, 388] on span at bounding box center [10, 396] width 17 height 17
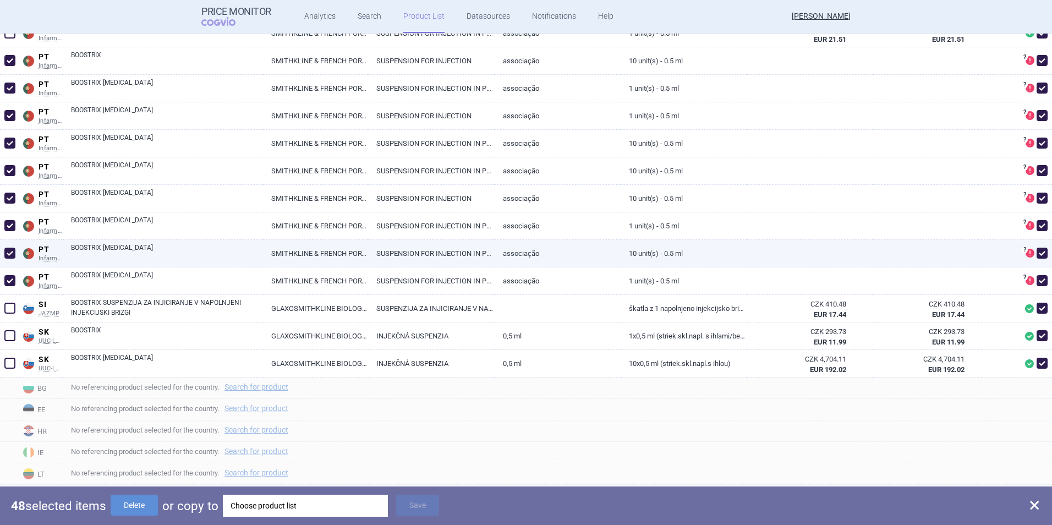
scroll to position [2860, 0]
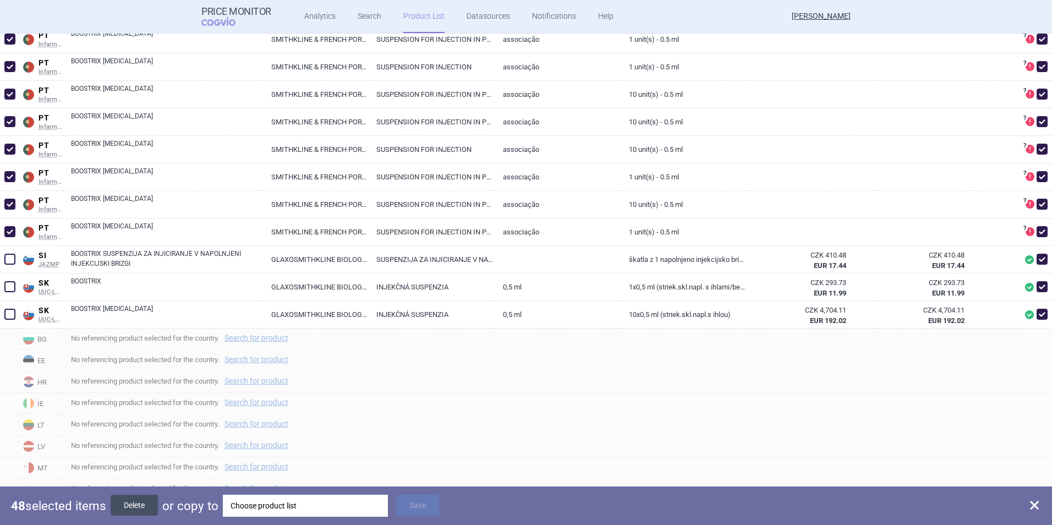
click at [133, 503] on button "Delete" at bounding box center [134, 504] width 47 height 21
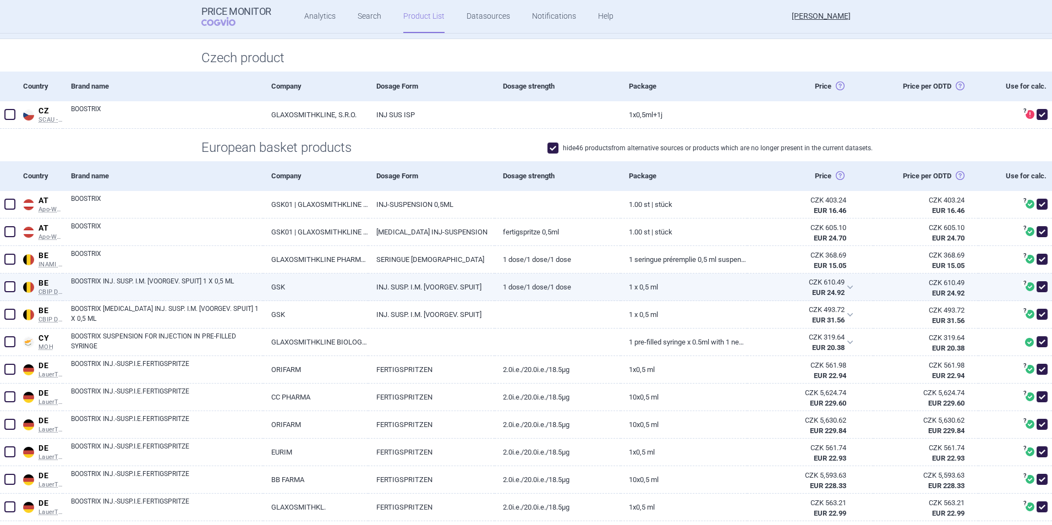
scroll to position [220, 0]
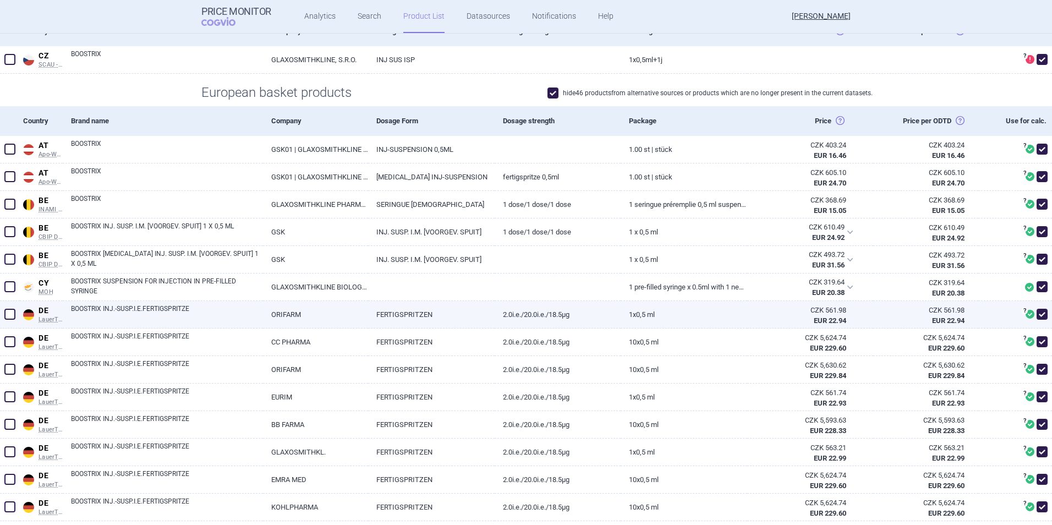
click at [10, 309] on span at bounding box center [9, 314] width 11 height 11
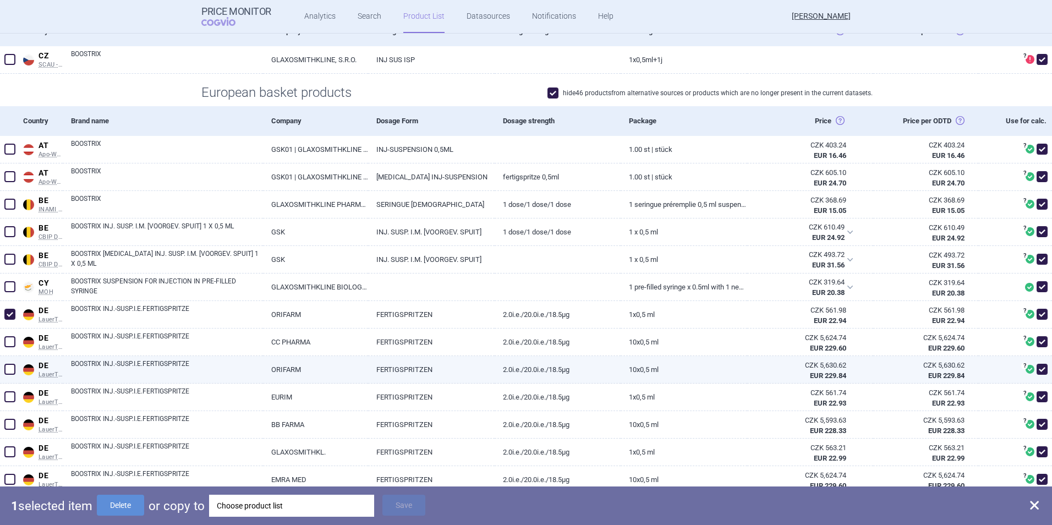
click at [9, 375] on span at bounding box center [10, 369] width 17 height 17
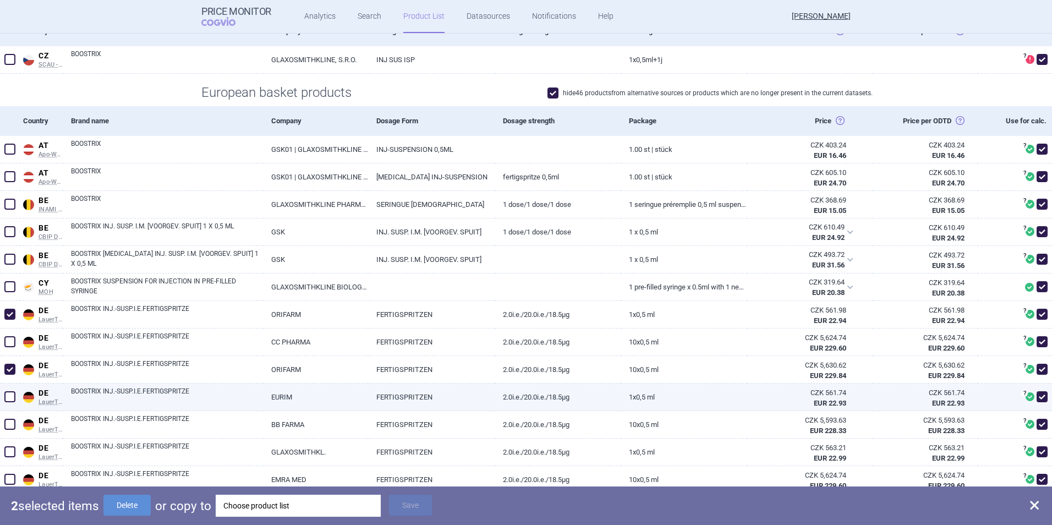
click at [17, 397] on span at bounding box center [10, 396] width 17 height 17
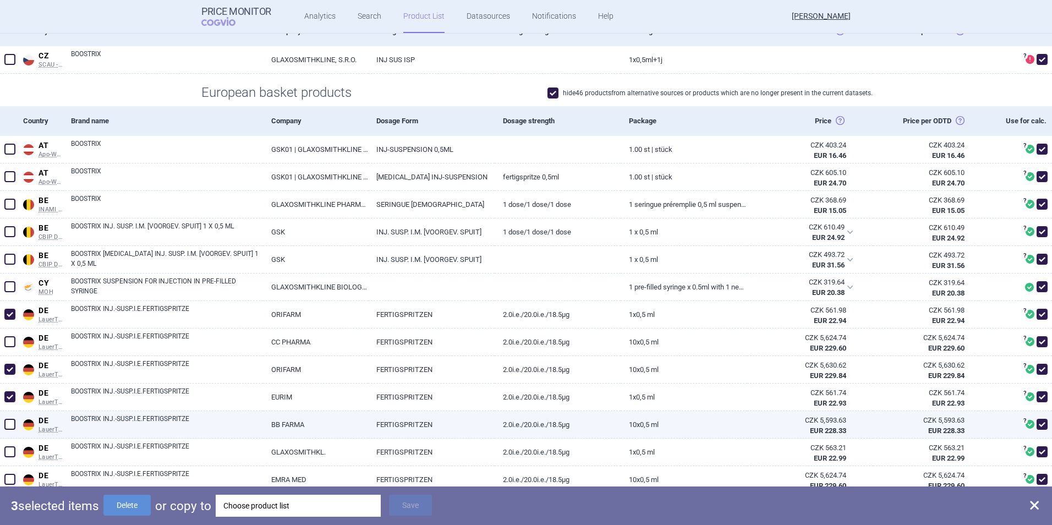
click at [3, 429] on span at bounding box center [10, 424] width 17 height 17
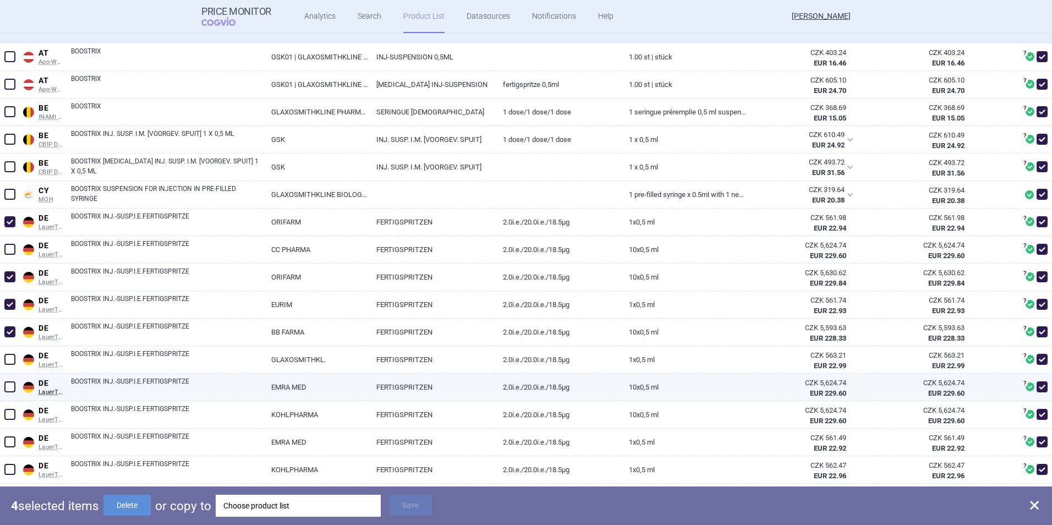
scroll to position [330, 0]
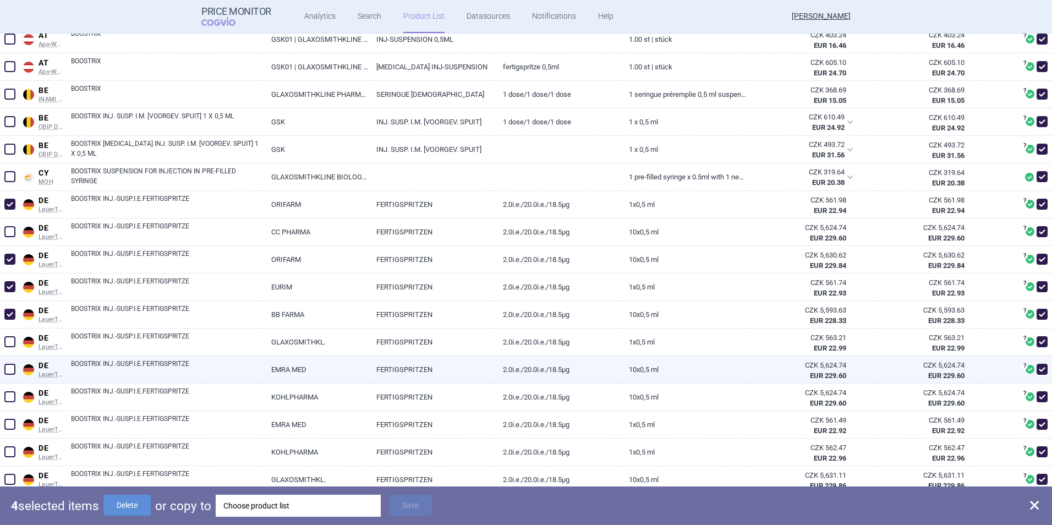
click at [12, 366] on span at bounding box center [9, 369] width 11 height 11
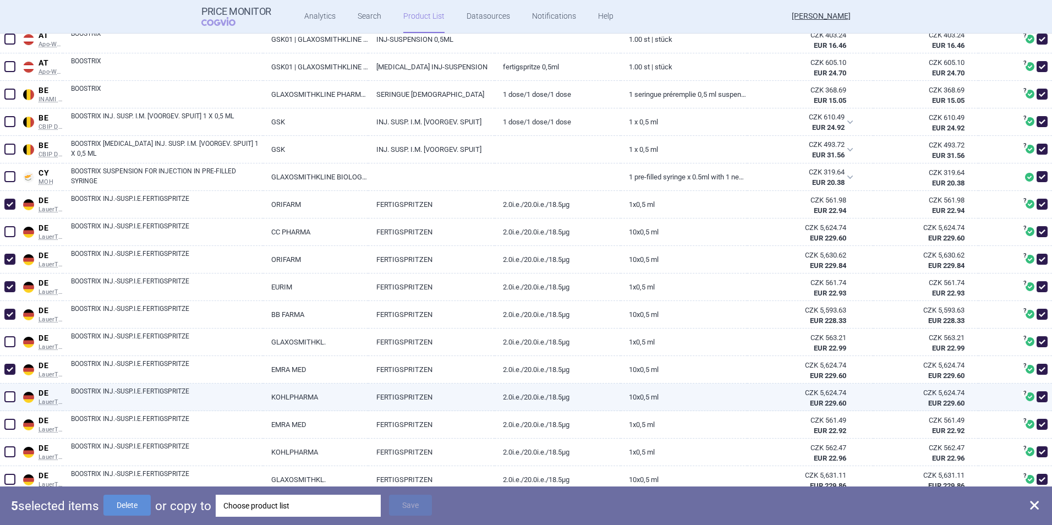
click at [8, 399] on span at bounding box center [9, 396] width 11 height 11
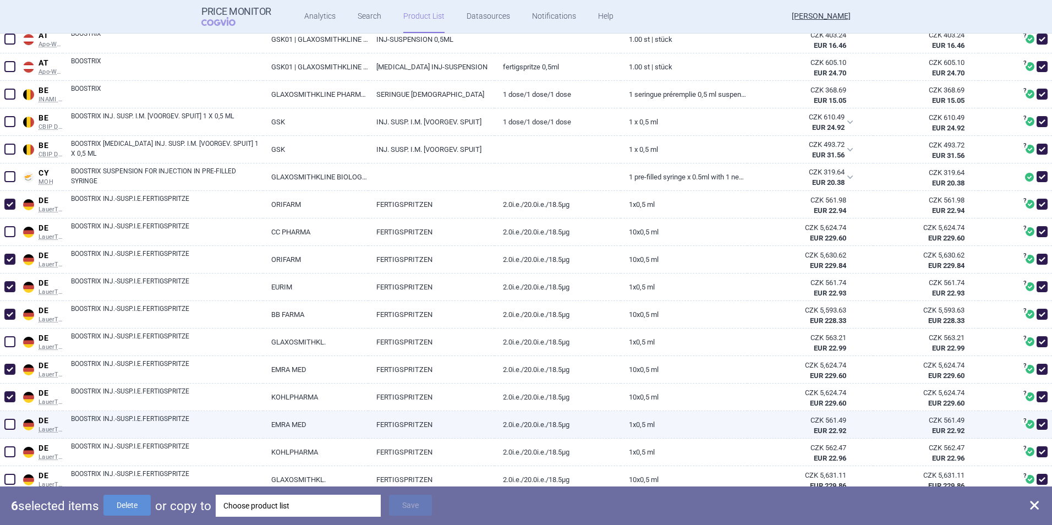
click at [9, 419] on span at bounding box center [9, 424] width 11 height 11
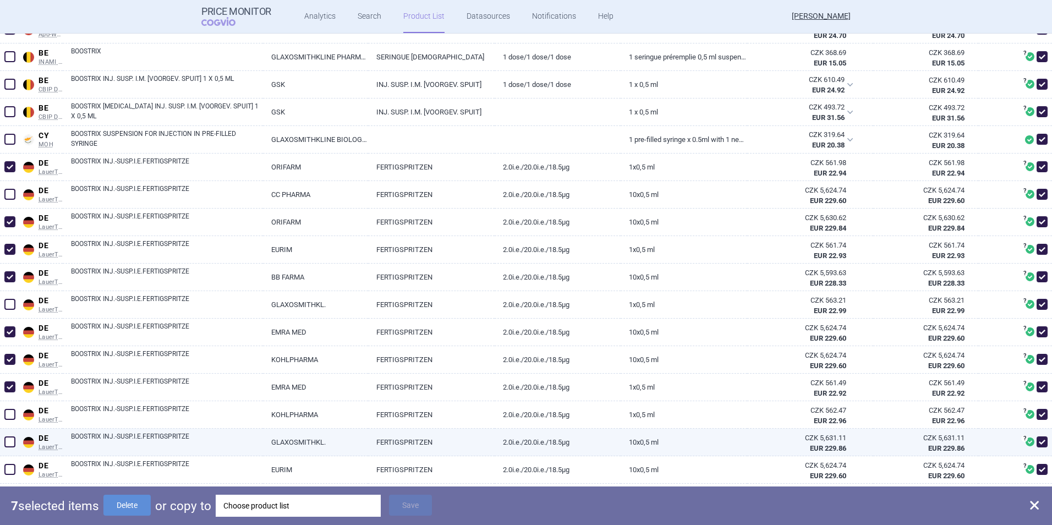
scroll to position [385, 0]
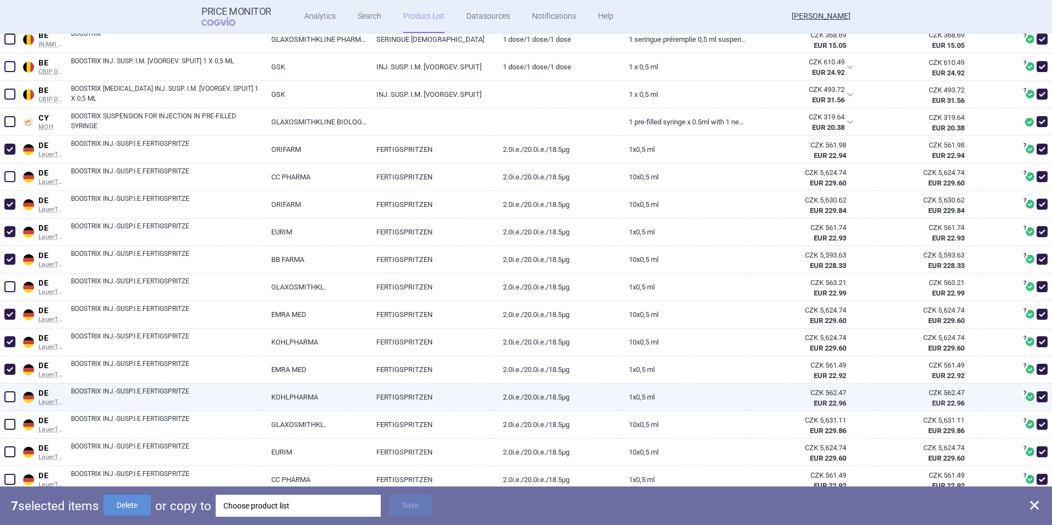
click at [10, 402] on span at bounding box center [9, 396] width 11 height 11
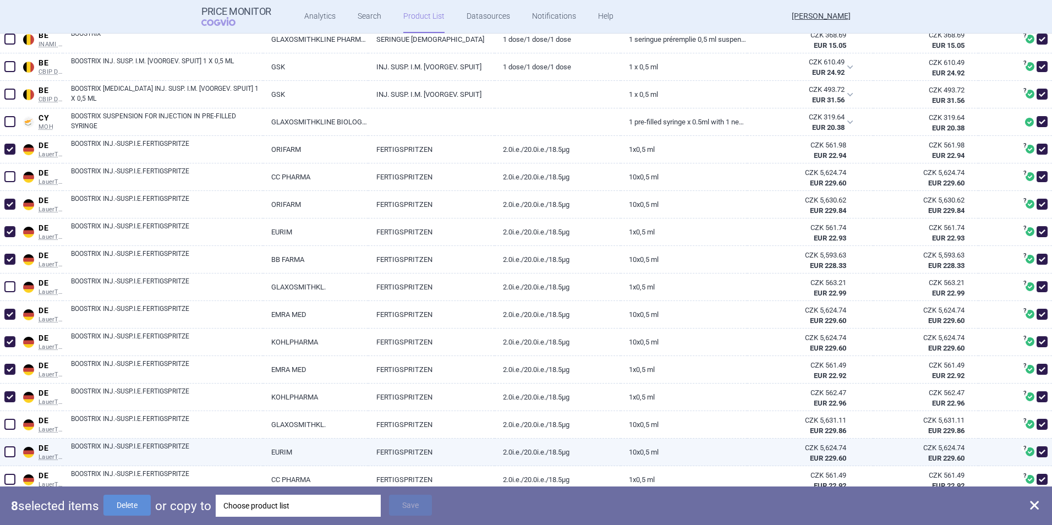
click at [7, 449] on span at bounding box center [9, 451] width 11 height 11
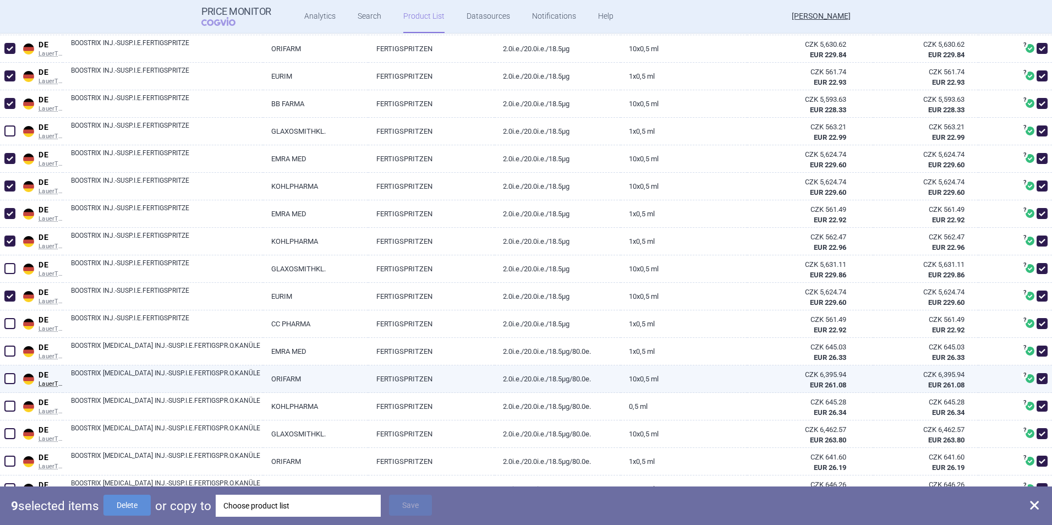
scroll to position [550, 0]
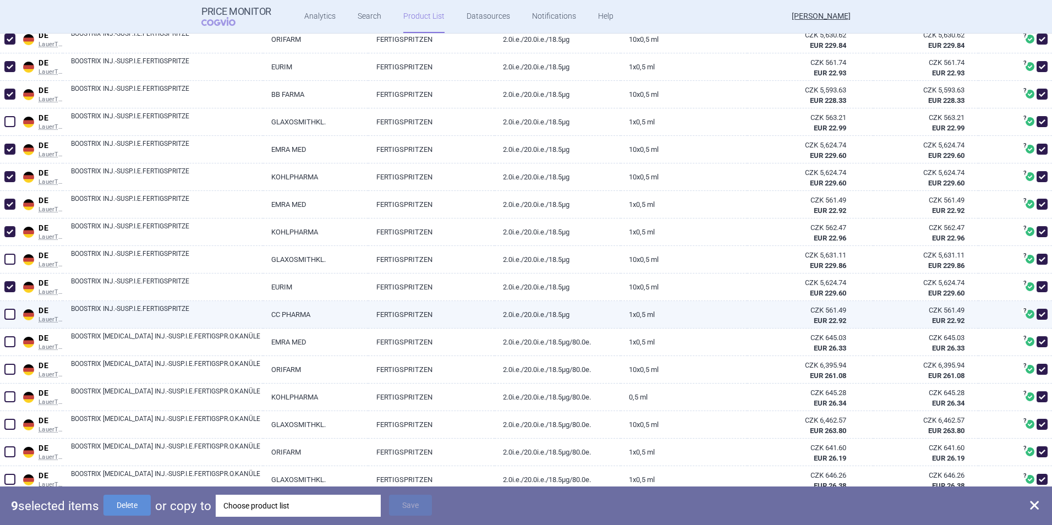
click at [12, 310] on span at bounding box center [9, 314] width 11 height 11
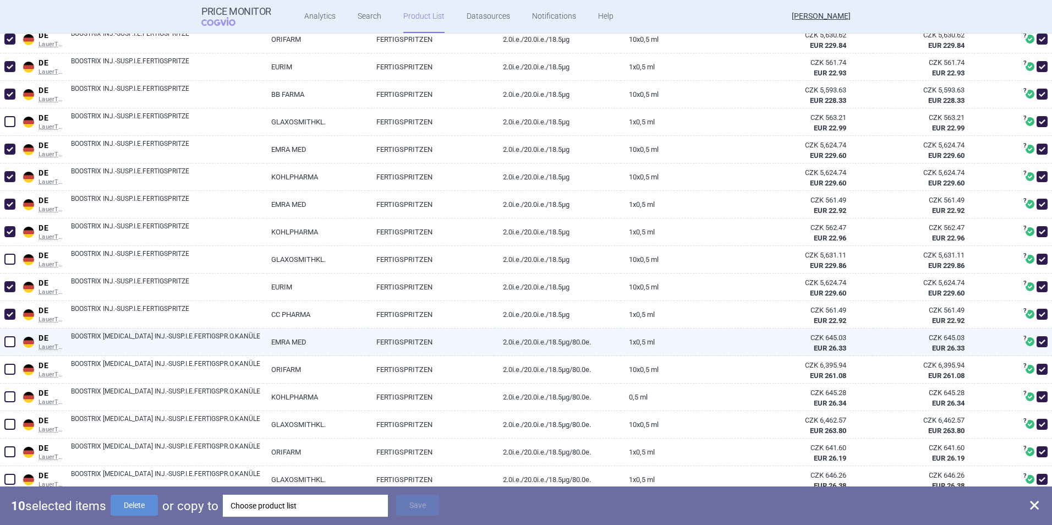
click at [10, 339] on span at bounding box center [9, 341] width 11 height 11
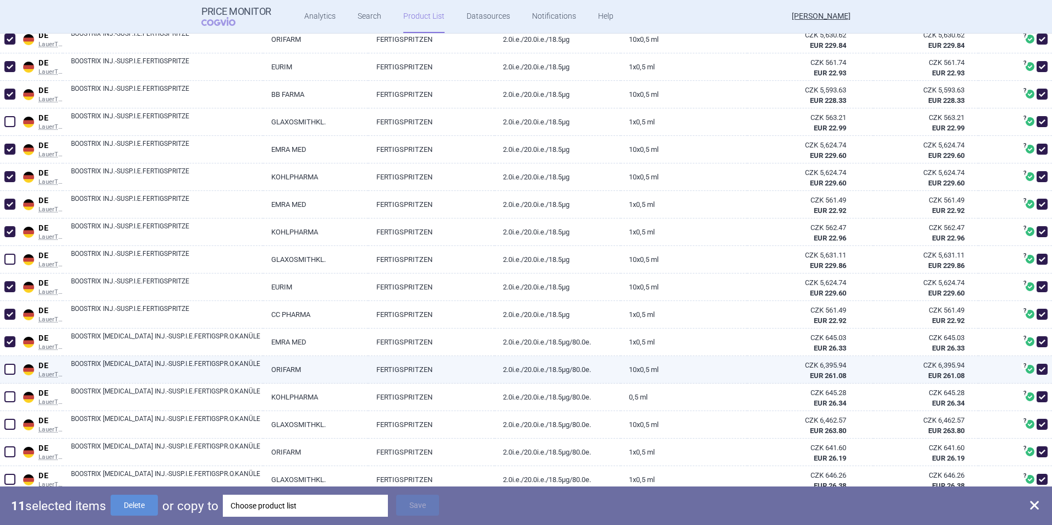
click at [10, 362] on span at bounding box center [10, 369] width 17 height 17
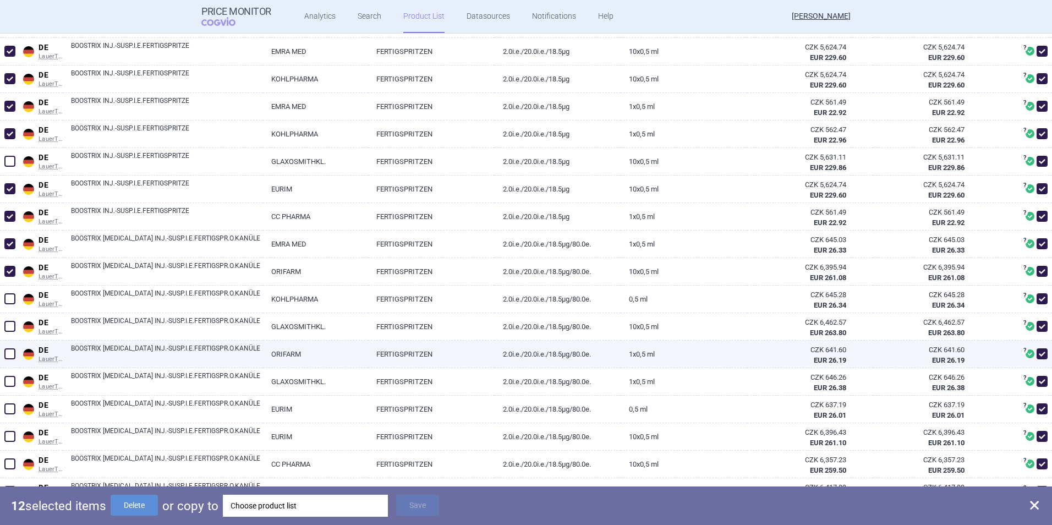
scroll to position [660, 0]
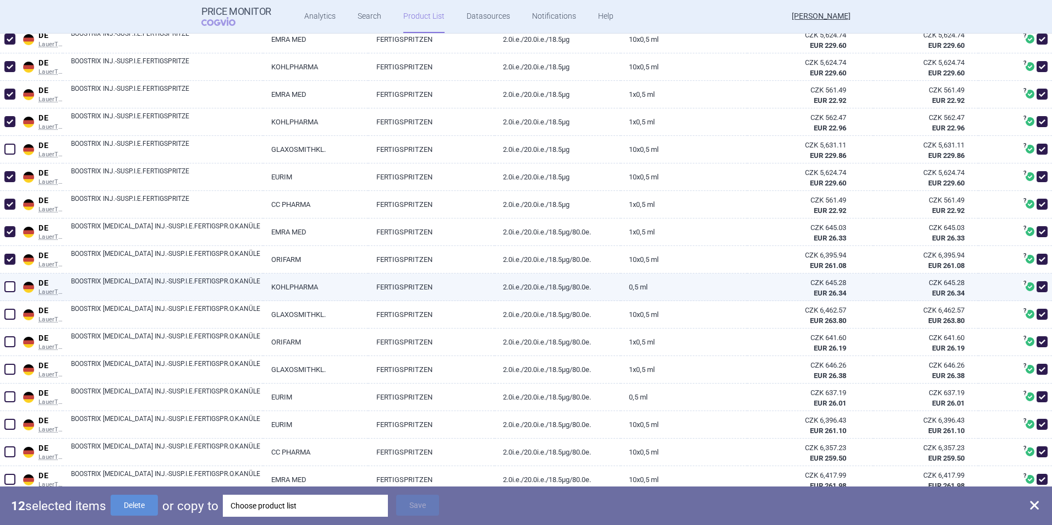
click at [7, 290] on span at bounding box center [9, 286] width 11 height 11
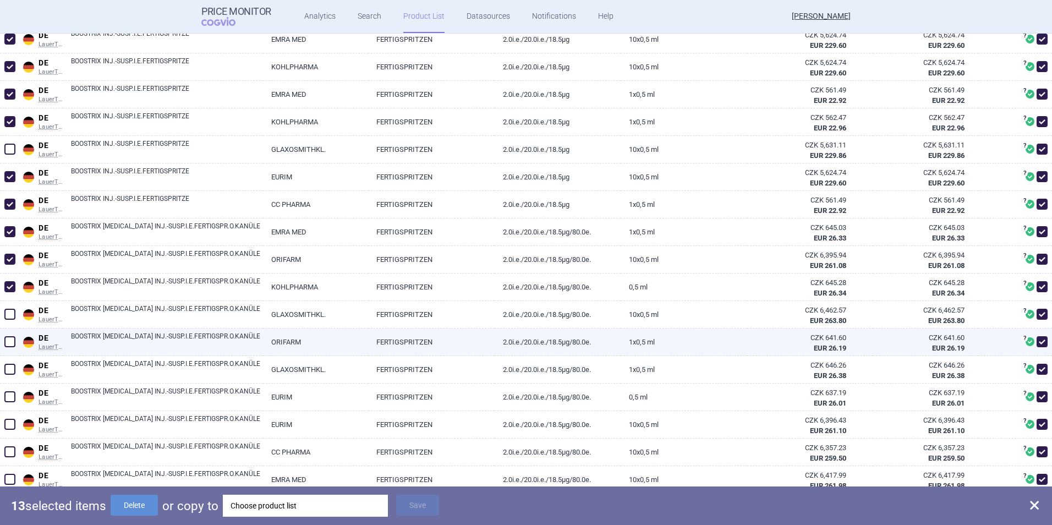
click at [13, 339] on span at bounding box center [9, 341] width 11 height 11
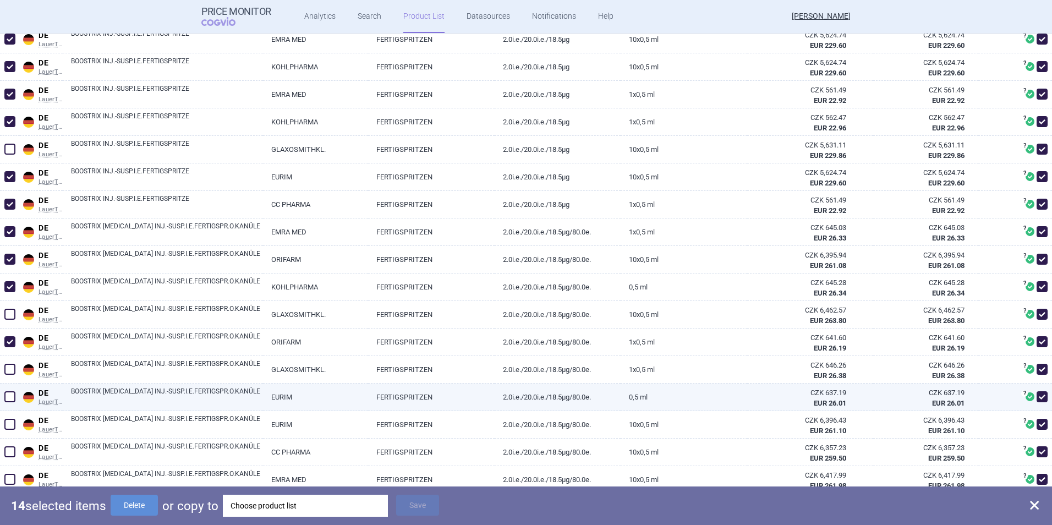
click at [9, 396] on span at bounding box center [9, 396] width 11 height 11
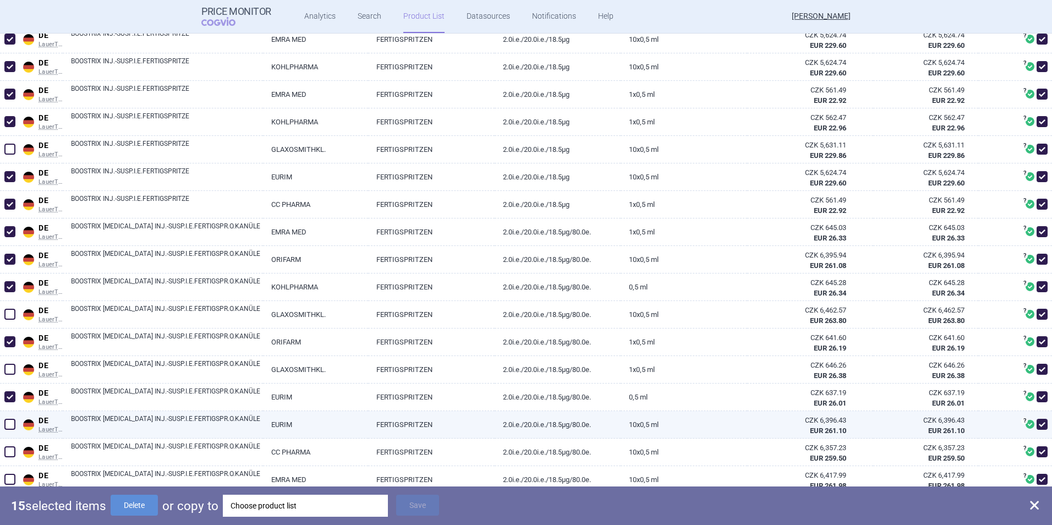
click at [9, 422] on span at bounding box center [9, 424] width 11 height 11
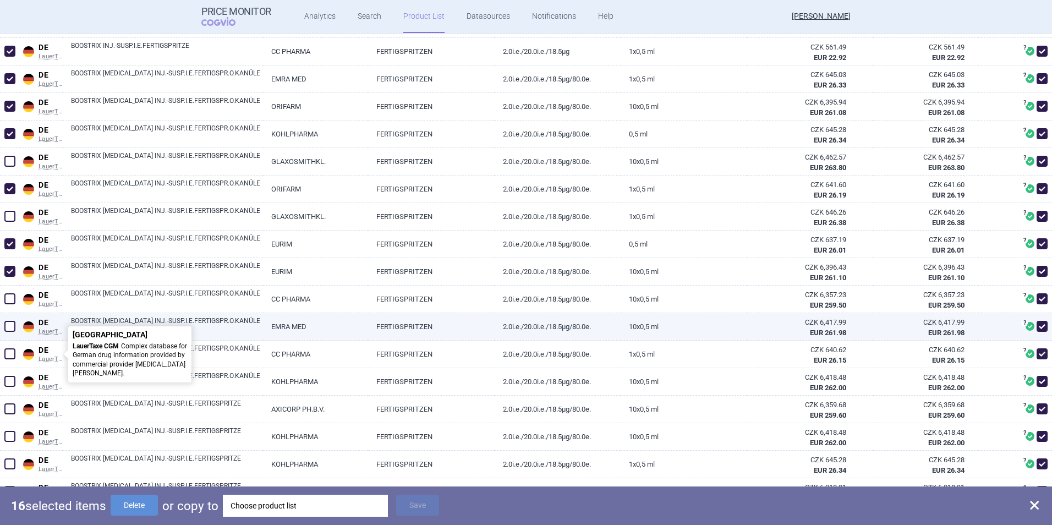
scroll to position [825, 0]
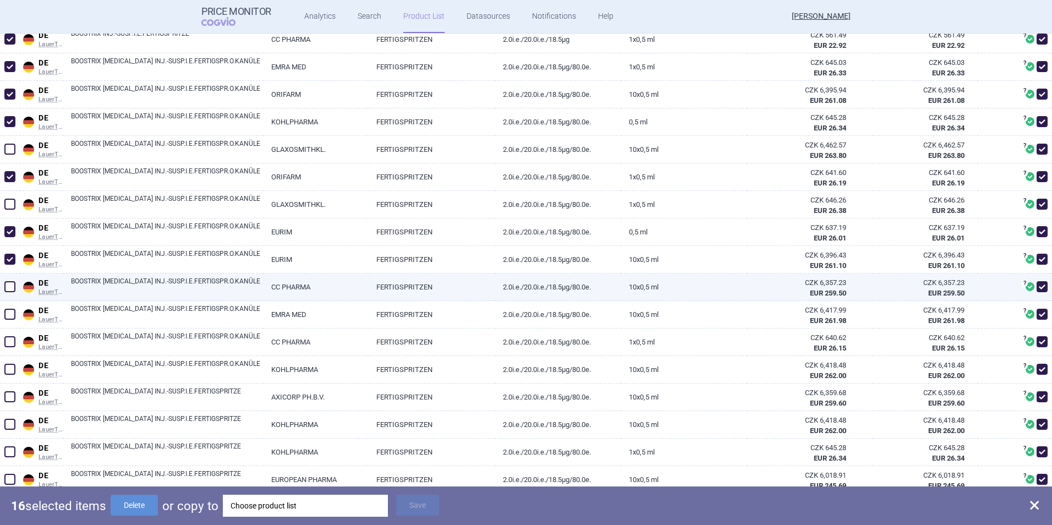
click at [12, 284] on span at bounding box center [9, 286] width 11 height 11
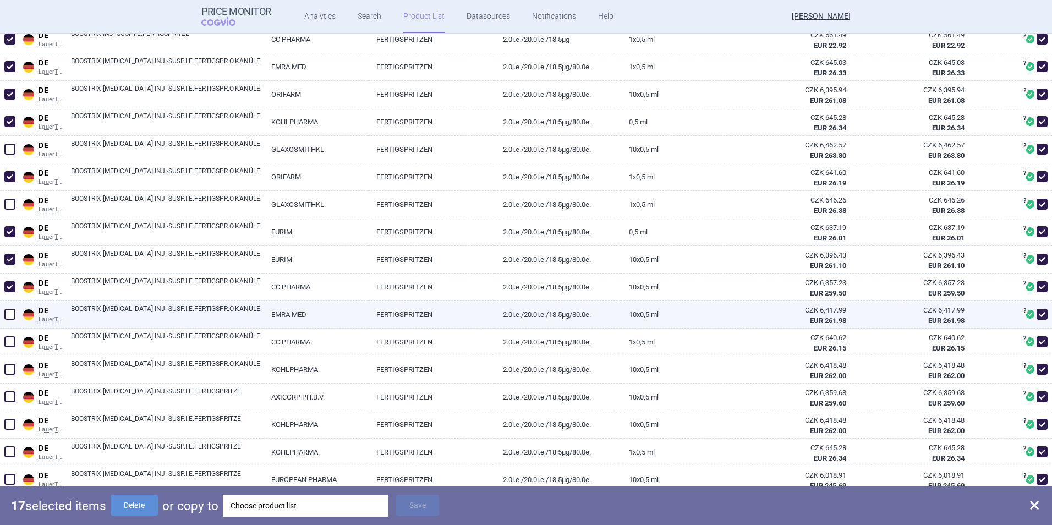
click at [11, 311] on span at bounding box center [9, 314] width 11 height 11
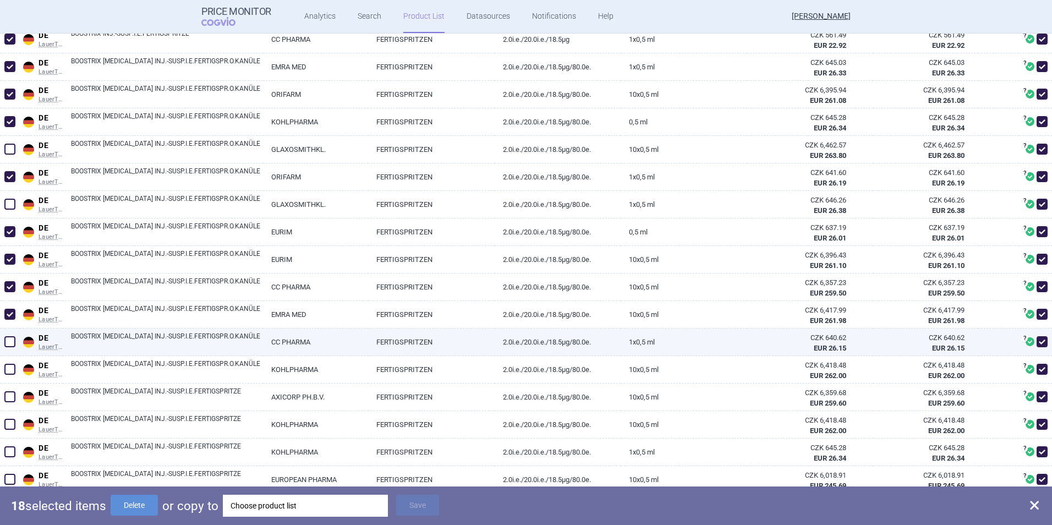
click at [11, 340] on span at bounding box center [9, 341] width 11 height 11
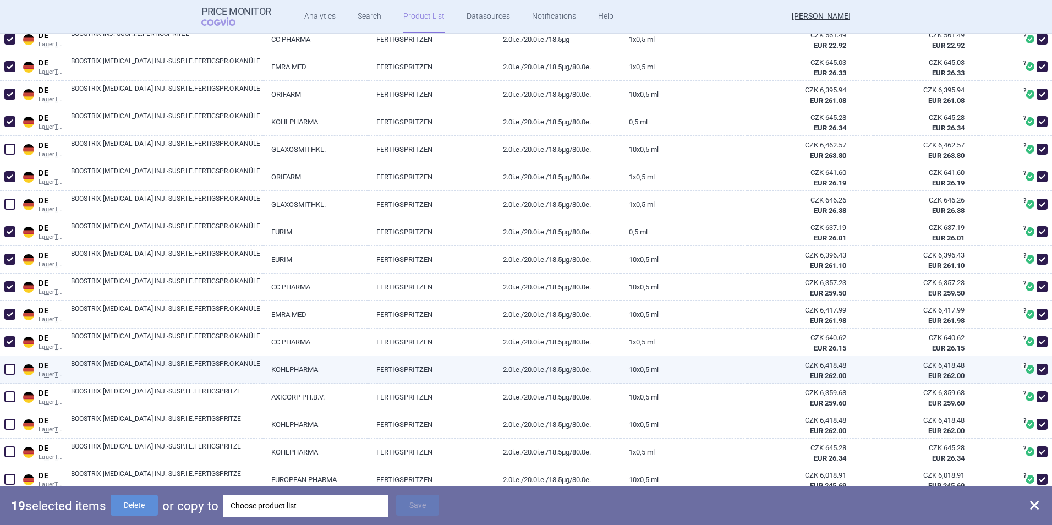
click at [5, 375] on span at bounding box center [10, 369] width 17 height 17
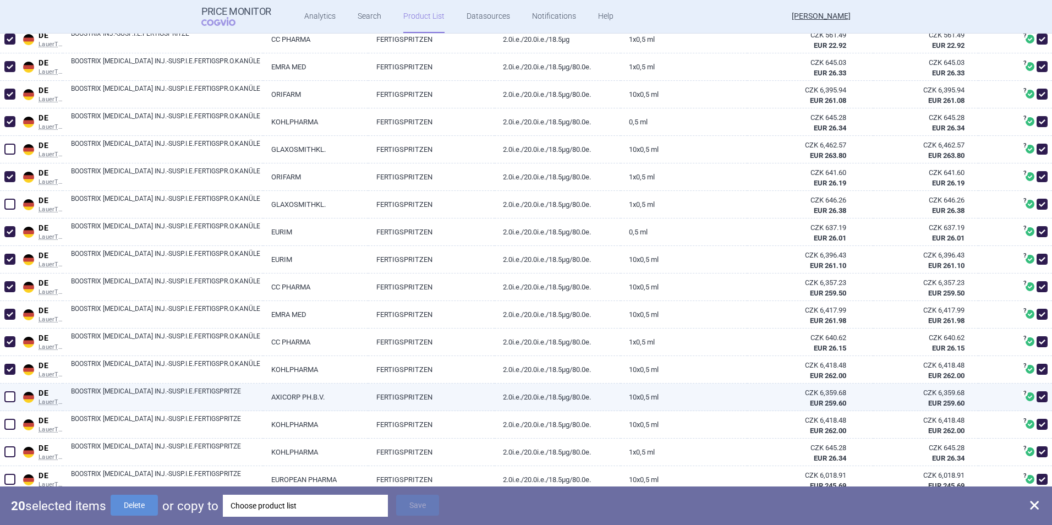
click at [8, 398] on span at bounding box center [9, 396] width 11 height 11
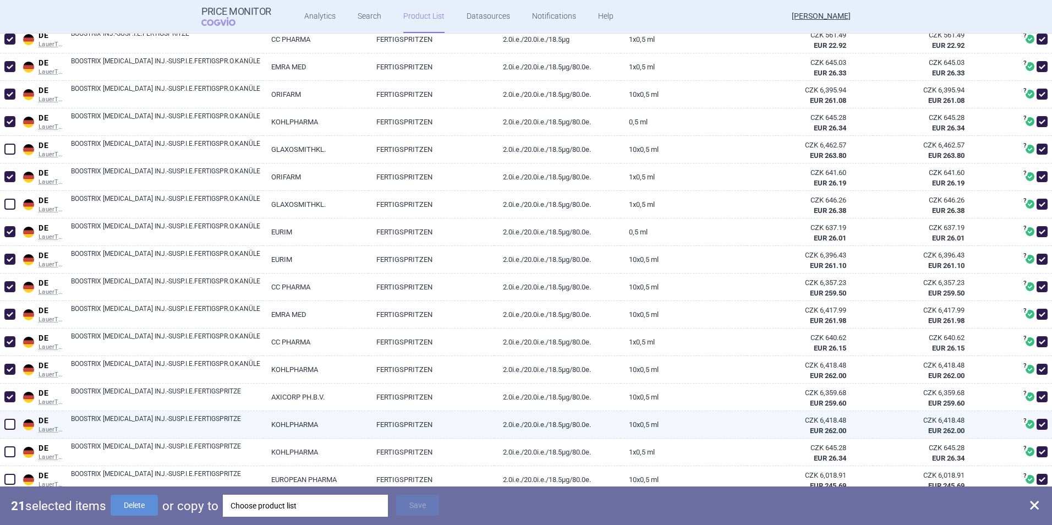
click at [10, 419] on span at bounding box center [9, 424] width 11 height 11
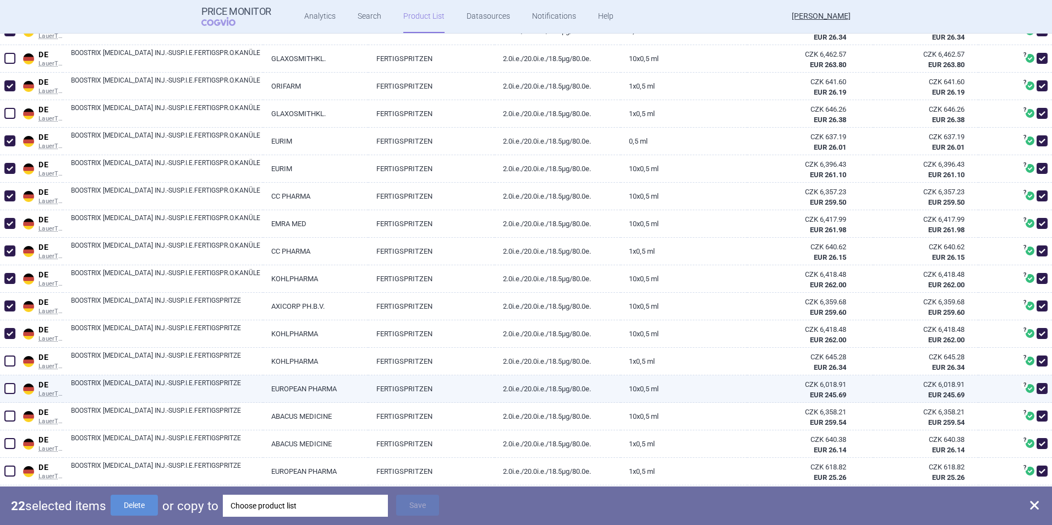
scroll to position [935, 0]
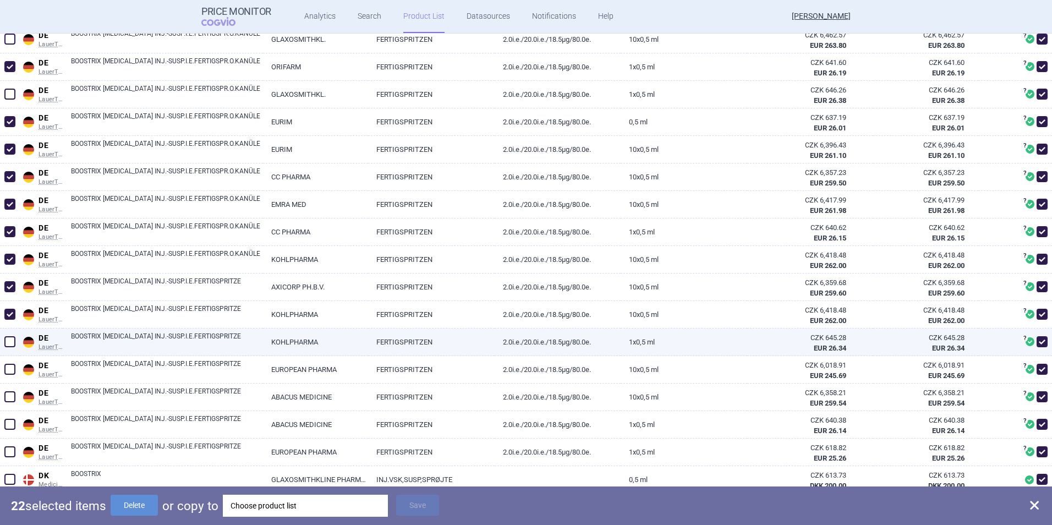
click at [15, 340] on span at bounding box center [9, 341] width 11 height 11
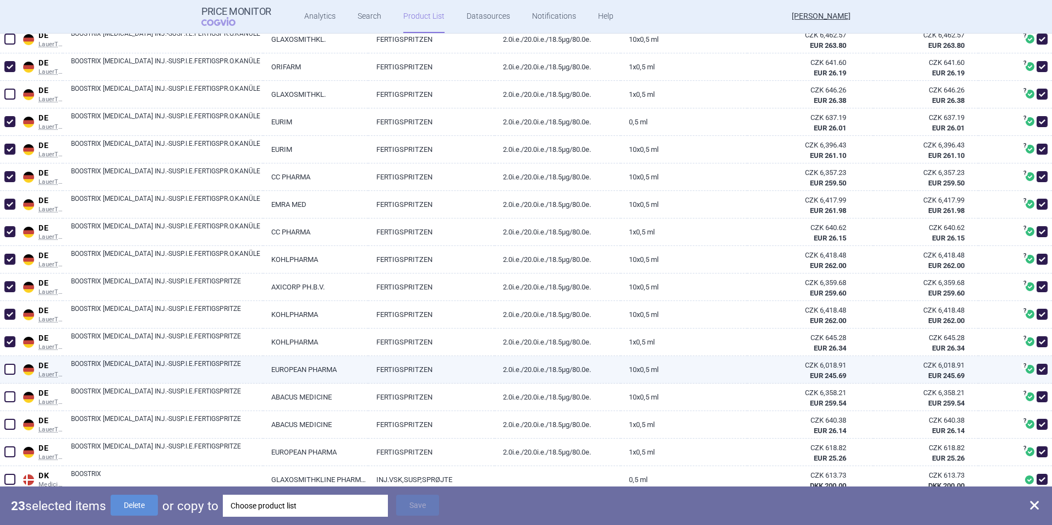
click at [10, 368] on span at bounding box center [9, 369] width 11 height 11
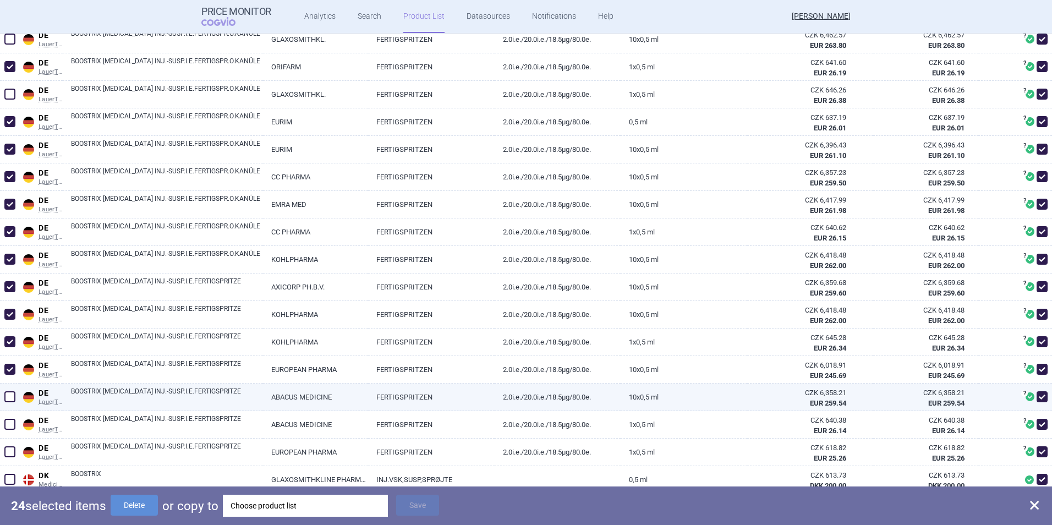
click at [8, 394] on span at bounding box center [9, 396] width 11 height 11
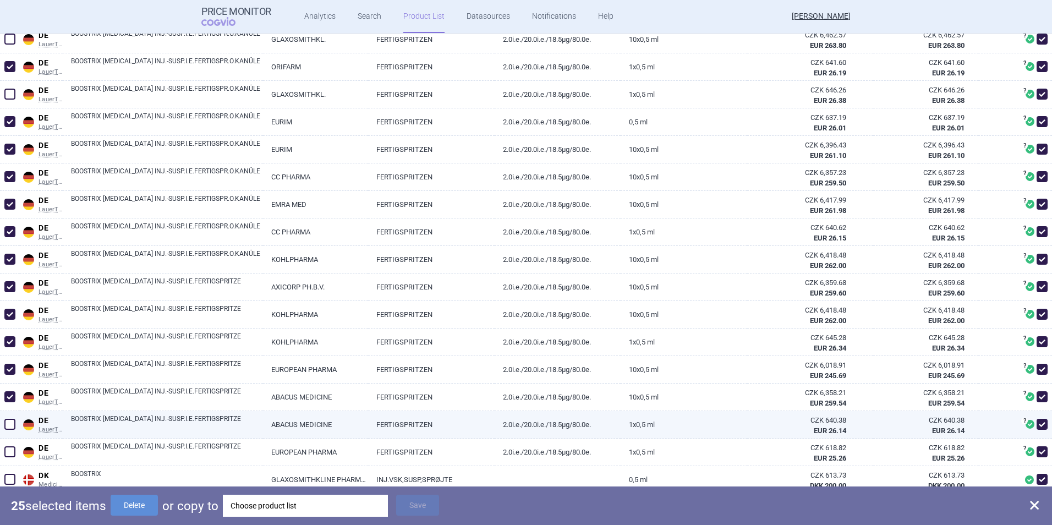
click at [10, 421] on span at bounding box center [9, 424] width 11 height 11
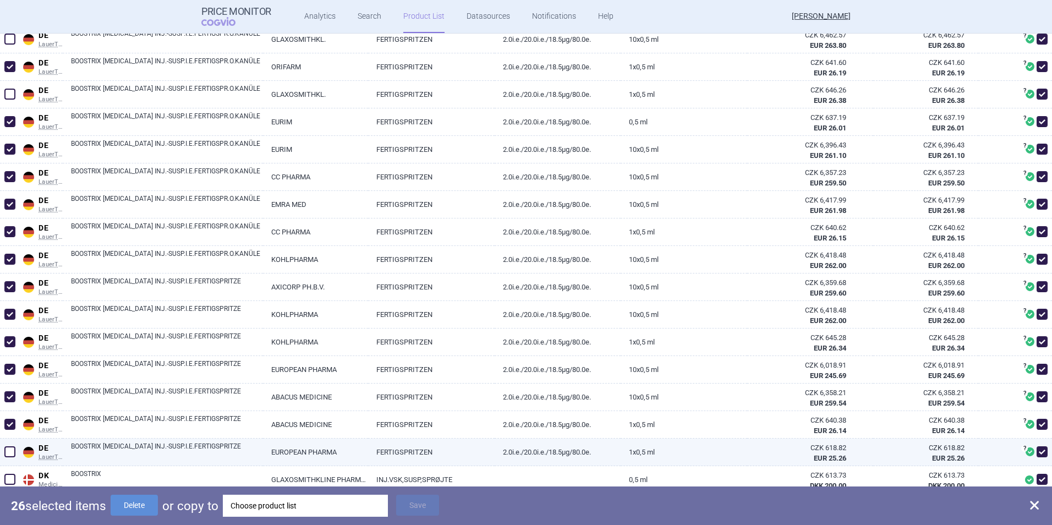
click at [8, 448] on span at bounding box center [9, 451] width 11 height 11
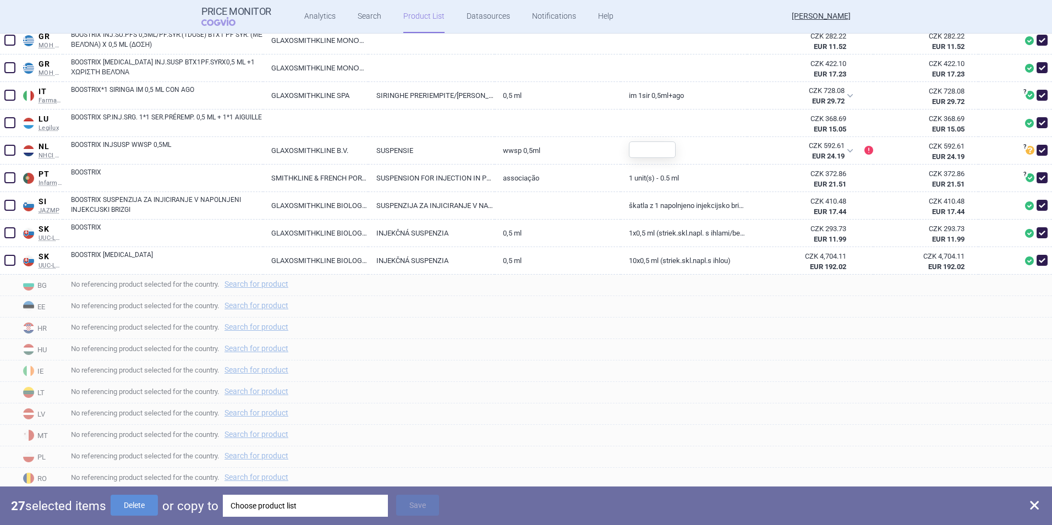
scroll to position [1595, 0]
click at [142, 498] on button "Delete" at bounding box center [134, 504] width 47 height 21
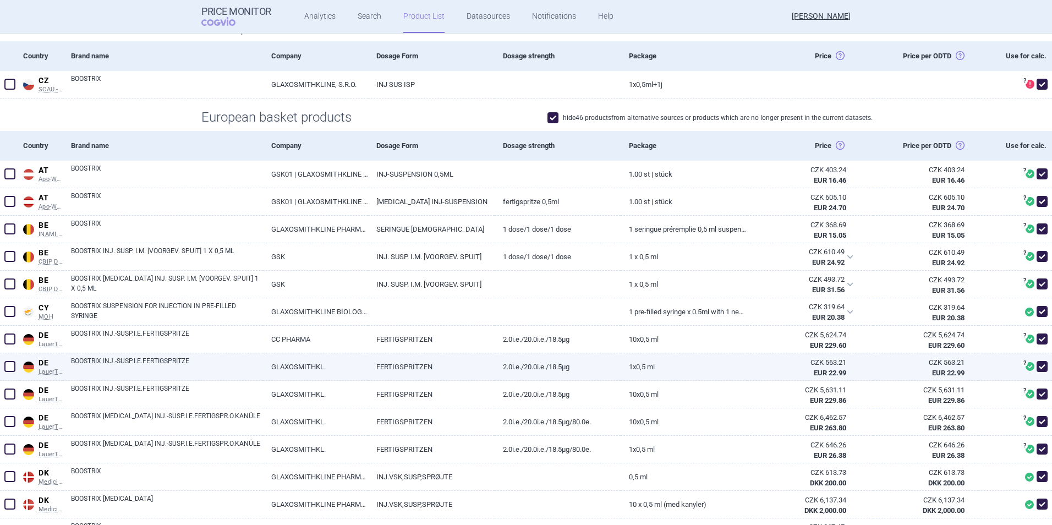
scroll to position [220, 0]
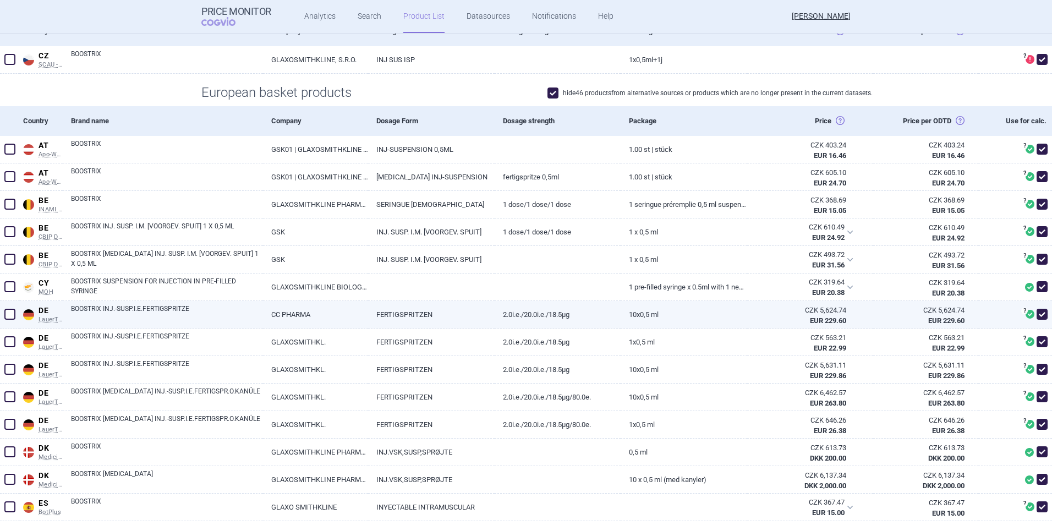
click at [15, 315] on span at bounding box center [10, 314] width 17 height 17
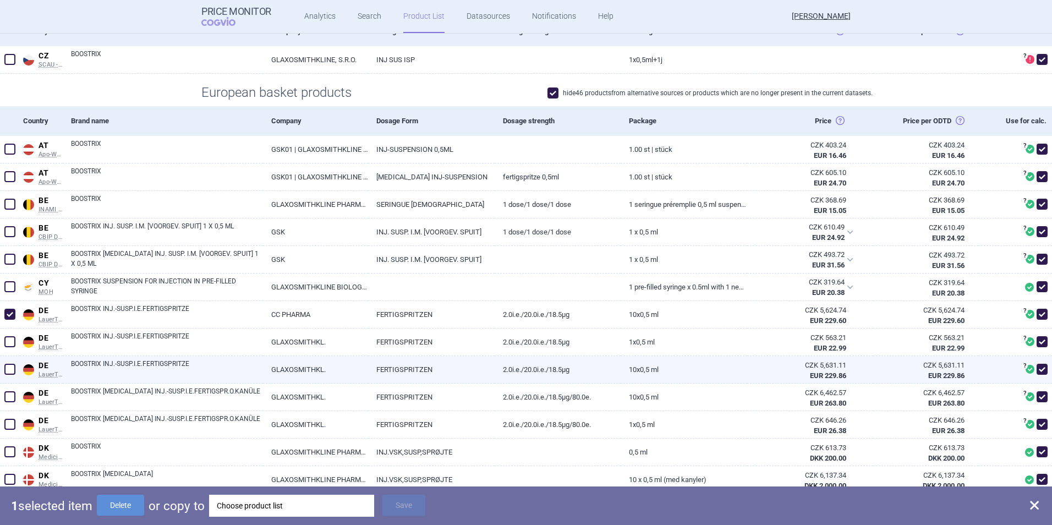
click at [1, 370] on div at bounding box center [10, 370] width 20 height 28
click at [7, 370] on span at bounding box center [9, 369] width 11 height 11
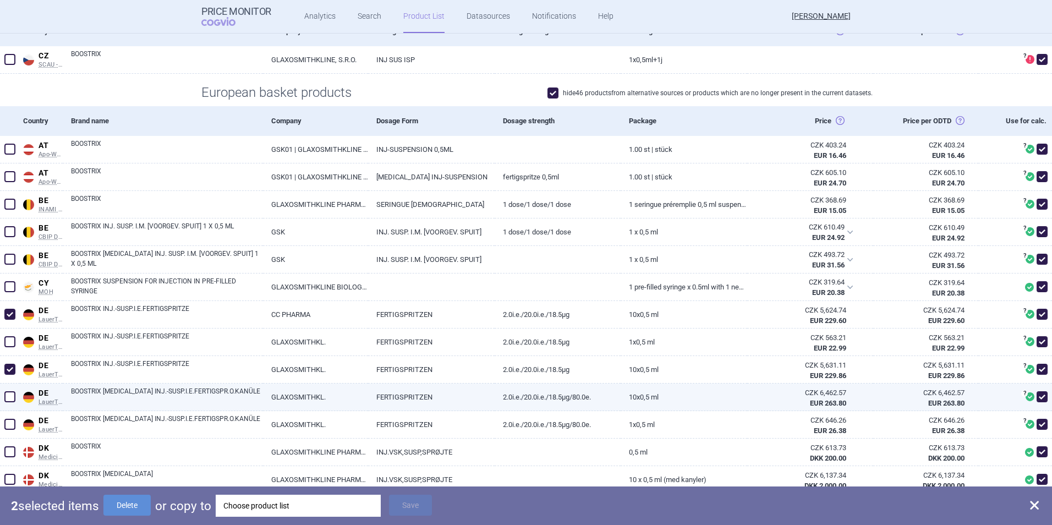
click at [14, 398] on span at bounding box center [9, 396] width 11 height 11
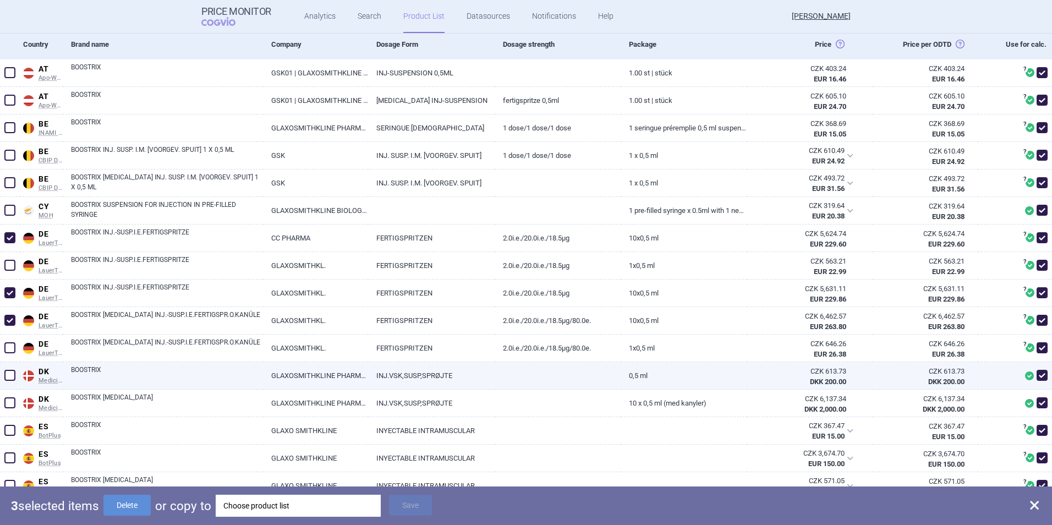
scroll to position [330, 0]
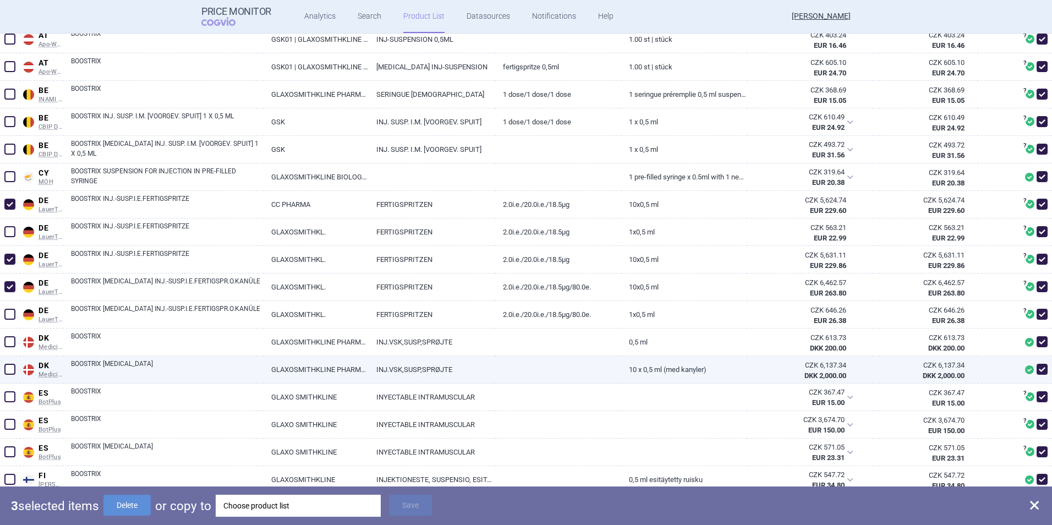
click at [8, 372] on span at bounding box center [9, 369] width 11 height 11
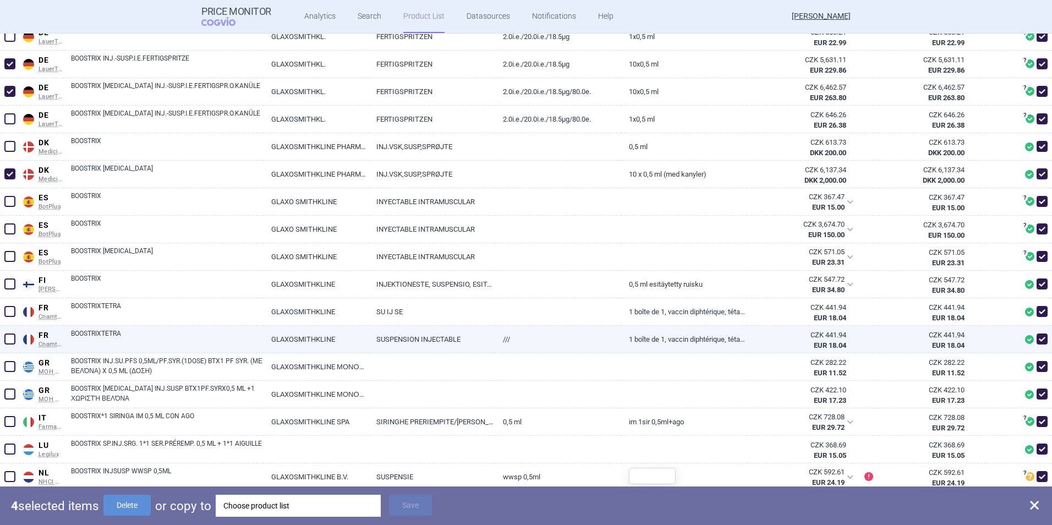
scroll to position [550, 0]
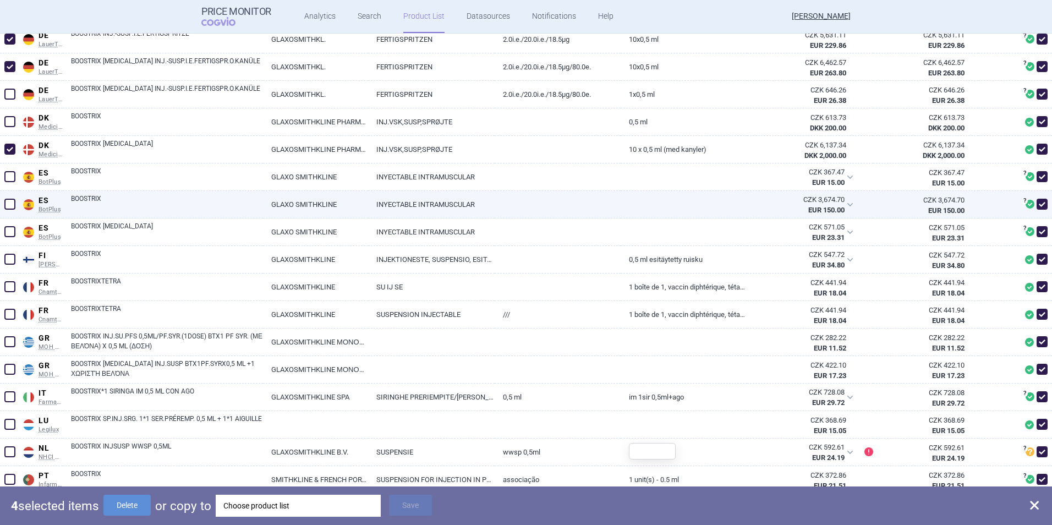
click at [7, 206] on span at bounding box center [9, 204] width 11 height 11
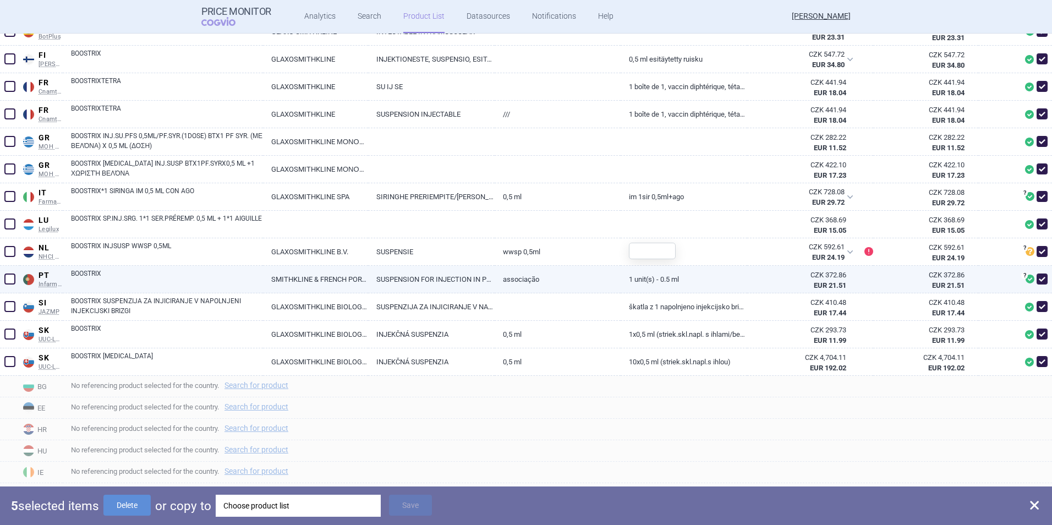
scroll to position [770, 0]
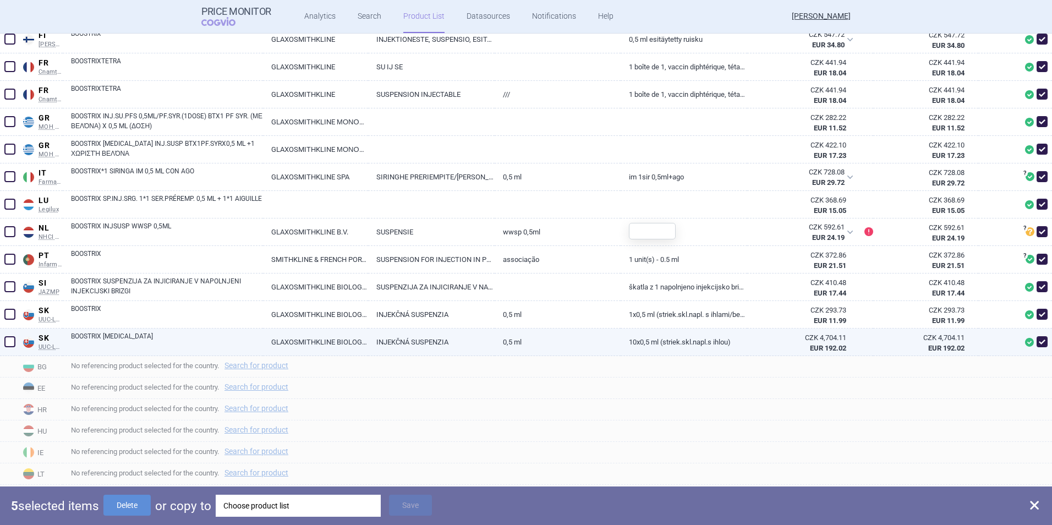
click at [14, 342] on span at bounding box center [9, 341] width 11 height 11
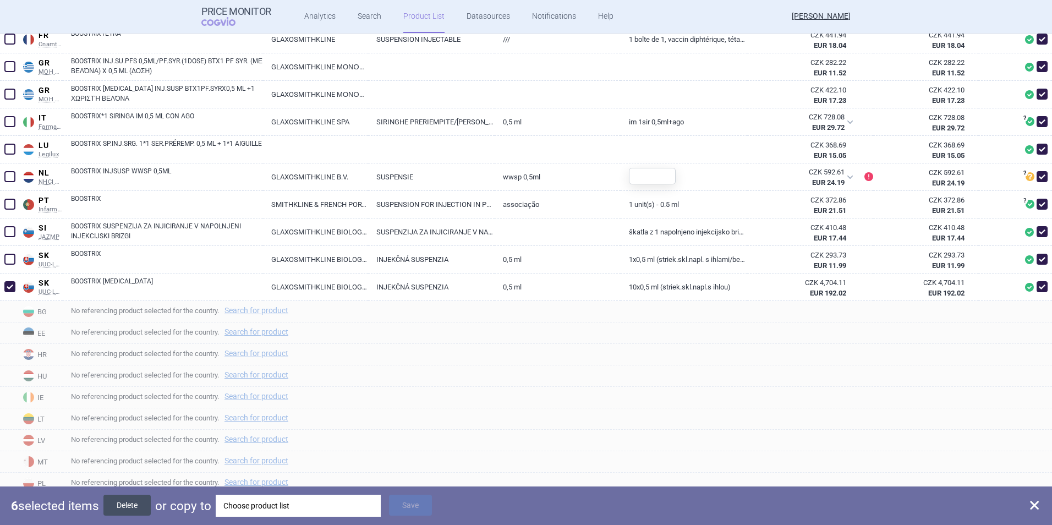
click at [133, 501] on button "Delete" at bounding box center [126, 504] width 47 height 21
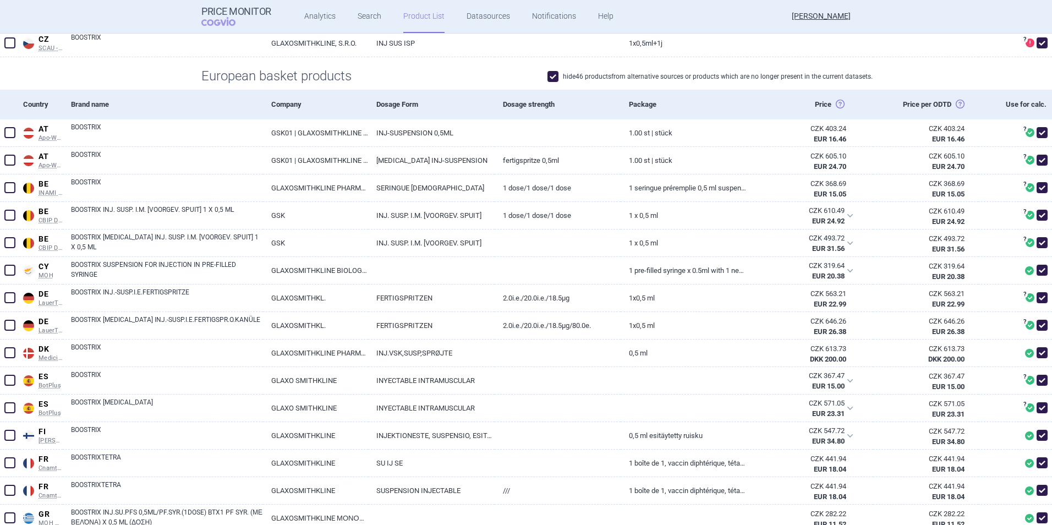
scroll to position [83, 0]
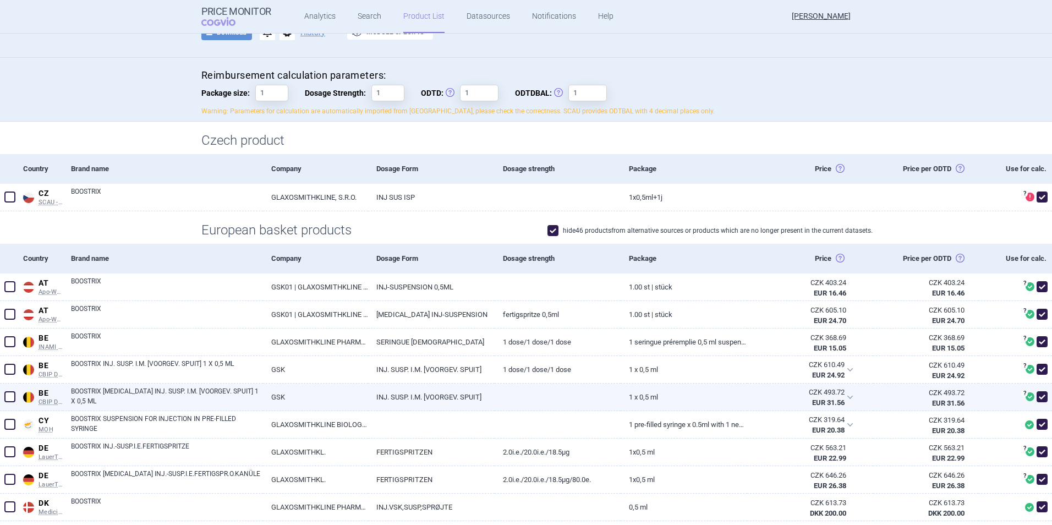
click at [12, 396] on span at bounding box center [9, 396] width 11 height 11
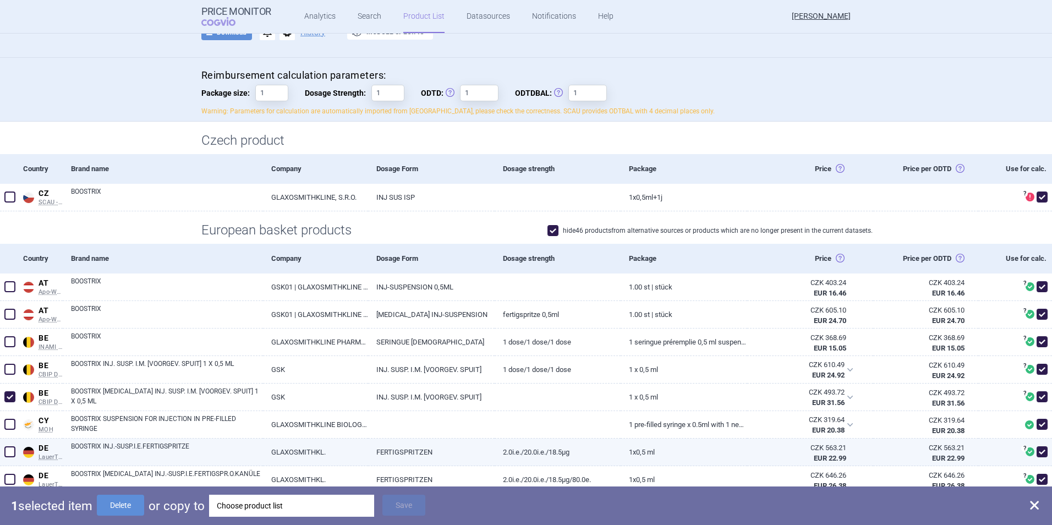
scroll to position [138, 0]
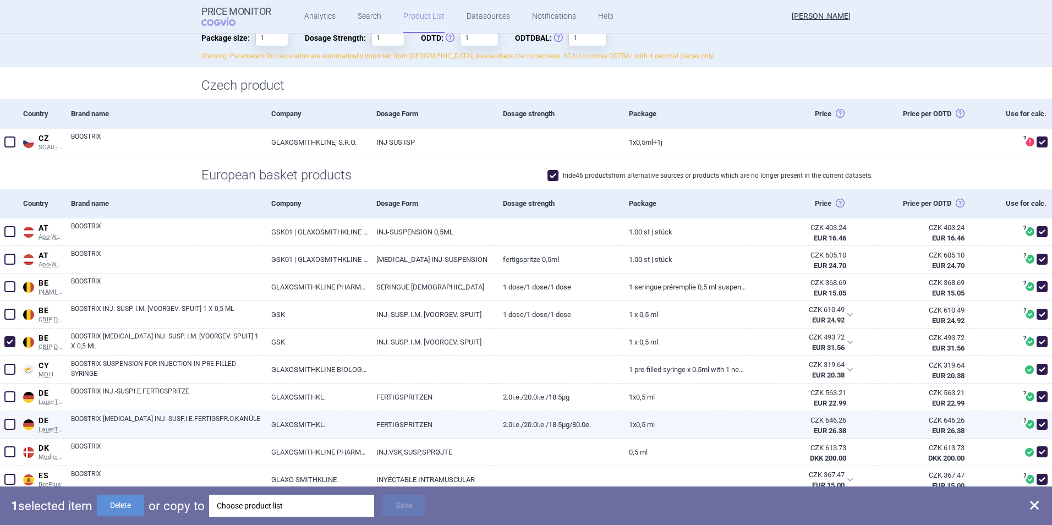
click at [14, 423] on span at bounding box center [9, 424] width 11 height 11
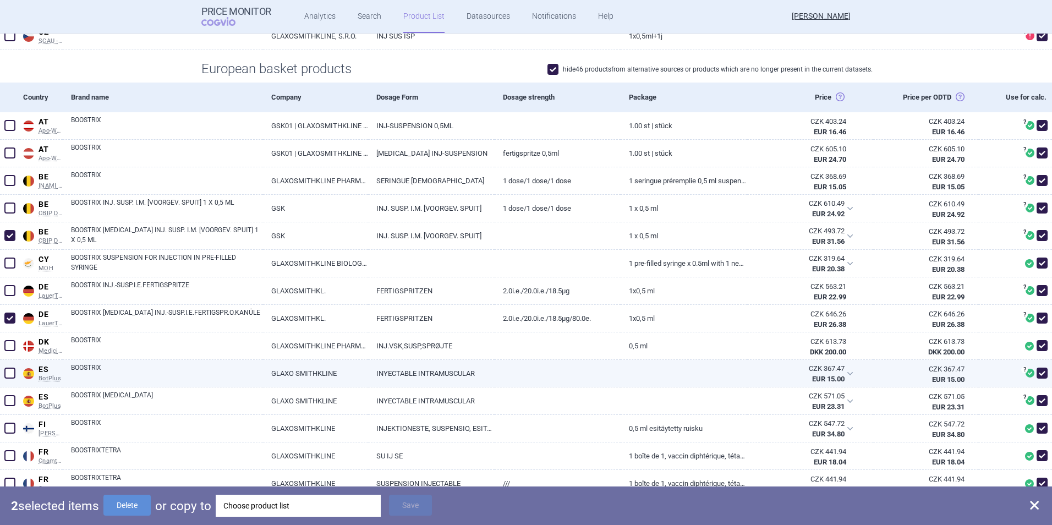
scroll to position [248, 0]
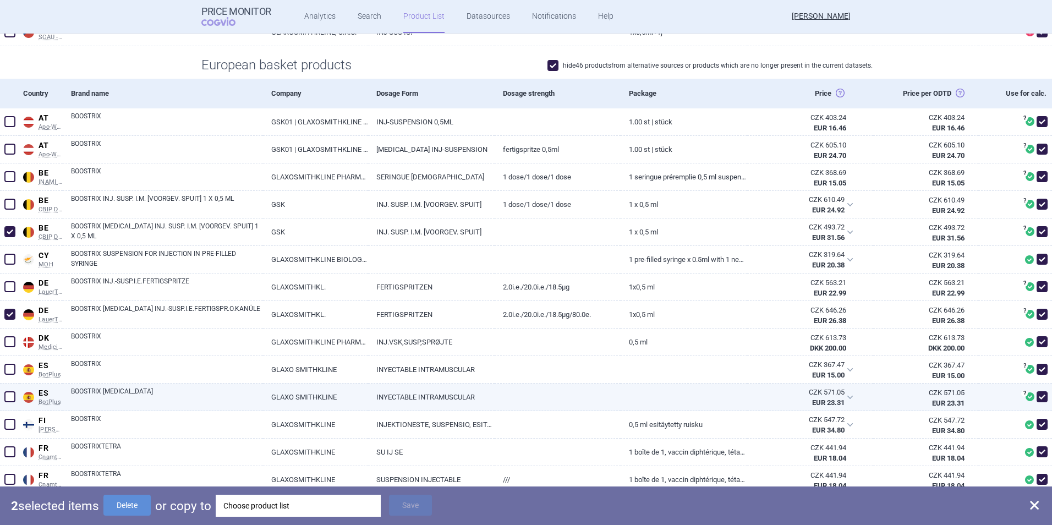
click at [0, 398] on html "Price Monitor COGVIO Analytics Search Product List Datasources Notifications He…" at bounding box center [526, 262] width 1052 height 525
click at [6, 398] on span at bounding box center [9, 396] width 11 height 11
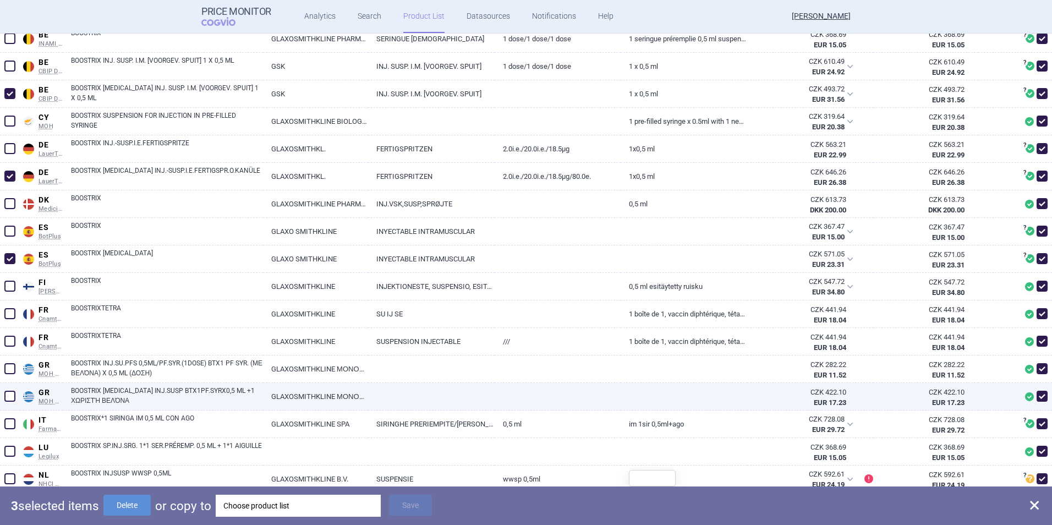
scroll to position [413, 0]
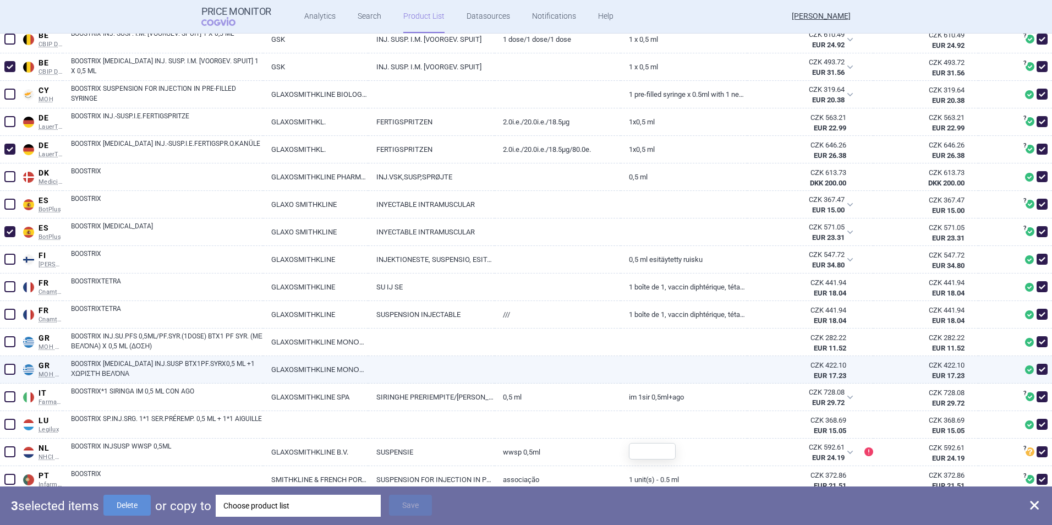
click at [151, 371] on link "BOOSTRIX [MEDICAL_DATA] INJ.SUSP BTX1PF.SYRX0,5 ML +1 ΧΩΡΙΣΤΉ ΒΕΛΌΝΑ" at bounding box center [167, 369] width 192 height 20
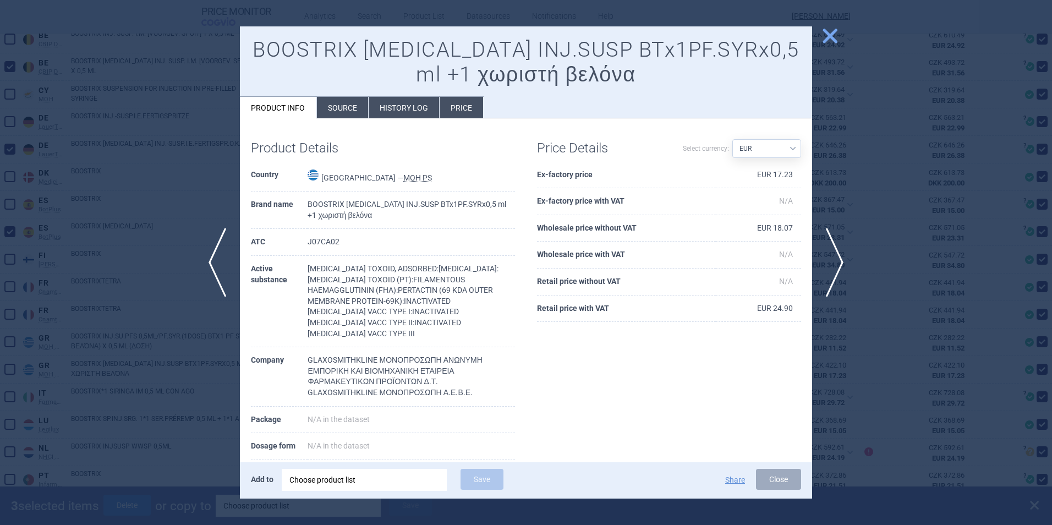
click at [823, 37] on span "close" at bounding box center [829, 35] width 19 height 19
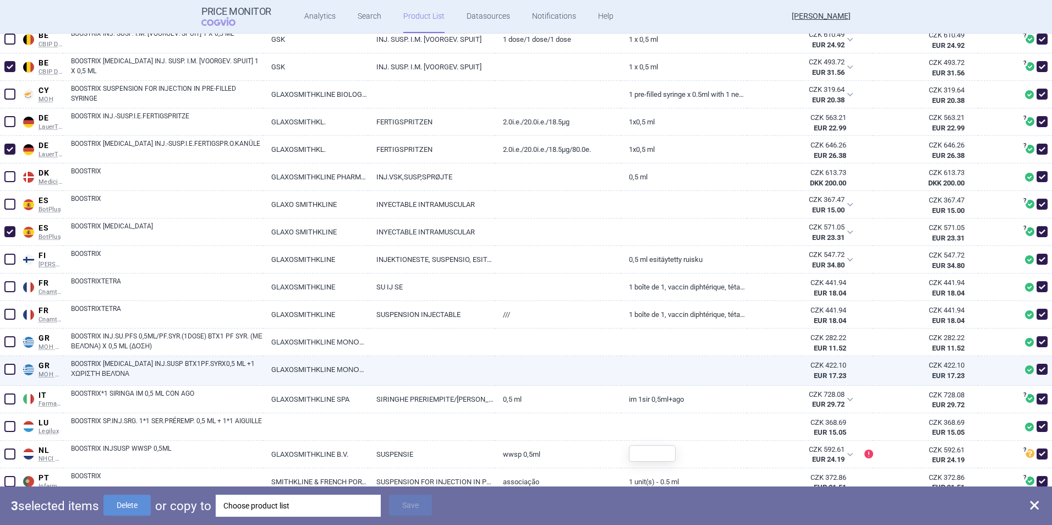
click at [12, 366] on span at bounding box center [9, 369] width 11 height 11
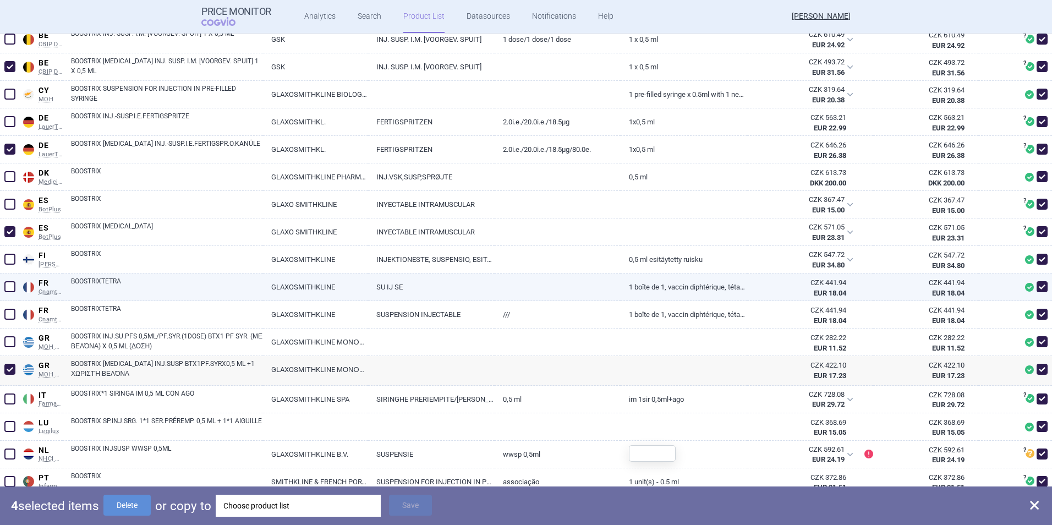
click at [91, 287] on link "BOOSTRIXTETRA" at bounding box center [167, 286] width 192 height 20
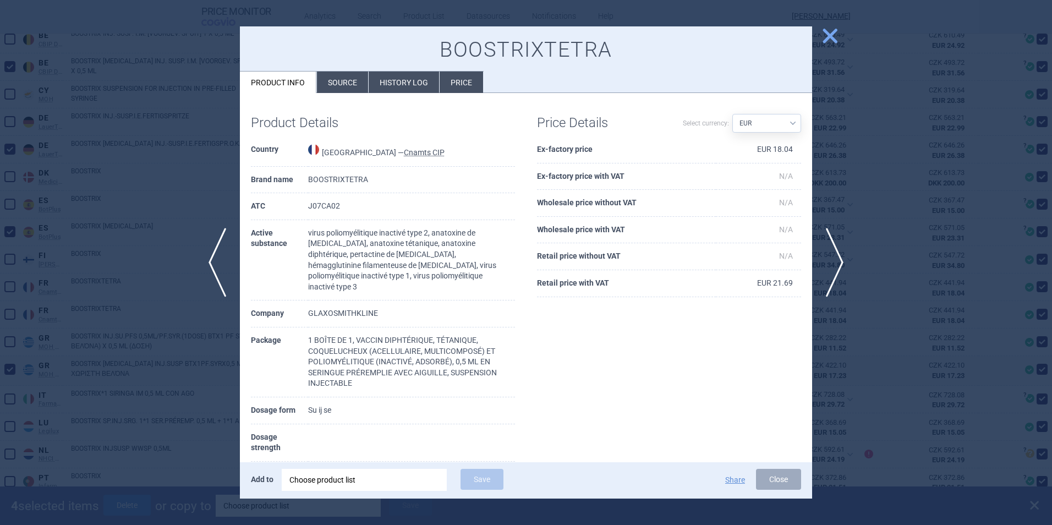
click at [824, 36] on span "close" at bounding box center [829, 35] width 19 height 19
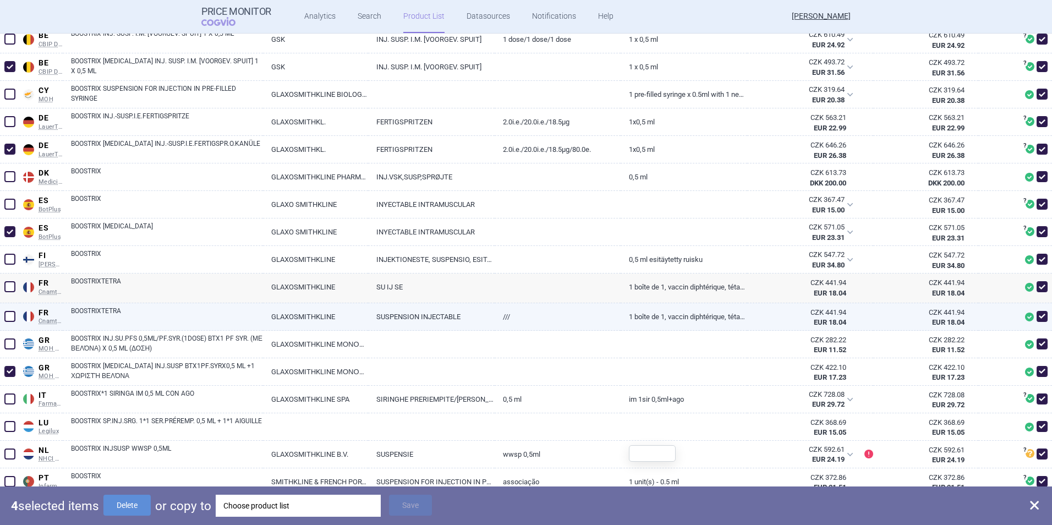
click at [85, 312] on link "BOOSTRIXTETRA" at bounding box center [167, 316] width 192 height 20
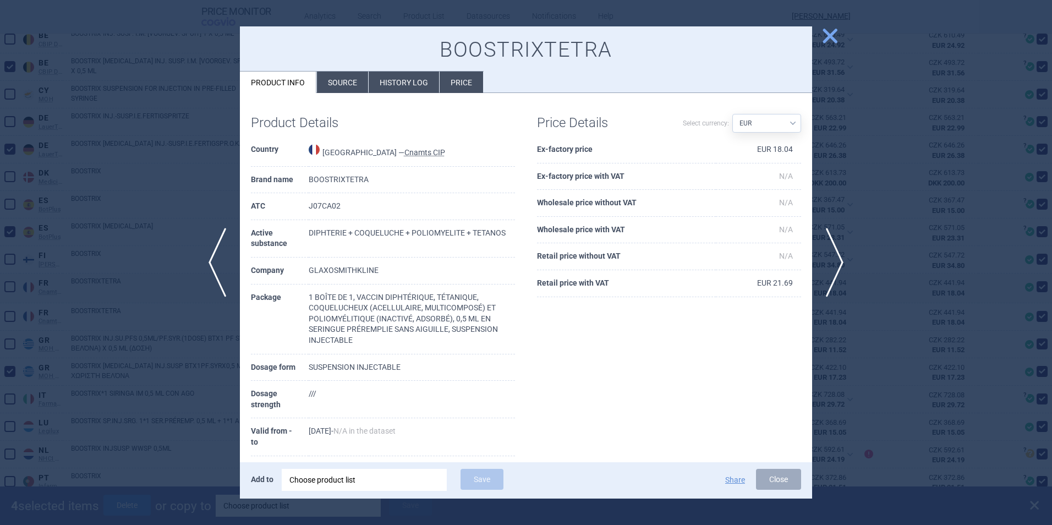
click at [824, 36] on span "close" at bounding box center [829, 35] width 19 height 19
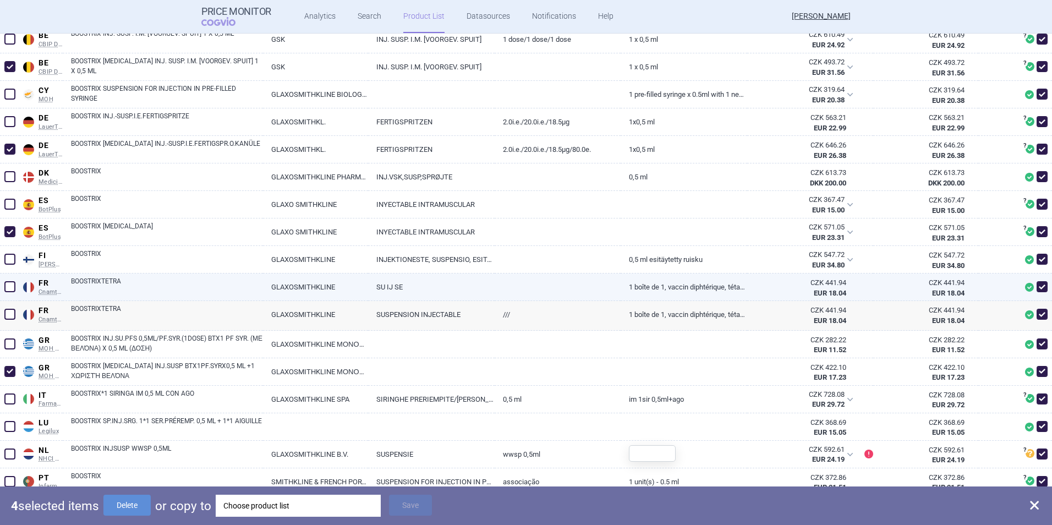
click at [114, 289] on link "BOOSTRIXTETRA" at bounding box center [167, 286] width 192 height 20
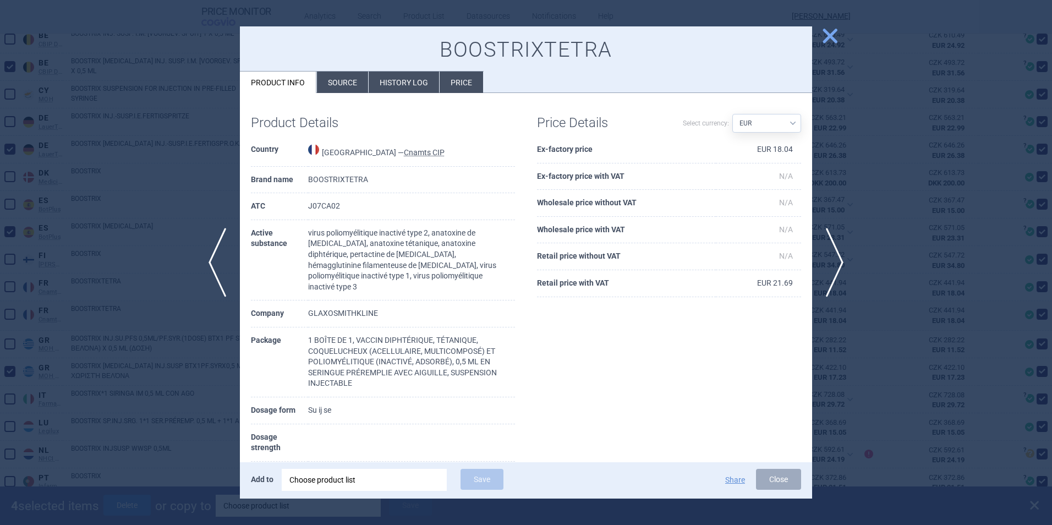
click at [826, 36] on span "close" at bounding box center [829, 35] width 19 height 19
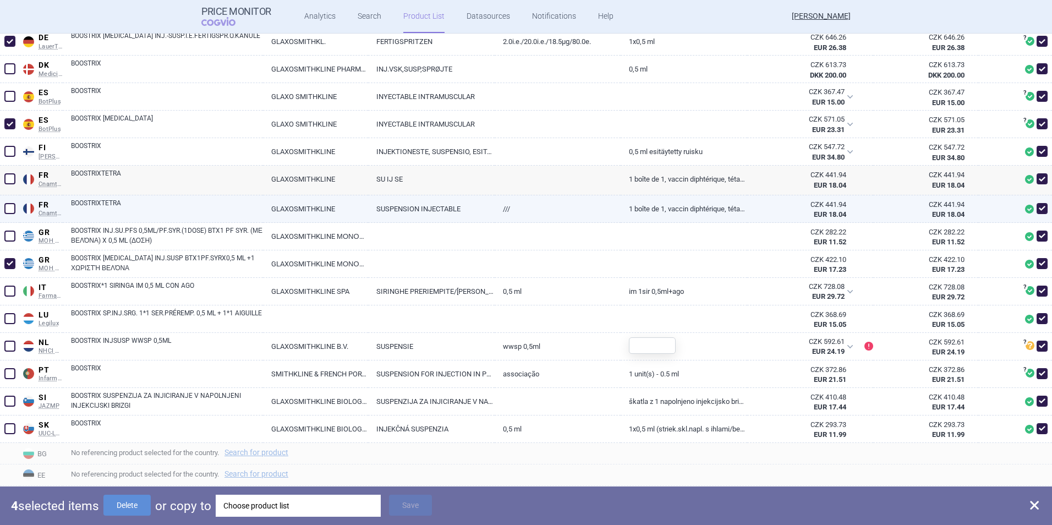
scroll to position [523, 0]
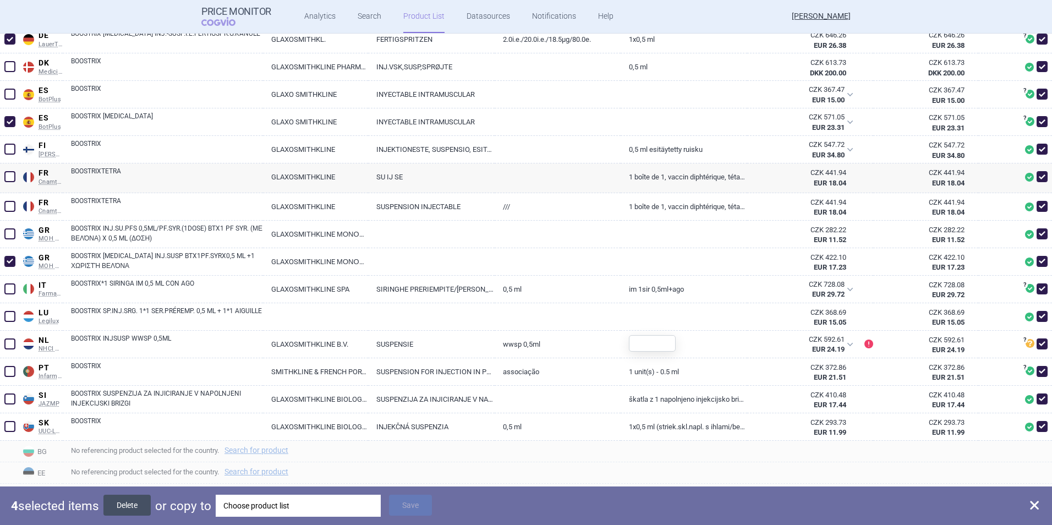
click at [128, 503] on button "Delete" at bounding box center [126, 504] width 47 height 21
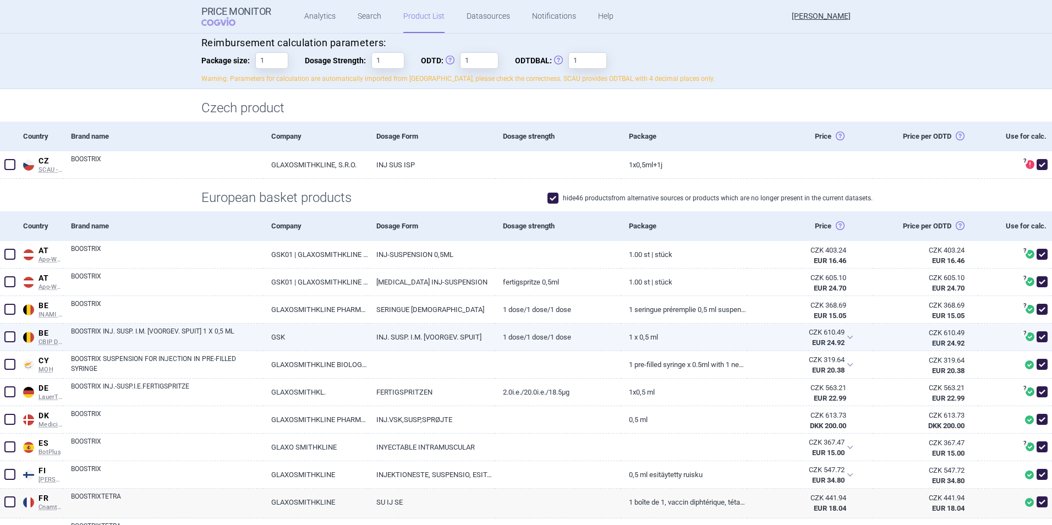
scroll to position [193, 0]
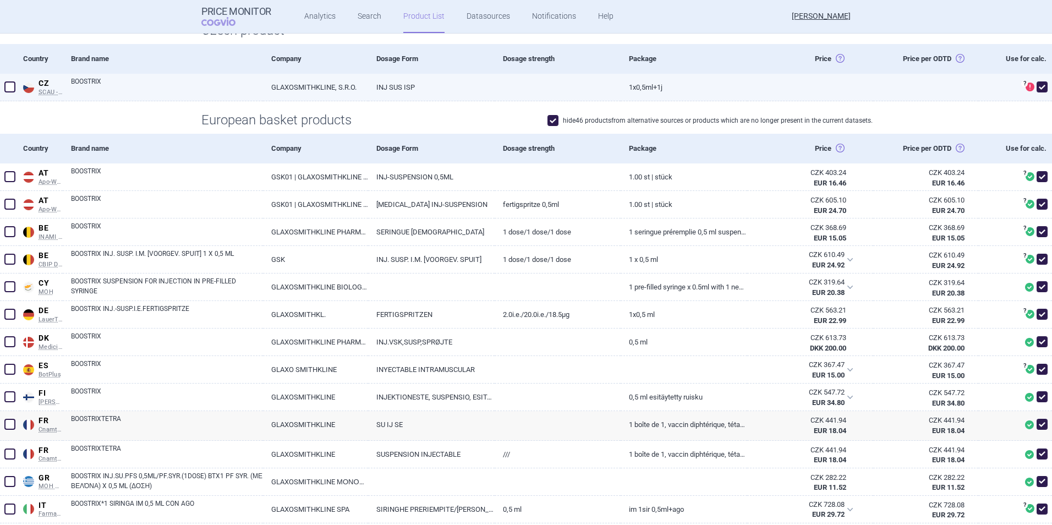
click at [15, 85] on span at bounding box center [9, 86] width 11 height 11
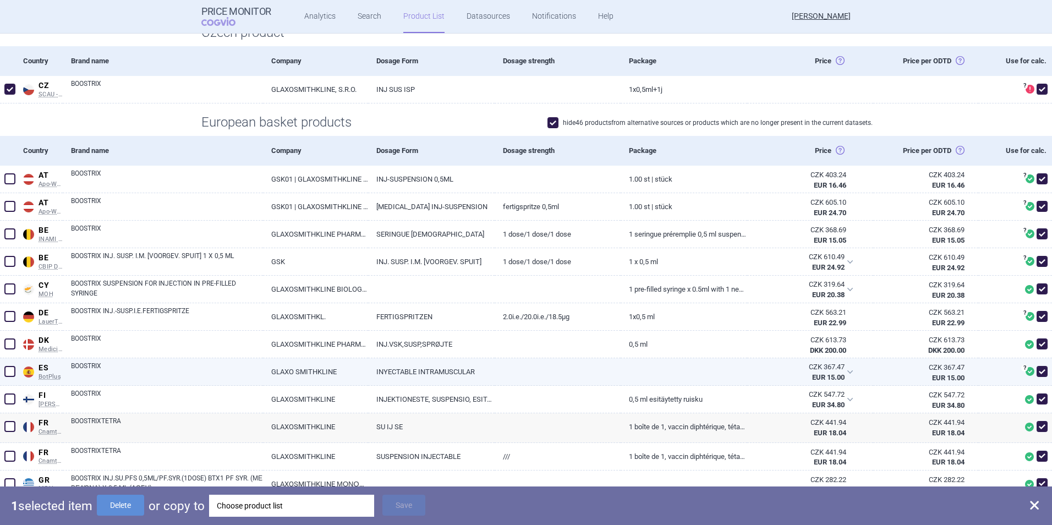
scroll to position [248, 0]
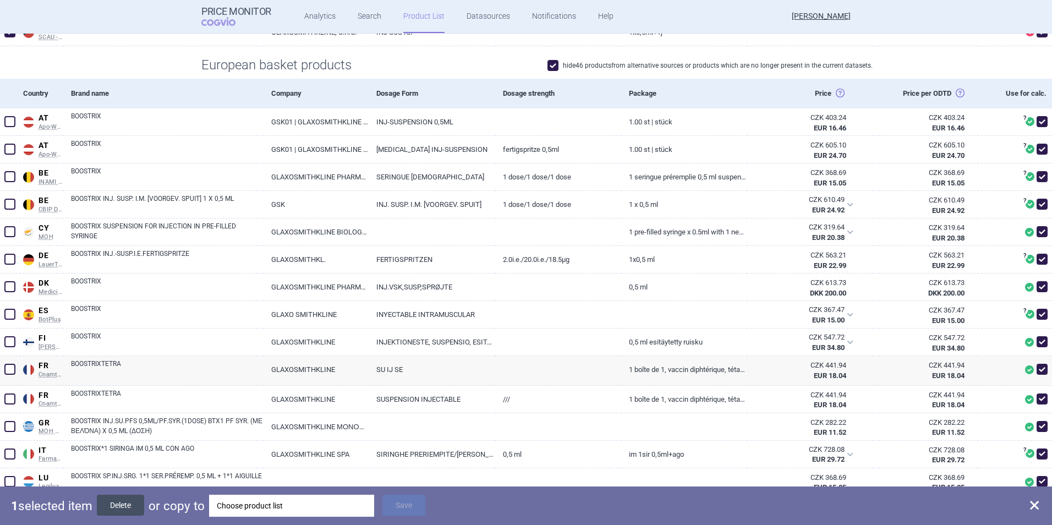
drag, startPoint x: 129, startPoint y: 493, endPoint x: 128, endPoint y: 501, distance: 7.9
click at [129, 493] on div "1 selected item Delete or copy to Choose product list Save" at bounding box center [526, 505] width 1052 height 39
click at [128, 502] on button "Delete" at bounding box center [120, 504] width 47 height 21
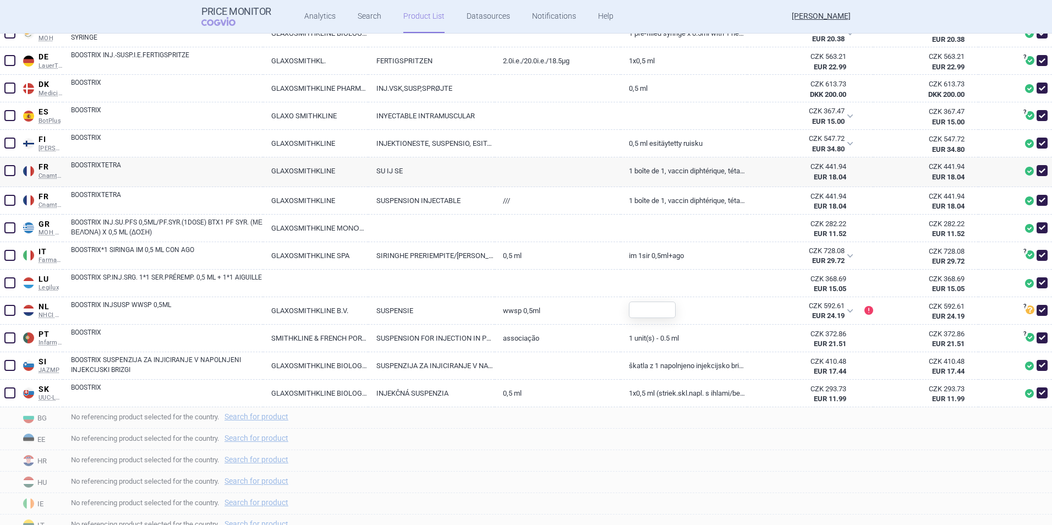
scroll to position [495, 0]
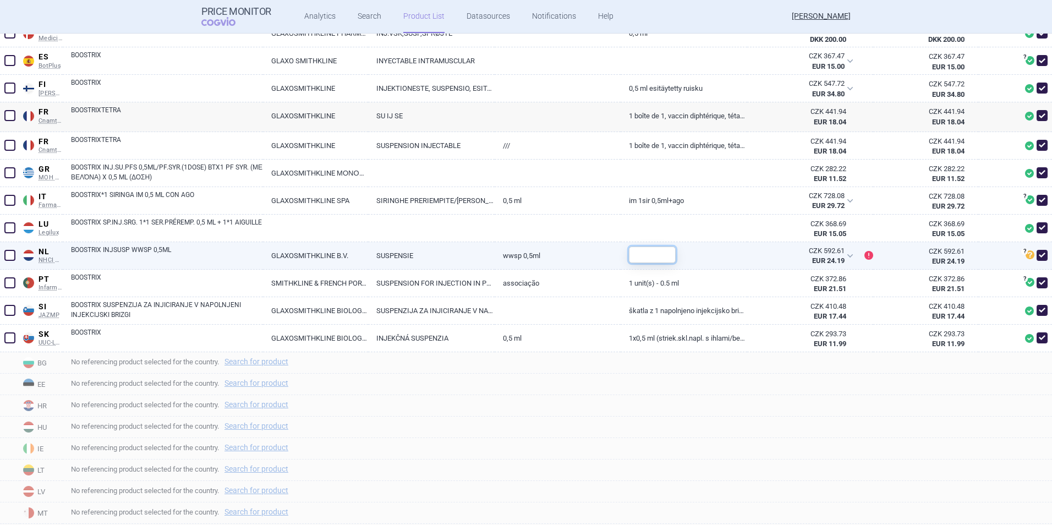
click at [637, 250] on input "text" at bounding box center [652, 254] width 47 height 17
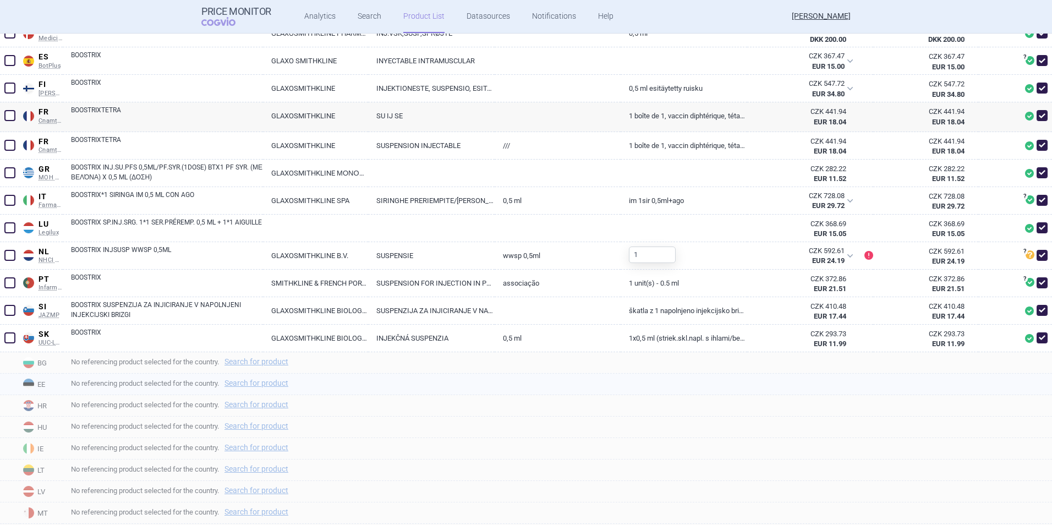
click at [615, 388] on span "No referencing product selected for the country. Search for product" at bounding box center [561, 382] width 981 height 13
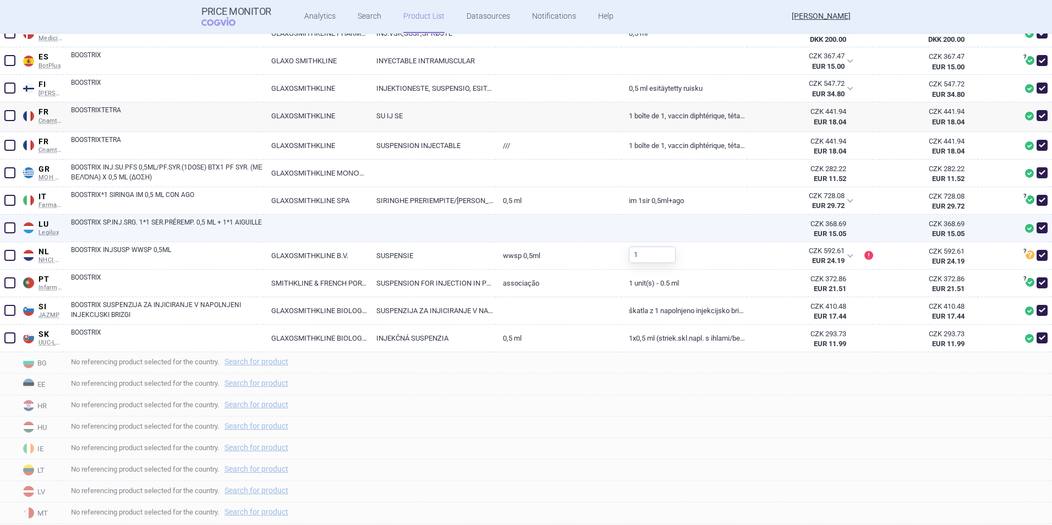
click at [280, 229] on link at bounding box center [315, 225] width 105 height 20
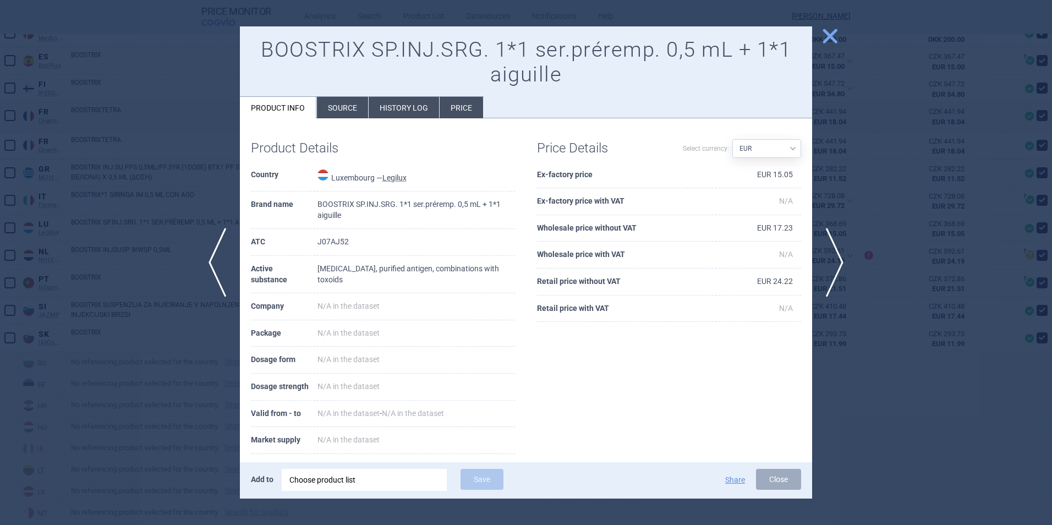
click at [332, 99] on li "Source" at bounding box center [342, 107] width 51 height 21
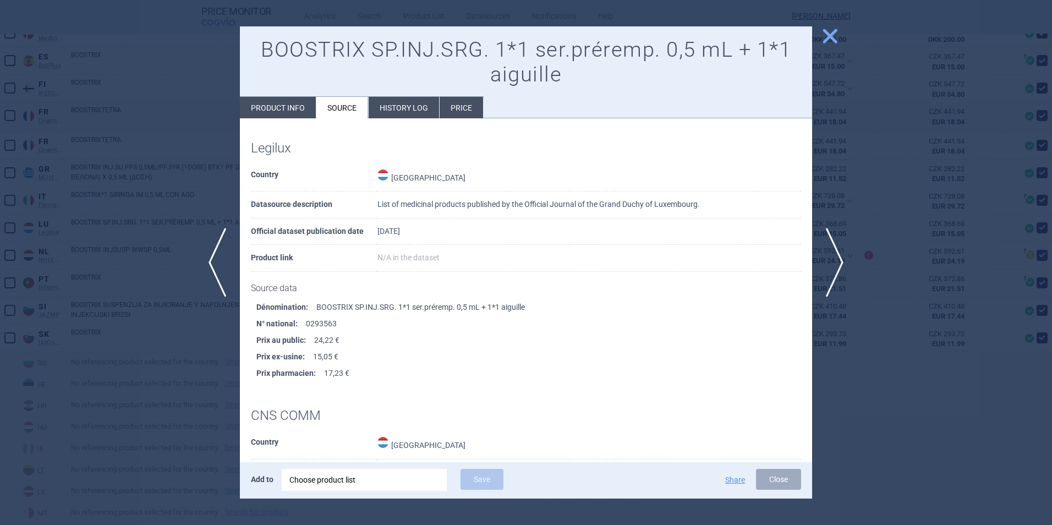
click at [282, 108] on li "Product info" at bounding box center [278, 107] width 76 height 21
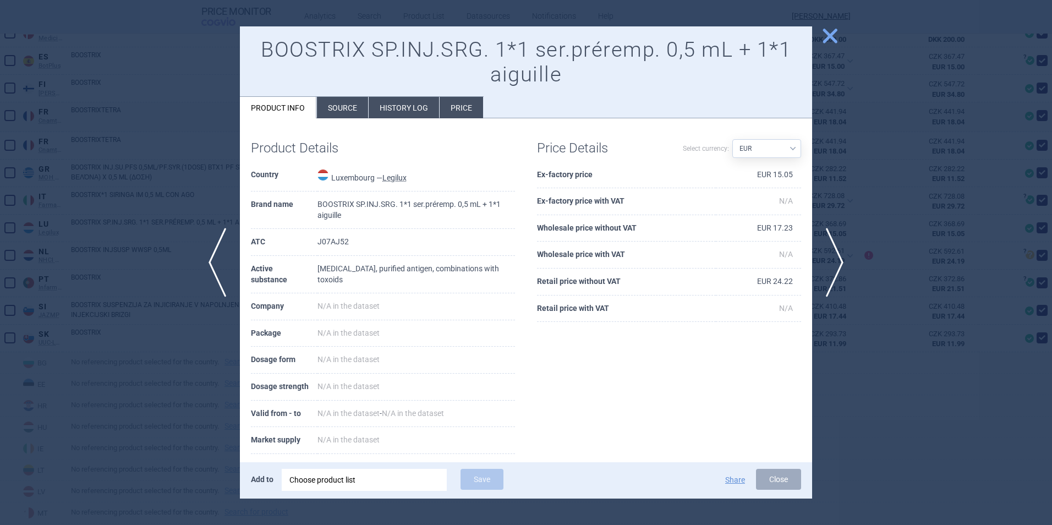
click at [825, 39] on span "close" at bounding box center [829, 35] width 19 height 19
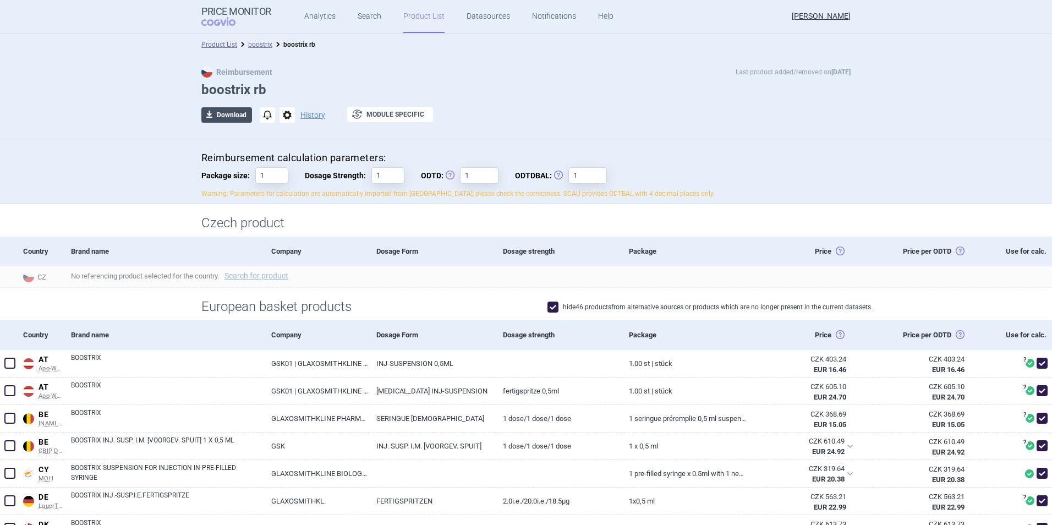
click at [219, 118] on button "download Download" at bounding box center [226, 114] width 51 height 15
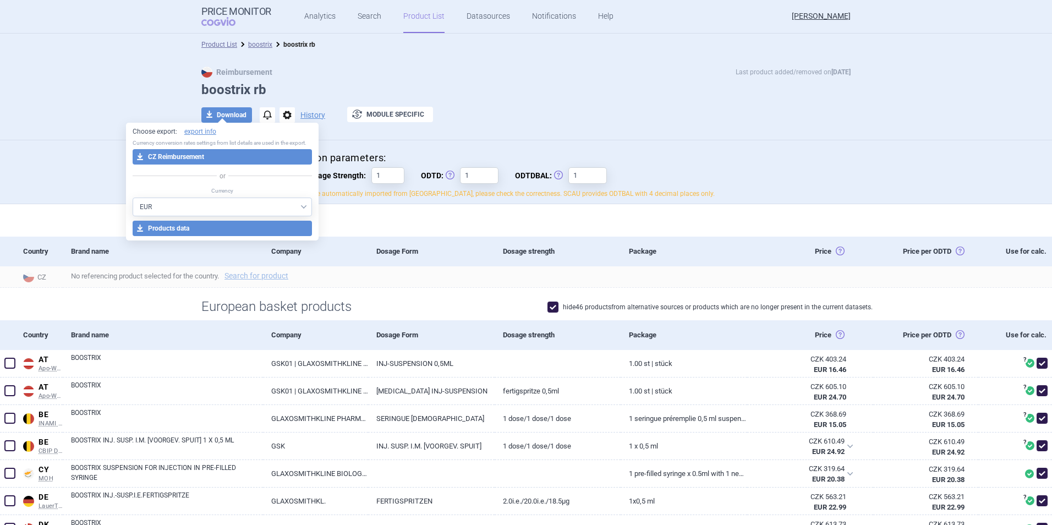
click at [212, 157] on button "download CZ Reimbursement" at bounding box center [223, 156] width 180 height 15
click at [520, 120] on div "download Download notifications options History exchange Module specific" at bounding box center [525, 115] width 649 height 17
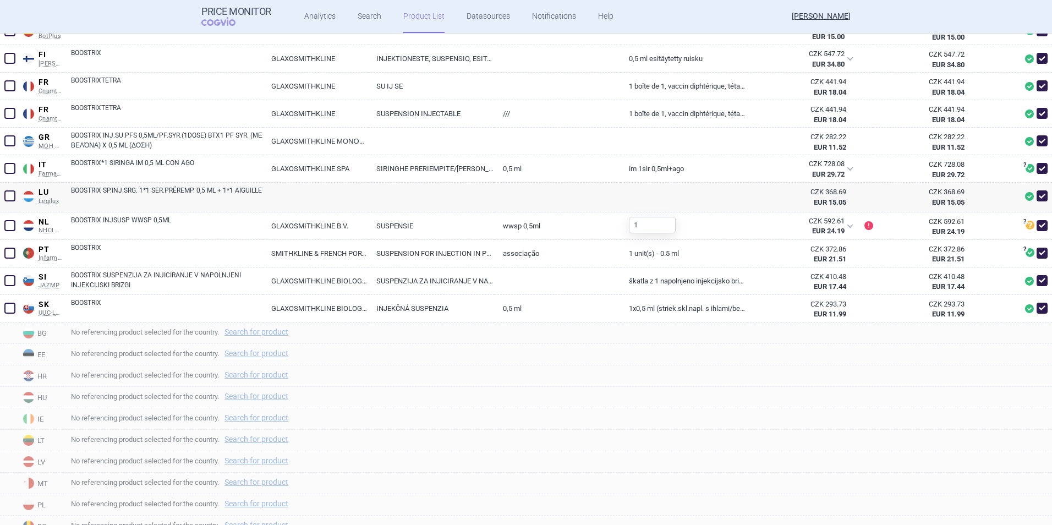
scroll to position [550, 0]
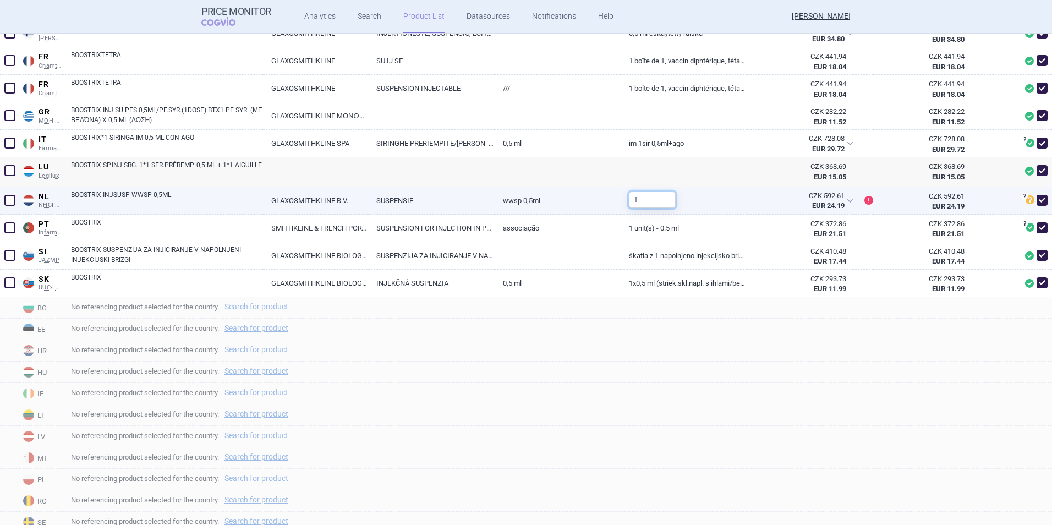
click at [643, 205] on input "1" at bounding box center [652, 199] width 47 height 17
click at [1025, 198] on span at bounding box center [1029, 199] width 9 height 9
click at [734, 198] on div "1" at bounding box center [683, 201] width 126 height 28
click at [345, 205] on link "GLAXOSMITHKLINE B.V." at bounding box center [315, 200] width 105 height 27
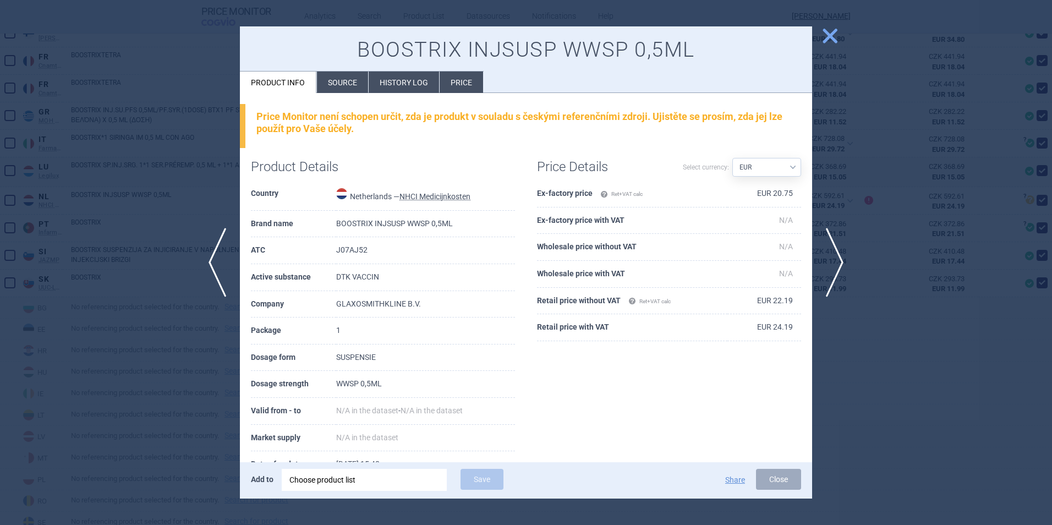
click at [826, 45] on span "close" at bounding box center [829, 35] width 19 height 19
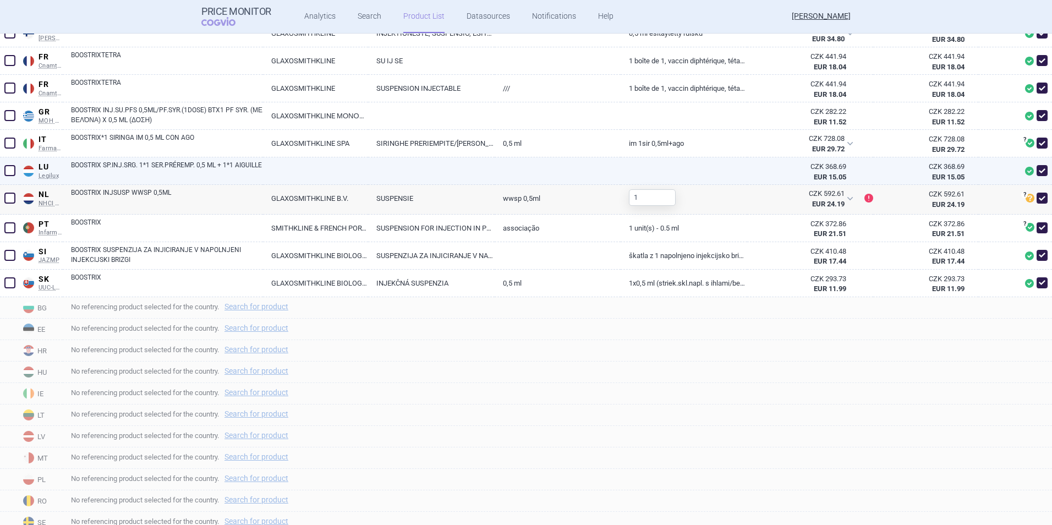
click at [327, 174] on link at bounding box center [315, 167] width 105 height 20
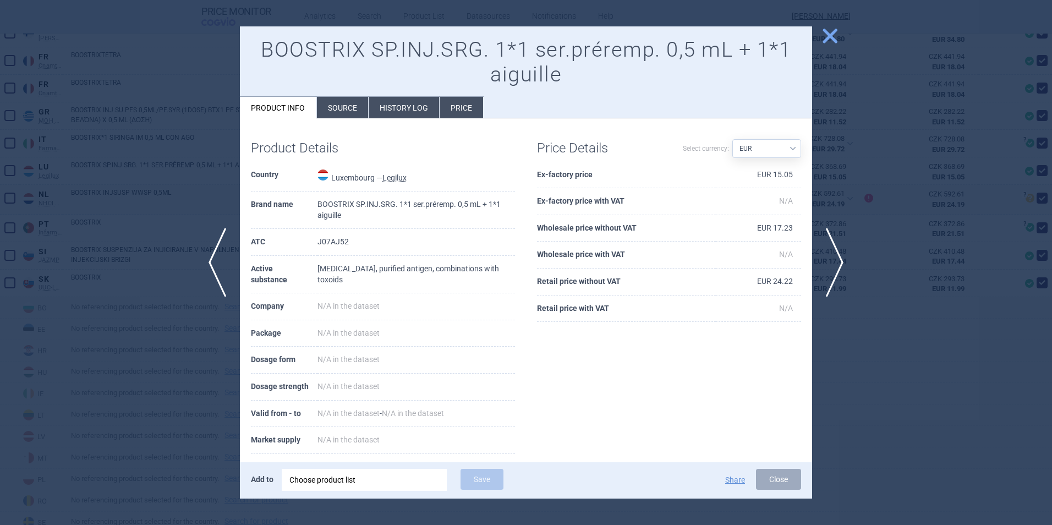
click at [821, 42] on span "close" at bounding box center [829, 35] width 19 height 19
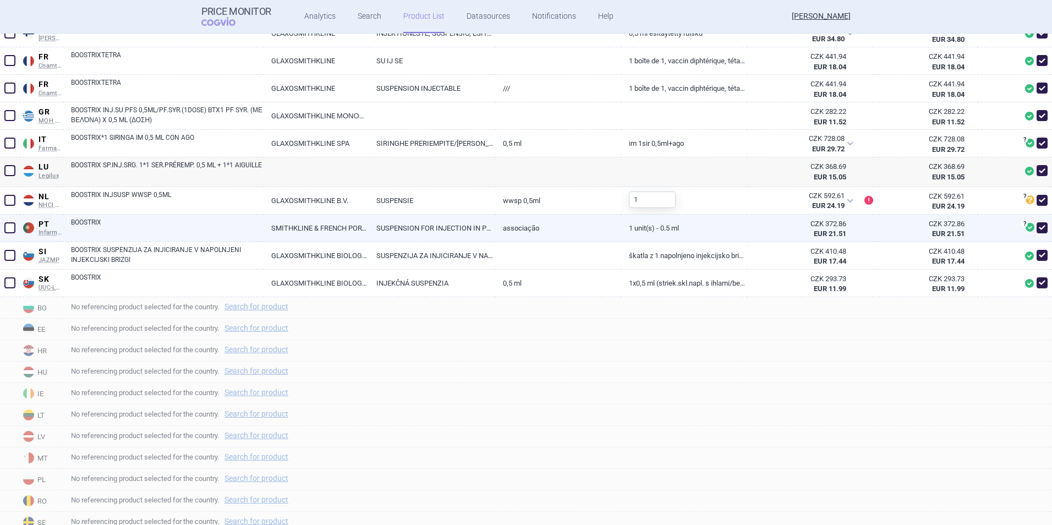
click at [292, 218] on link "SMITHKLINE & FRENCH PORTUGUESA - PRODUTOS FARMACÊUTICOS, LDA." at bounding box center [315, 228] width 105 height 27
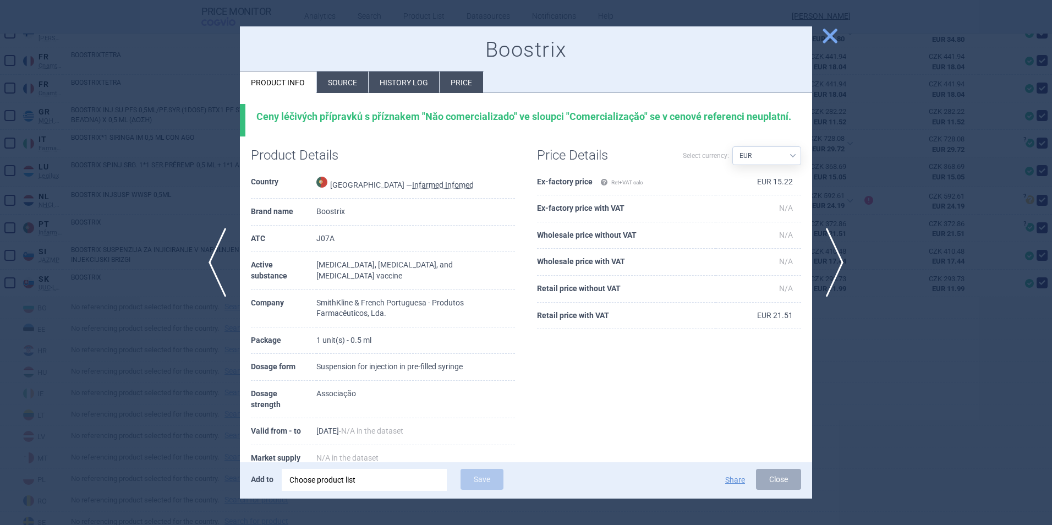
click at [828, 42] on span "close" at bounding box center [829, 35] width 19 height 19
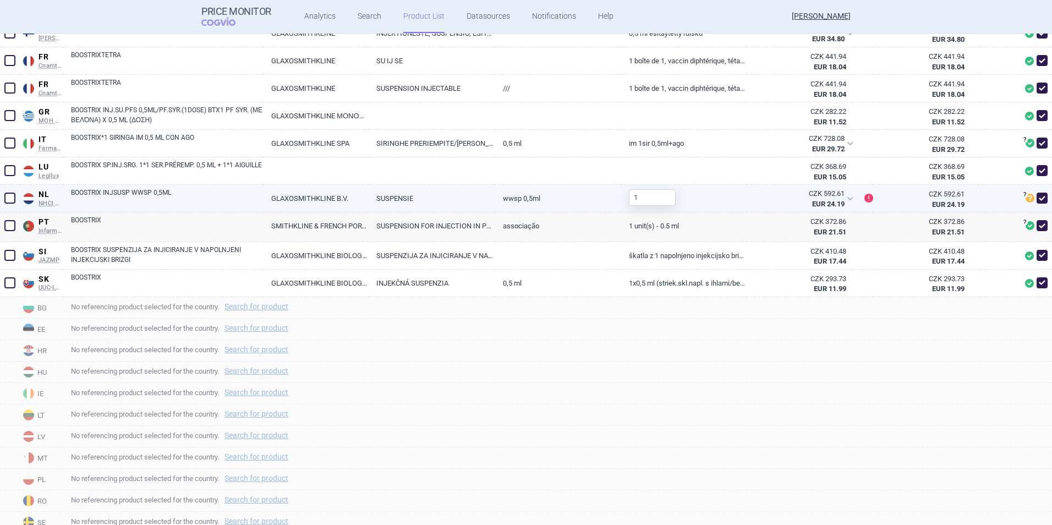
click at [284, 203] on link "GLAXOSMITHKLINE B.V." at bounding box center [315, 198] width 105 height 27
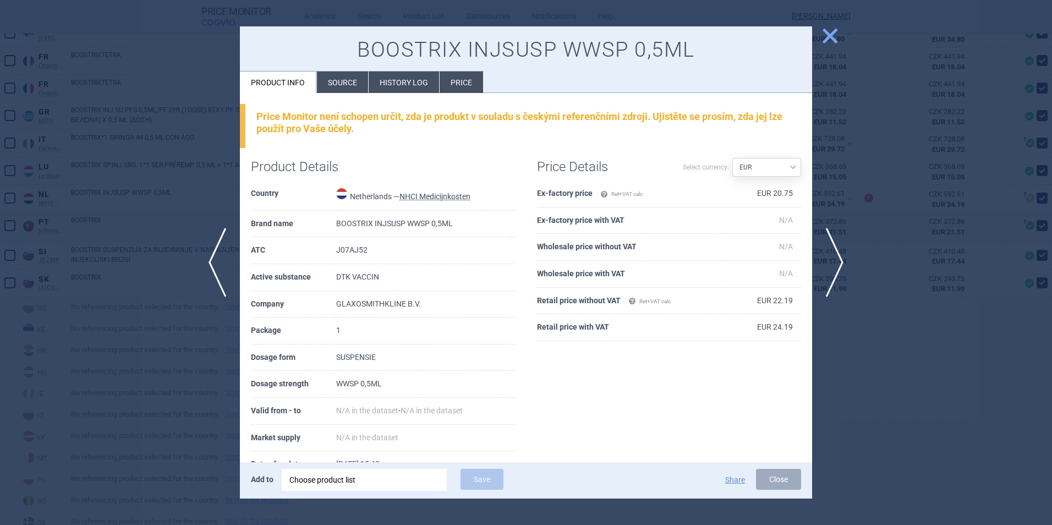
click at [829, 40] on span "close" at bounding box center [829, 35] width 19 height 19
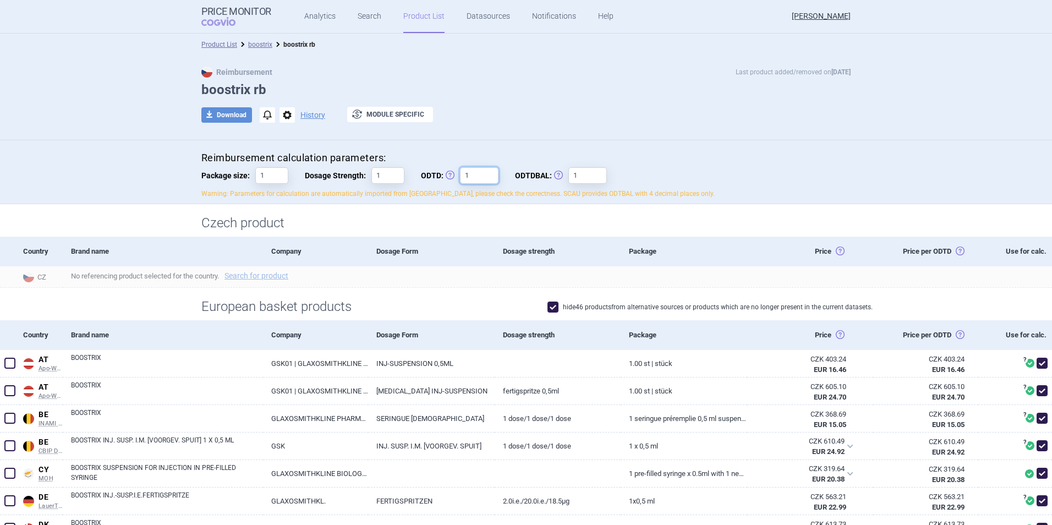
drag, startPoint x: 459, startPoint y: 179, endPoint x: 471, endPoint y: 180, distance: 11.6
click at [471, 180] on input "1" at bounding box center [479, 175] width 39 height 17
